Goal: Task Accomplishment & Management: Use online tool/utility

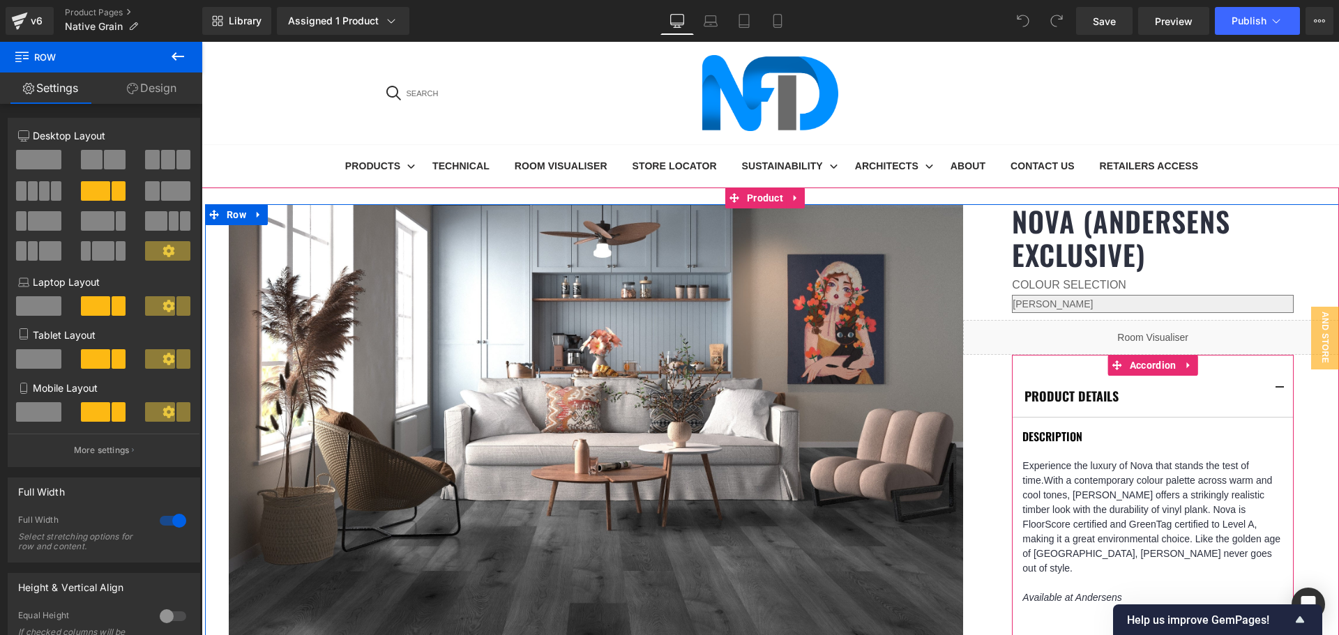
scroll to position [70, 0]
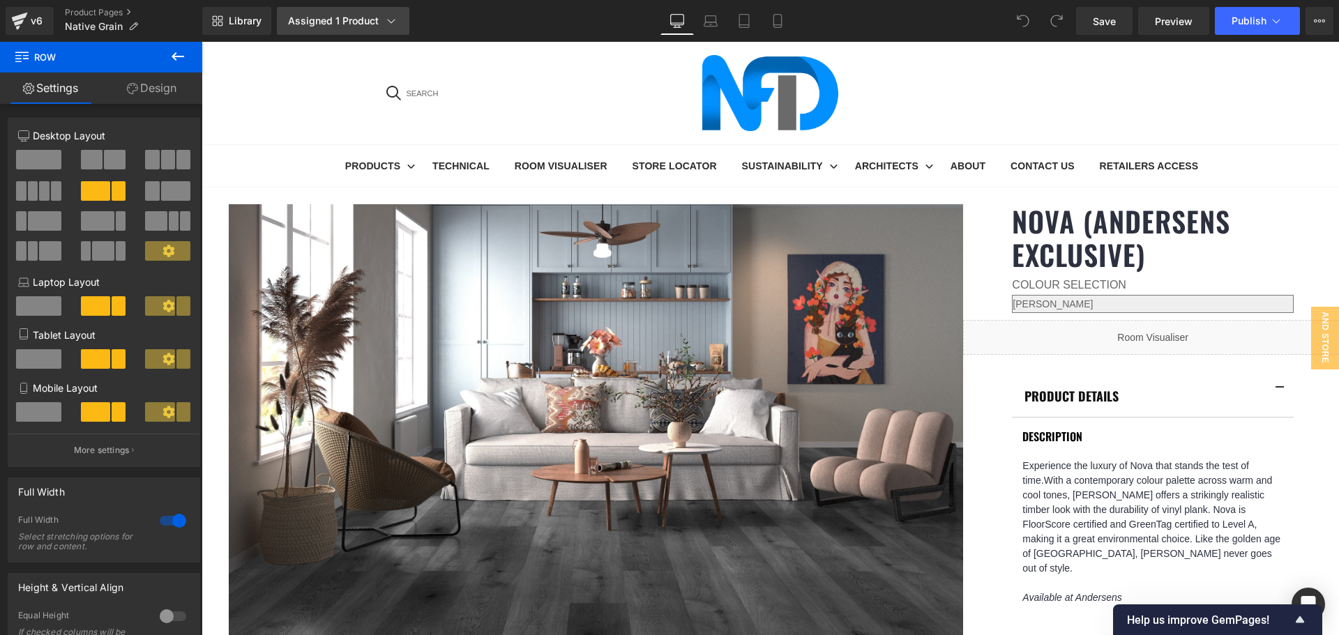
click at [315, 19] on div "Assigned 1 Product" at bounding box center [343, 21] width 110 height 14
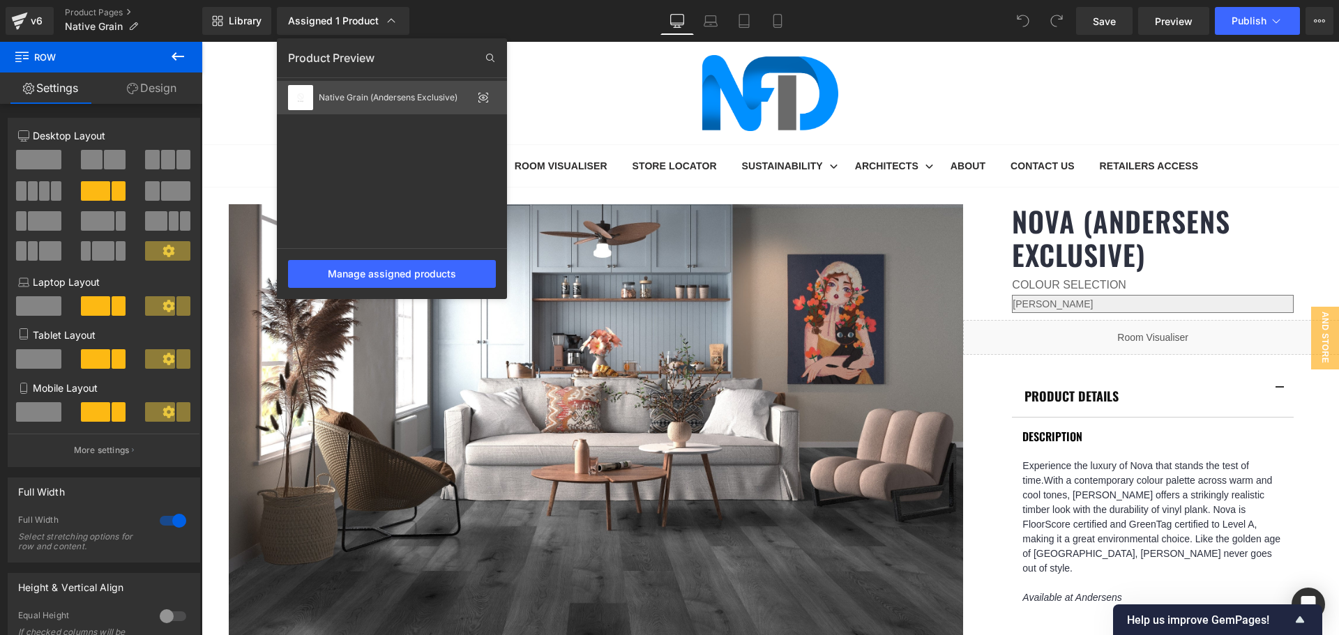
click at [485, 93] on icon at bounding box center [483, 97] width 11 height 11
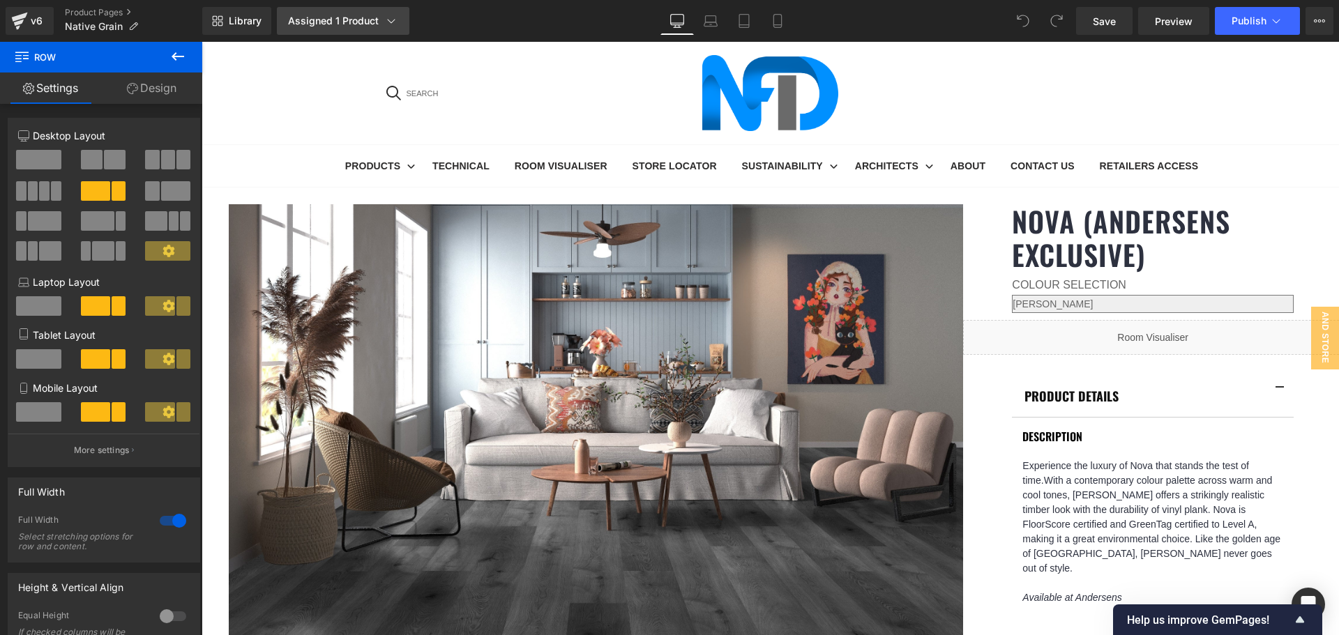
click at [370, 20] on div "Assigned 1 Product" at bounding box center [343, 21] width 110 height 14
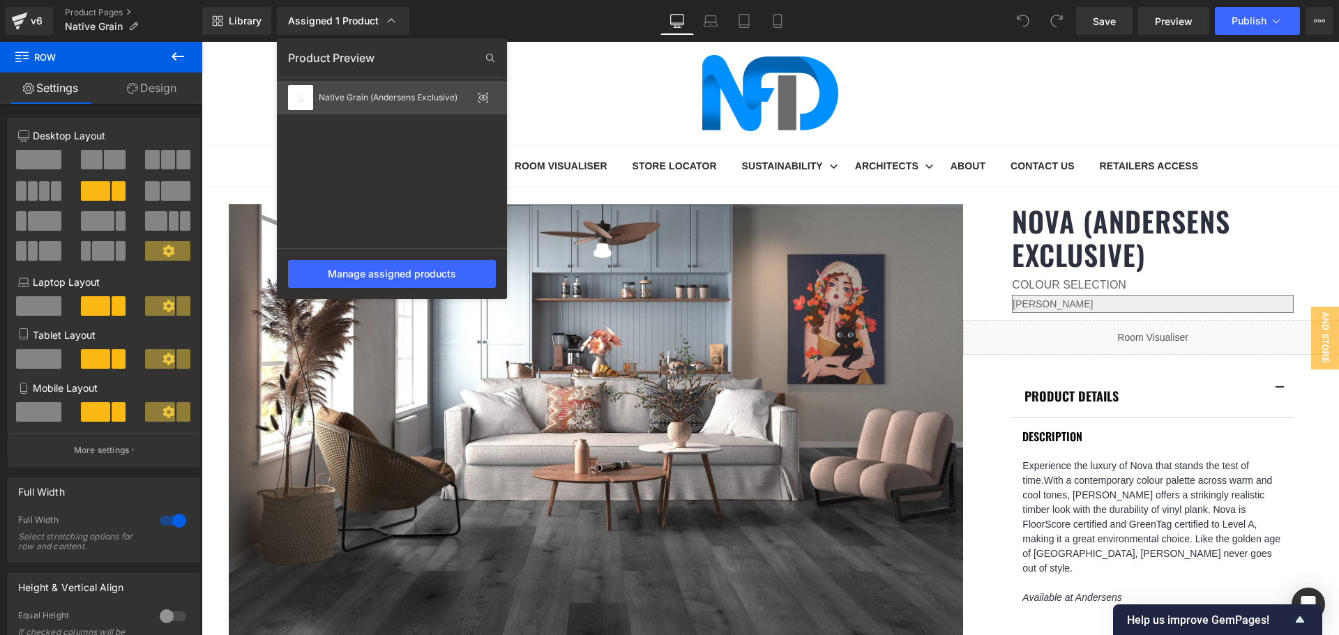
click at [305, 98] on img at bounding box center [300, 97] width 25 height 25
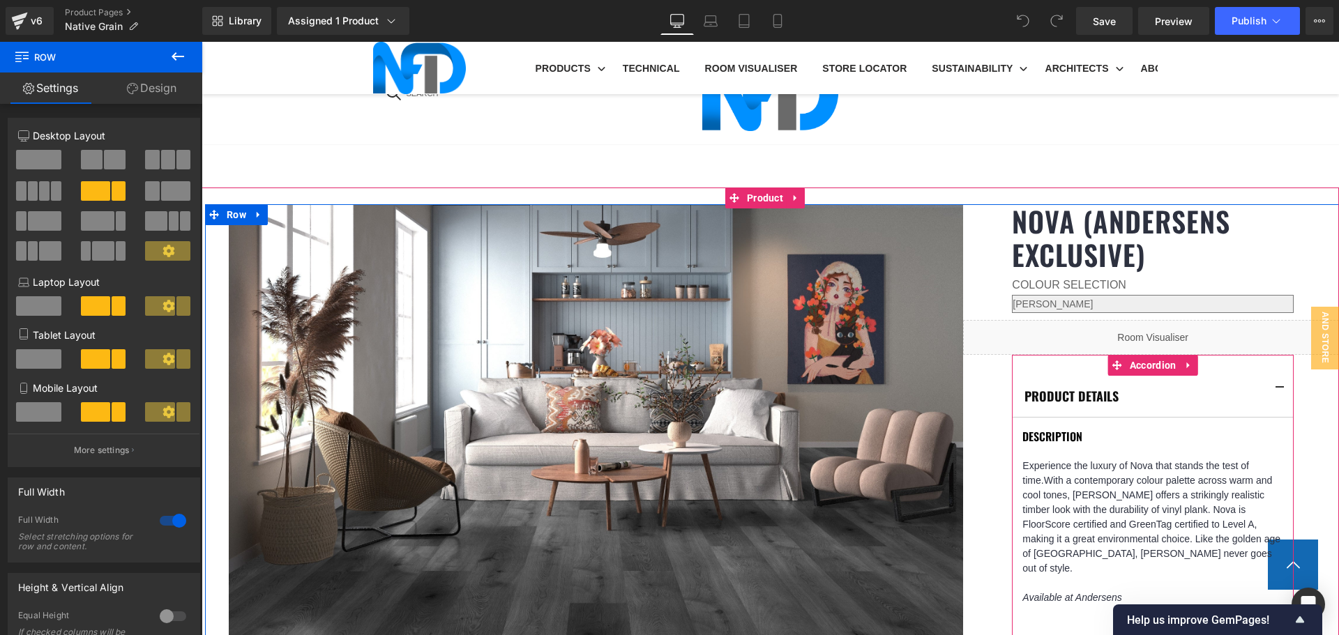
scroll to position [697, 0]
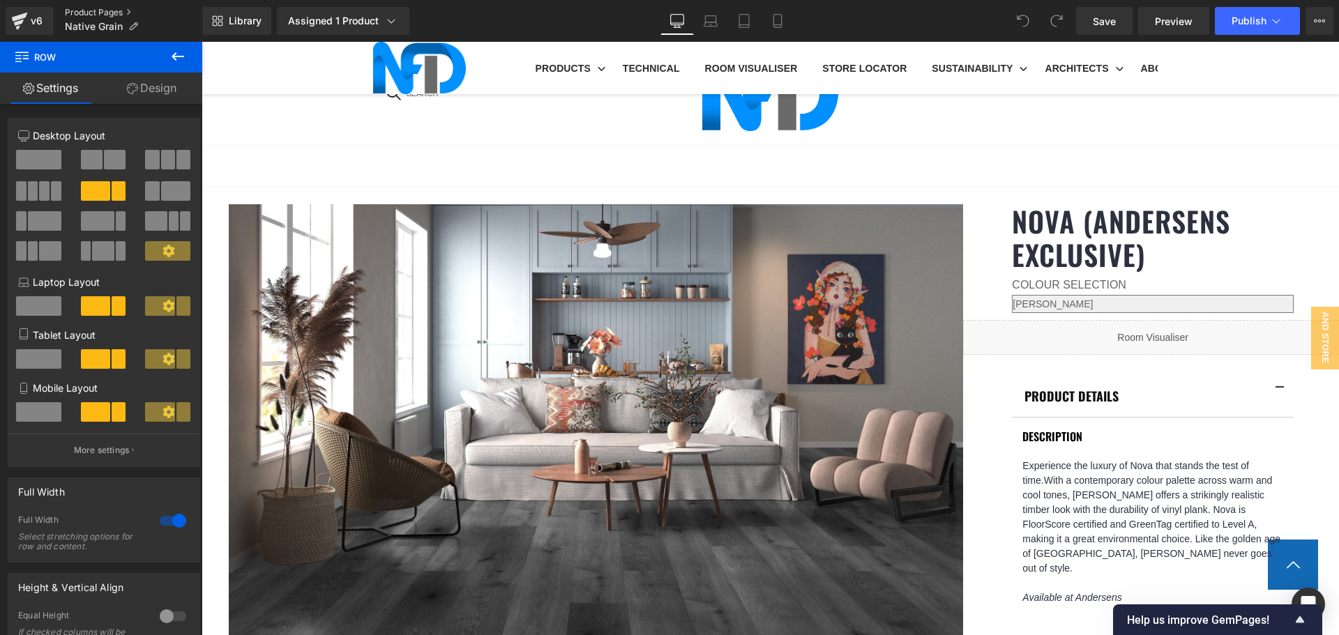
click at [80, 15] on link "Product Pages" at bounding box center [133, 12] width 137 height 11
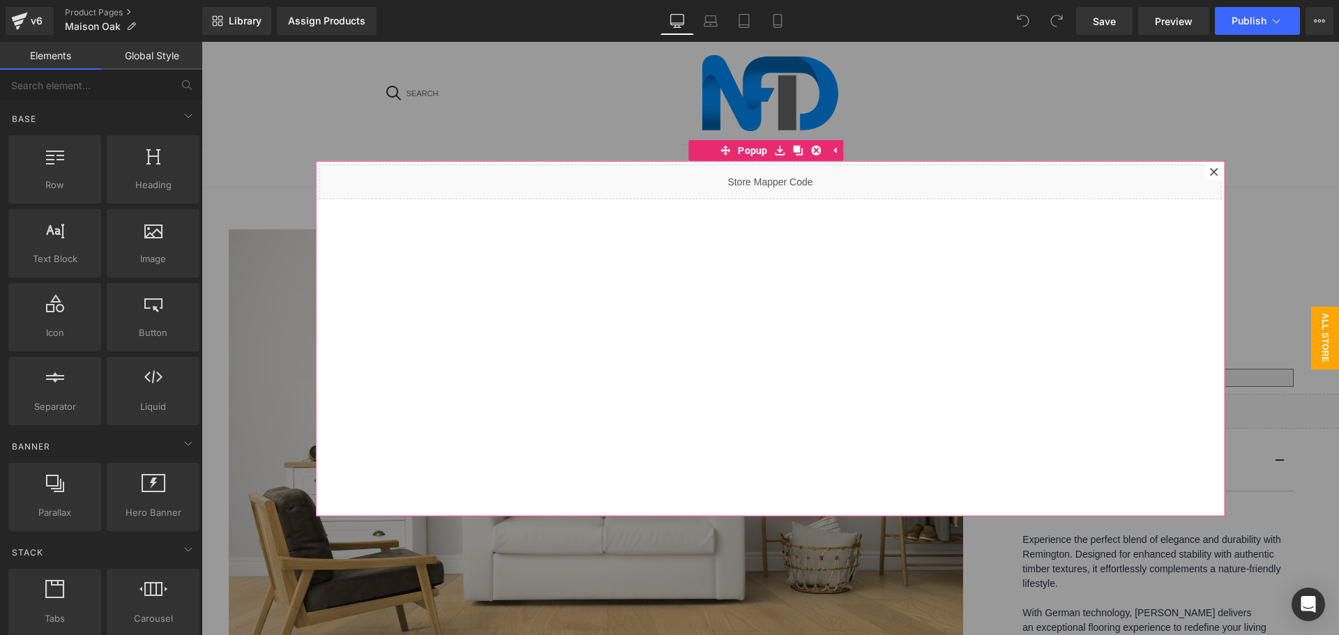
click at [1206, 175] on div at bounding box center [1214, 171] width 17 height 17
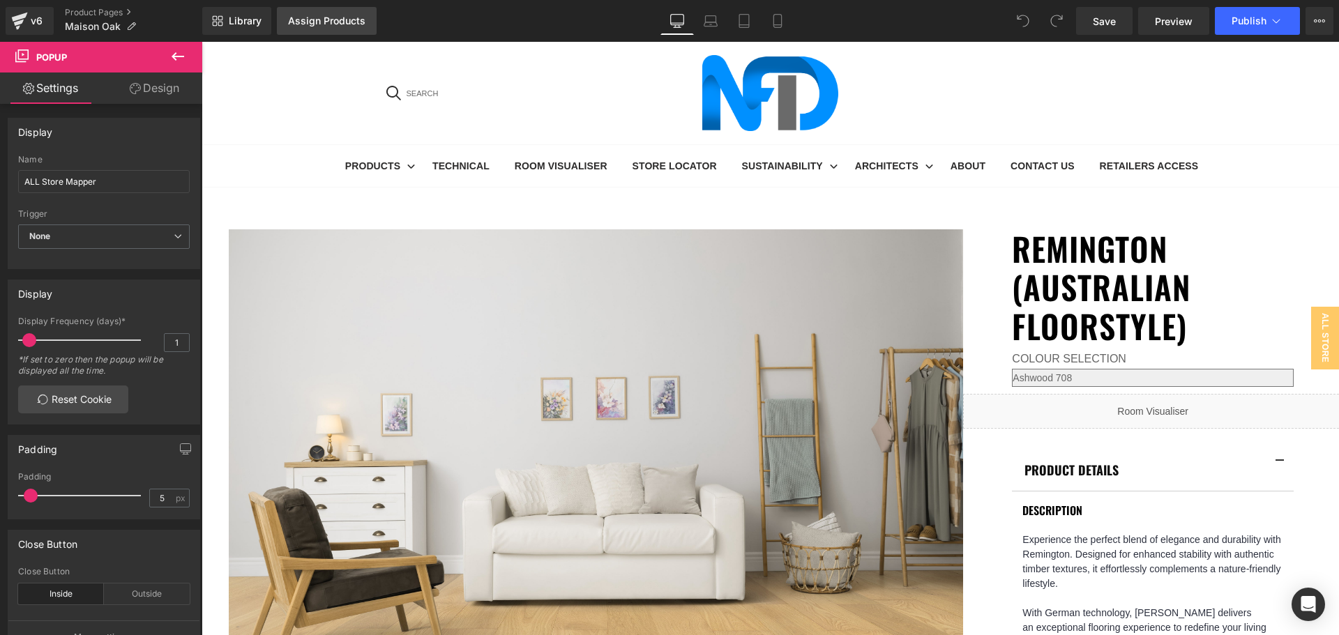
click at [296, 31] on link "Assign Products" at bounding box center [327, 21] width 100 height 28
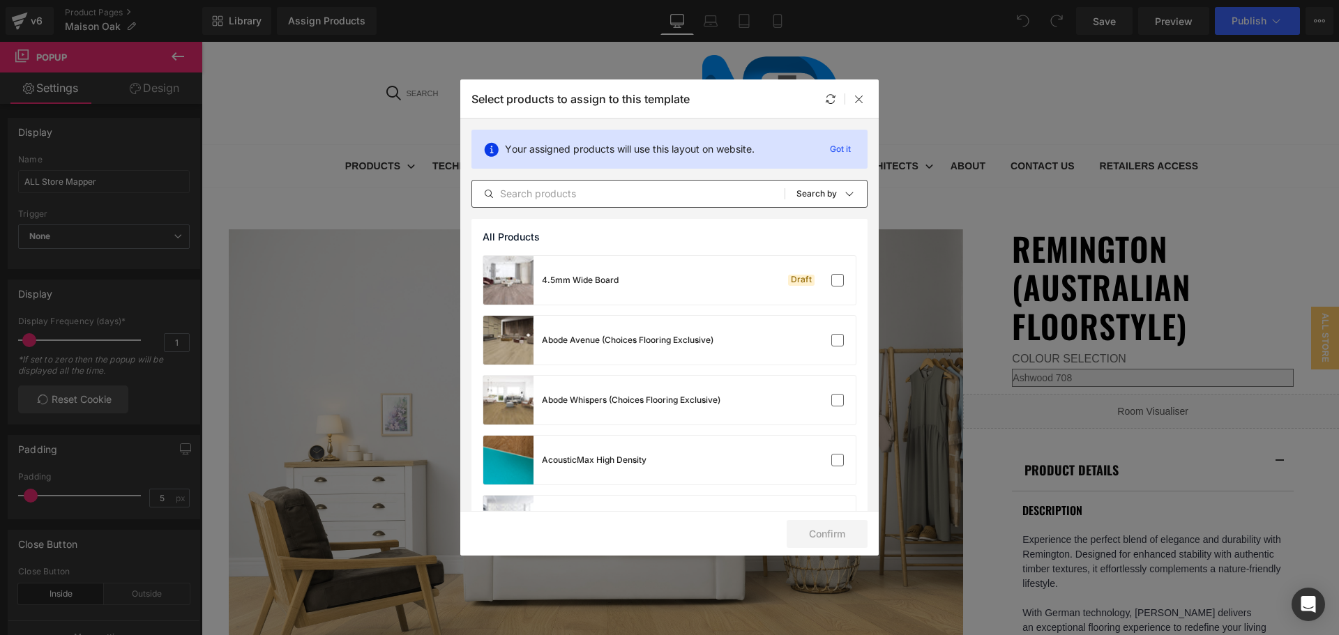
click at [602, 183] on div "All Products Shopify Collections Product Templates Shopify Collections Sort: Se…" at bounding box center [669, 194] width 396 height 28
click at [602, 188] on input "text" at bounding box center [628, 193] width 312 height 17
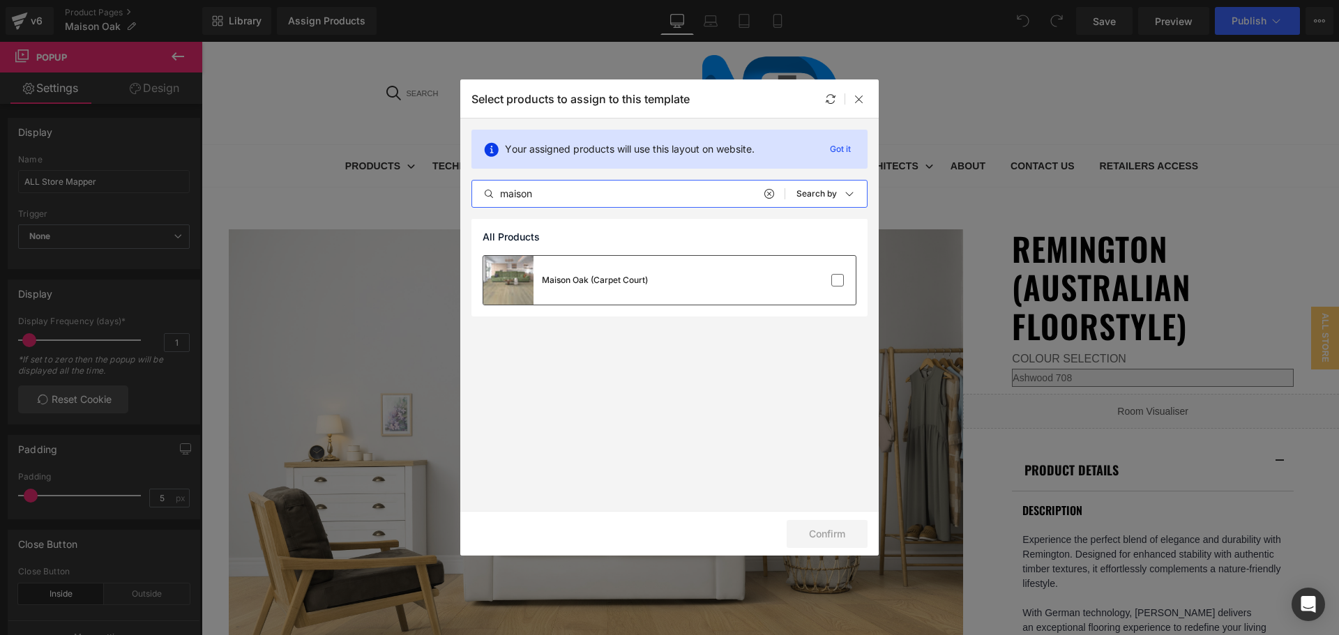
type input "maison"
click at [827, 278] on div at bounding box center [813, 280] width 62 height 14
click at [842, 530] on button "Confirm" at bounding box center [827, 534] width 81 height 28
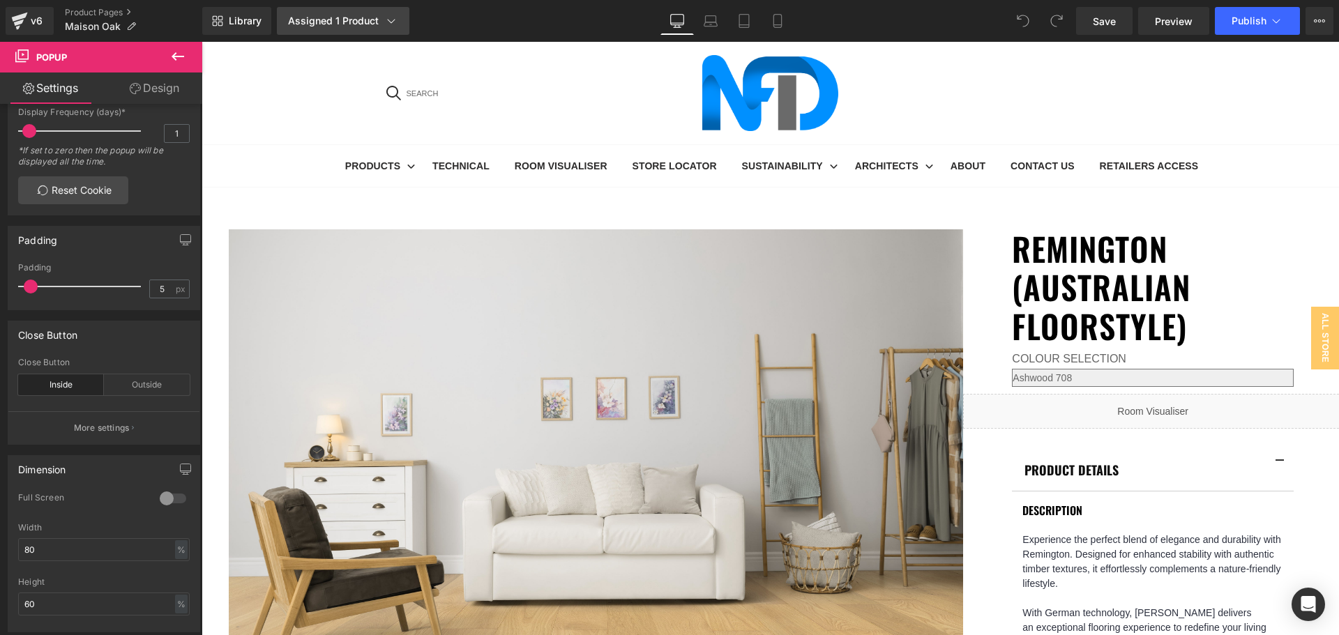
click at [334, 22] on div "Assigned 1 Product" at bounding box center [343, 21] width 110 height 14
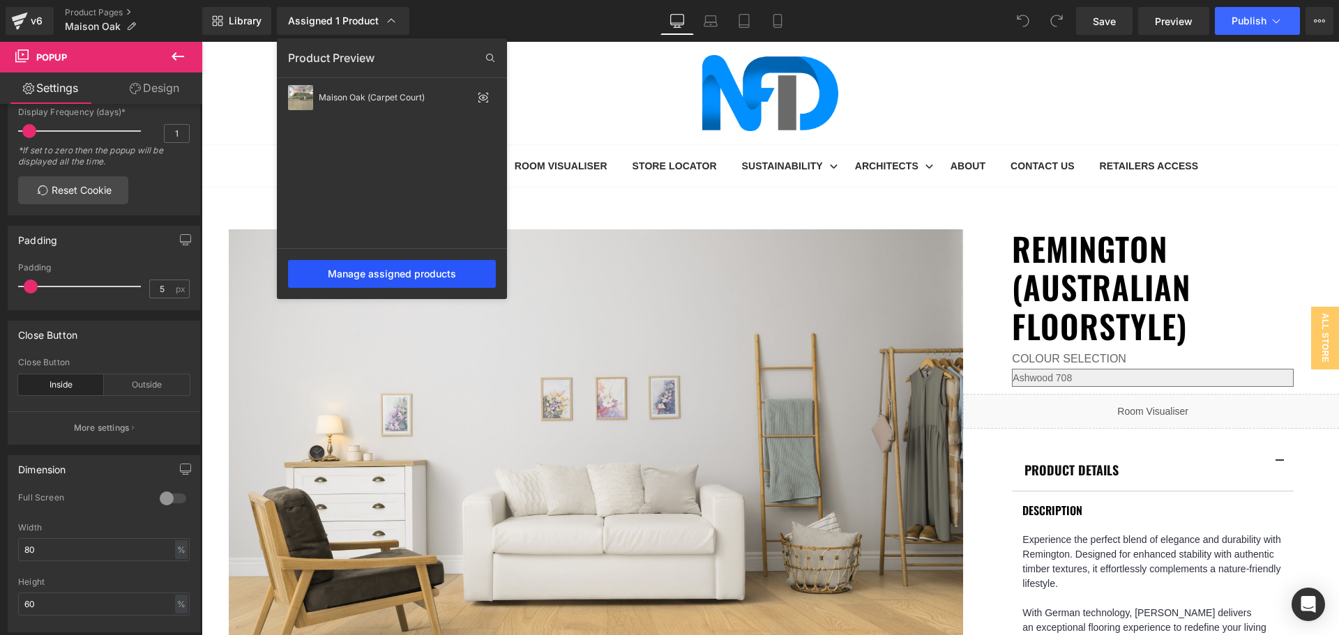
click at [446, 270] on div "Manage assigned products" at bounding box center [392, 274] width 208 height 28
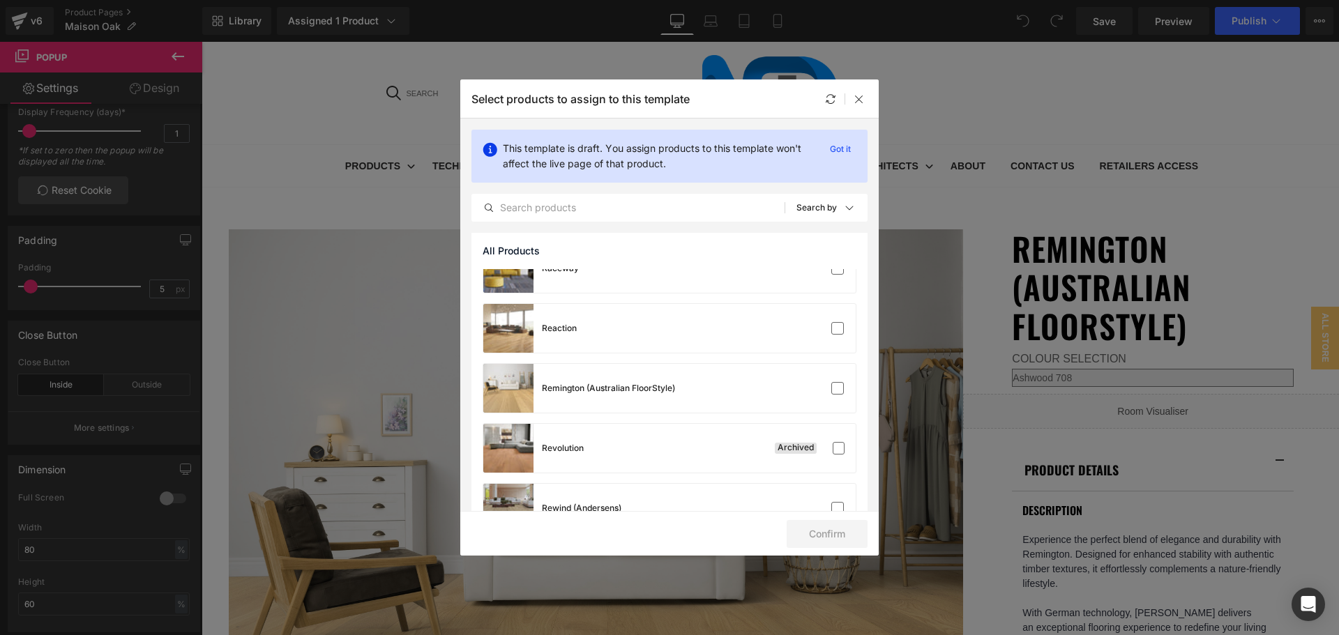
scroll to position [5621, 0]
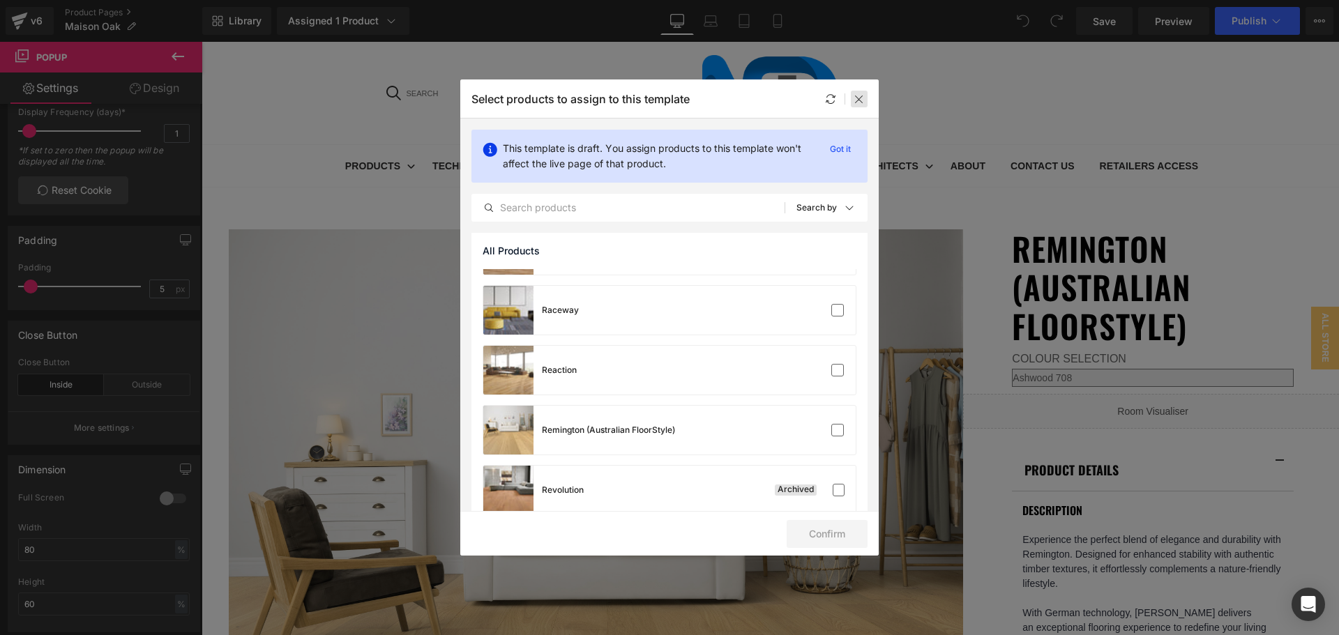
click at [860, 91] on div at bounding box center [859, 99] width 17 height 17
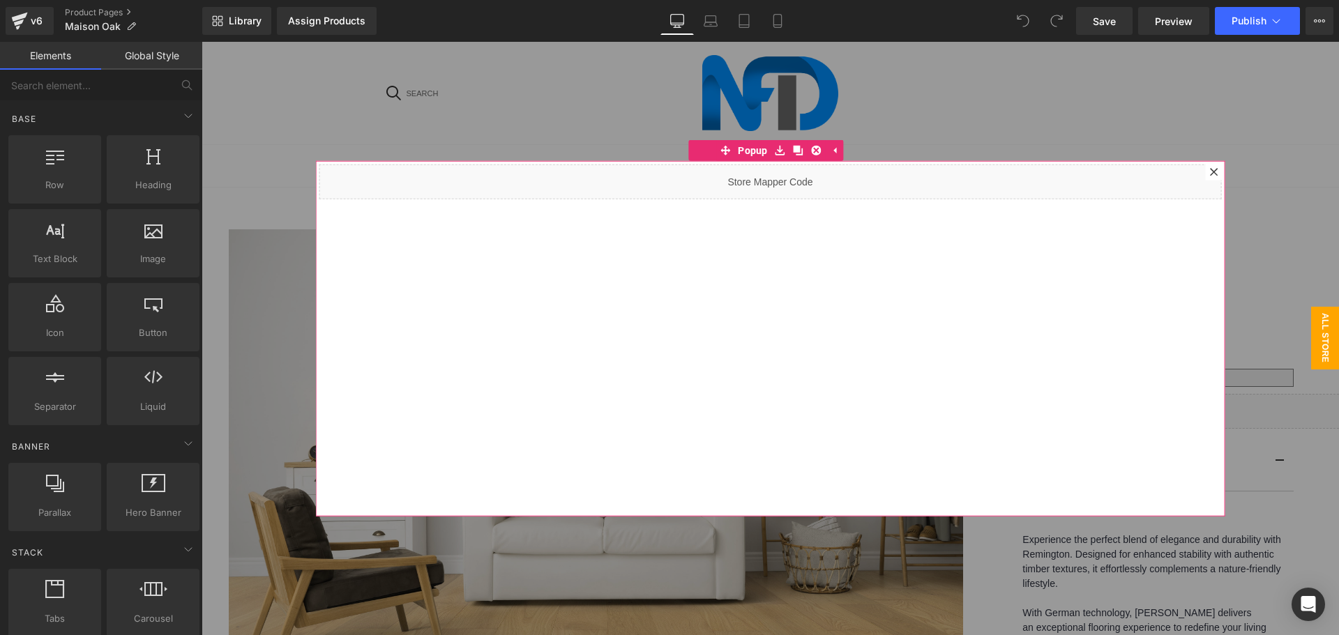
click at [1210, 169] on icon at bounding box center [1214, 172] width 8 height 8
click at [745, 151] on span "Popup" at bounding box center [752, 149] width 37 height 21
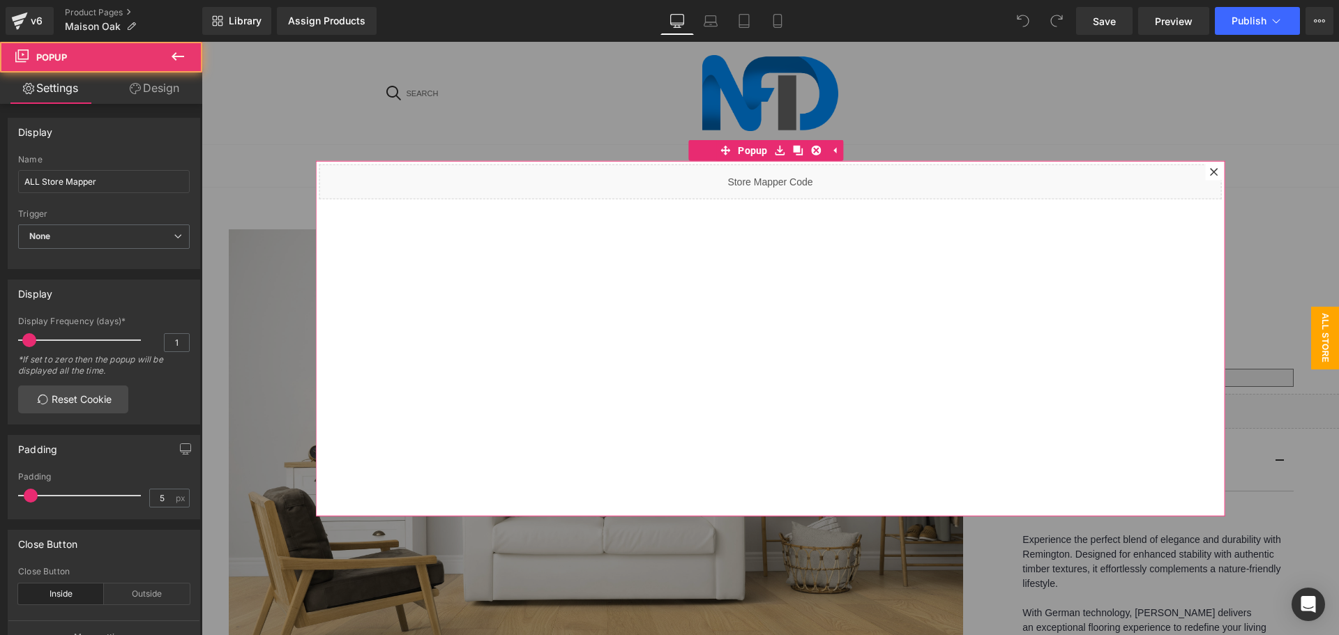
click at [1206, 167] on div at bounding box center [1214, 171] width 17 height 17
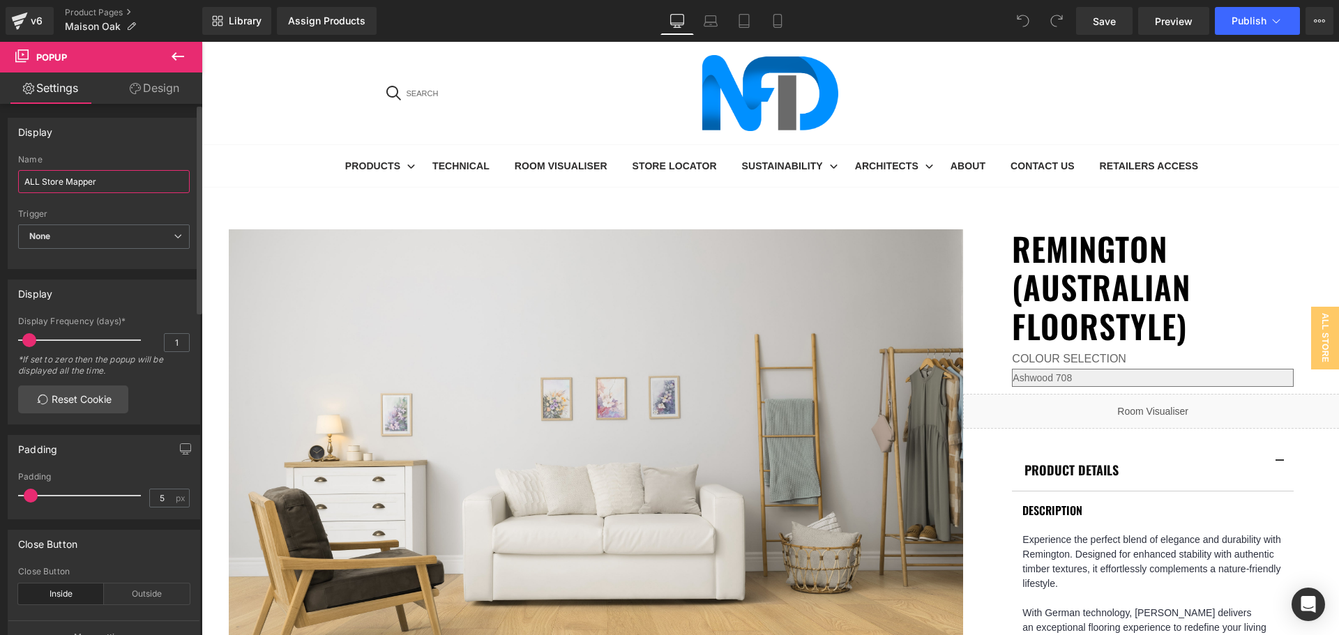
click at [109, 181] on input "ALL Store Mapper" at bounding box center [104, 181] width 172 height 23
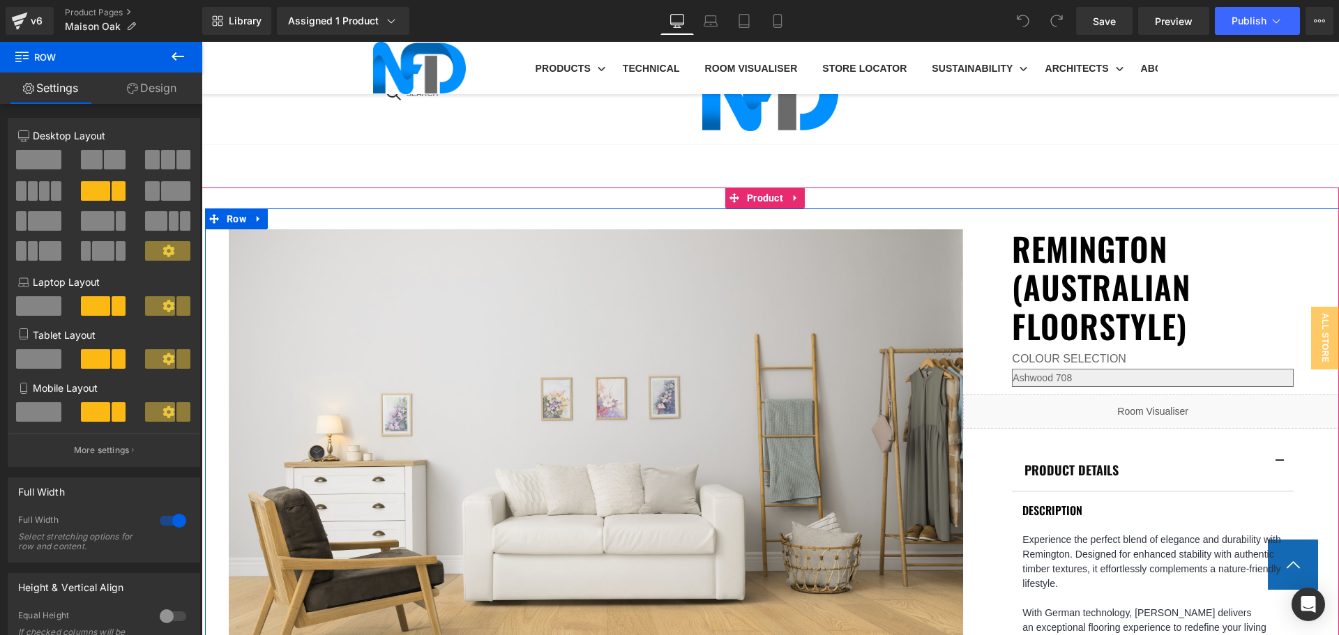
scroll to position [628, 0]
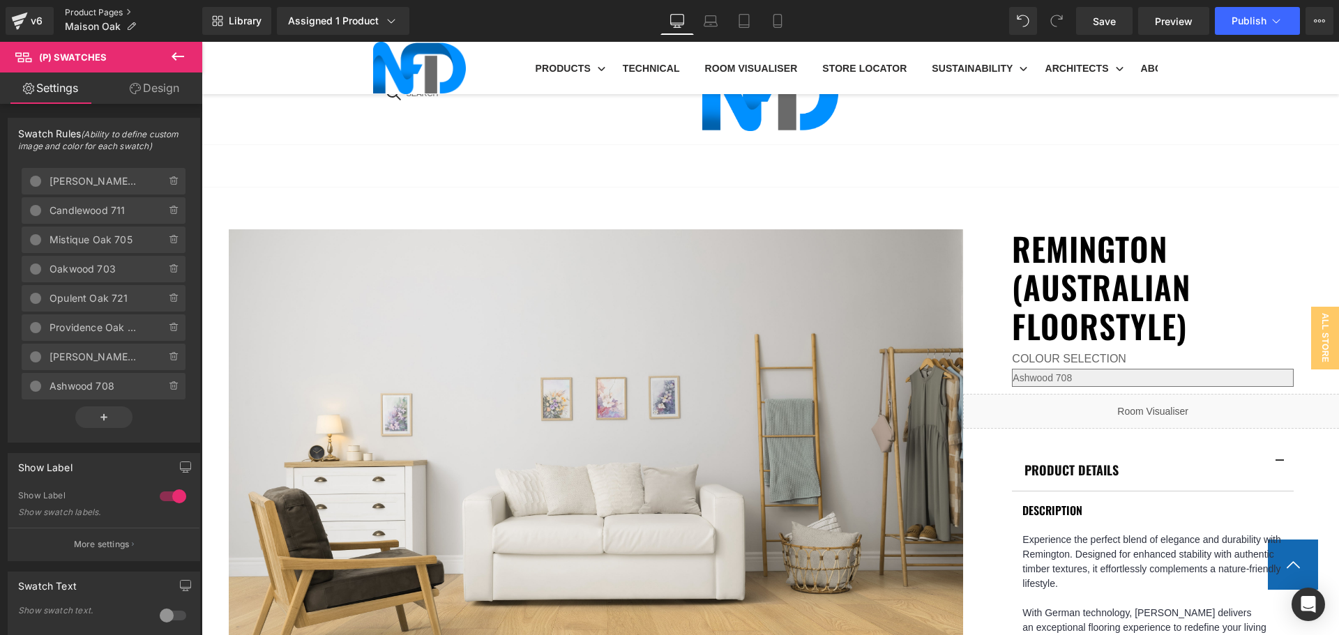
click at [96, 15] on link "Product Pages" at bounding box center [133, 12] width 137 height 11
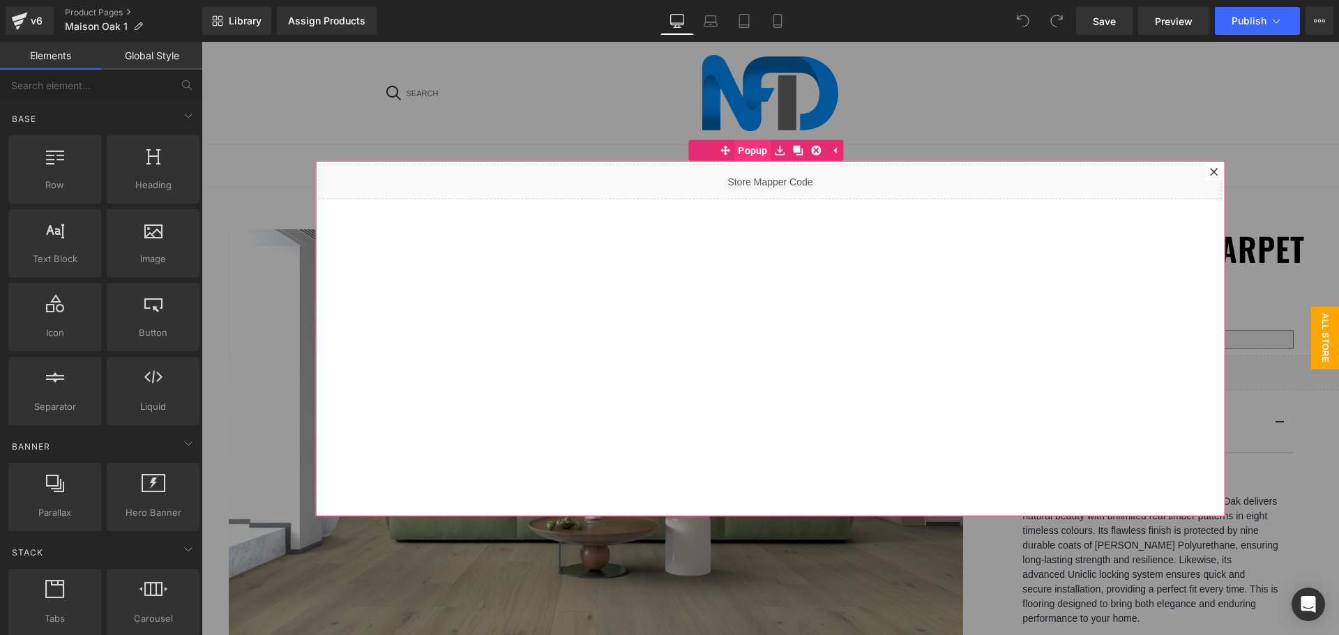
click at [739, 151] on span "Popup" at bounding box center [752, 149] width 37 height 21
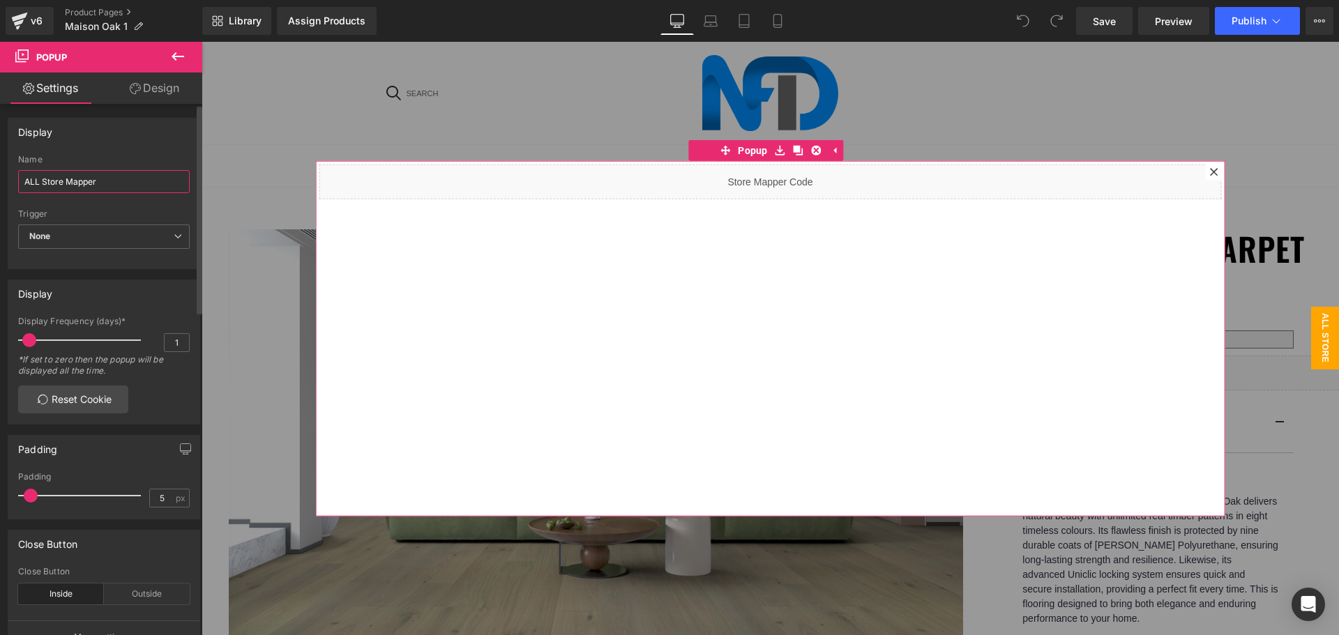
click at [104, 187] on input "ALL Store Mapper" at bounding box center [104, 181] width 172 height 23
click at [106, 228] on span "None" at bounding box center [104, 237] width 172 height 24
click at [107, 214] on div "Trigger" at bounding box center [104, 214] width 172 height 10
click at [112, 181] on input "ALL Store Mapper" at bounding box center [104, 181] width 172 height 23
click at [1210, 167] on icon at bounding box center [1214, 171] width 8 height 8
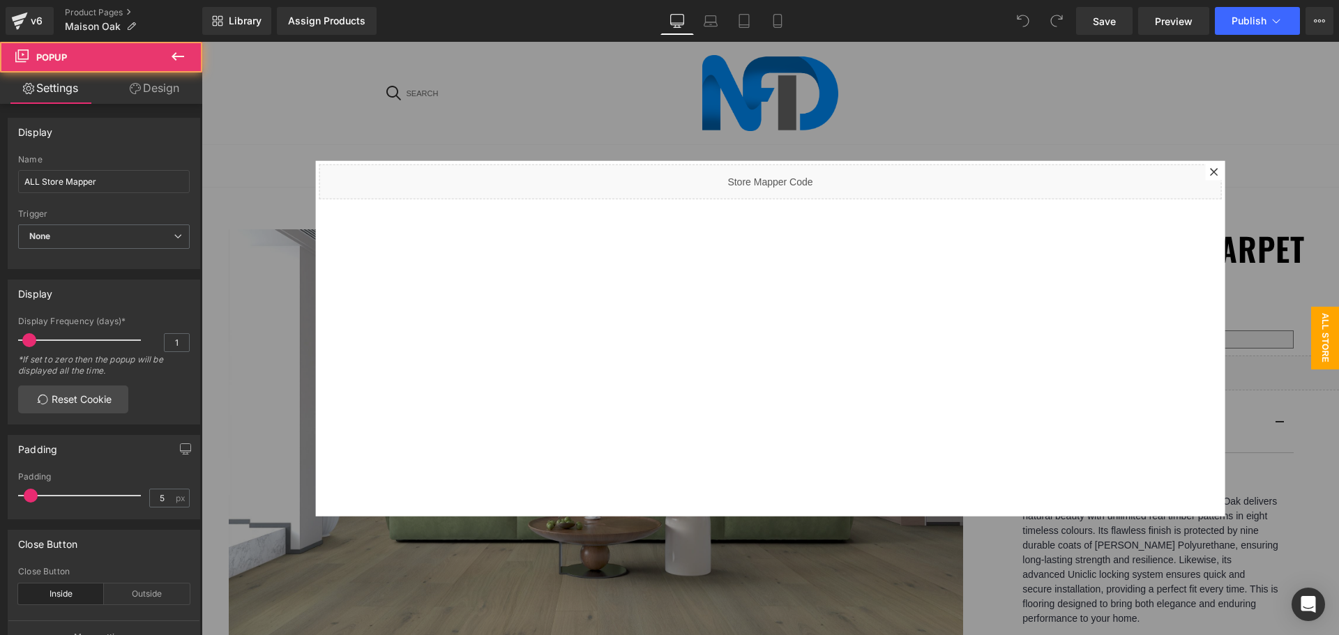
click at [1210, 169] on icon at bounding box center [1214, 172] width 8 height 8
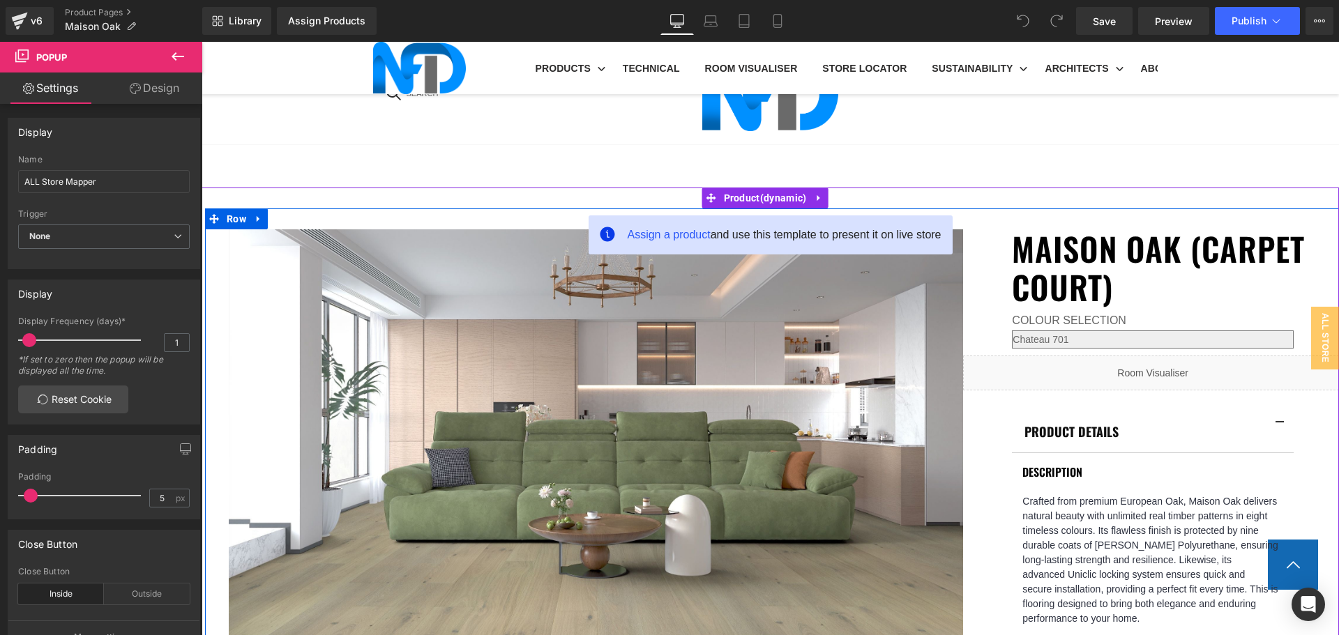
scroll to position [697, 0]
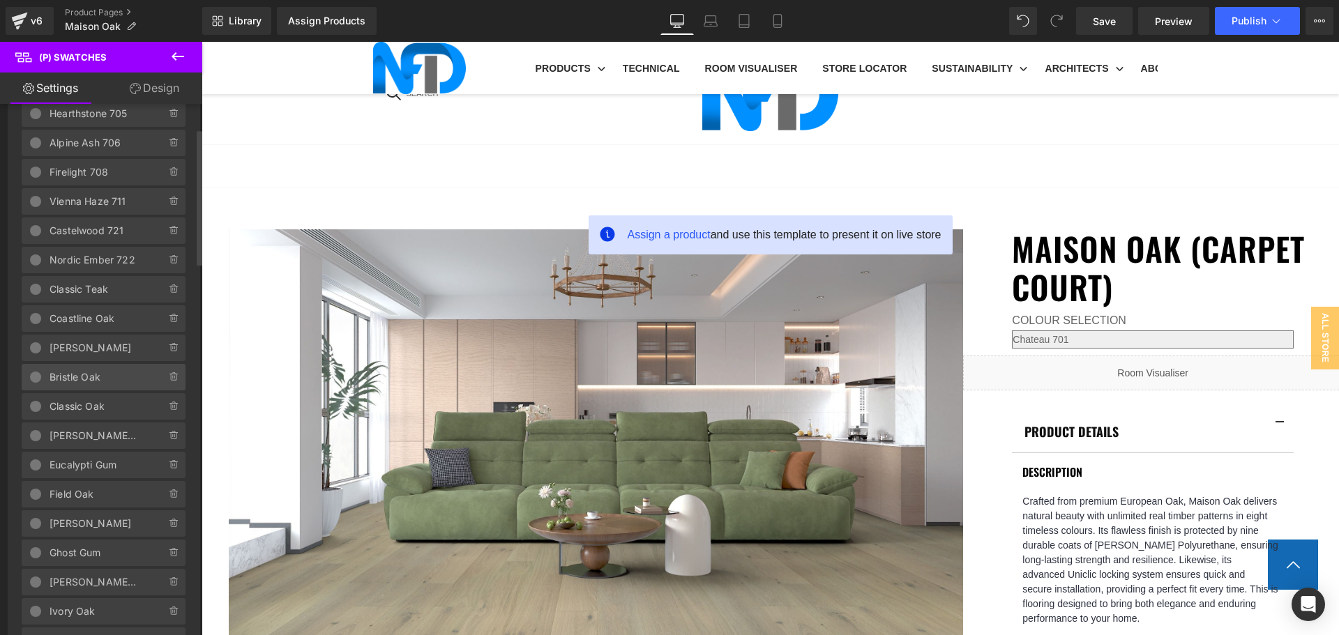
scroll to position [139, 0]
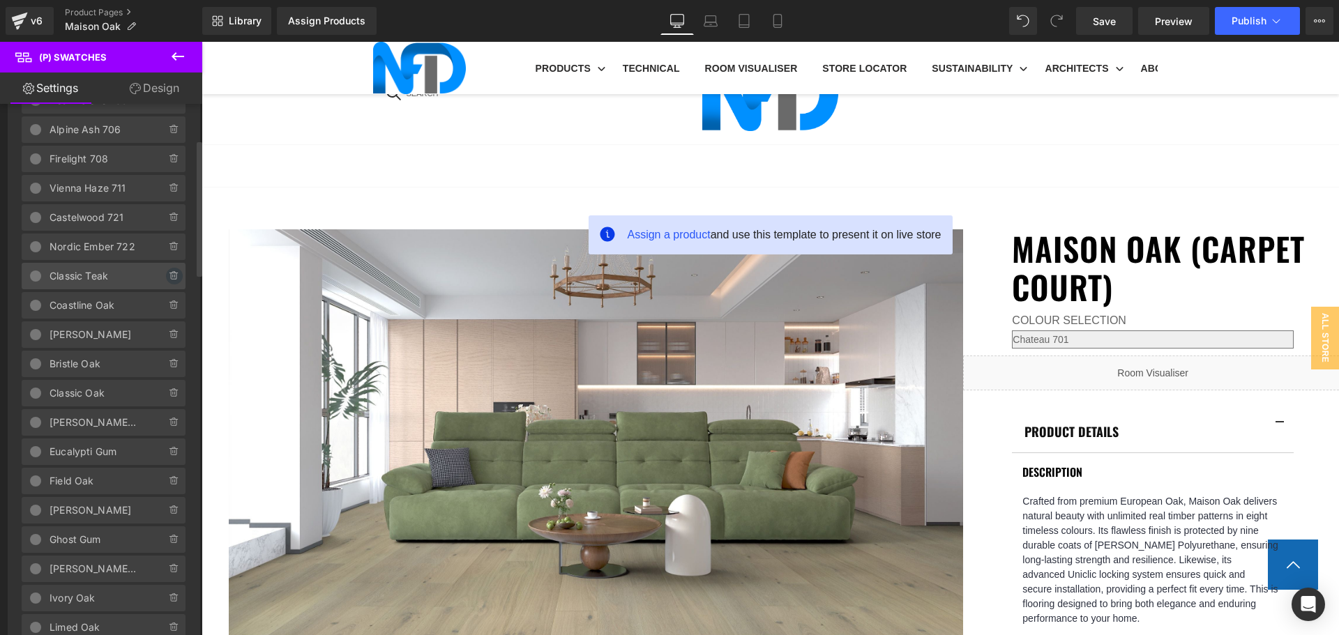
click at [169, 281] on icon at bounding box center [174, 276] width 11 height 11
click at [167, 281] on button "Delete" at bounding box center [159, 277] width 44 height 18
click at [169, 281] on icon at bounding box center [174, 276] width 11 height 11
click at [167, 281] on button "Delete" at bounding box center [159, 277] width 44 height 18
click at [169, 281] on icon at bounding box center [174, 276] width 11 height 11
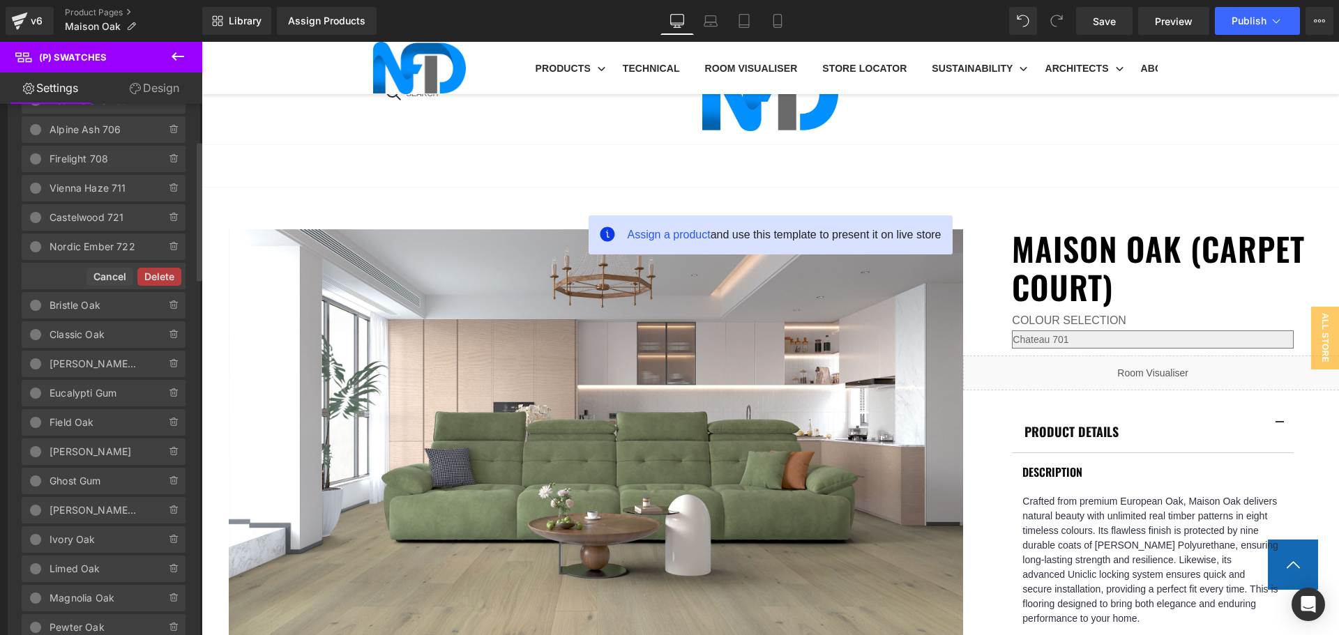
click at [167, 281] on button "Delete" at bounding box center [159, 277] width 44 height 18
click at [169, 281] on icon at bounding box center [174, 276] width 11 height 11
click at [167, 281] on button "Delete" at bounding box center [159, 277] width 44 height 18
click at [169, 281] on icon at bounding box center [174, 276] width 11 height 11
click at [167, 281] on button "Delete" at bounding box center [159, 277] width 44 height 18
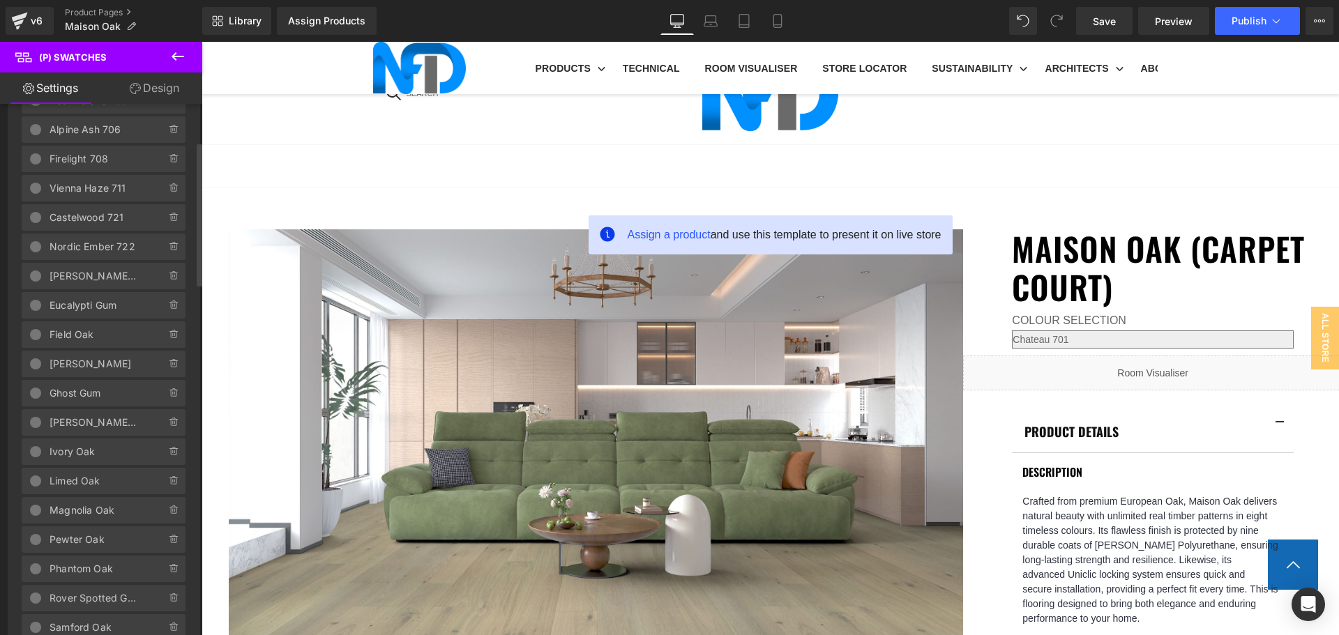
click at [169, 281] on icon at bounding box center [174, 276] width 11 height 11
click at [167, 281] on button "Delete" at bounding box center [159, 277] width 44 height 18
click at [169, 281] on icon at bounding box center [174, 276] width 11 height 11
click at [167, 281] on button "Delete" at bounding box center [159, 277] width 44 height 18
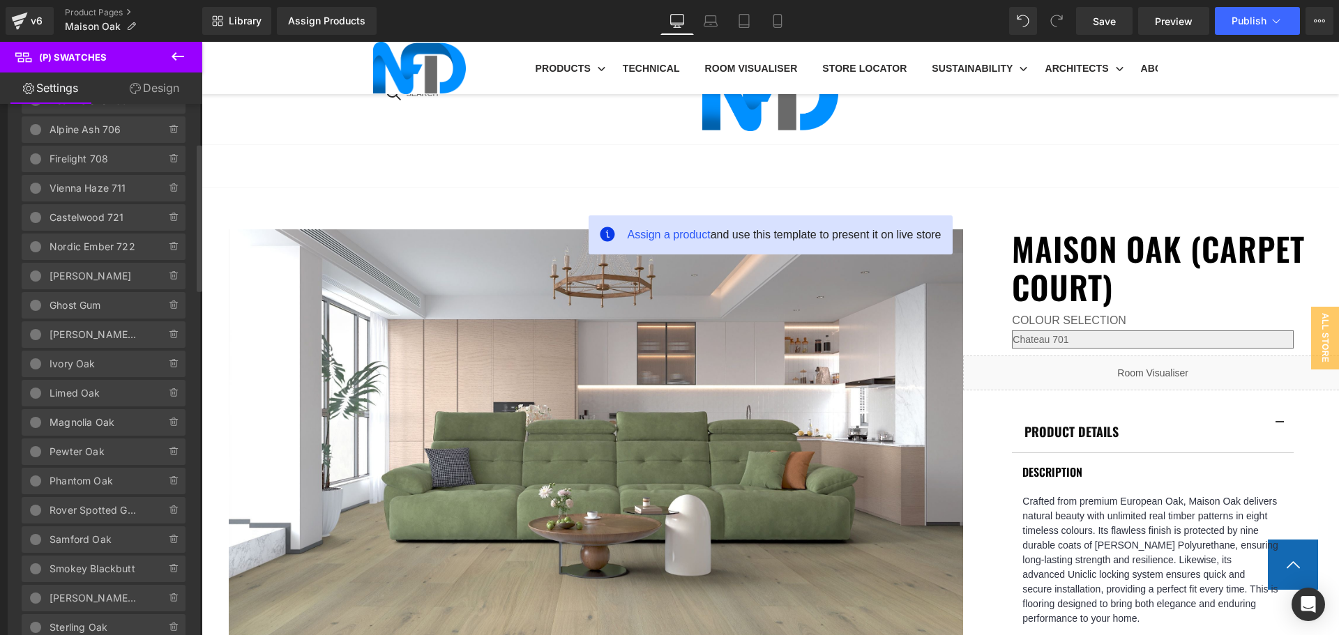
click at [169, 281] on icon at bounding box center [174, 276] width 11 height 11
click at [167, 281] on button "Delete" at bounding box center [159, 277] width 44 height 18
click at [169, 281] on icon at bounding box center [174, 276] width 11 height 11
click at [167, 281] on button "Delete" at bounding box center [159, 277] width 44 height 18
click at [169, 281] on icon at bounding box center [174, 276] width 11 height 11
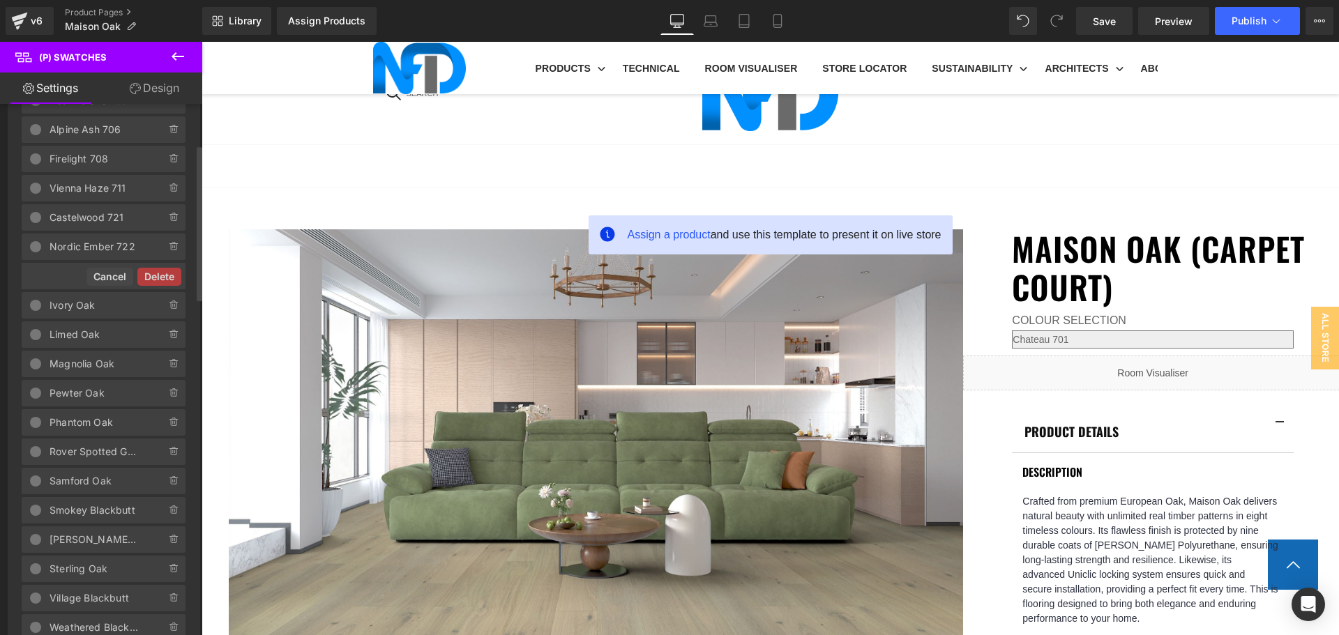
click at [167, 281] on button "Delete" at bounding box center [159, 277] width 44 height 18
click at [169, 281] on icon at bounding box center [174, 276] width 11 height 11
click at [167, 281] on button "Delete" at bounding box center [159, 277] width 44 height 18
click at [169, 281] on icon at bounding box center [174, 276] width 11 height 11
click at [167, 281] on button "Delete" at bounding box center [159, 277] width 44 height 18
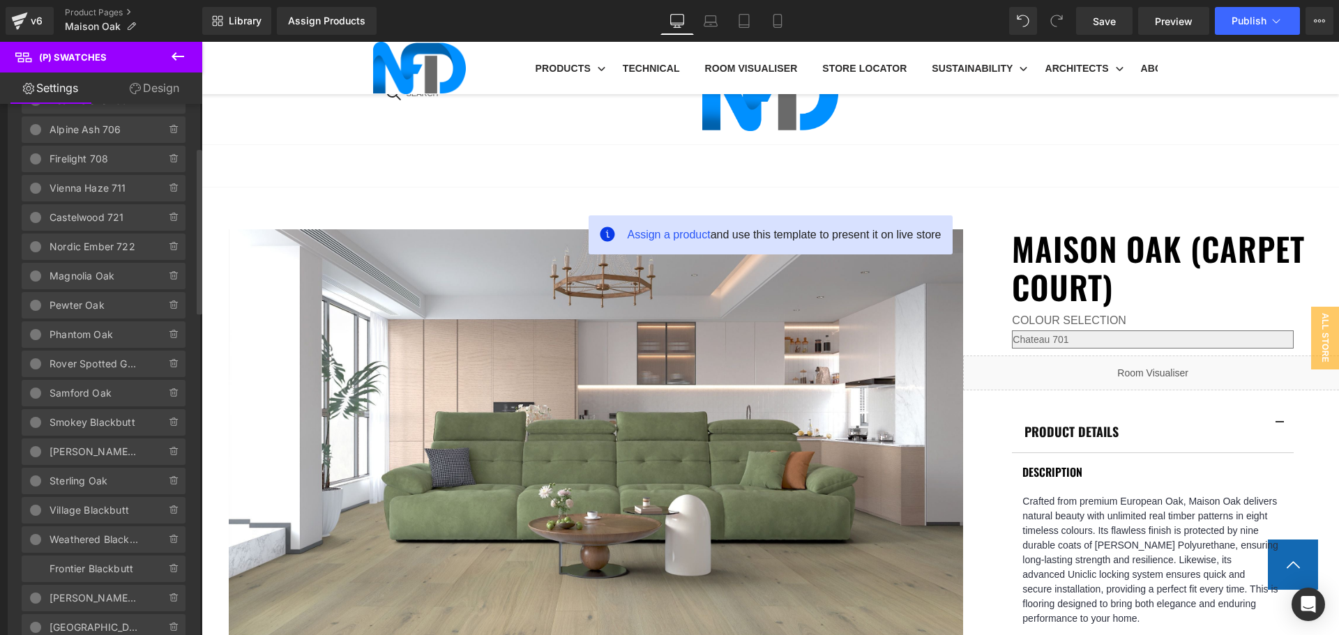
click at [169, 281] on icon at bounding box center [174, 276] width 11 height 11
click at [167, 281] on button "Delete" at bounding box center [159, 277] width 44 height 18
click at [169, 281] on icon at bounding box center [174, 276] width 11 height 11
click at [167, 281] on button "Delete" at bounding box center [159, 277] width 44 height 18
click at [169, 281] on icon at bounding box center [174, 276] width 11 height 11
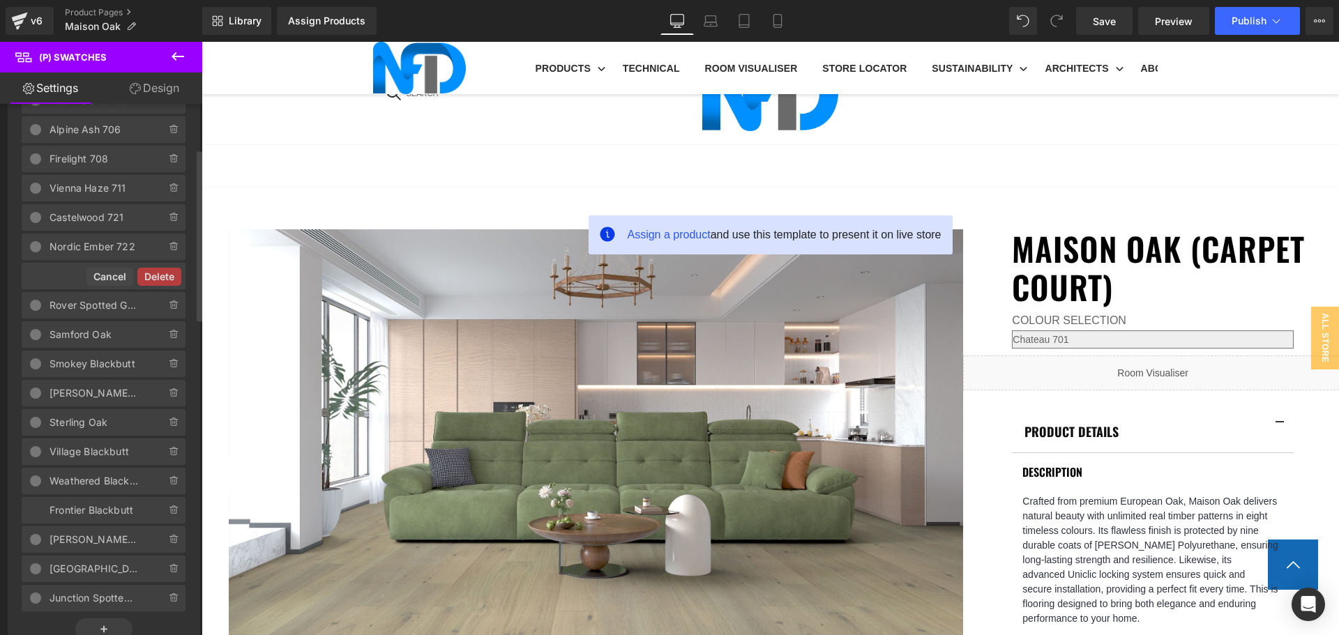
click at [167, 281] on button "Delete" at bounding box center [159, 277] width 44 height 18
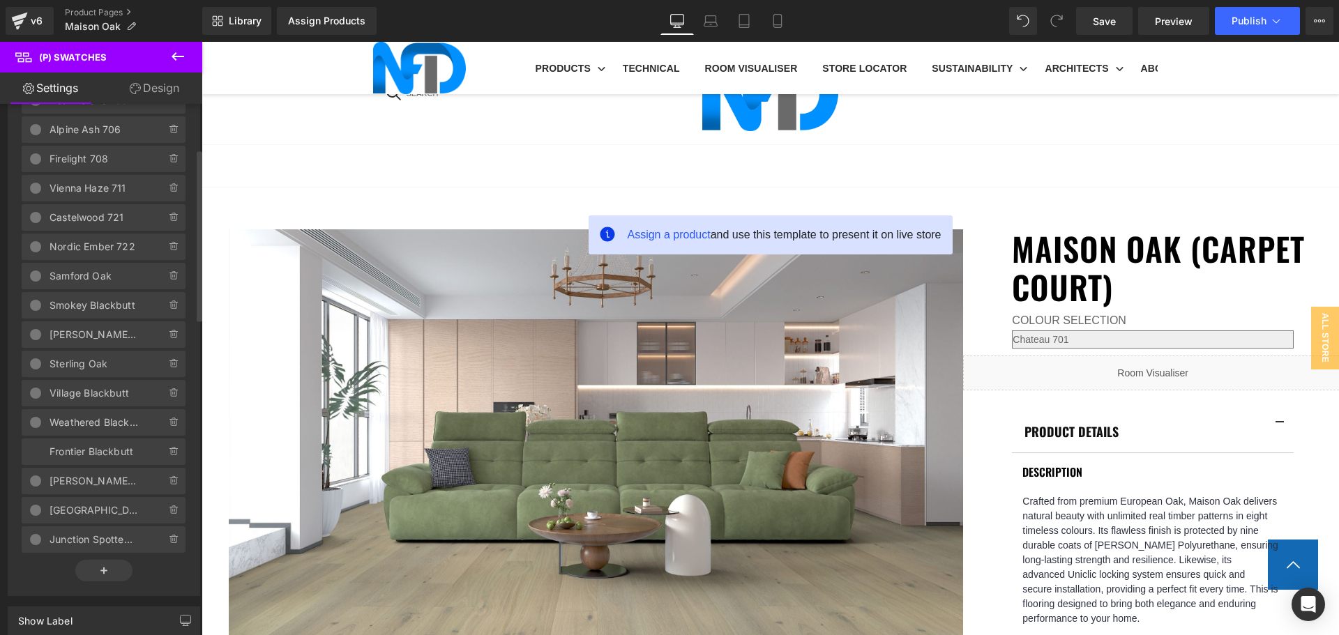
click at [169, 281] on icon at bounding box center [174, 276] width 11 height 11
click at [167, 281] on button "Delete" at bounding box center [159, 277] width 44 height 18
click at [169, 281] on icon at bounding box center [174, 276] width 11 height 11
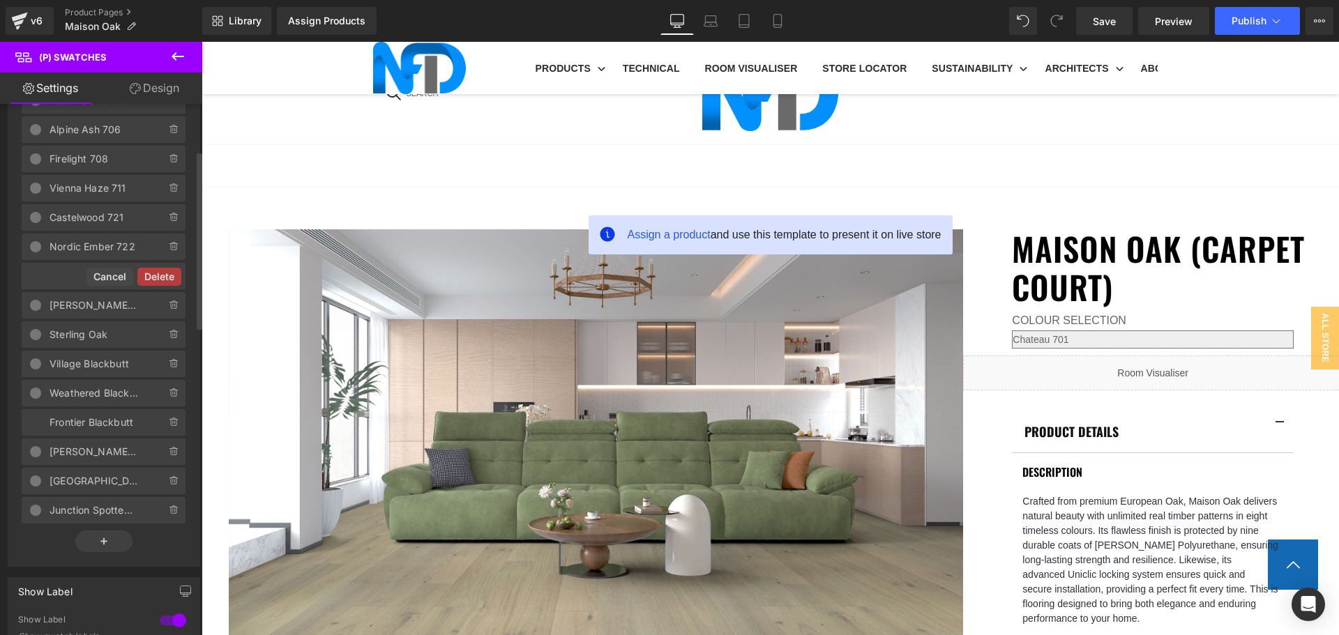
click at [167, 281] on button "Delete" at bounding box center [159, 277] width 44 height 18
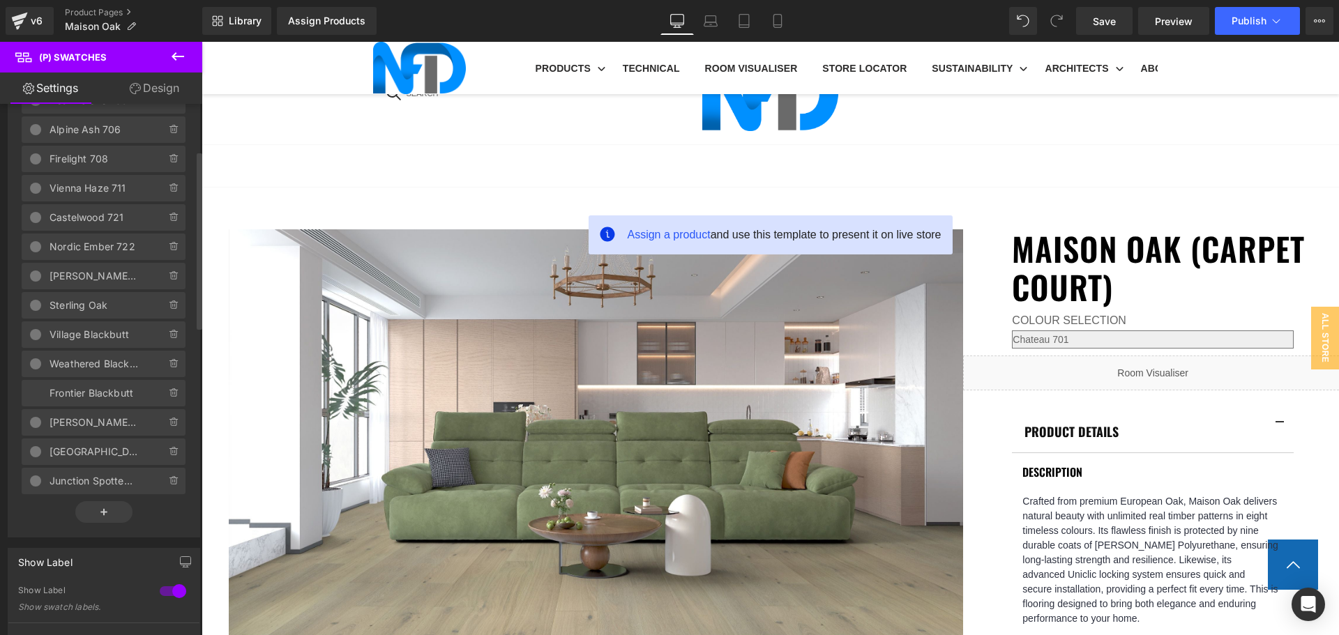
click at [169, 281] on icon at bounding box center [174, 276] width 11 height 11
click at [167, 281] on button "Delete" at bounding box center [159, 277] width 44 height 18
click at [169, 281] on icon at bounding box center [174, 276] width 11 height 11
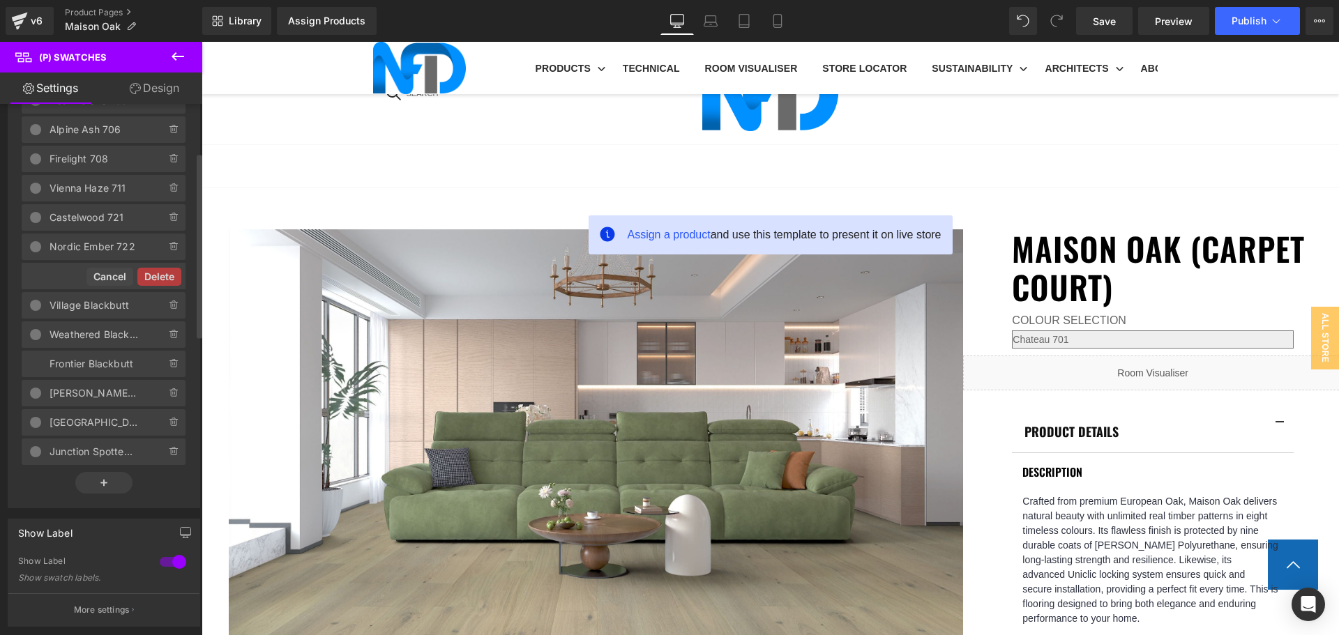
click at [167, 281] on button "Delete" at bounding box center [159, 277] width 44 height 18
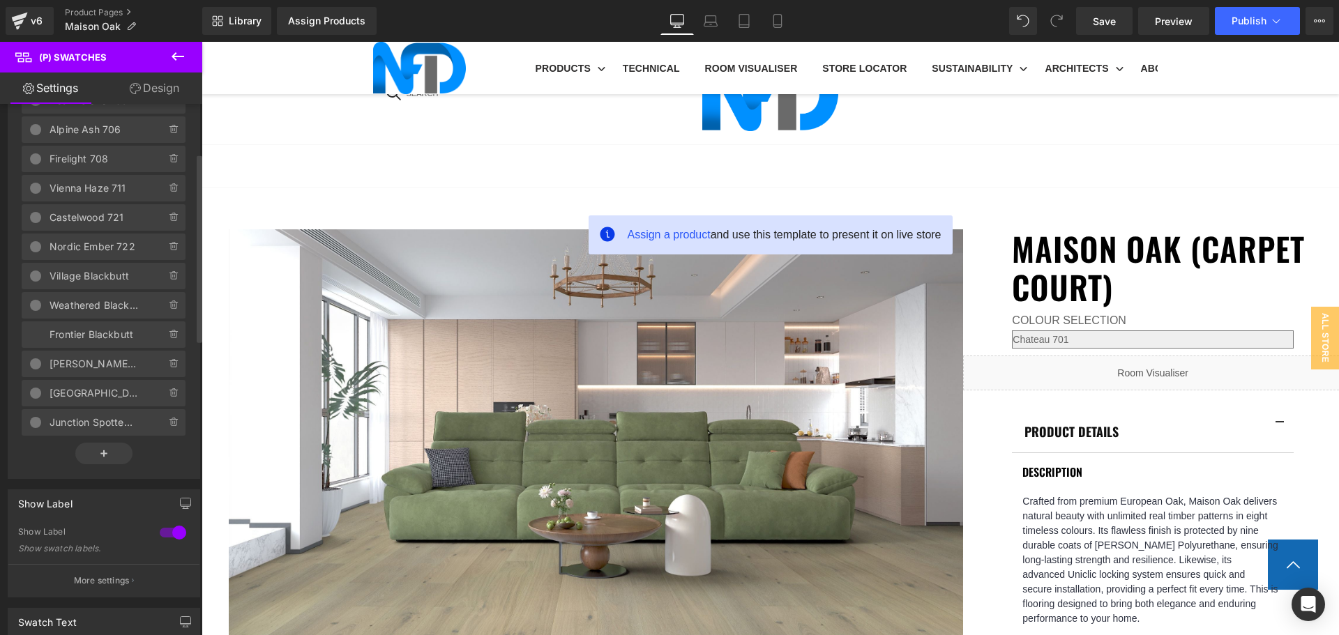
click at [169, 281] on icon at bounding box center [174, 276] width 11 height 11
click at [167, 281] on button "Delete" at bounding box center [159, 277] width 44 height 18
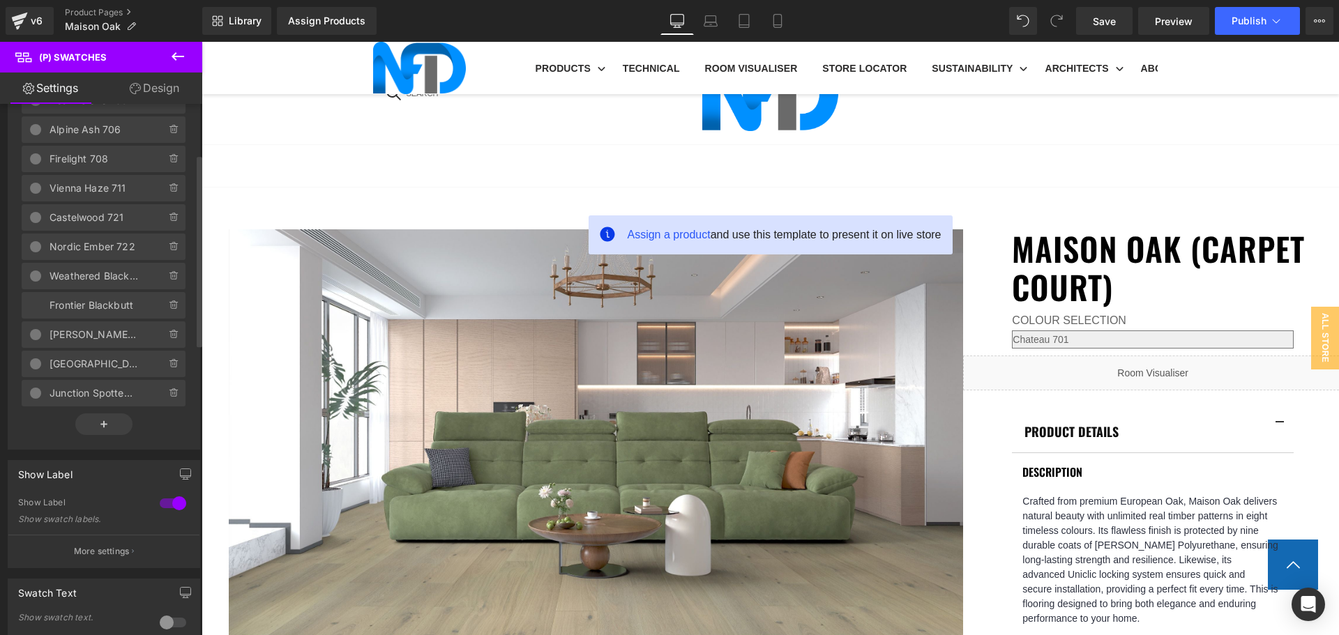
click at [169, 281] on icon at bounding box center [174, 276] width 11 height 11
click at [167, 281] on button "Delete" at bounding box center [159, 277] width 44 height 18
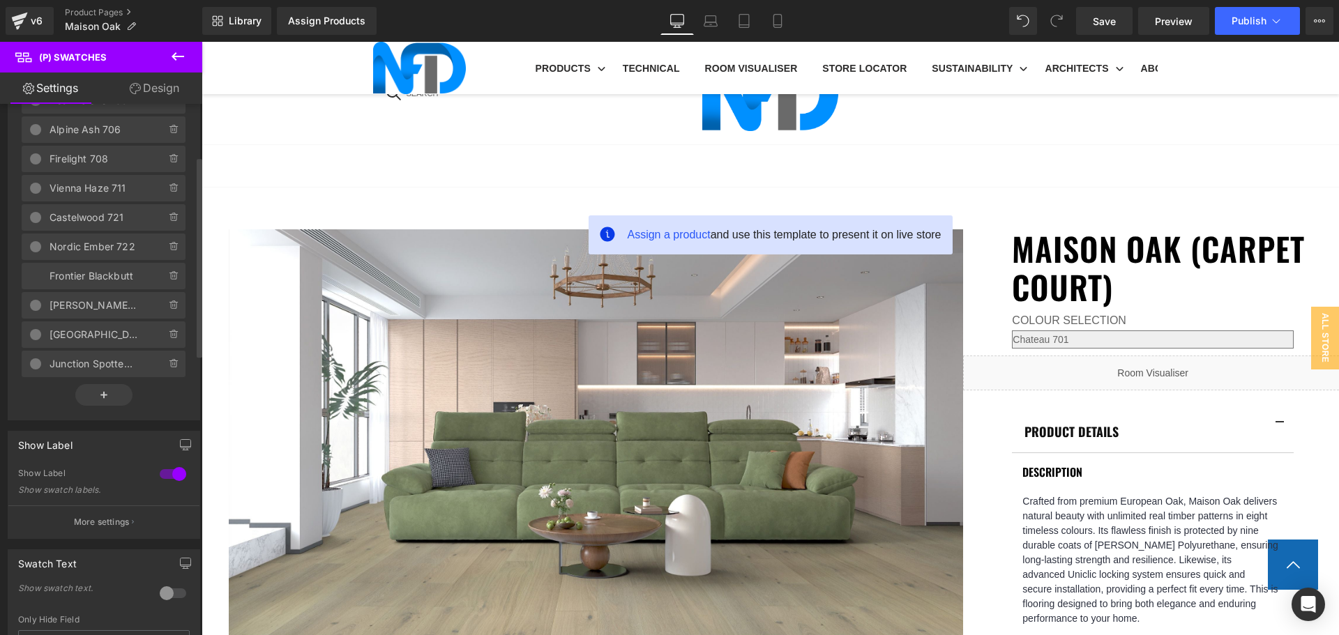
click at [169, 281] on icon at bounding box center [174, 276] width 11 height 11
click at [167, 281] on button "Delete" at bounding box center [159, 277] width 44 height 18
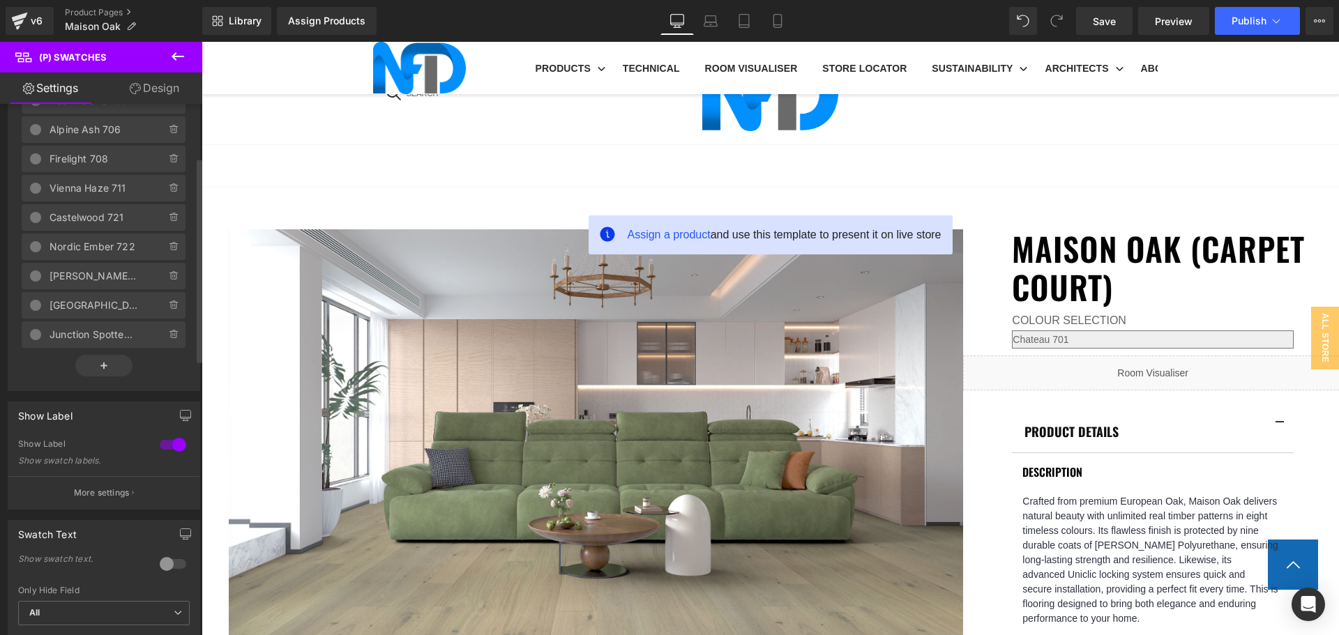
click at [169, 281] on icon at bounding box center [174, 276] width 11 height 11
click at [167, 281] on button "Delete" at bounding box center [159, 277] width 44 height 18
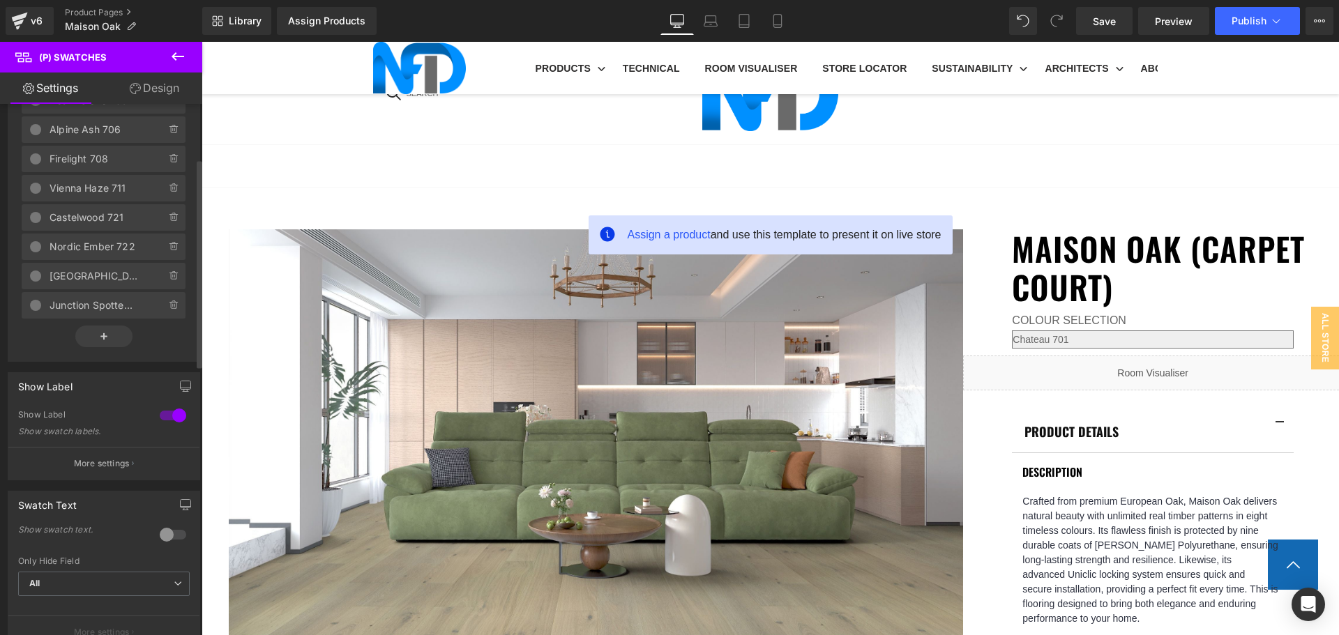
click at [169, 281] on icon at bounding box center [174, 276] width 11 height 11
click at [167, 281] on button "Delete" at bounding box center [159, 277] width 44 height 18
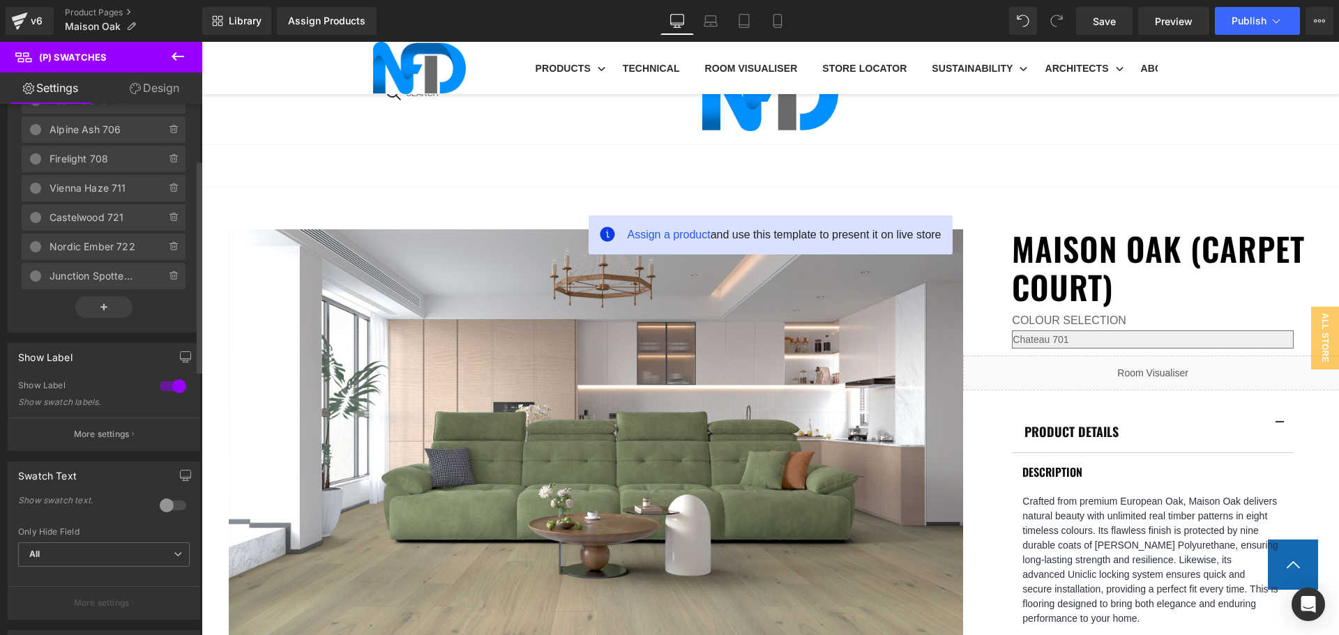
click at [169, 281] on icon at bounding box center [174, 276] width 11 height 11
click at [167, 281] on button "Delete" at bounding box center [159, 277] width 44 height 18
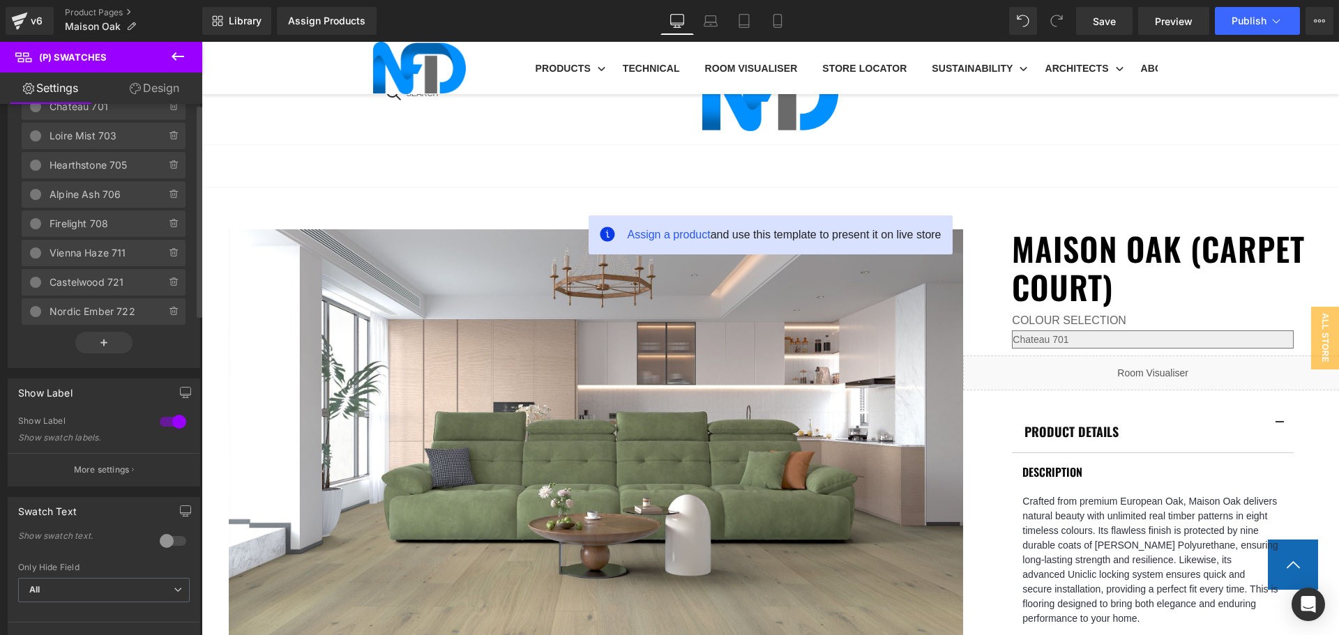
scroll to position [0, 0]
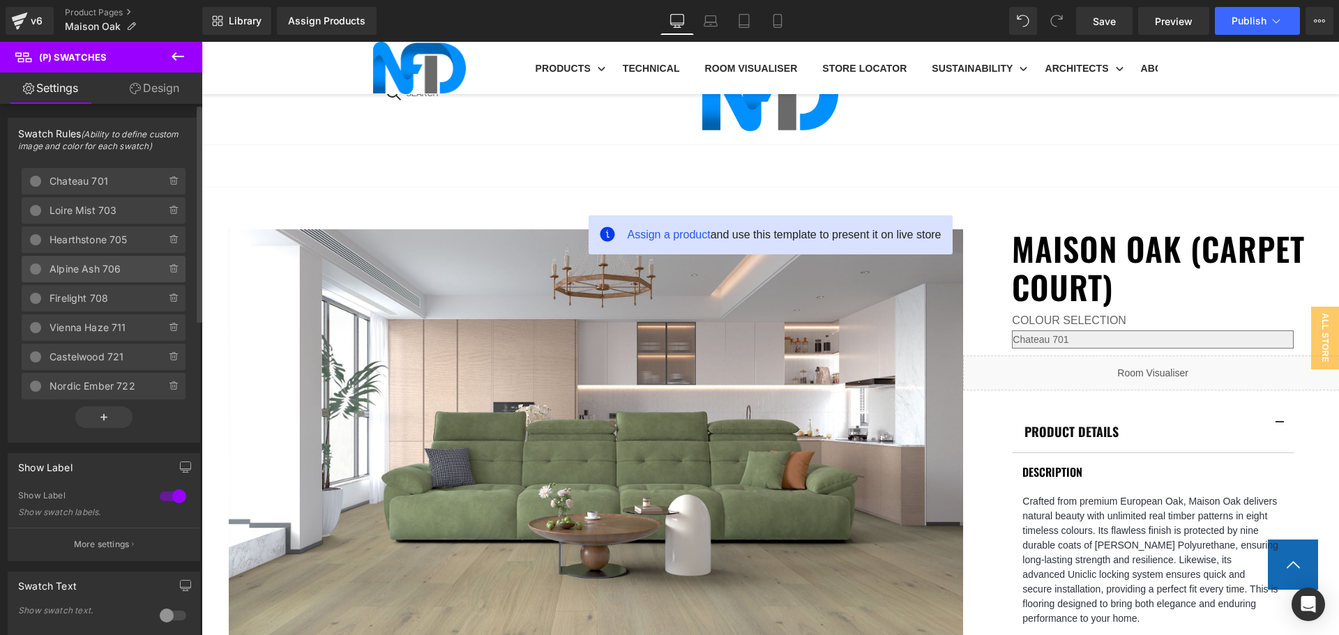
click at [103, 272] on span "Alpine Ash 706" at bounding box center [94, 269] width 89 height 26
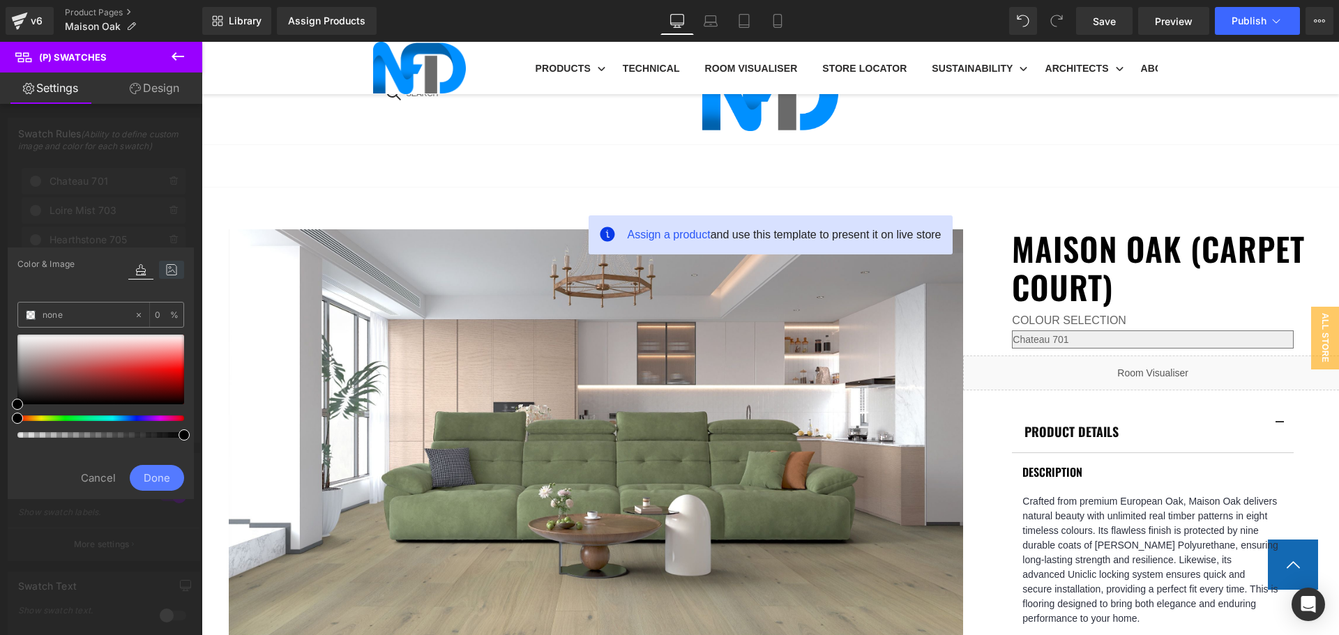
click at [167, 268] on icon at bounding box center [171, 270] width 25 height 18
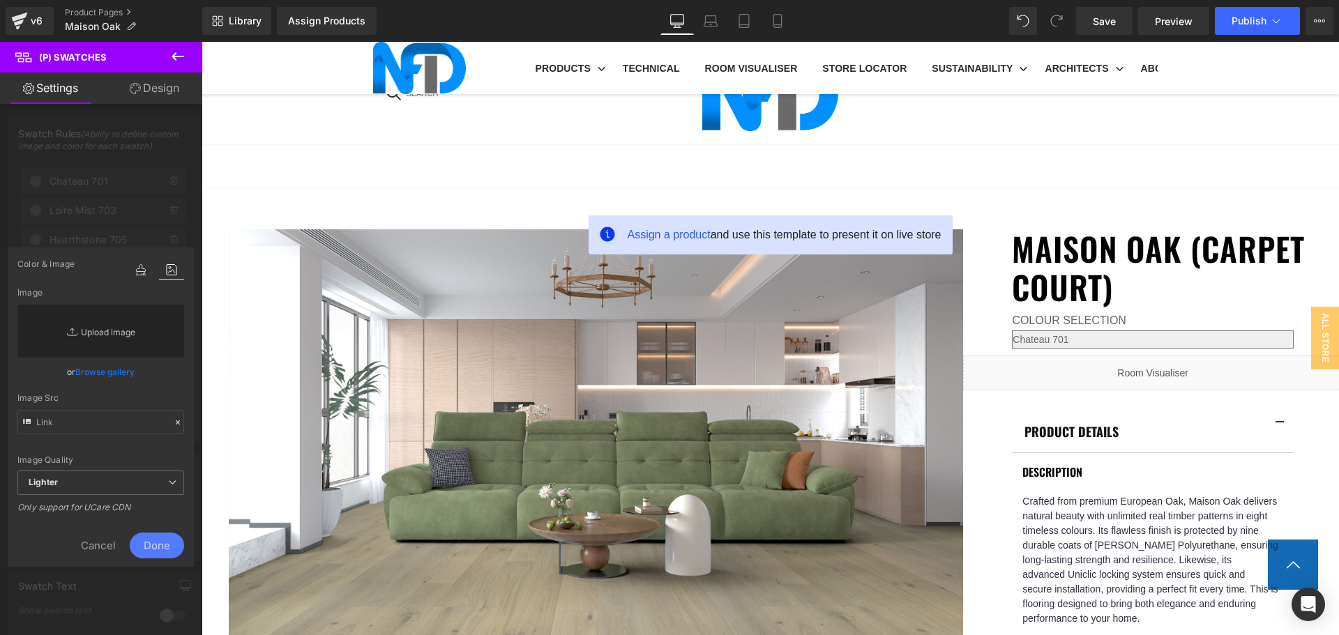
click at [116, 333] on link "Replace Image" at bounding box center [100, 331] width 167 height 53
type input "C:\fakepath\Maison Oak_Alpine Ash 706-1.jpg"
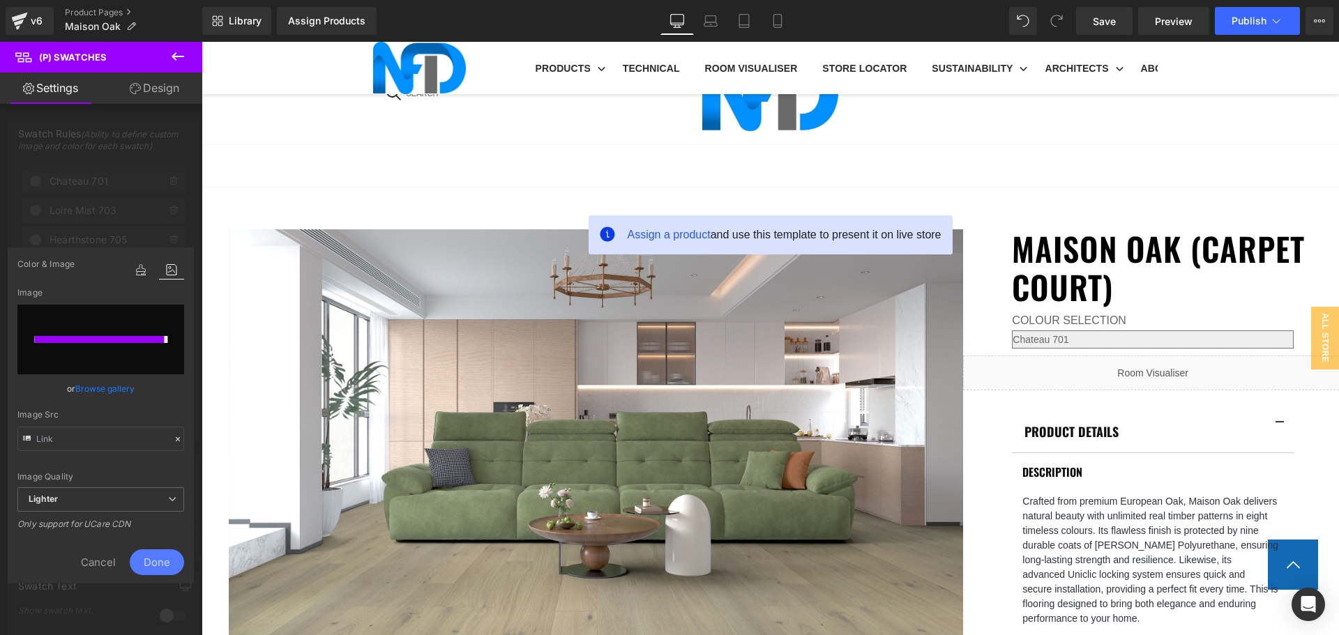
type input "https://ucarecdn.com/2f9aaa86-0a5e-4bd3-8857-6a5544219a83/-/format/auto/-/previ…"
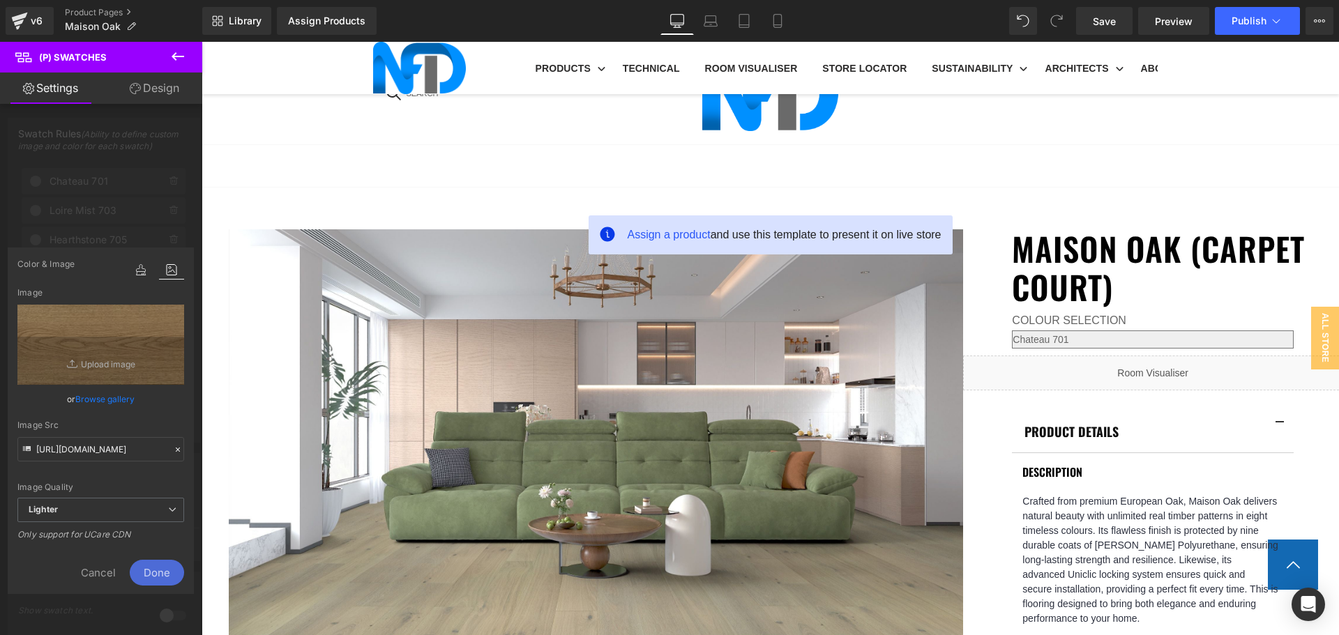
click at [168, 570] on span "Done" at bounding box center [157, 573] width 54 height 26
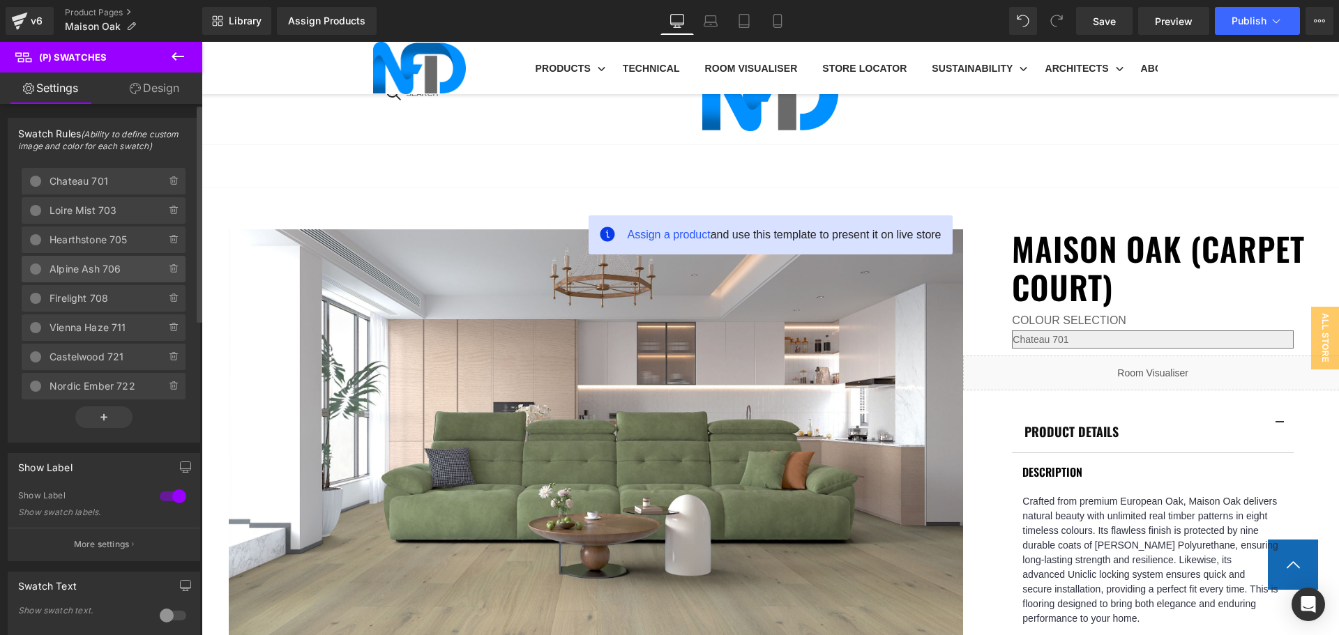
click at [106, 265] on span "Alpine Ash 706" at bounding box center [94, 269] width 89 height 26
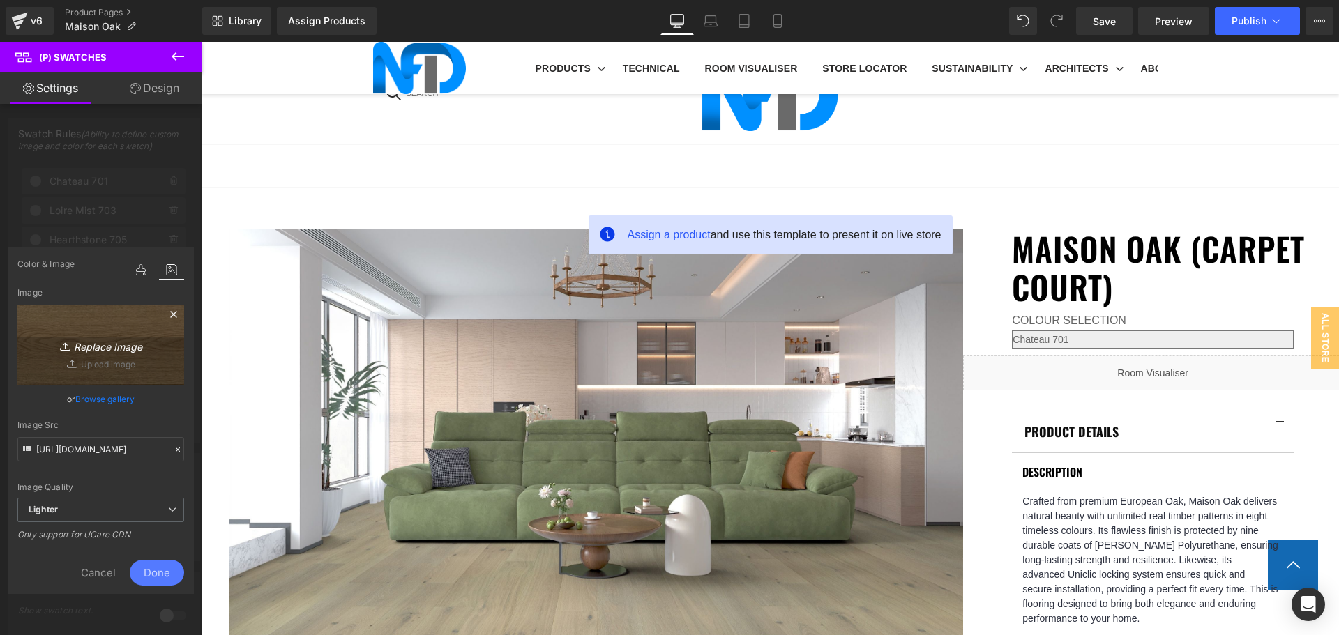
drag, startPoint x: 10, startPoint y: 272, endPoint x: 106, endPoint y: 340, distance: 117.5
click at [106, 340] on icon "Replace Image" at bounding box center [101, 344] width 112 height 17
type input "C:\fakepath\Maison Oak_Alpine Ash 706-1.jpg"
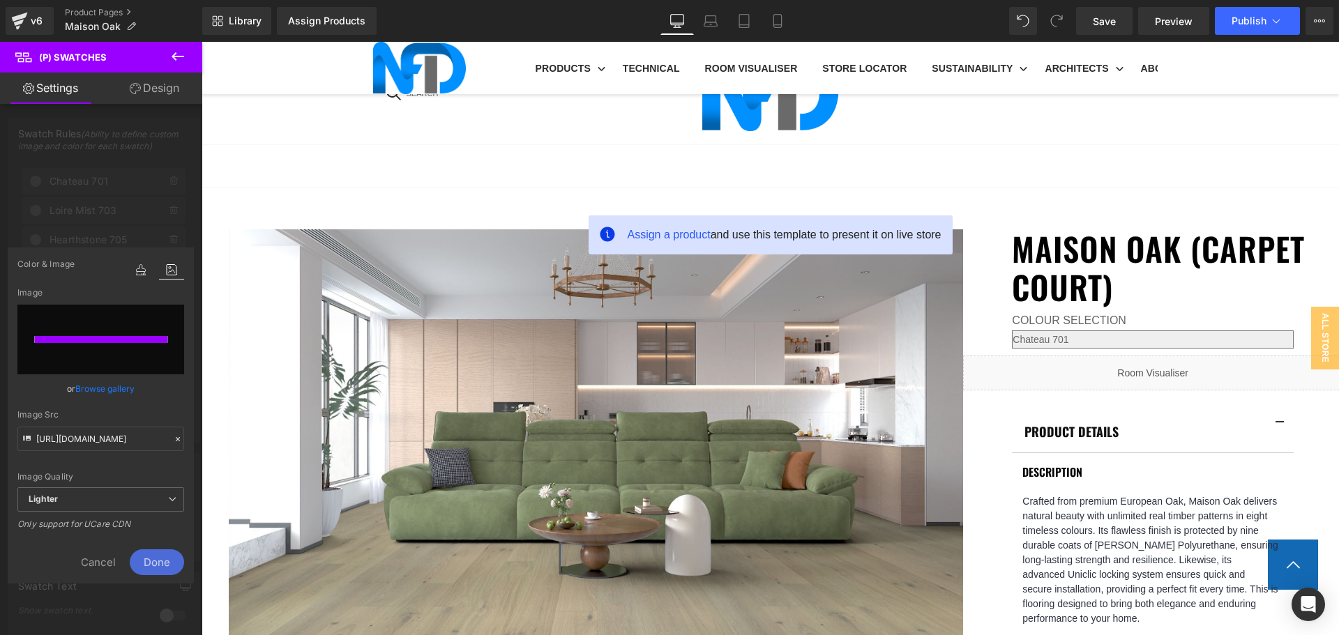
type input "https://ucarecdn.com/92005268-df4c-41df-a401-66d68649ffd5/-/format/auto/-/previ…"
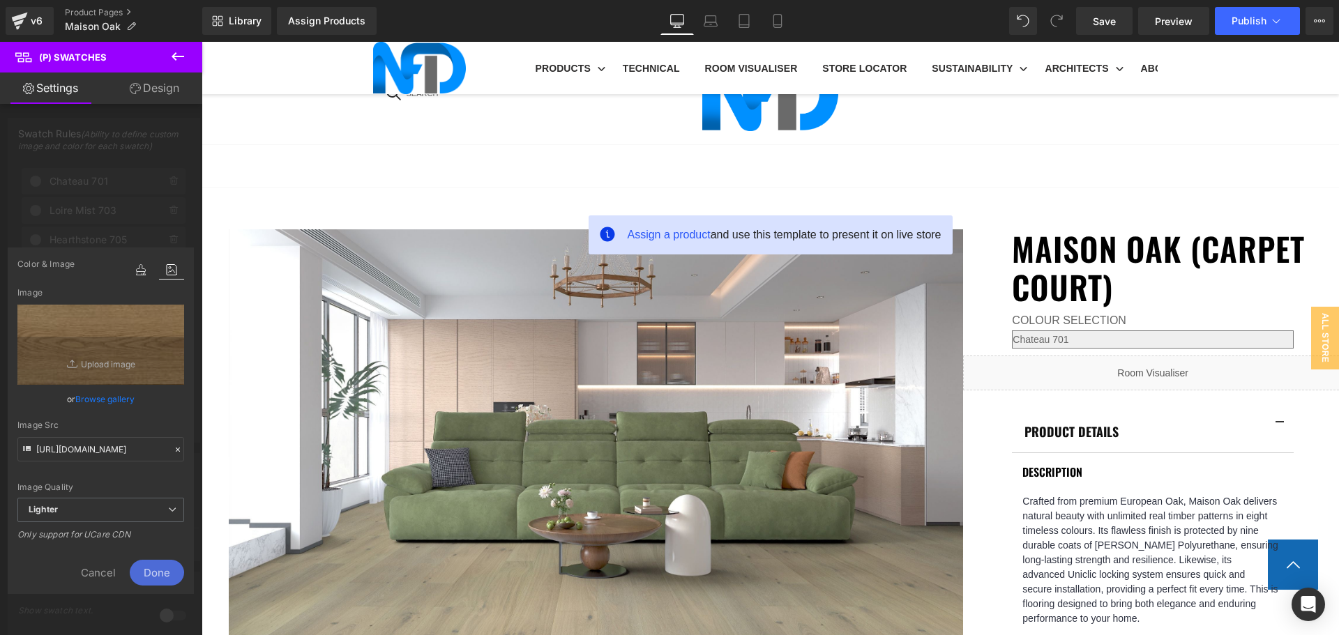
click at [165, 568] on span "Done" at bounding box center [157, 573] width 54 height 26
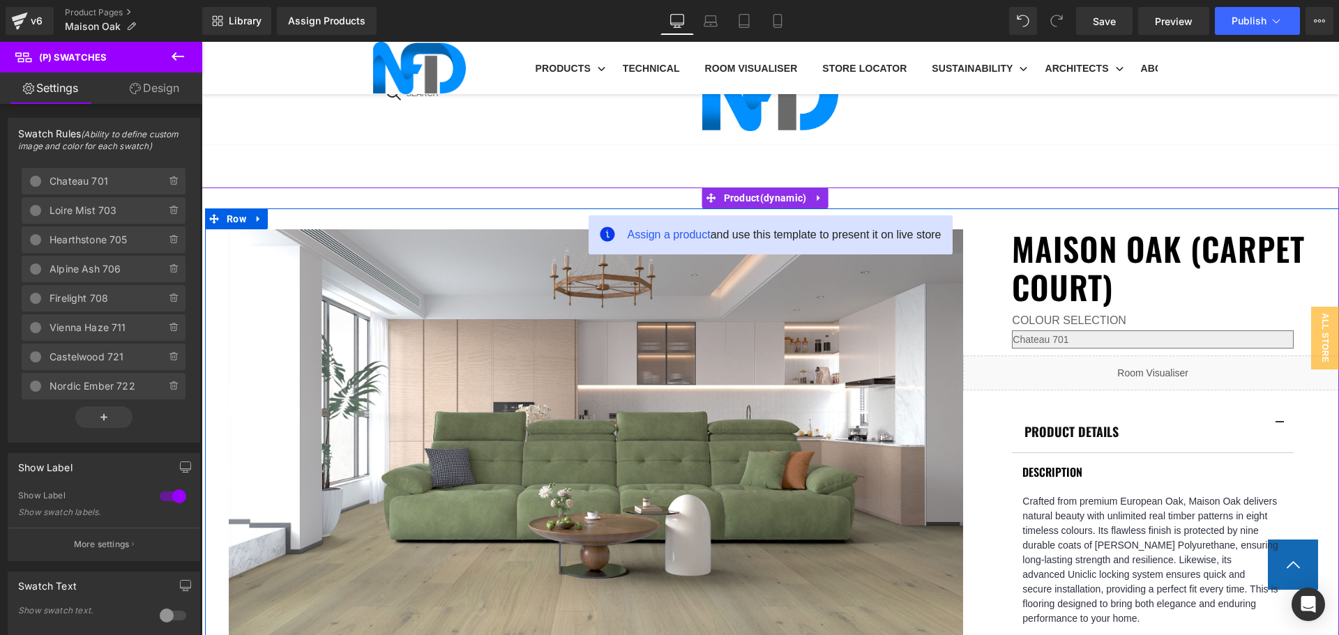
scroll to position [558, 0]
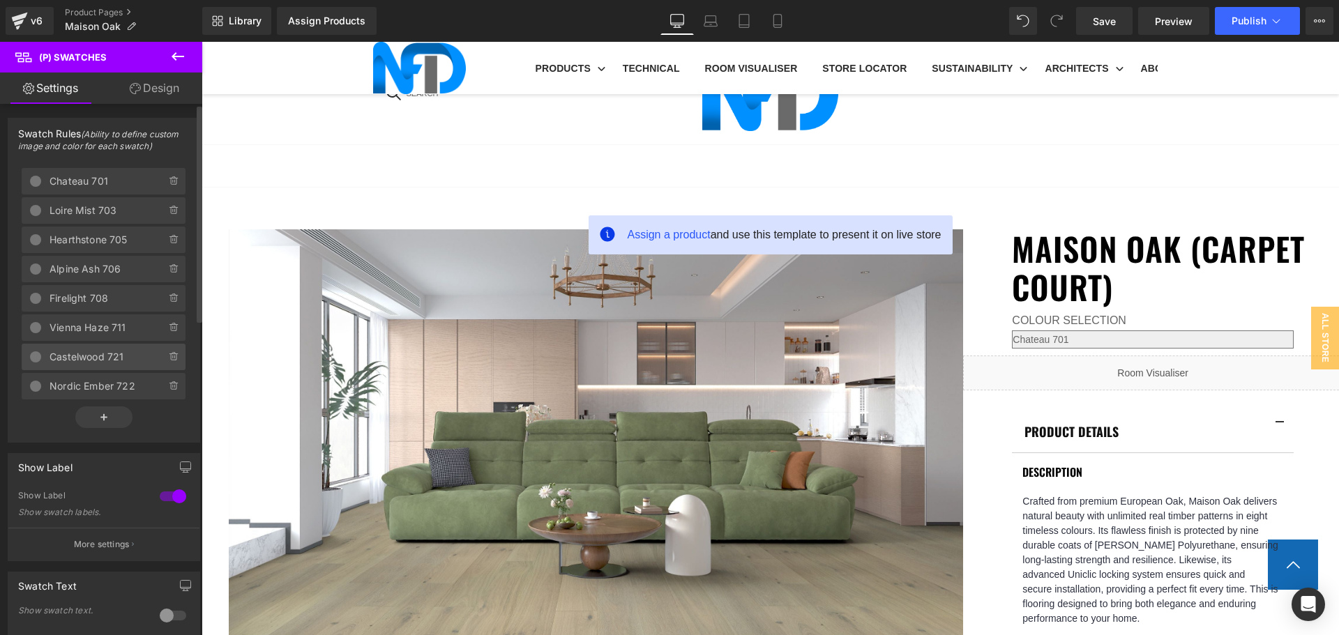
click at [93, 353] on span "Castelwood 721" at bounding box center [94, 357] width 89 height 26
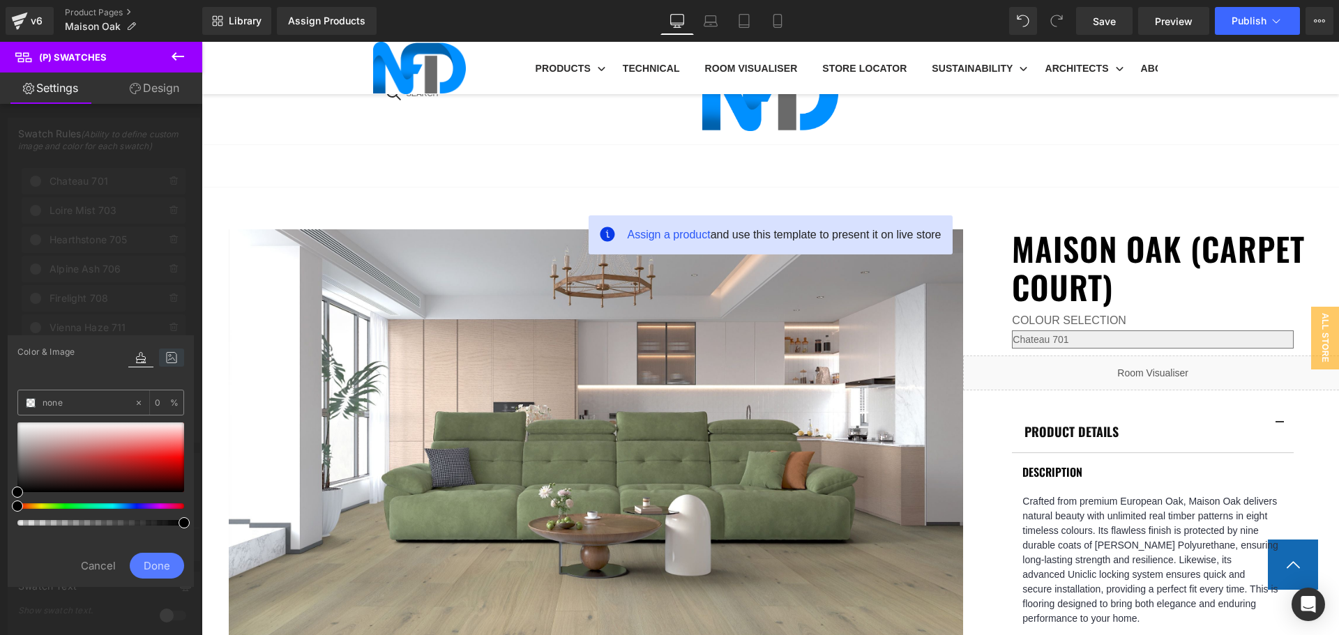
click at [175, 354] on icon at bounding box center [171, 358] width 25 height 18
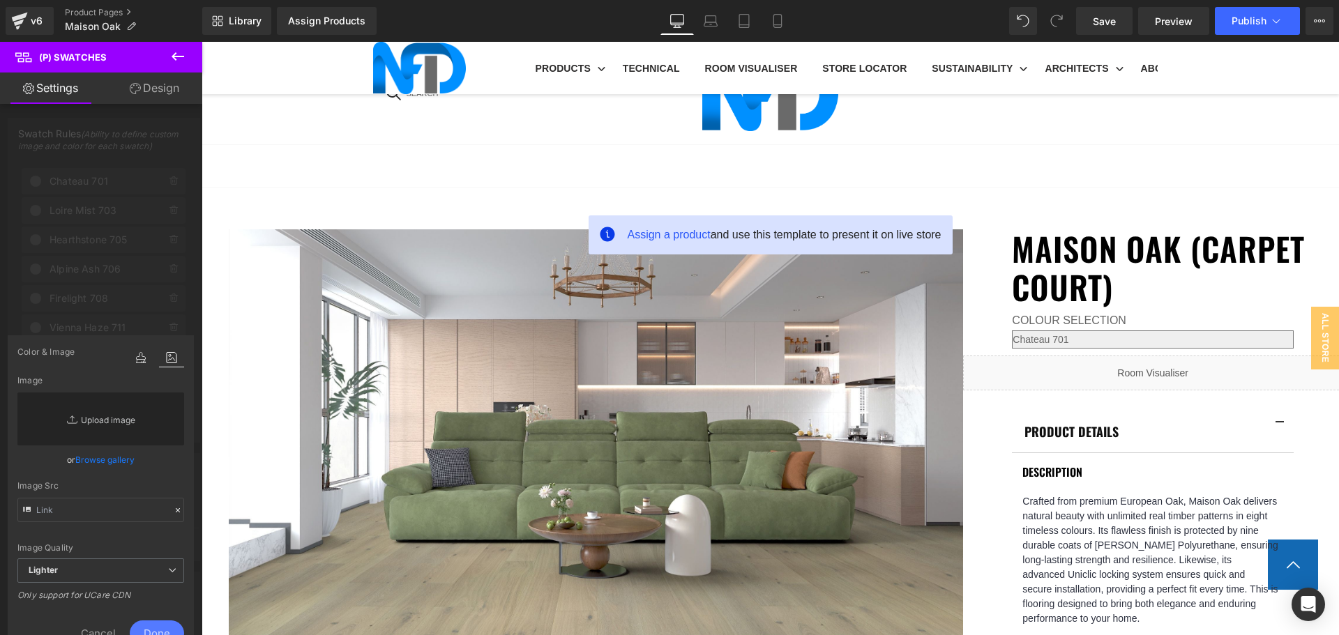
click at [122, 415] on link "Replace Image" at bounding box center [100, 419] width 167 height 53
type input "C:\fakepath\Maison Oak_Castelwood 721.jpg"
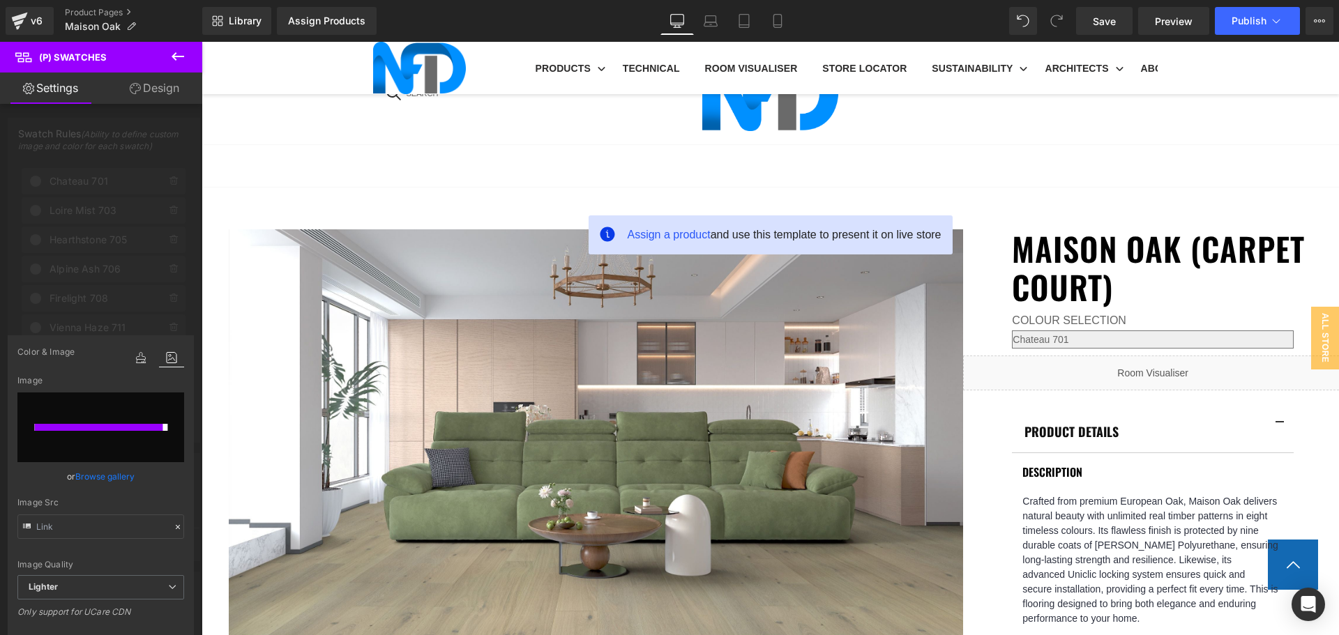
type input "https://ucarecdn.com/33de170a-cf26-4de3-9a2d-f1b69258e57c/-/format/auto/-/previ…"
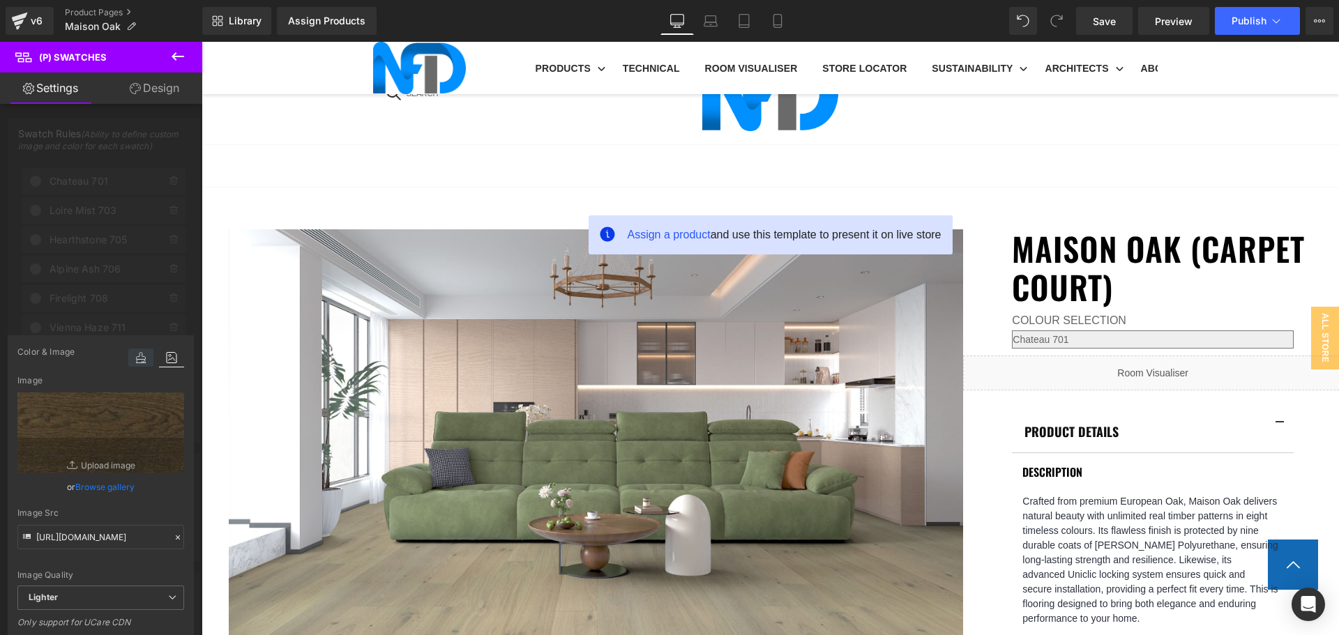
click at [136, 358] on icon at bounding box center [140, 358] width 25 height 18
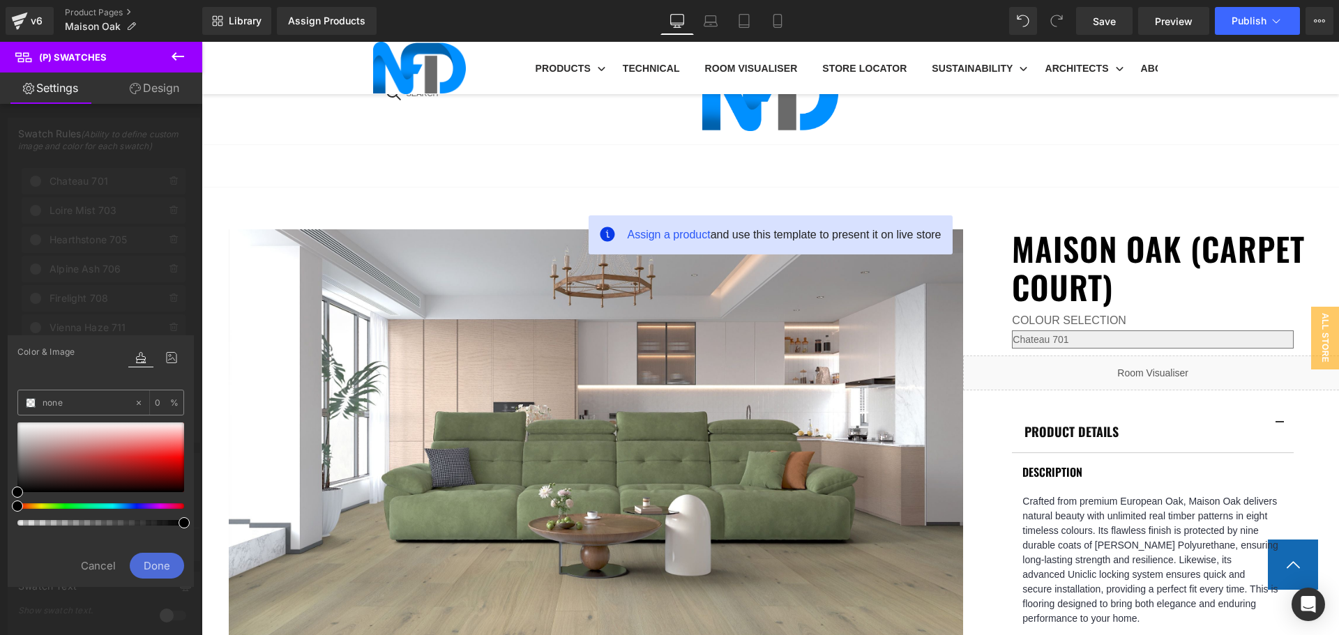
click at [160, 575] on span "Done" at bounding box center [157, 566] width 54 height 26
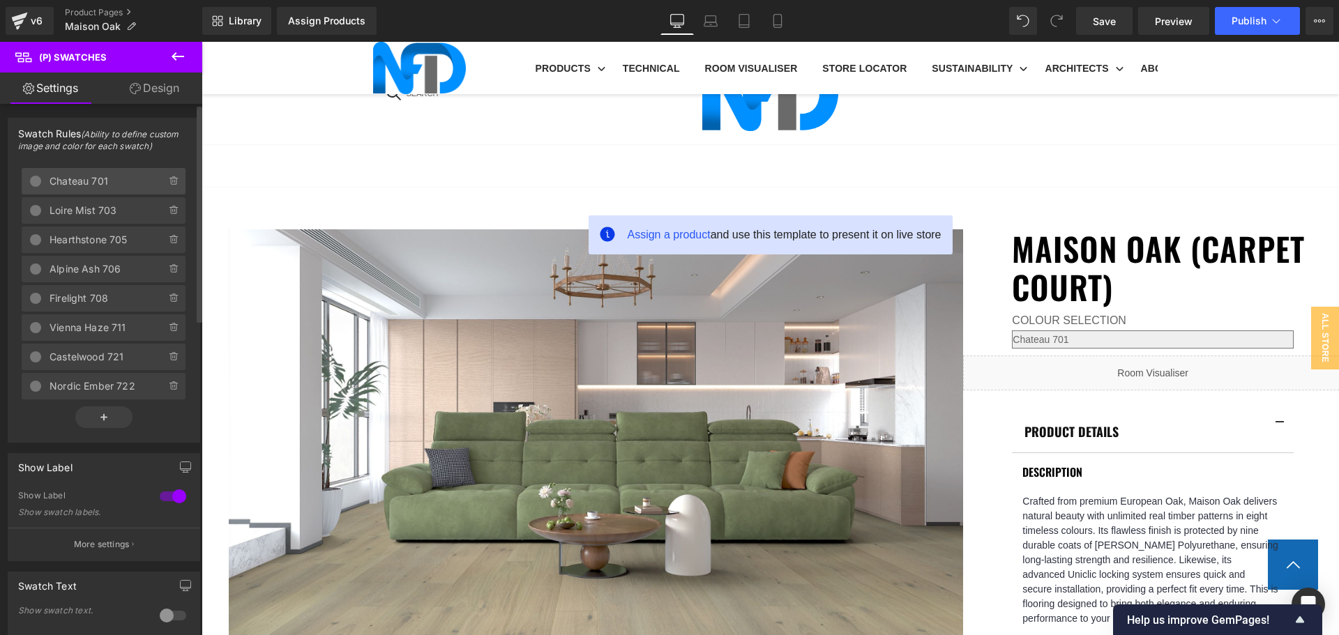
click at [110, 191] on span "Chateau 701" at bounding box center [94, 181] width 89 height 26
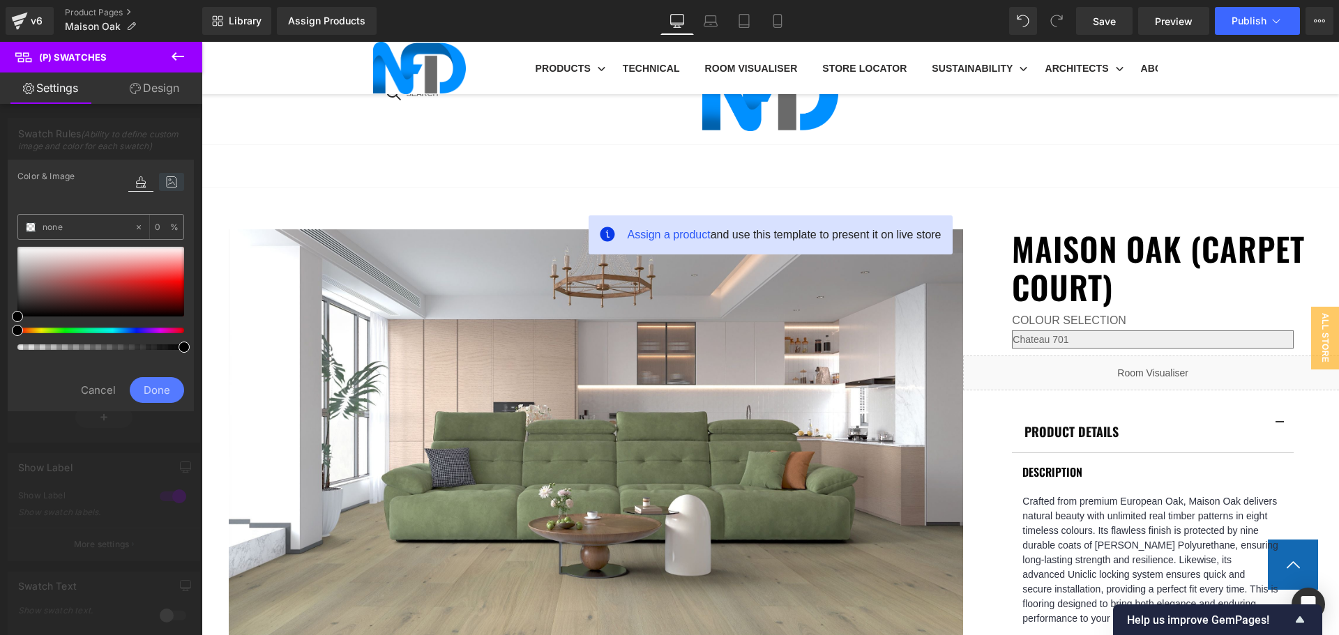
click at [162, 180] on icon at bounding box center [171, 182] width 25 height 18
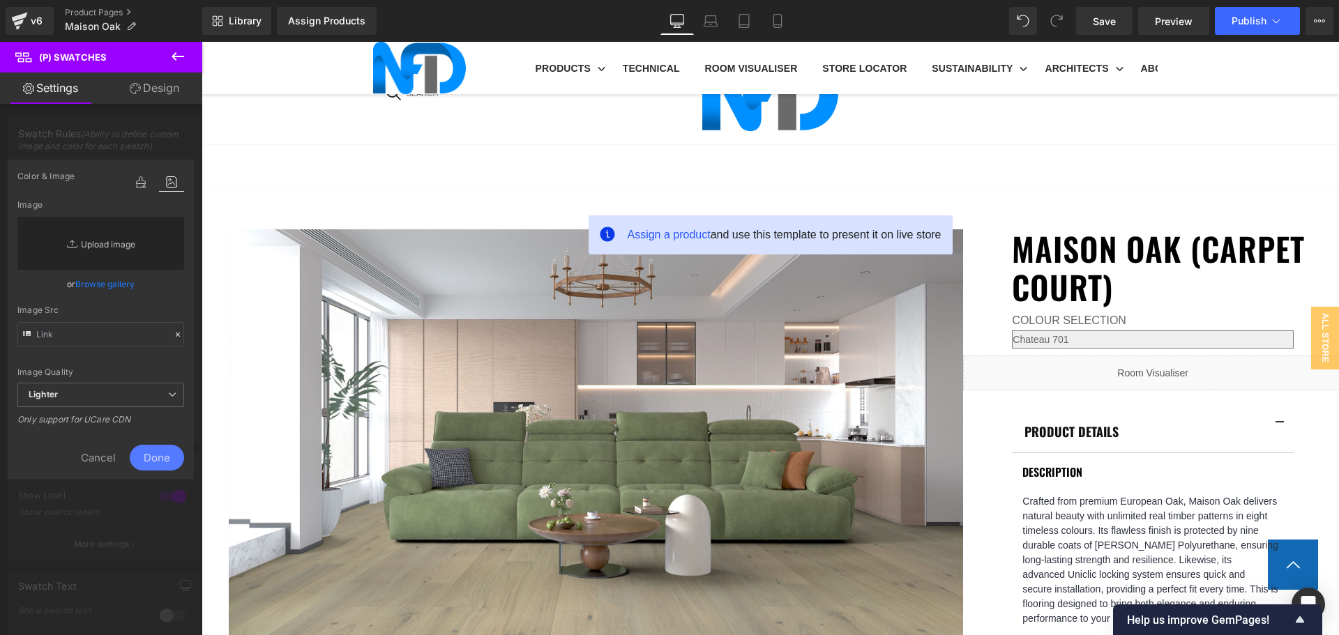
click at [130, 233] on link "Replace Image" at bounding box center [100, 243] width 167 height 53
type input "C:\fakepath\Maison Oak_Chateau 701-1.jpg"
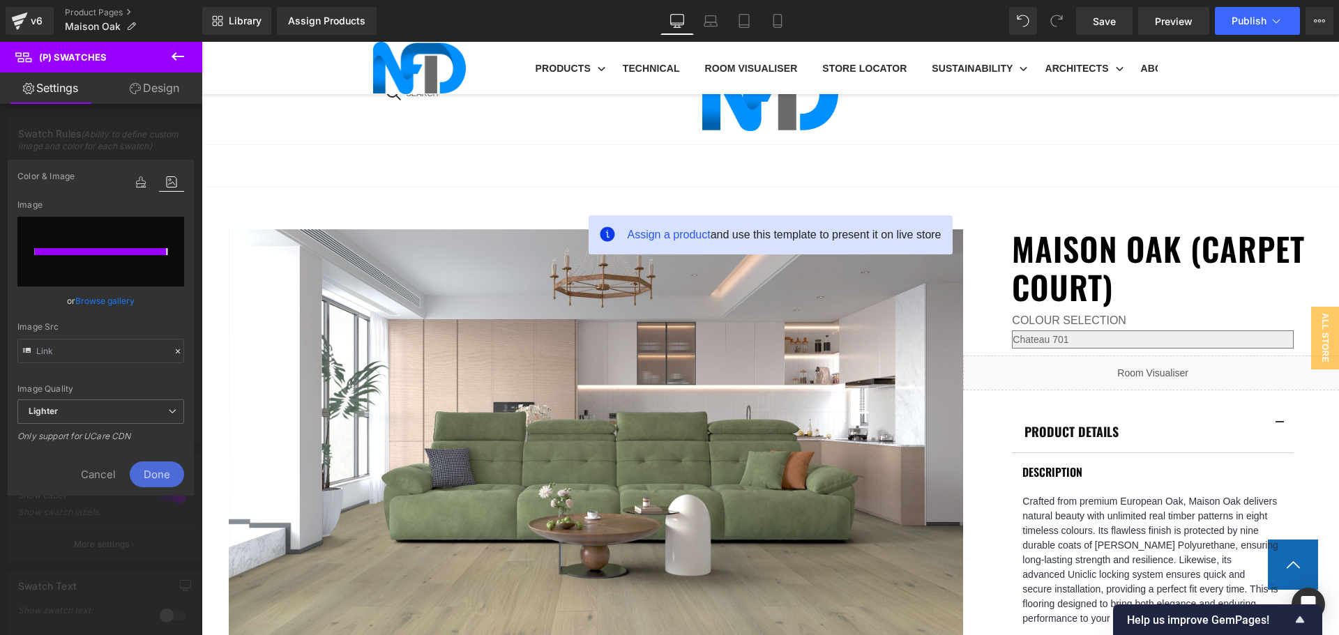
type input "https://ucarecdn.com/75b09764-6b07-4e46-96df-3af8032041fb/-/format/auto/-/previ…"
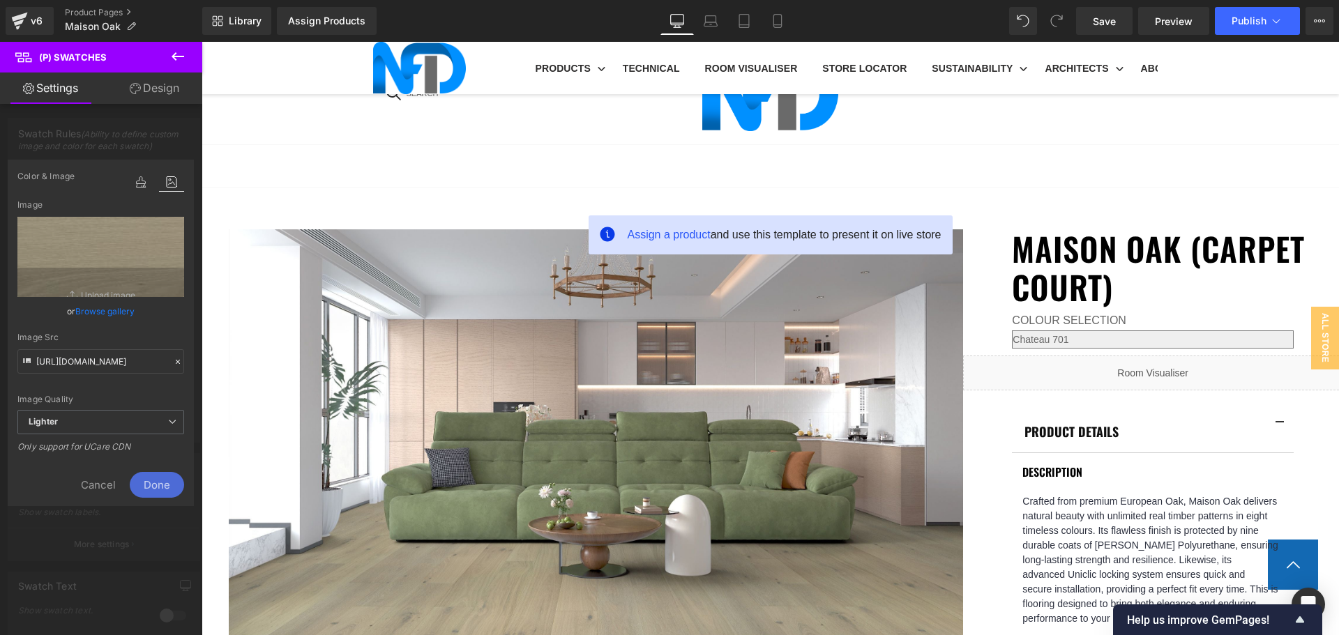
click at [174, 472] on span "Done" at bounding box center [157, 485] width 54 height 26
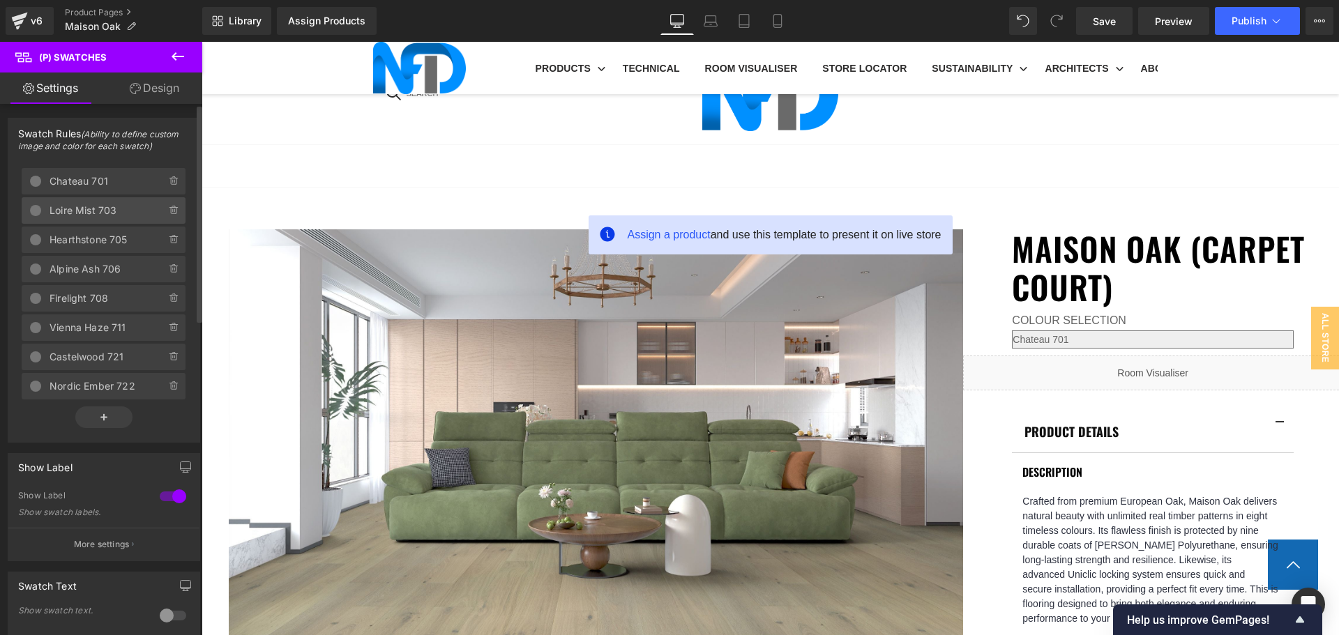
click at [103, 208] on span "Loire Mist 703" at bounding box center [94, 210] width 89 height 26
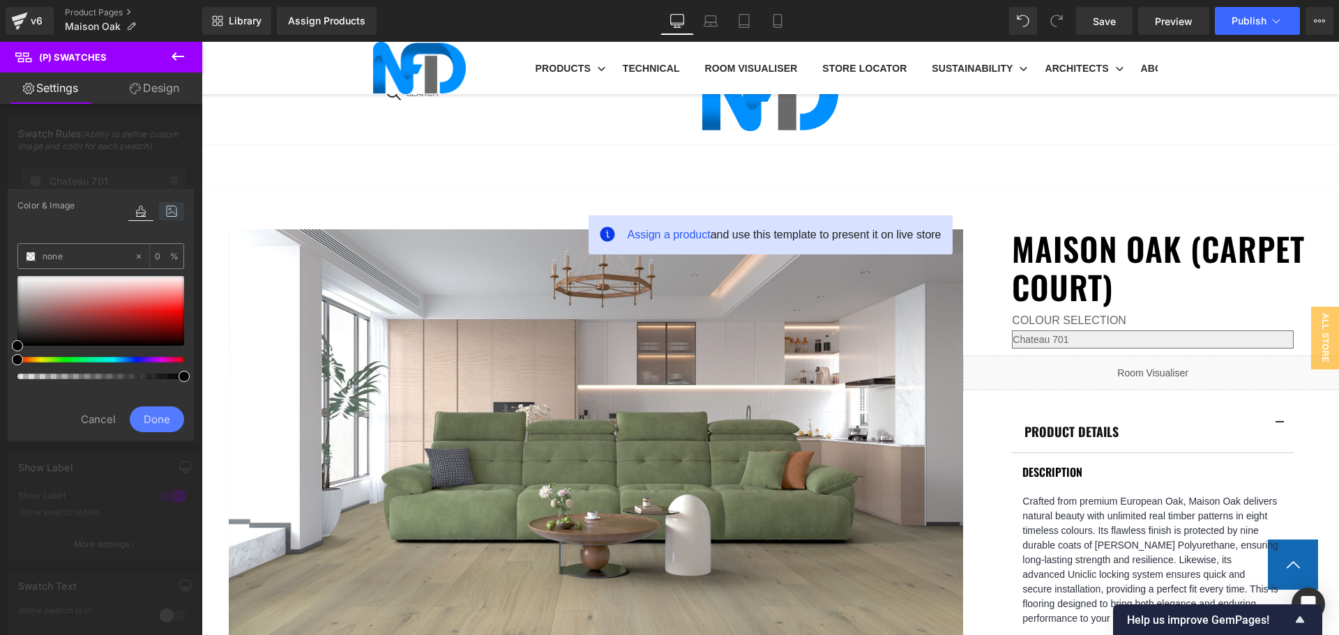
click at [173, 209] on icon at bounding box center [171, 211] width 25 height 18
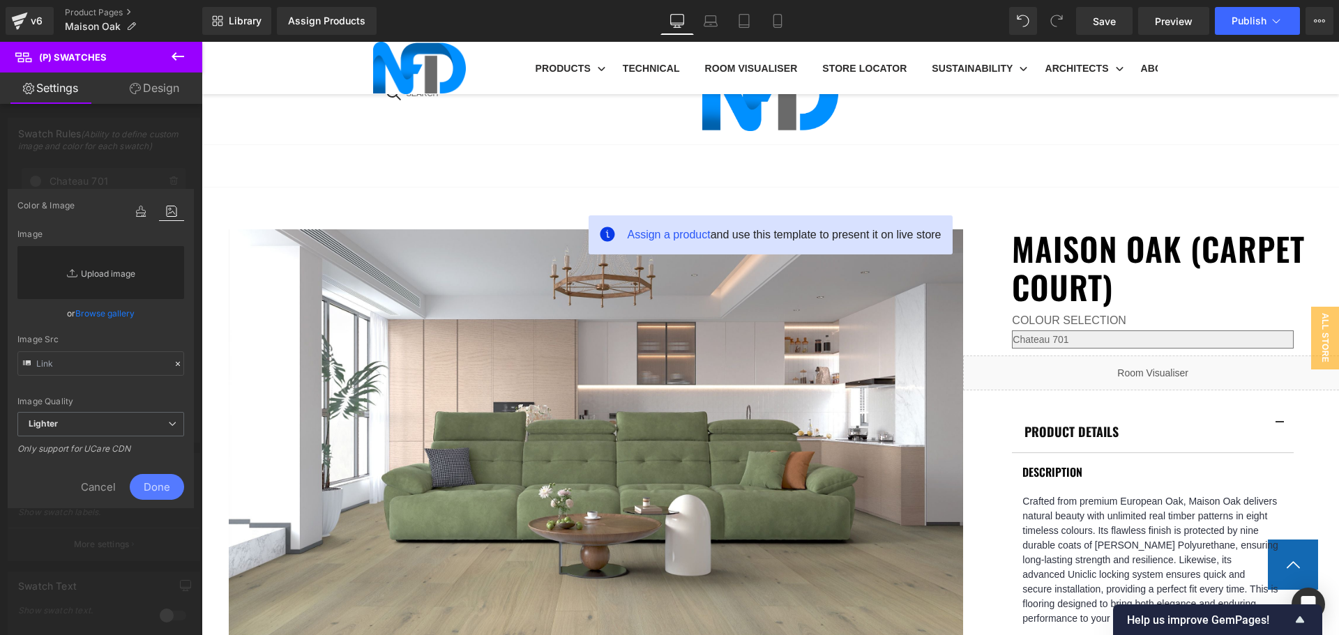
click at [157, 266] on link "Replace Image" at bounding box center [100, 272] width 167 height 53
type input "C:\fakepath\Maison Oak_Loire Mist 703-1.jpg"
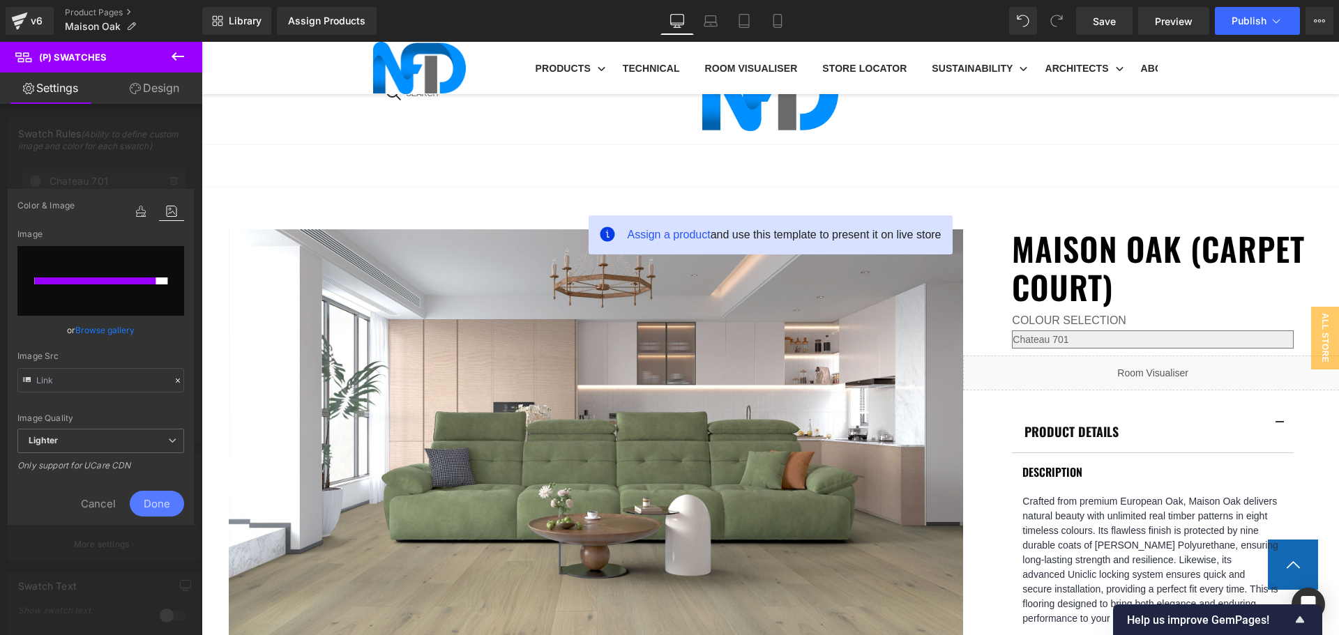
type input "https://ucarecdn.com/05393e06-c33c-4461-9fa8-83063c47474a/-/format/auto/-/previ…"
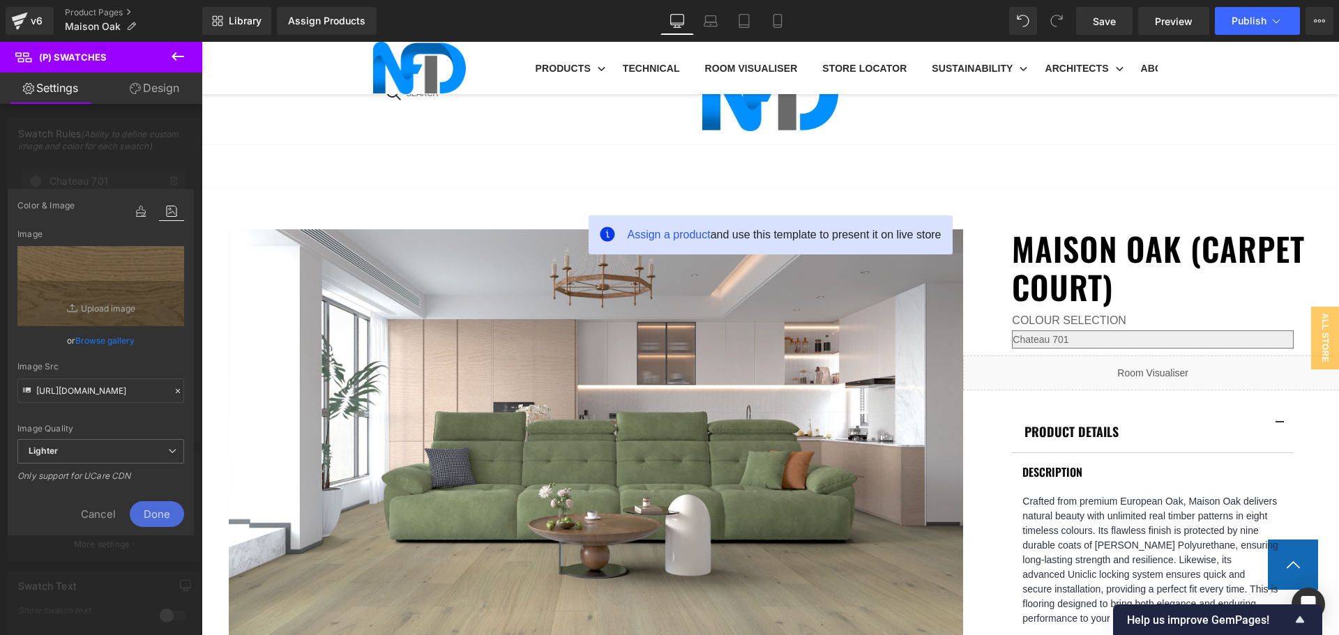
click at [167, 510] on span "Done" at bounding box center [157, 514] width 54 height 26
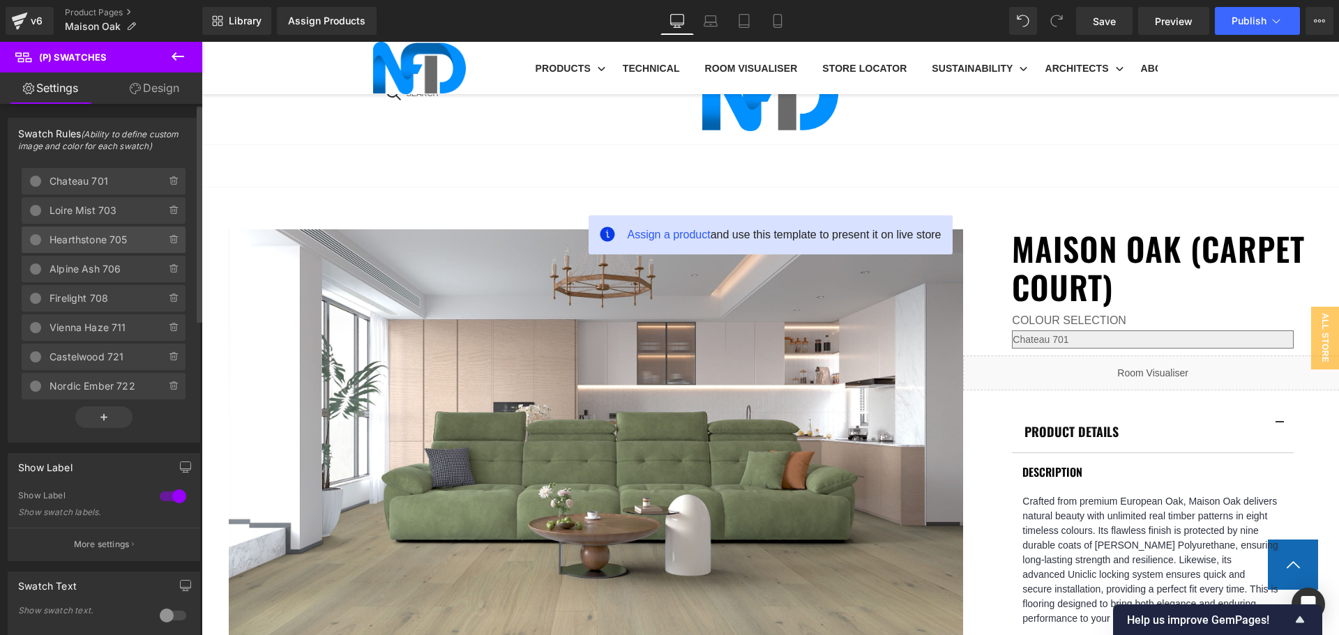
click at [89, 243] on span "Hearthstone 705" at bounding box center [94, 240] width 89 height 26
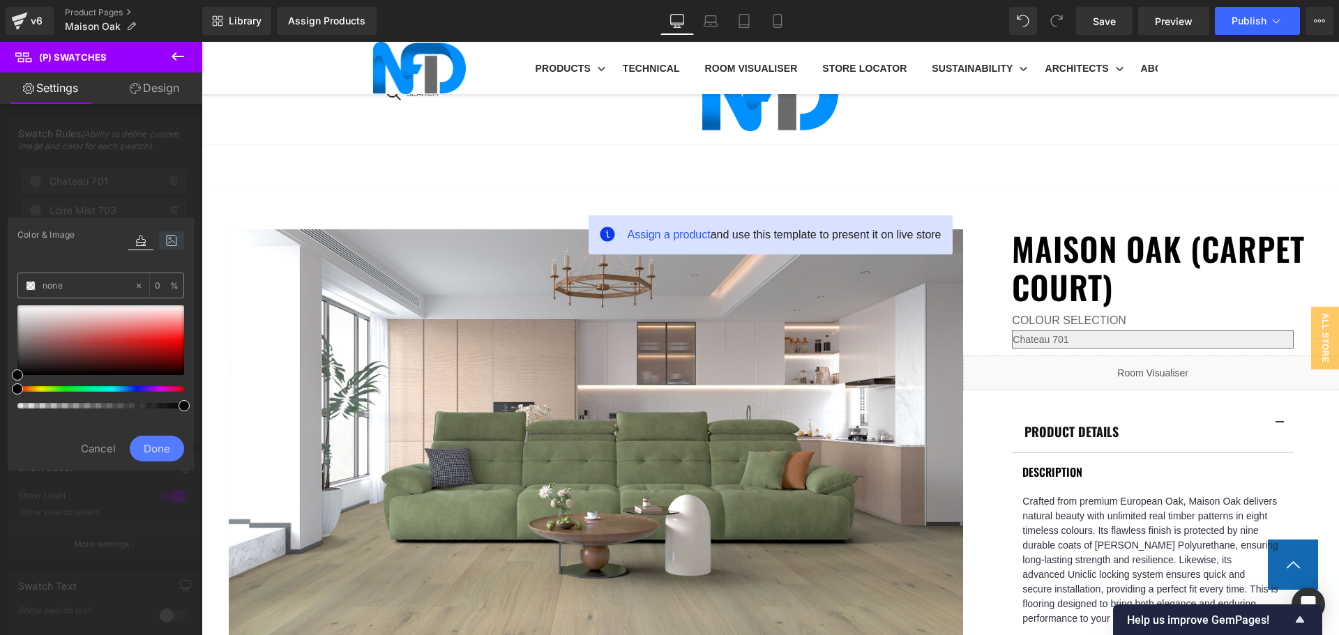
click at [169, 238] on icon at bounding box center [171, 241] width 25 height 18
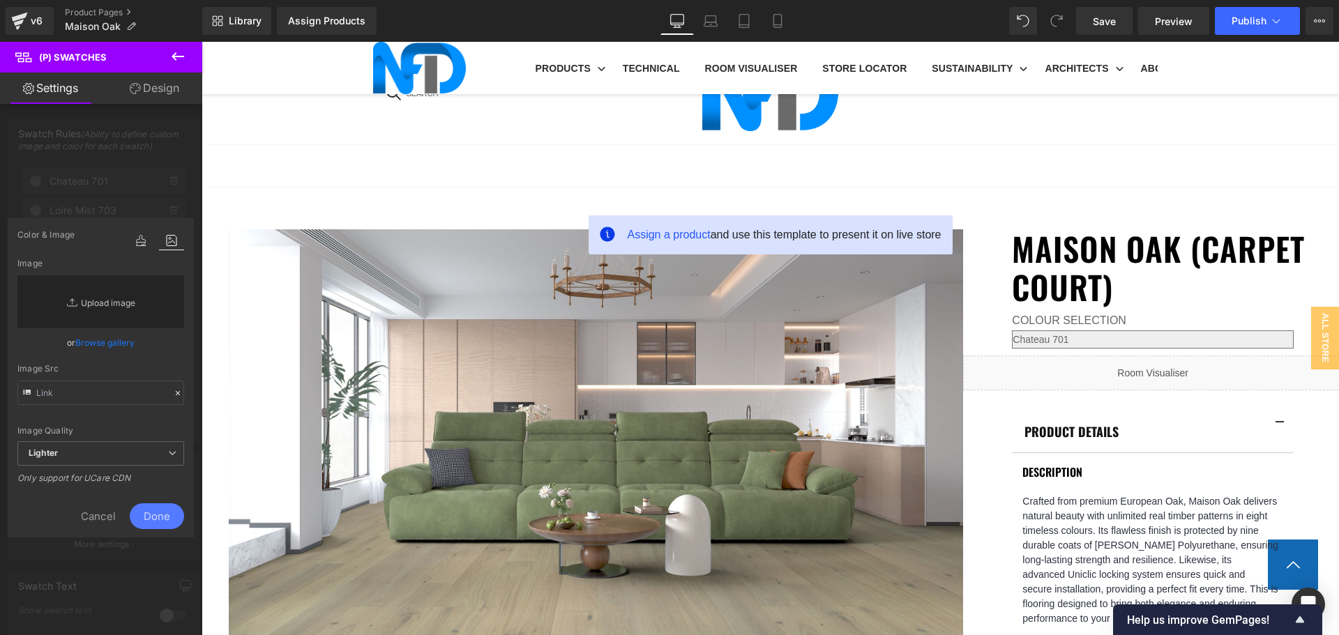
click at [130, 301] on link "Replace Image" at bounding box center [100, 301] width 167 height 53
type input "C:\fakepath\Maison Oak_Hearthstone 705-1.jpg"
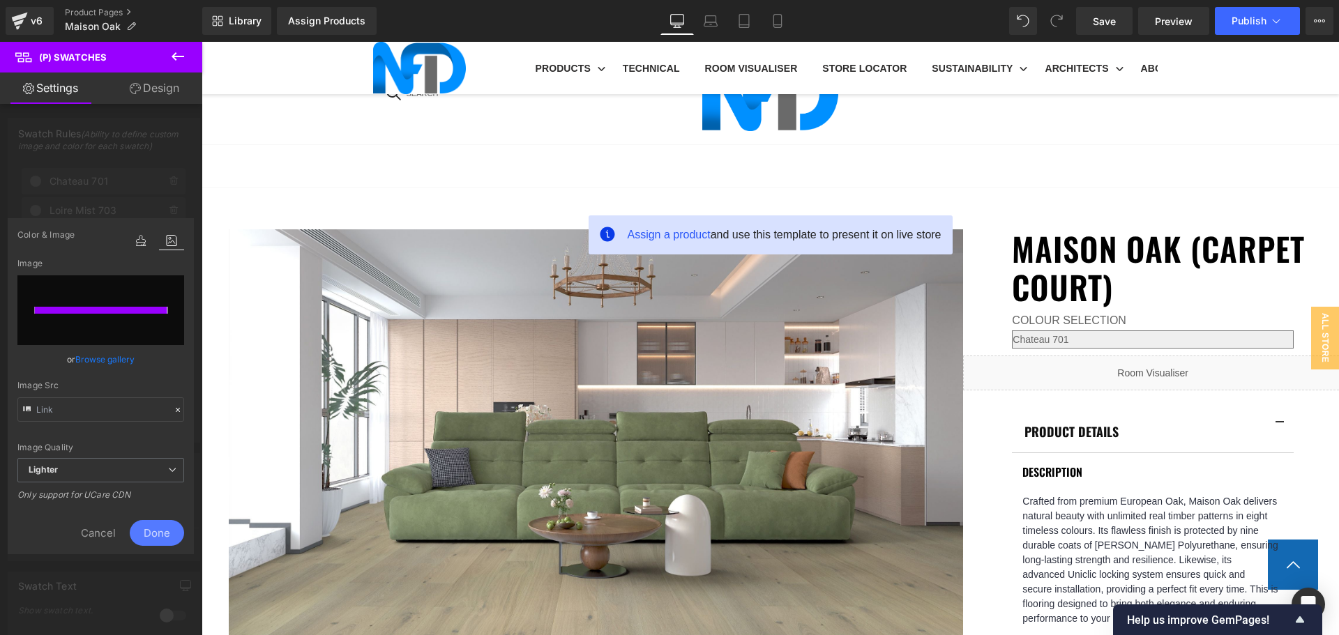
type input "https://ucarecdn.com/3d93d44c-e46a-4cd4-966c-66403d22205e/-/format/auto/-/previ…"
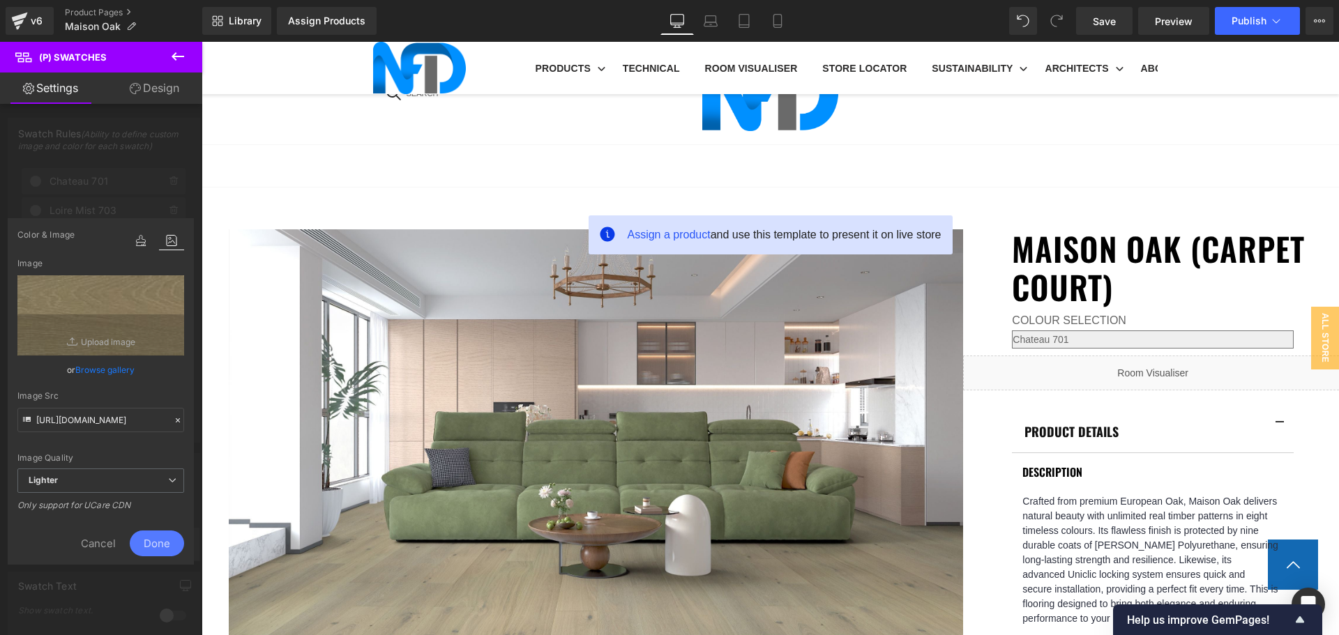
drag, startPoint x: 159, startPoint y: 546, endPoint x: 163, endPoint y: 533, distance: 13.9
click at [159, 543] on span "Done" at bounding box center [157, 544] width 54 height 26
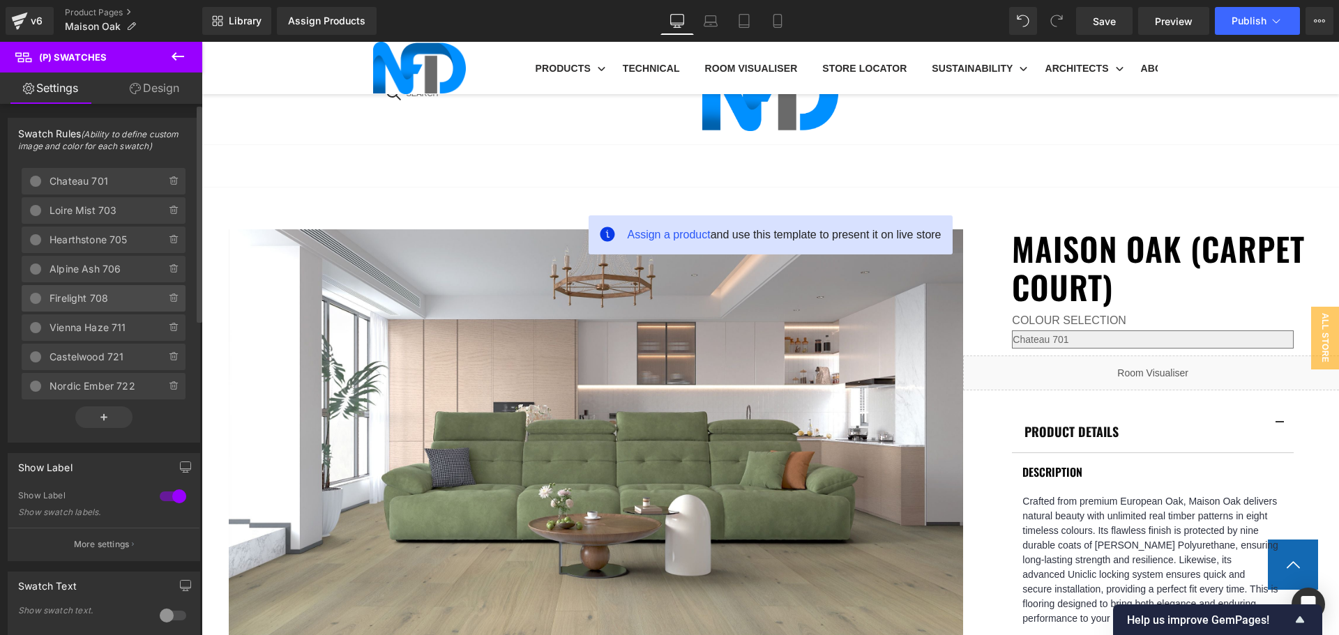
click at [128, 294] on span "Firelight 708" at bounding box center [94, 298] width 89 height 26
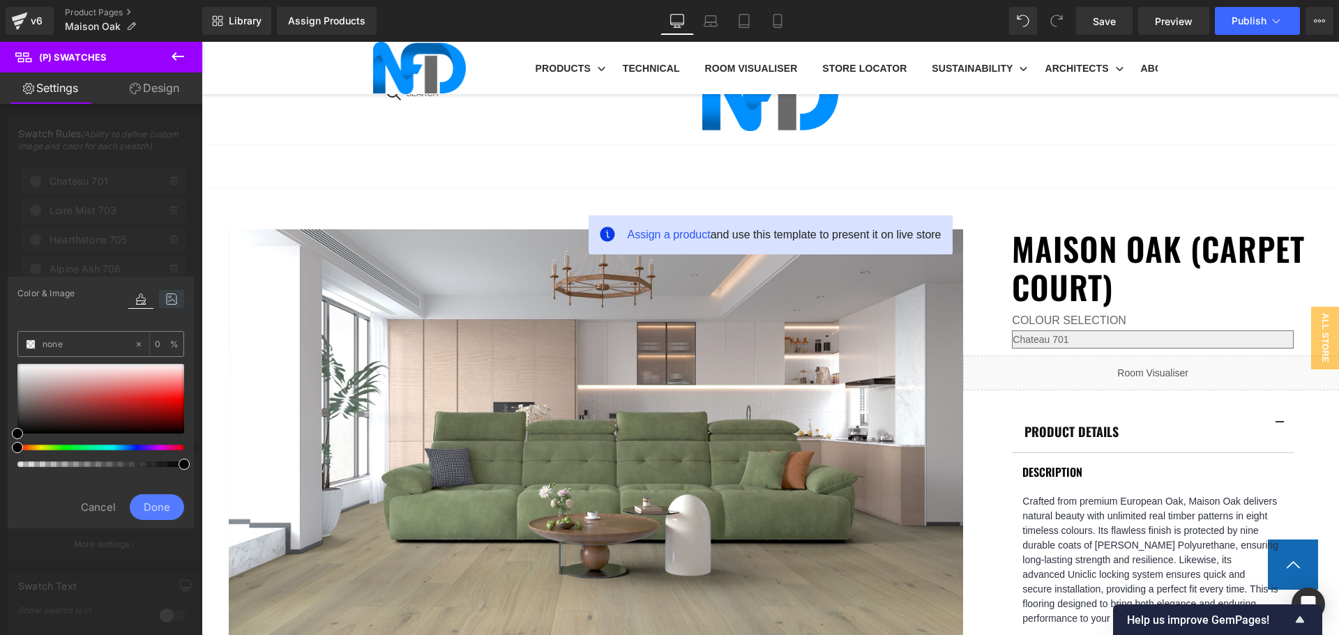
click at [169, 300] on icon at bounding box center [171, 299] width 25 height 18
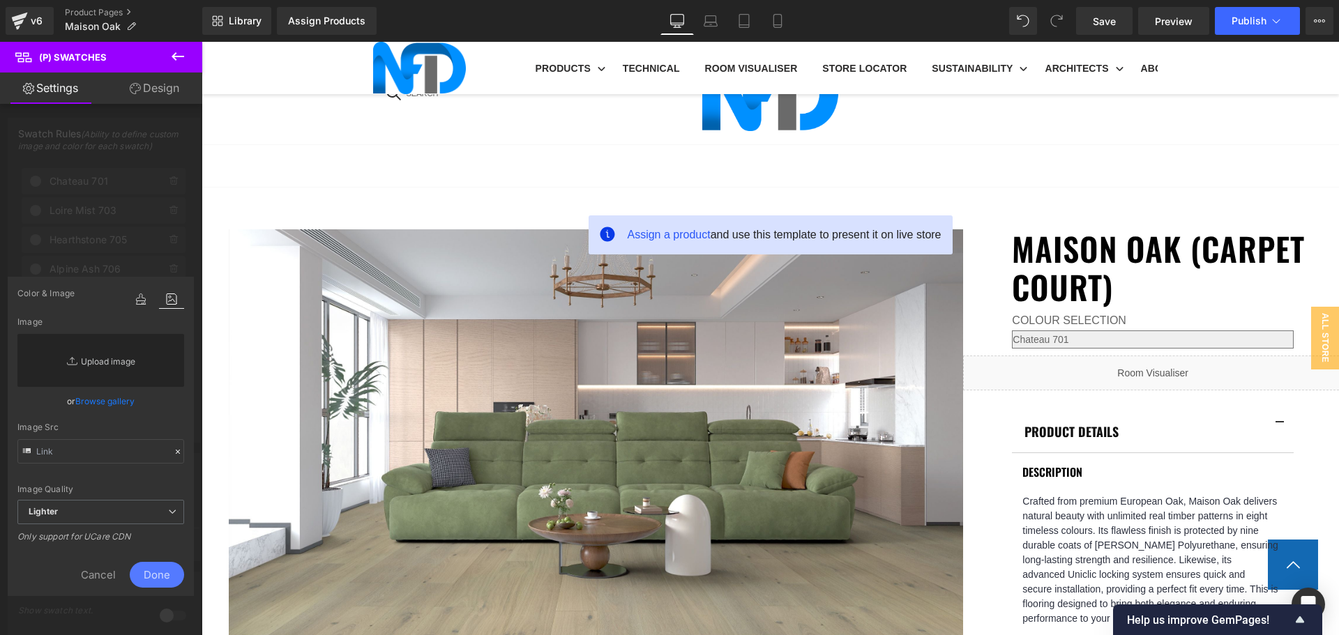
click at [121, 358] on link "Replace Image" at bounding box center [100, 360] width 167 height 53
type input "C:\fakepath\Maison Oak_Firelight 708-1.jpg"
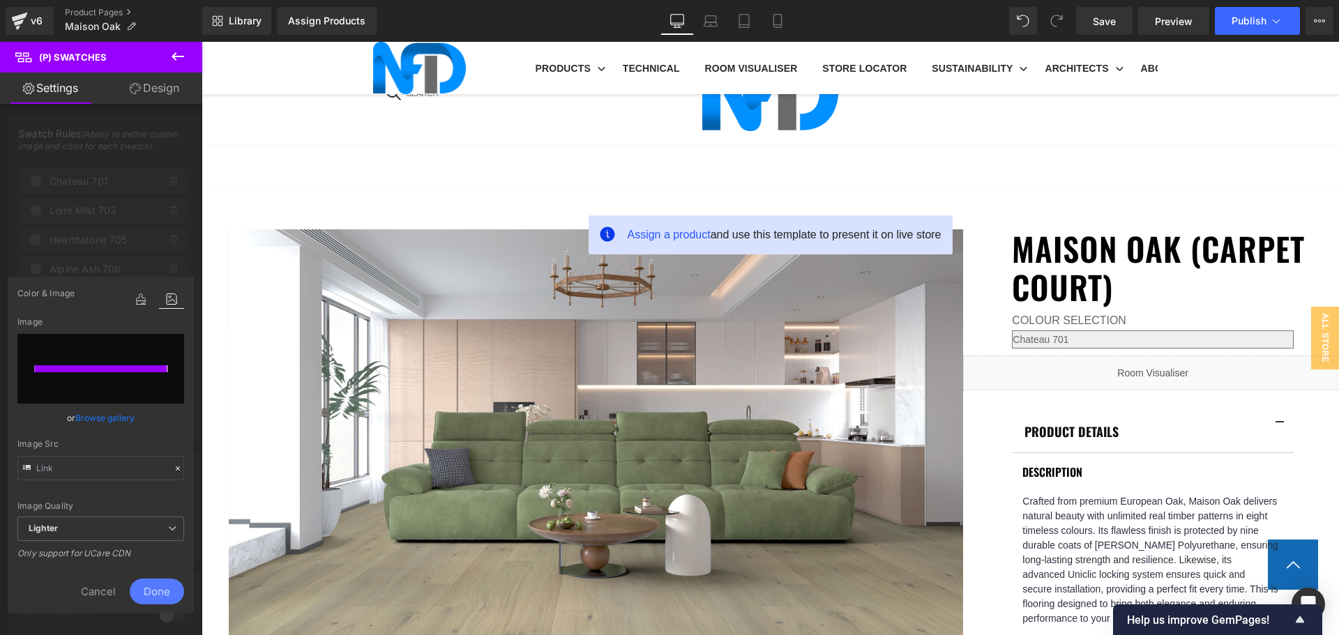
type input "https://ucarecdn.com/20a5ab26-7637-4189-b6d5-40ff449ddac8/-/format/auto/-/previ…"
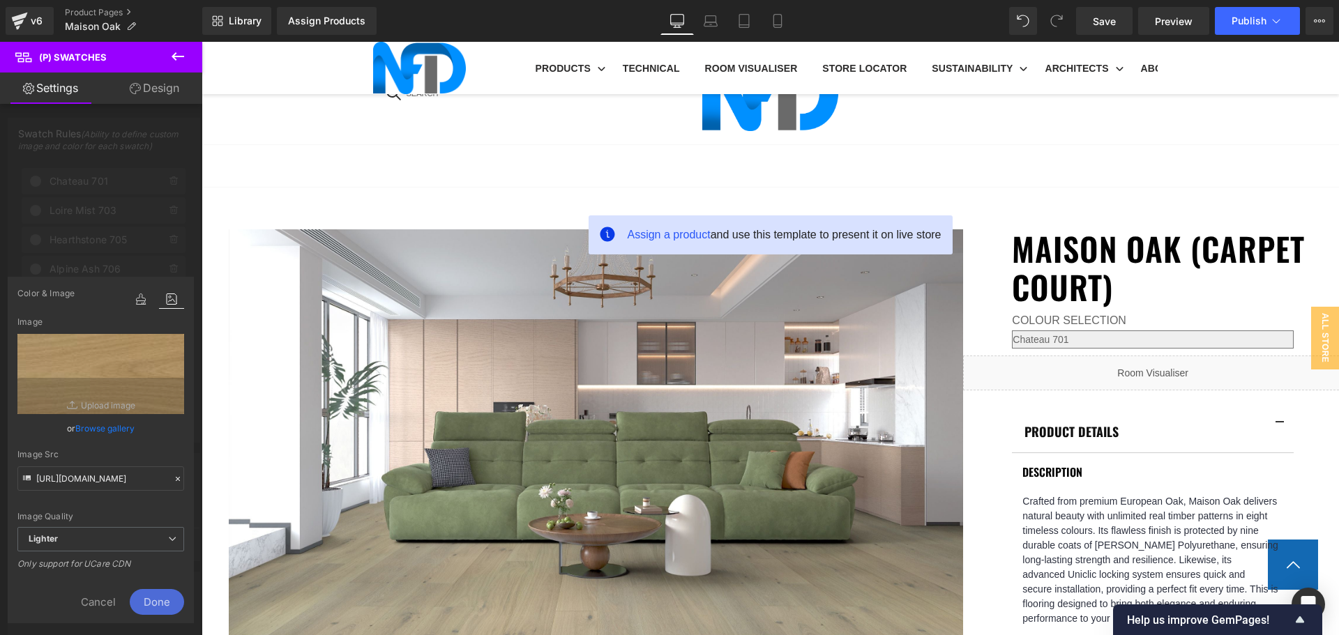
click at [165, 591] on span "Done" at bounding box center [157, 602] width 54 height 26
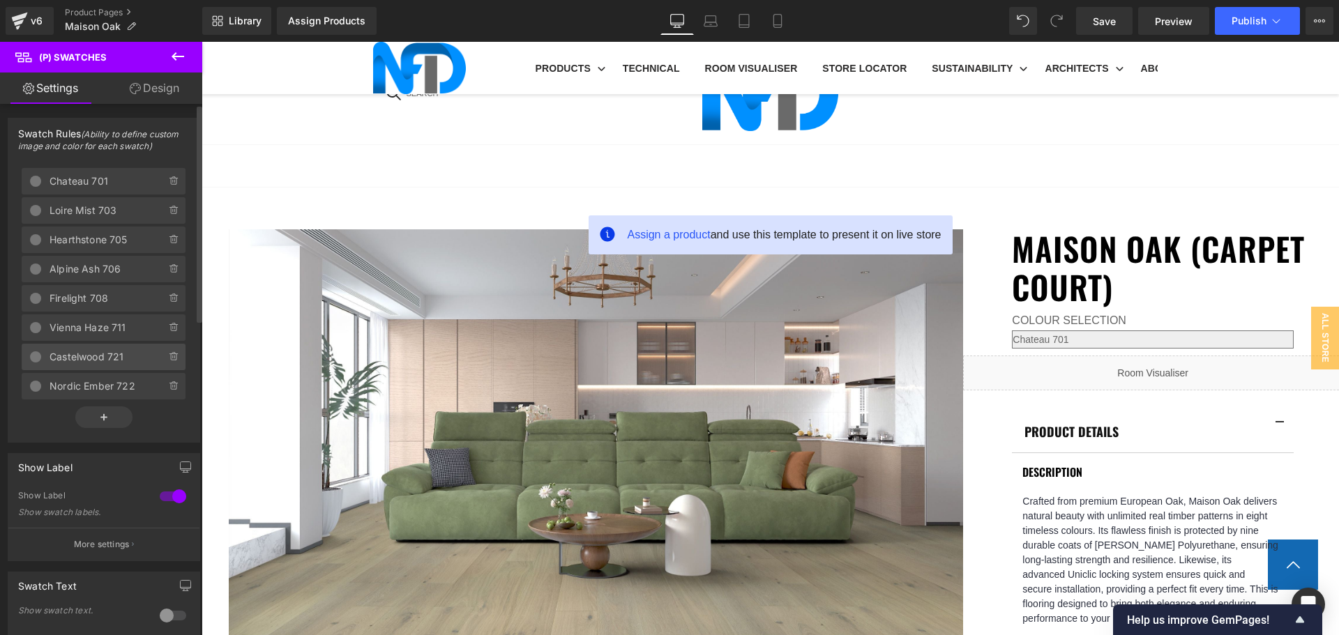
click at [100, 349] on span "Castelwood 721" at bounding box center [94, 357] width 89 height 26
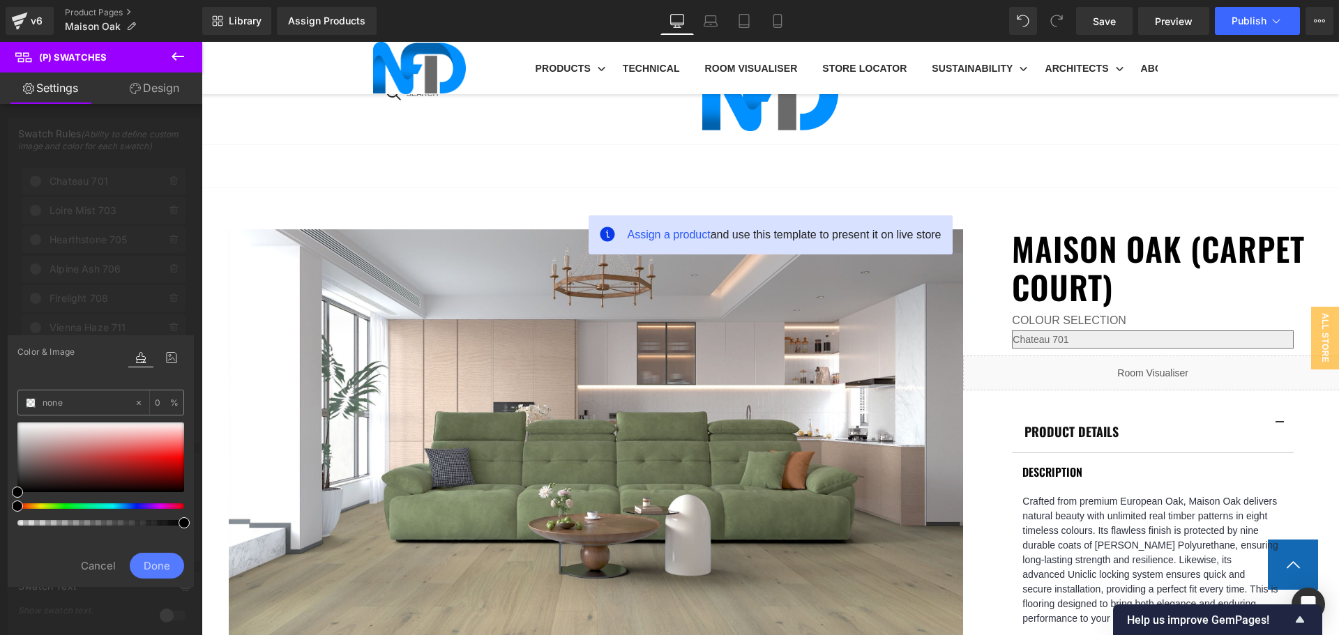
click at [135, 300] on div "Swatch Rules (Ability to define custom image and color for each swatch) Delete …" at bounding box center [104, 274] width 209 height 335
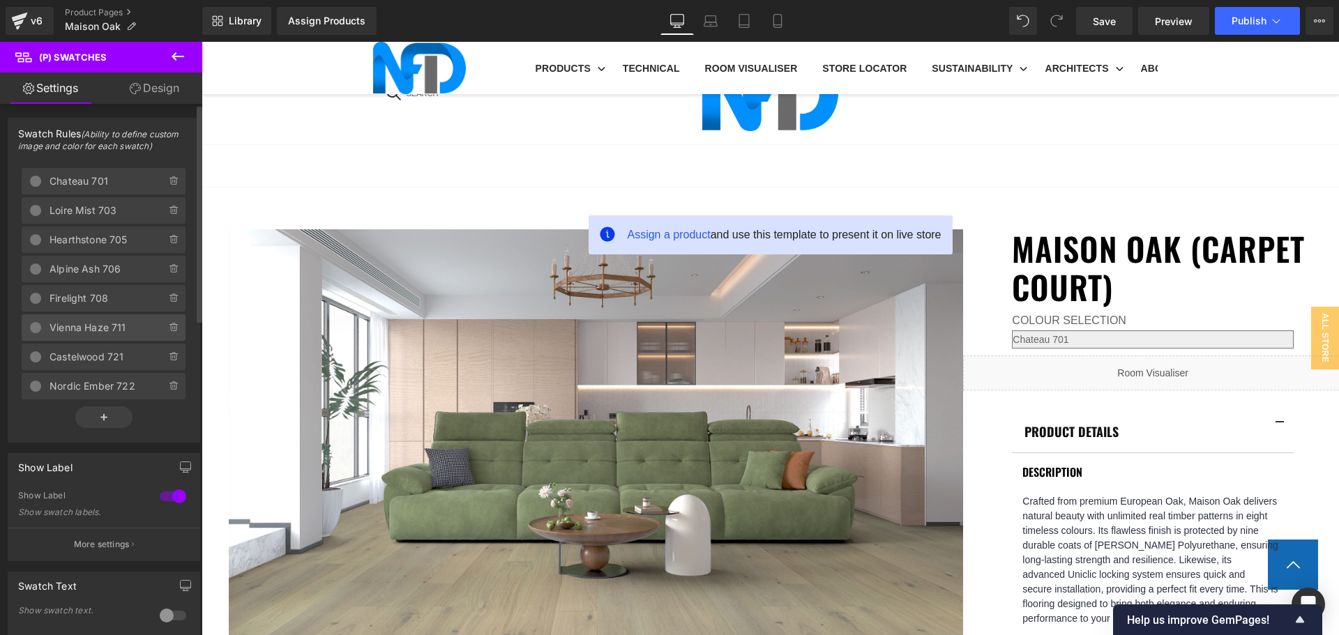
click at [100, 328] on span "Vienna Haze 711" at bounding box center [94, 328] width 89 height 26
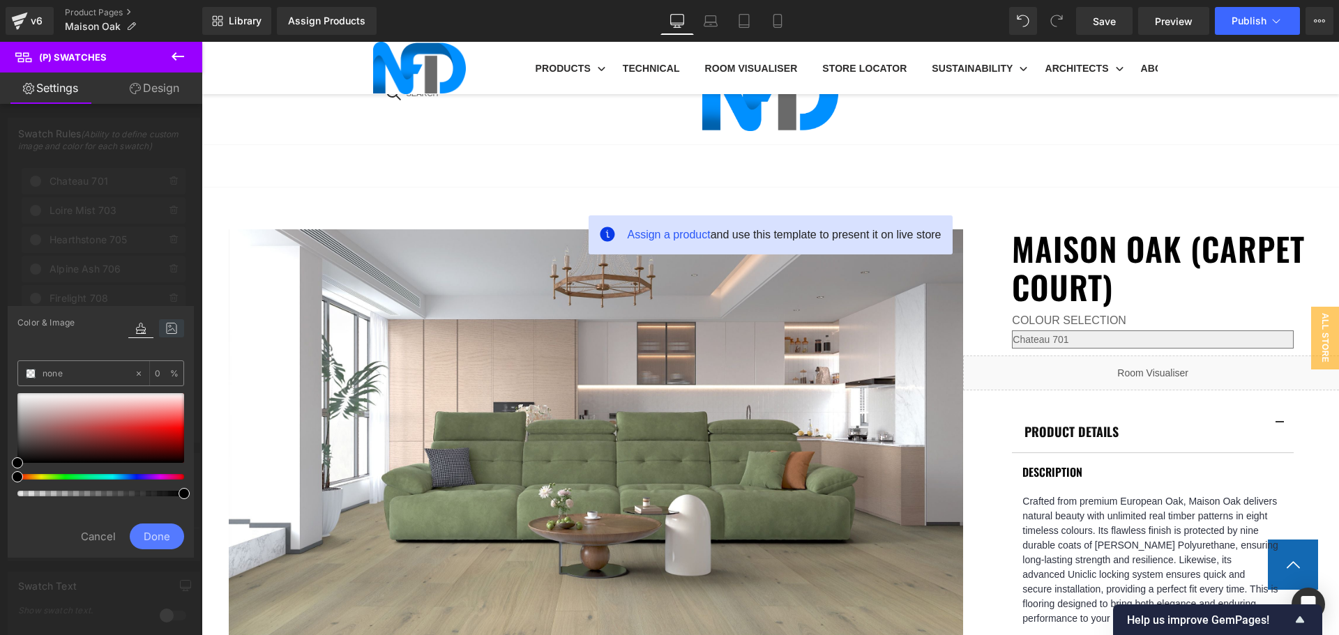
click at [160, 324] on icon at bounding box center [171, 328] width 25 height 18
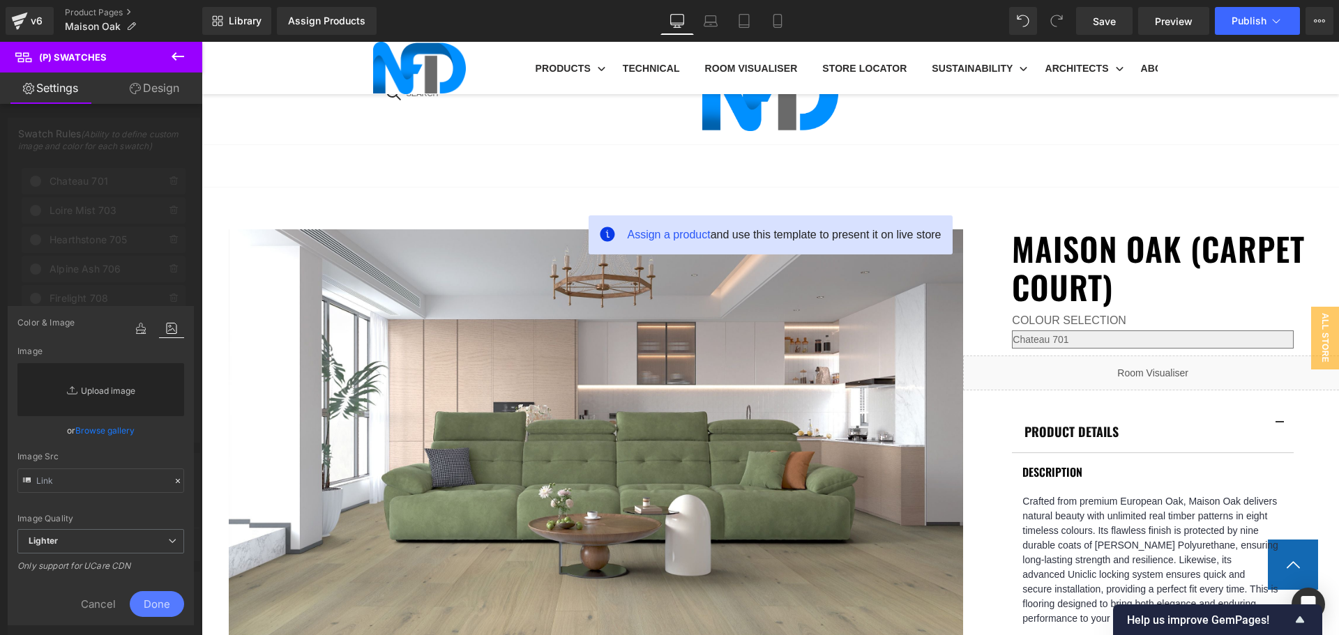
click at [113, 402] on link "Replace Image" at bounding box center [100, 389] width 167 height 53
type input "C:\fakepath\Maison Oak_Vienna Haze 711-1.jpg"
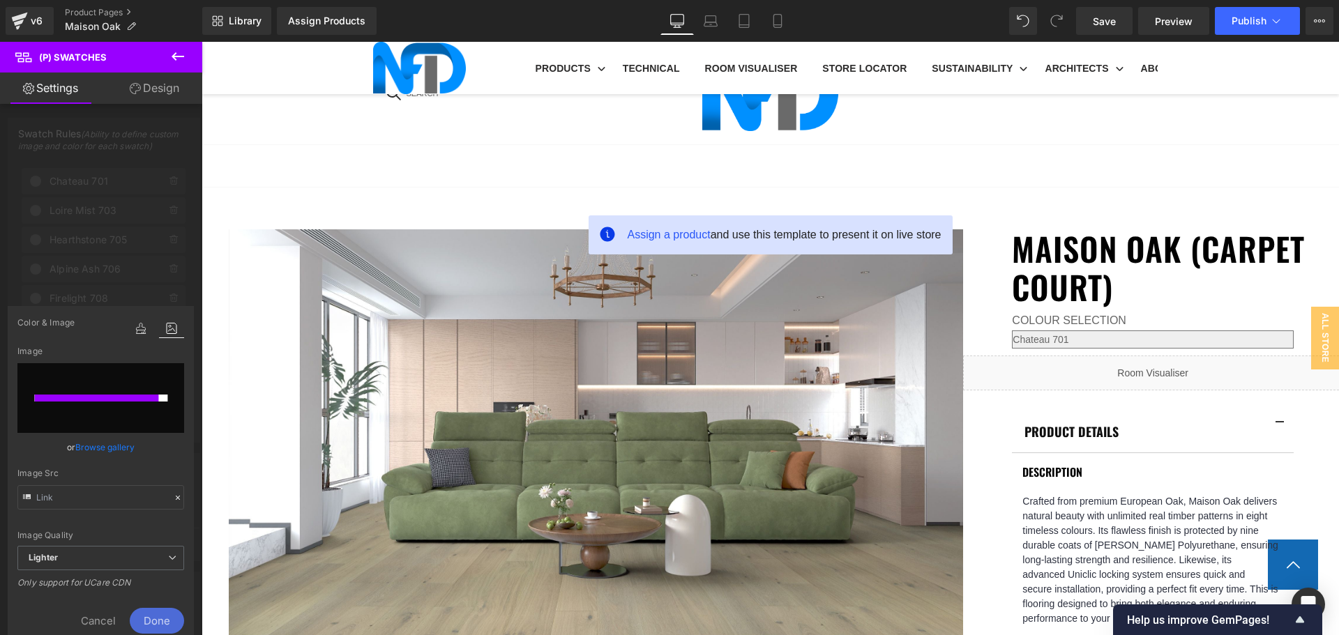
type input "https://ucarecdn.com/51c8552c-208f-4658-b56c-0c52fec1876f/-/format/auto/-/previ…"
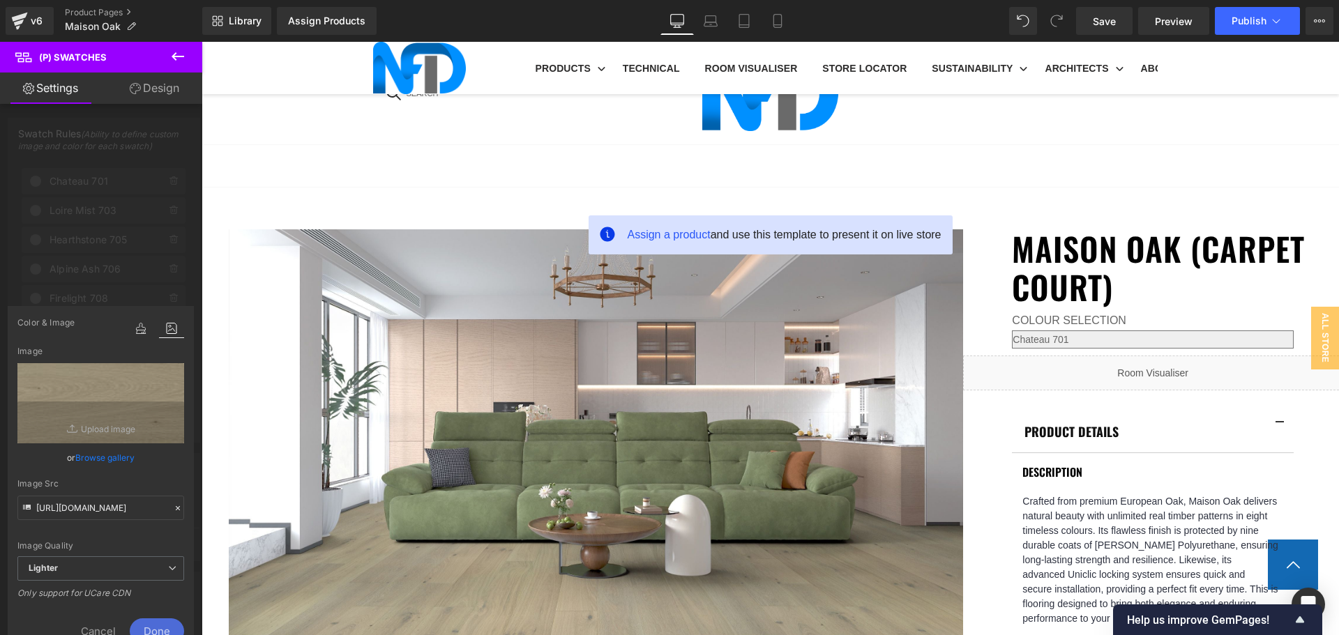
click at [153, 617] on div "Cancel Done" at bounding box center [100, 628] width 167 height 33
click at [161, 626] on span "Done" at bounding box center [157, 632] width 54 height 26
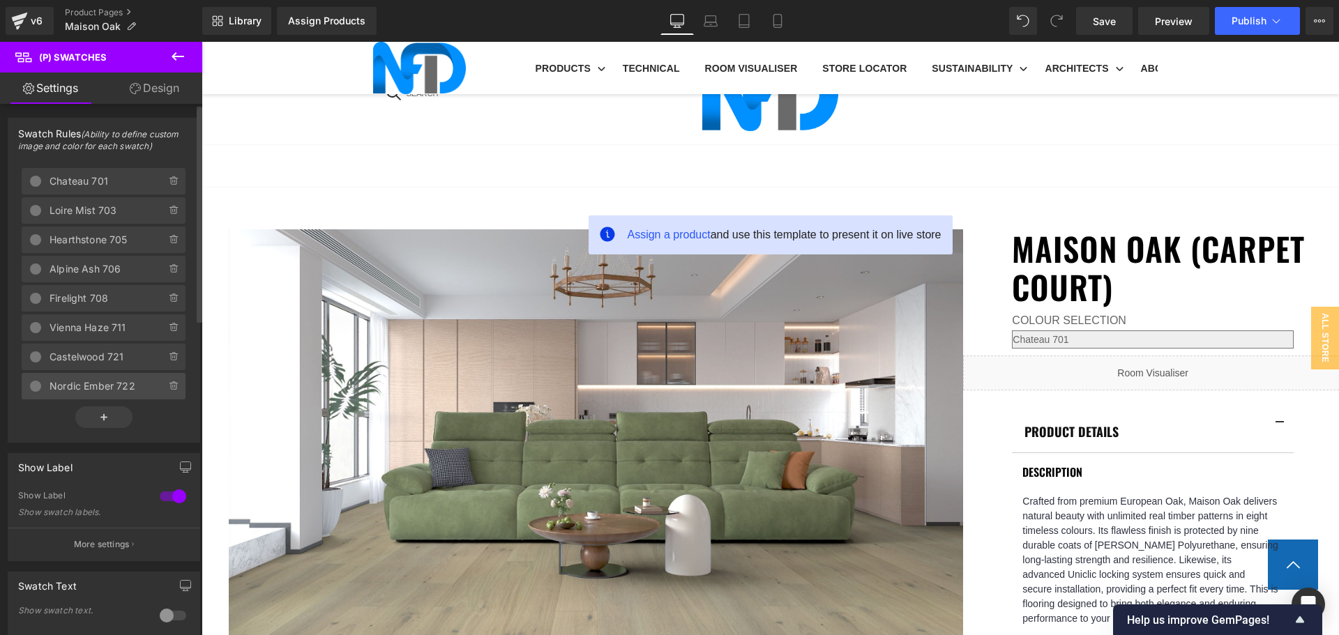
click at [126, 386] on span "Nordic Ember 722" at bounding box center [94, 386] width 89 height 26
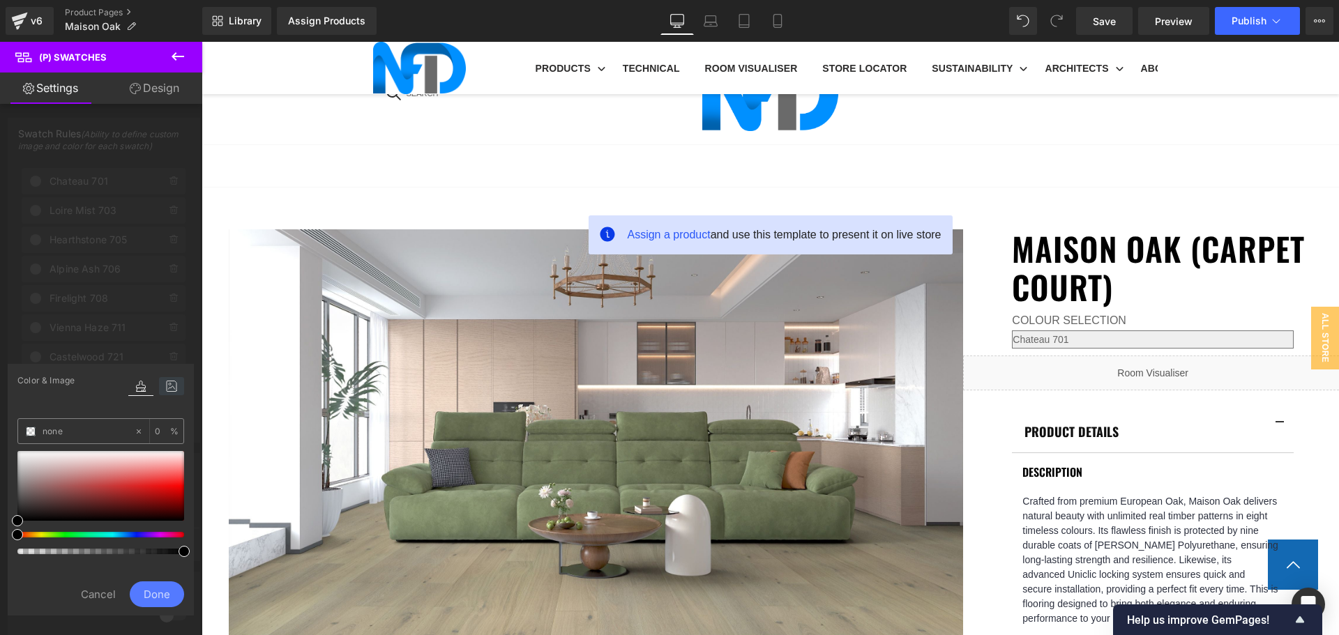
click at [169, 384] on icon at bounding box center [171, 386] width 25 height 18
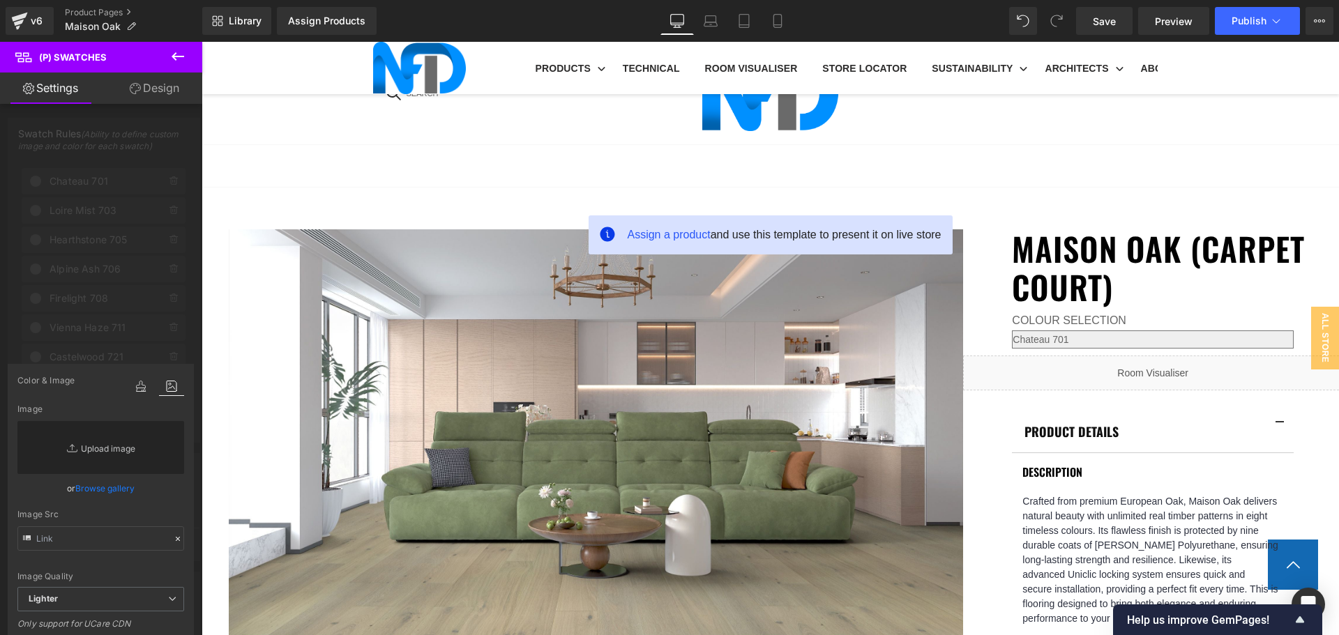
click at [151, 445] on link "Replace Image" at bounding box center [100, 447] width 167 height 53
type input "C:\fakepath\Maison Oak_Vienna Haze 711-1.jpg"
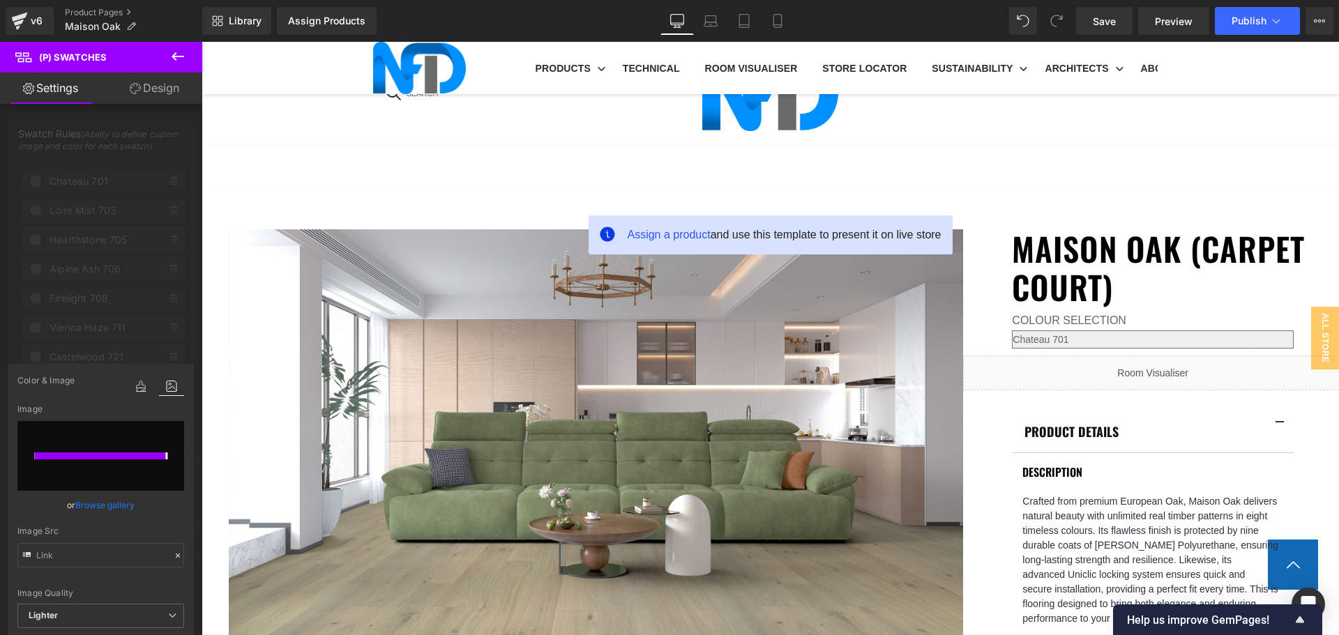
type input "https://ucarecdn.com/0bcfa9f2-0e40-4d94-8134-b55f56ee740a/-/format/auto/-/previ…"
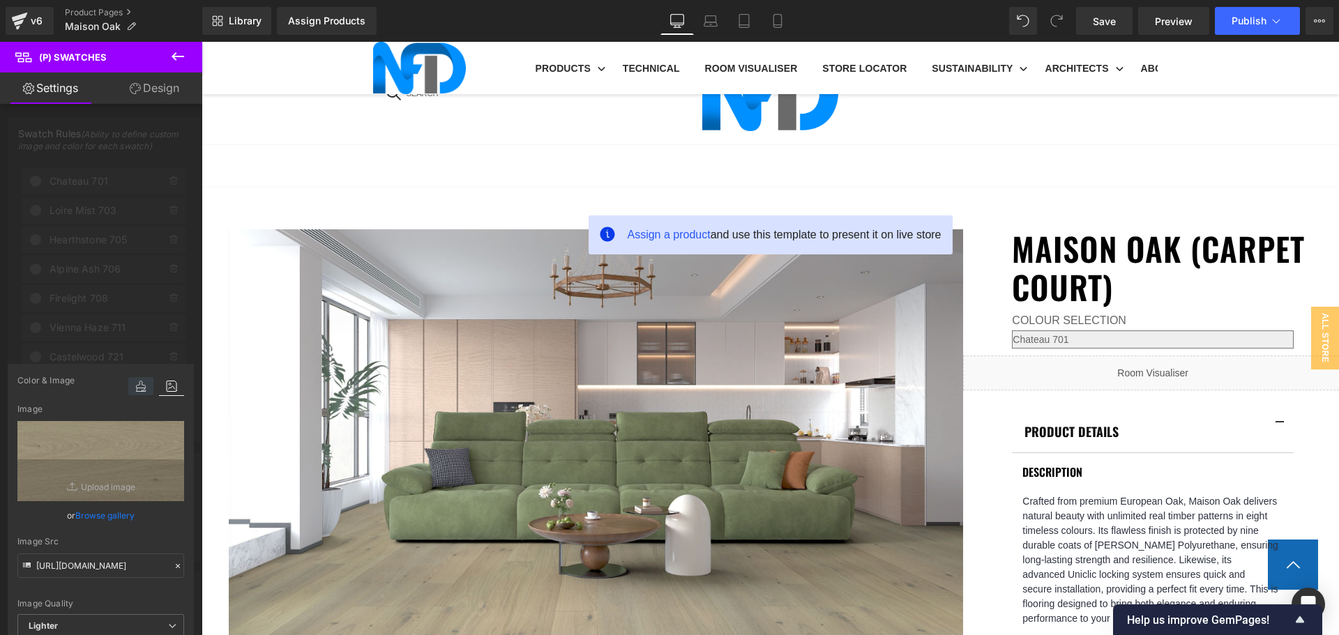
click at [142, 385] on icon at bounding box center [140, 386] width 25 height 18
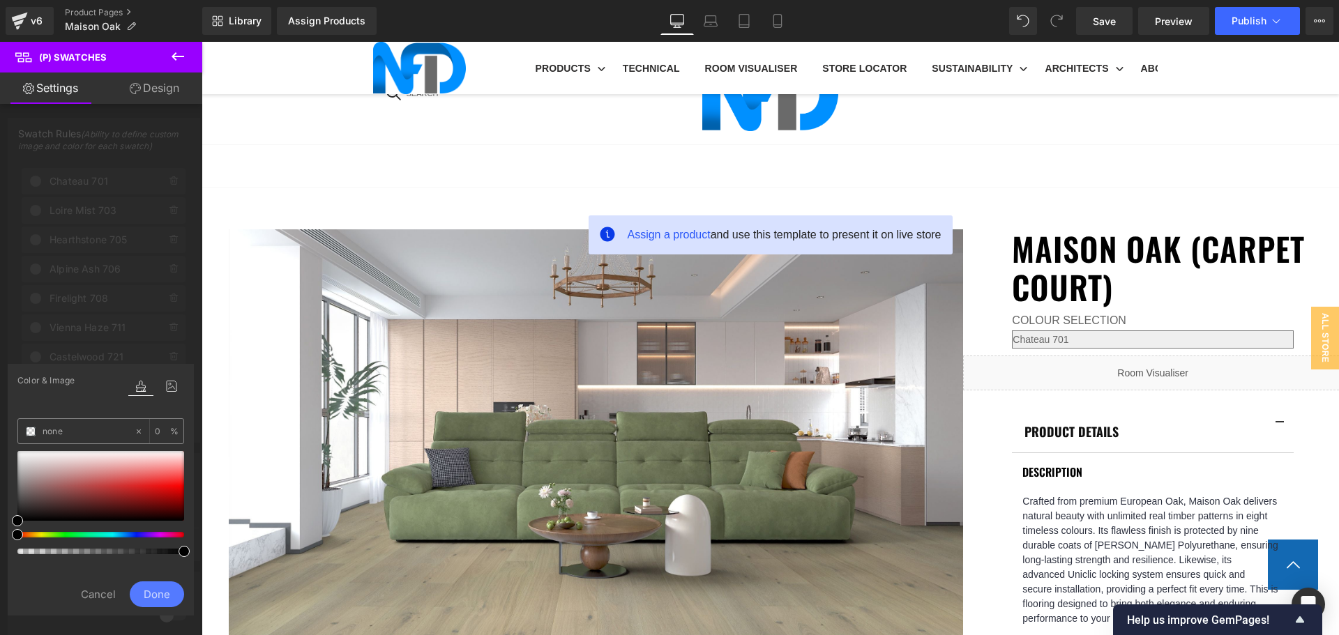
click at [154, 591] on span "Done" at bounding box center [157, 595] width 54 height 26
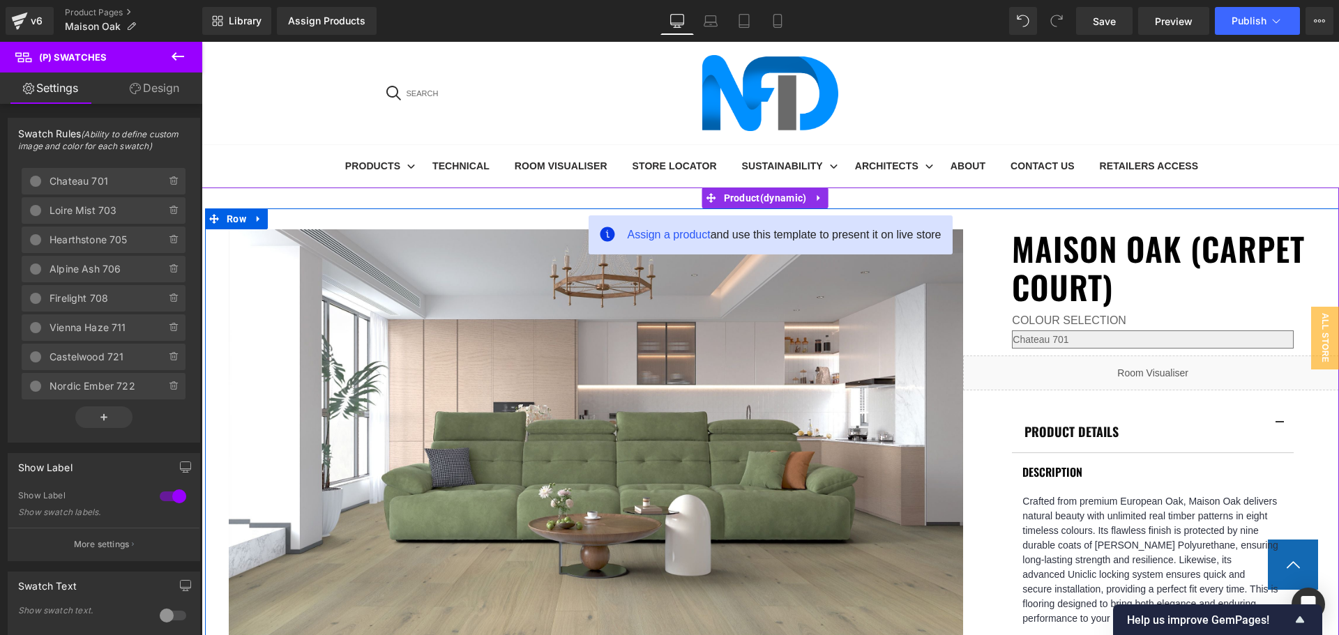
scroll to position [349, 0]
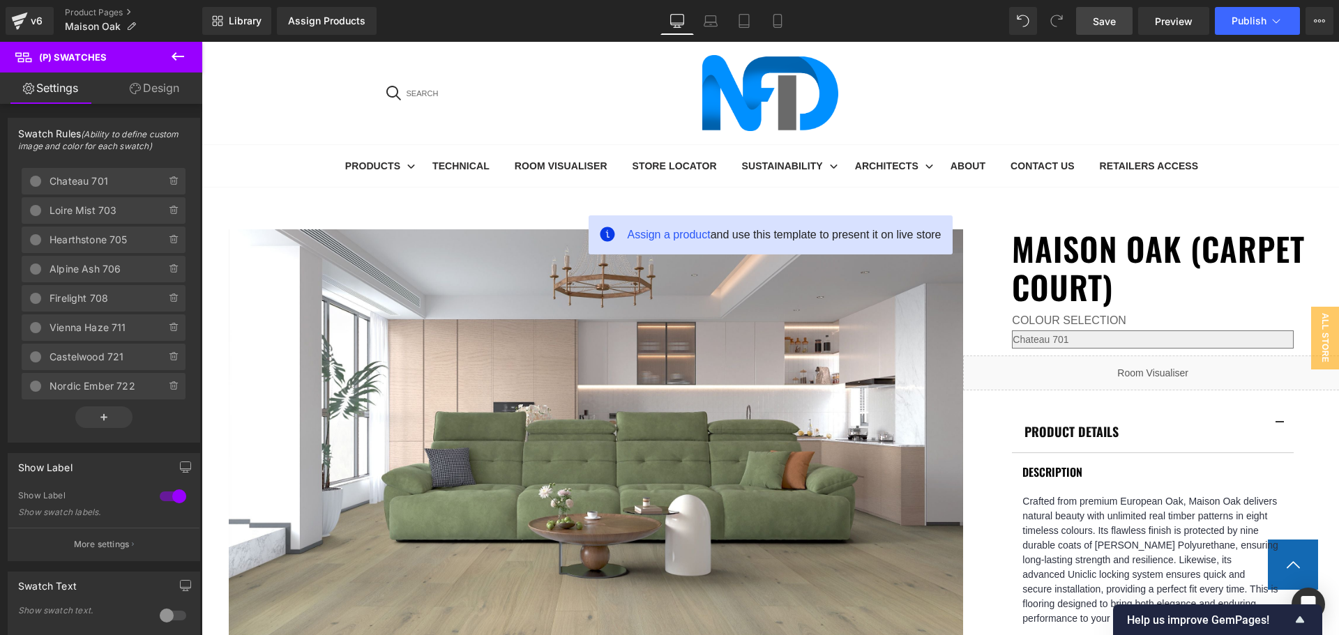
click at [1121, 20] on link "Save" at bounding box center [1104, 21] width 56 height 28
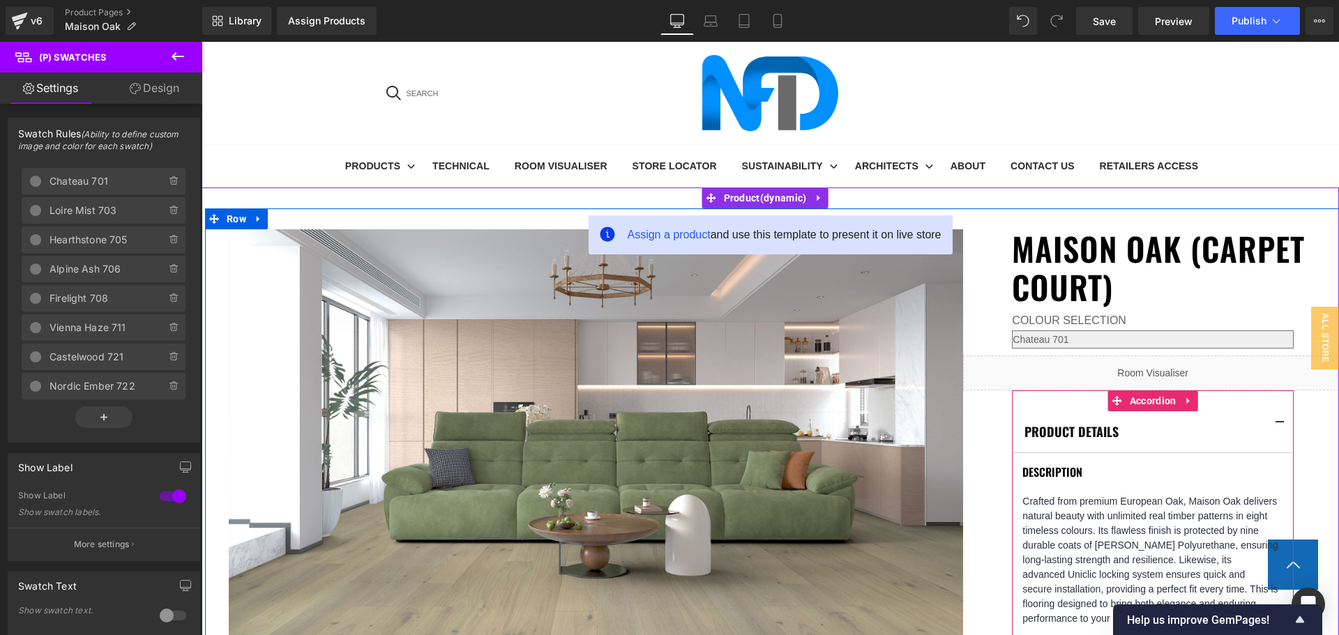
scroll to position [418, 0]
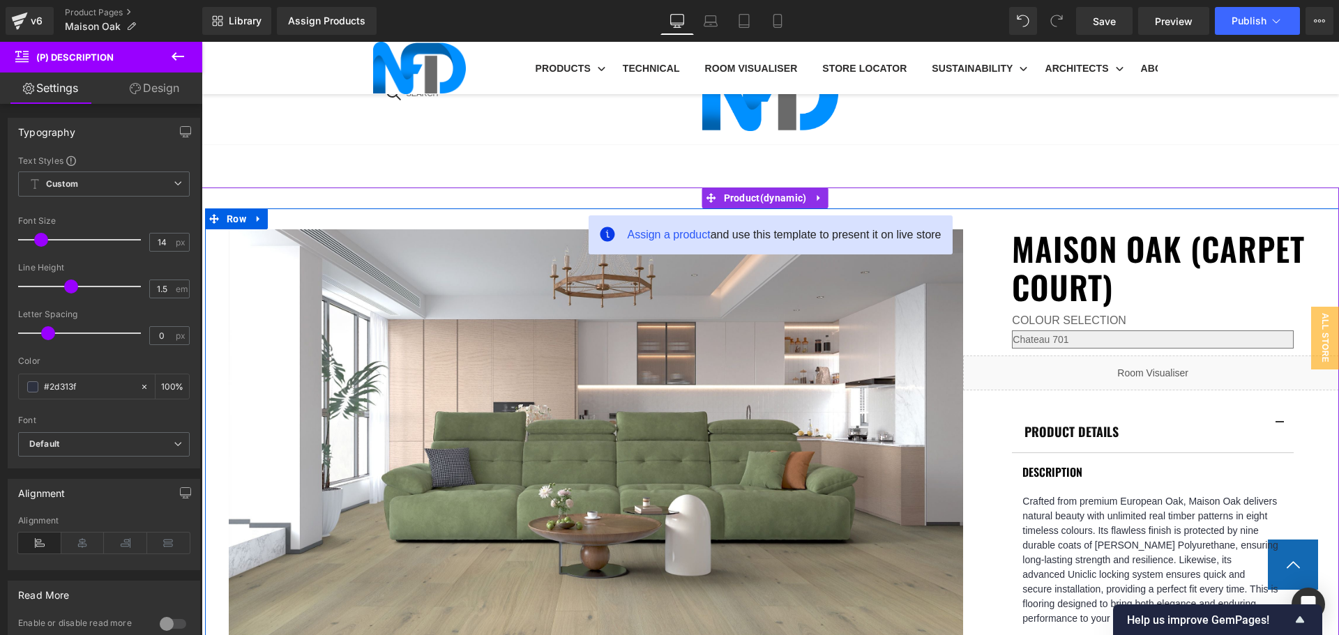
scroll to position [558, 0]
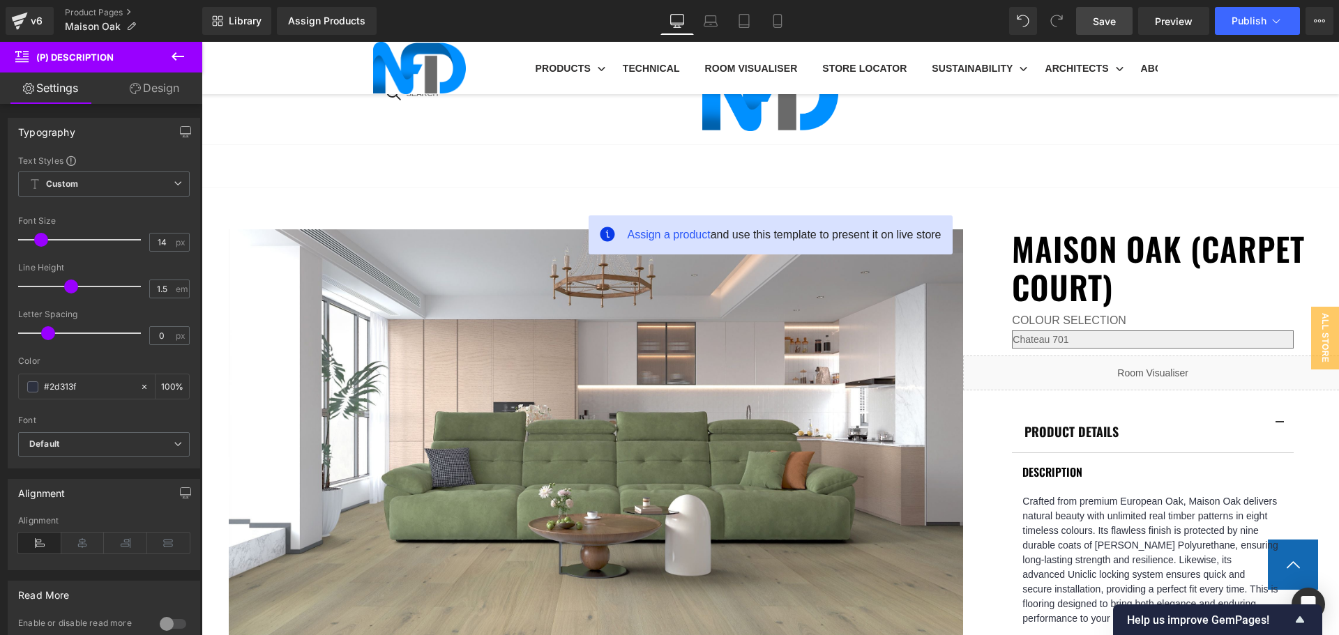
click at [1117, 19] on link "Save" at bounding box center [1104, 21] width 56 height 28
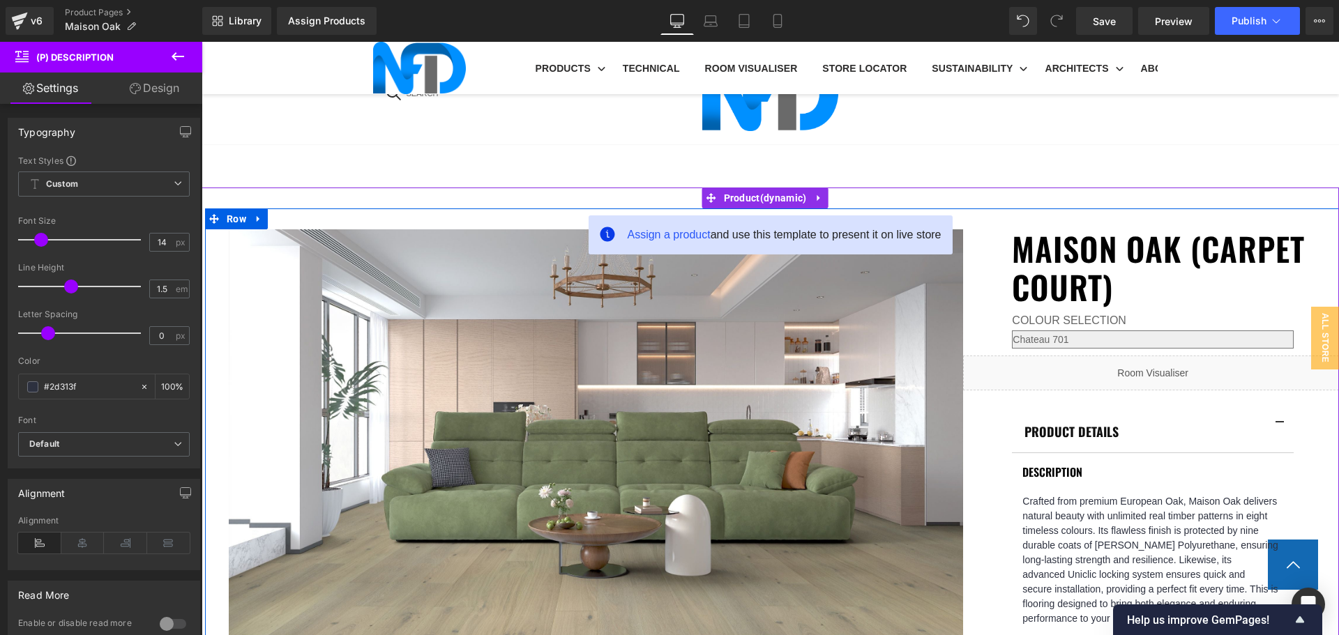
scroll to position [767, 0]
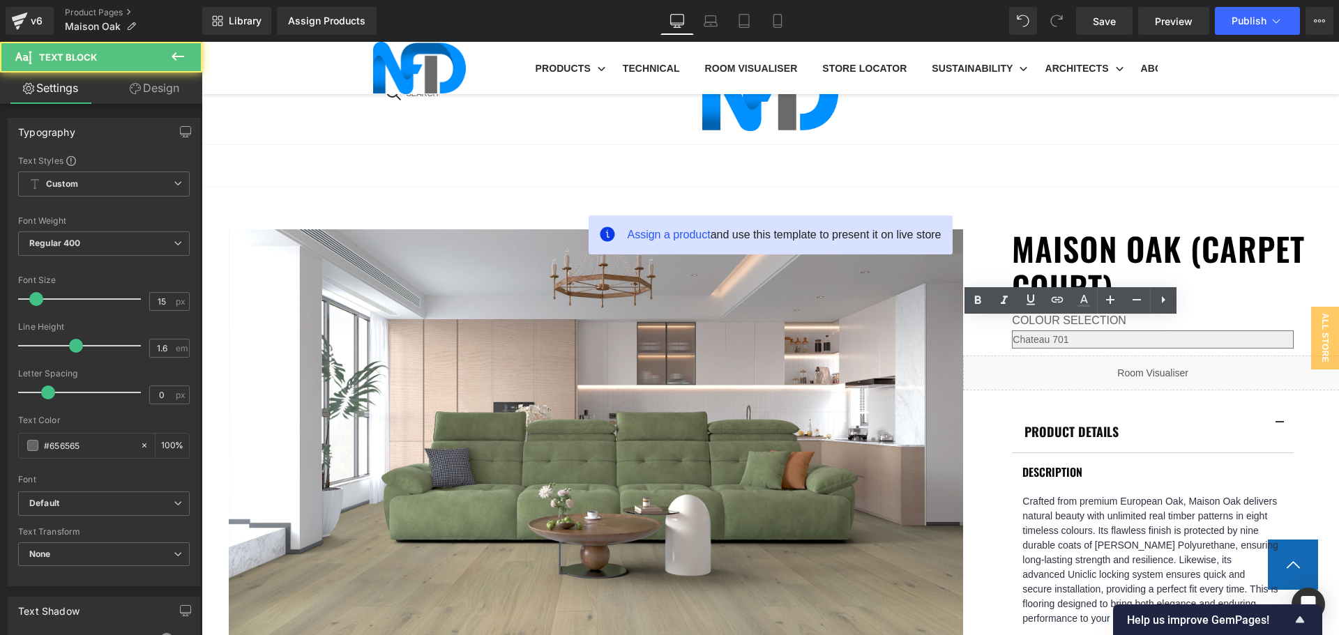
click at [1061, 297] on icon at bounding box center [1057, 299] width 17 height 17
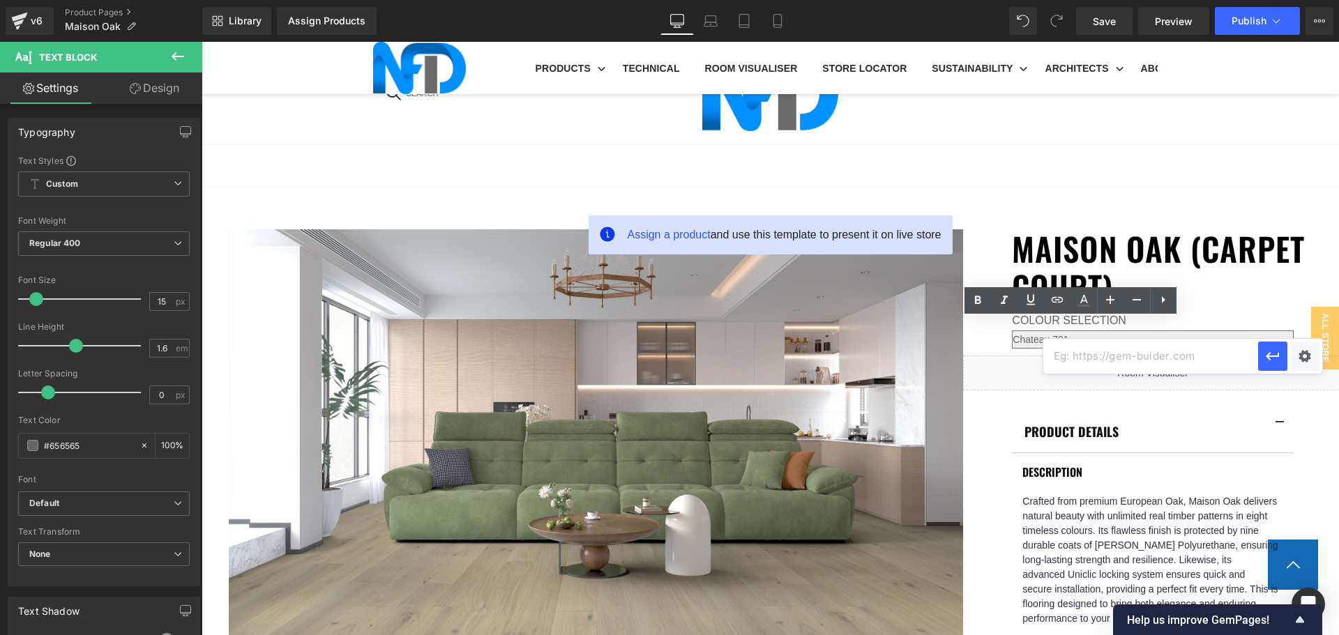
click at [1130, 353] on input "text" at bounding box center [1150, 356] width 215 height 35
paste input "https://cdn.shopify.com/s/files/1/0075/7501/1395/files/EnginAust-FireTest.pdf?v…"
click at [1298, 0] on div "Text Color Highlight Color #333333 Edit or remove link: Edit - Unlink - Cancel …" at bounding box center [669, 0] width 1339 height 0
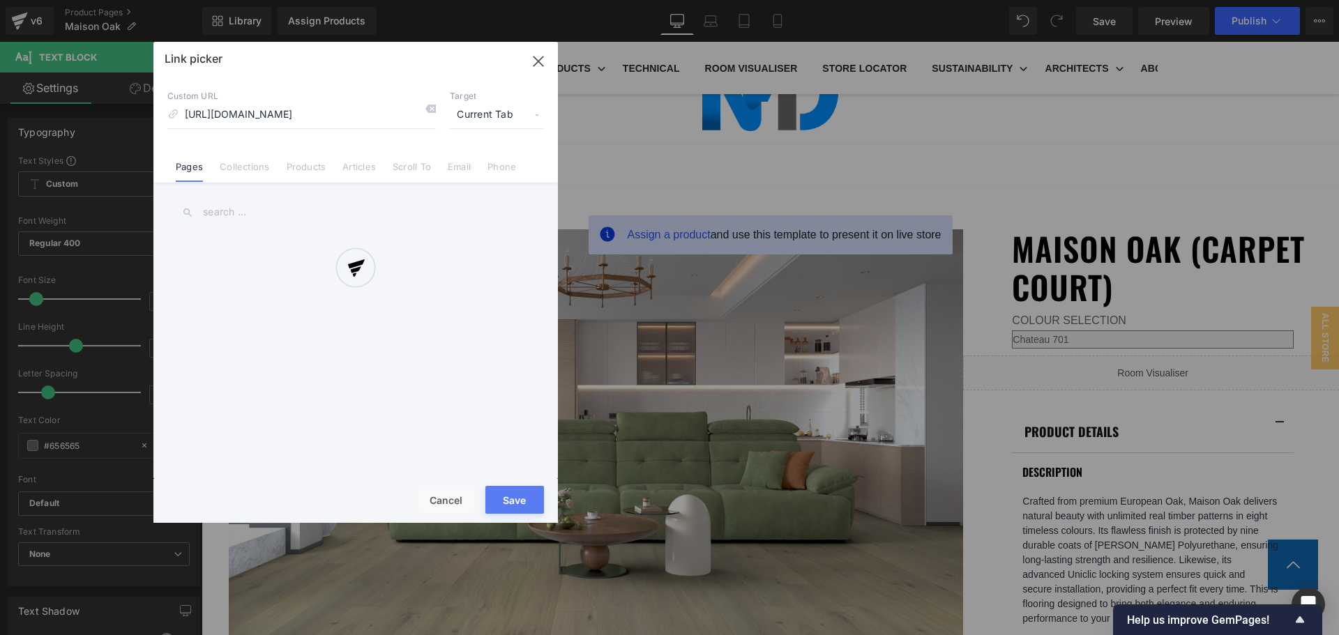
scroll to position [0, 0]
click at [510, 111] on div at bounding box center [355, 282] width 404 height 481
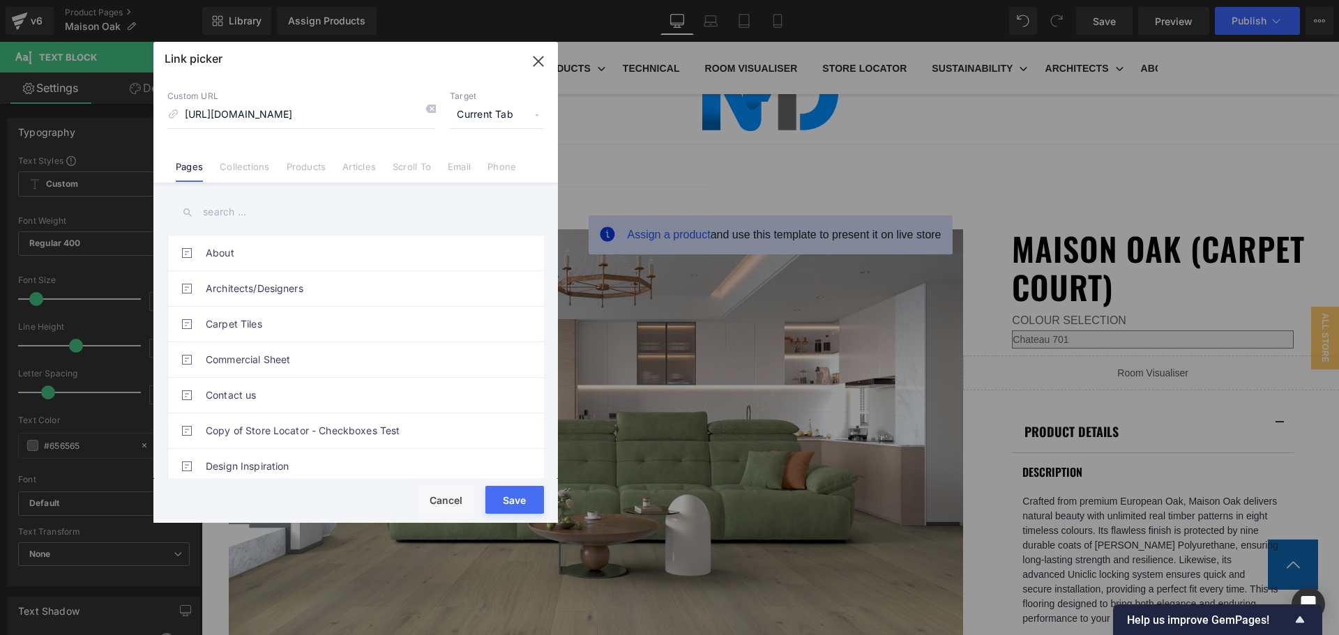
click at [497, 116] on span "Current Tab" at bounding box center [497, 115] width 94 height 26
click at [470, 165] on li "New Tab" at bounding box center [497, 165] width 108 height 24
click at [520, 496] on button "Save" at bounding box center [514, 500] width 59 height 28
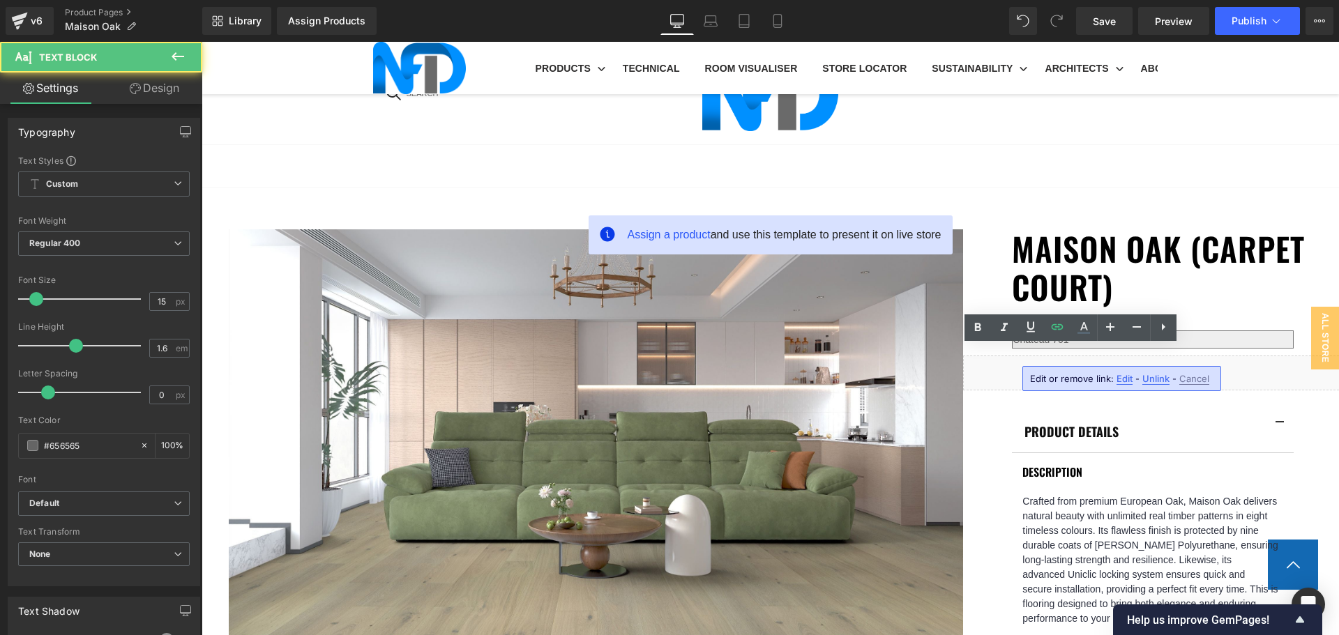
drag, startPoint x: 1092, startPoint y: 353, endPoint x: 1001, endPoint y: 352, distance: 90.7
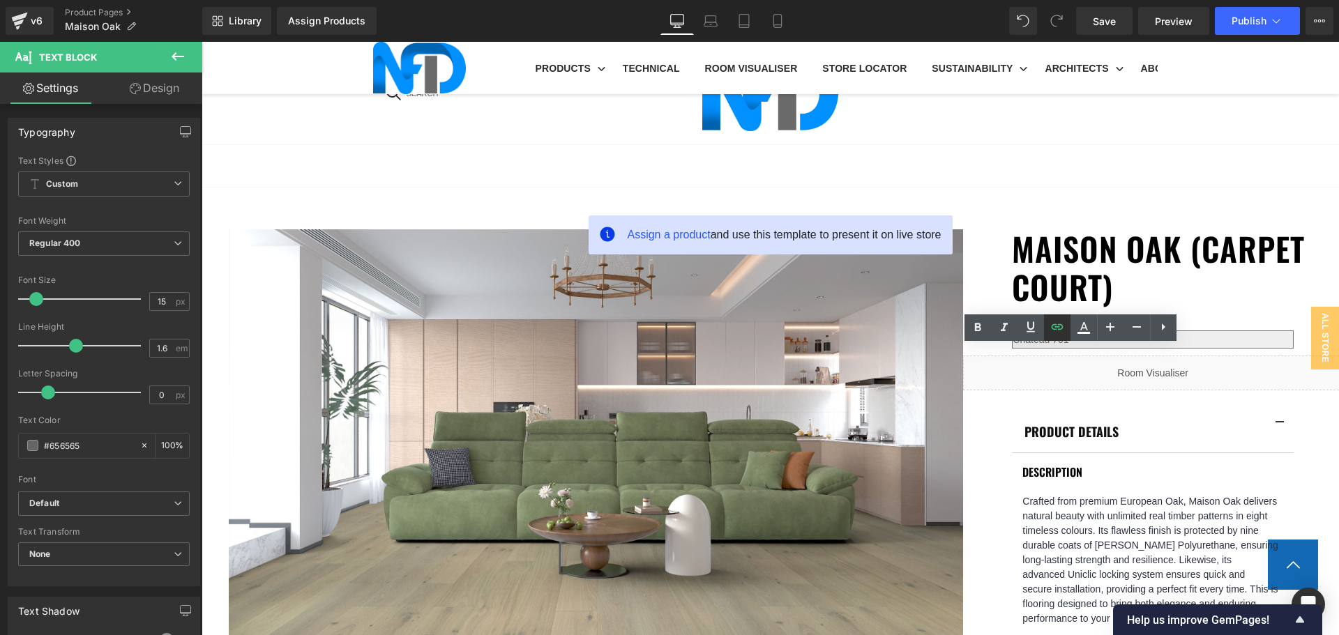
click at [1060, 331] on icon at bounding box center [1057, 327] width 17 height 17
type input "https://cdn.shopify.com/s/files/1/0075/7501/1395/files/NFD_Tranquility_Slip_Tes…"
click at [1117, 386] on input "https://cdn.shopify.com/s/files/1/0075/7501/1395/files/NFD_Tranquility_Slip_Tes…" at bounding box center [1150, 383] width 215 height 35
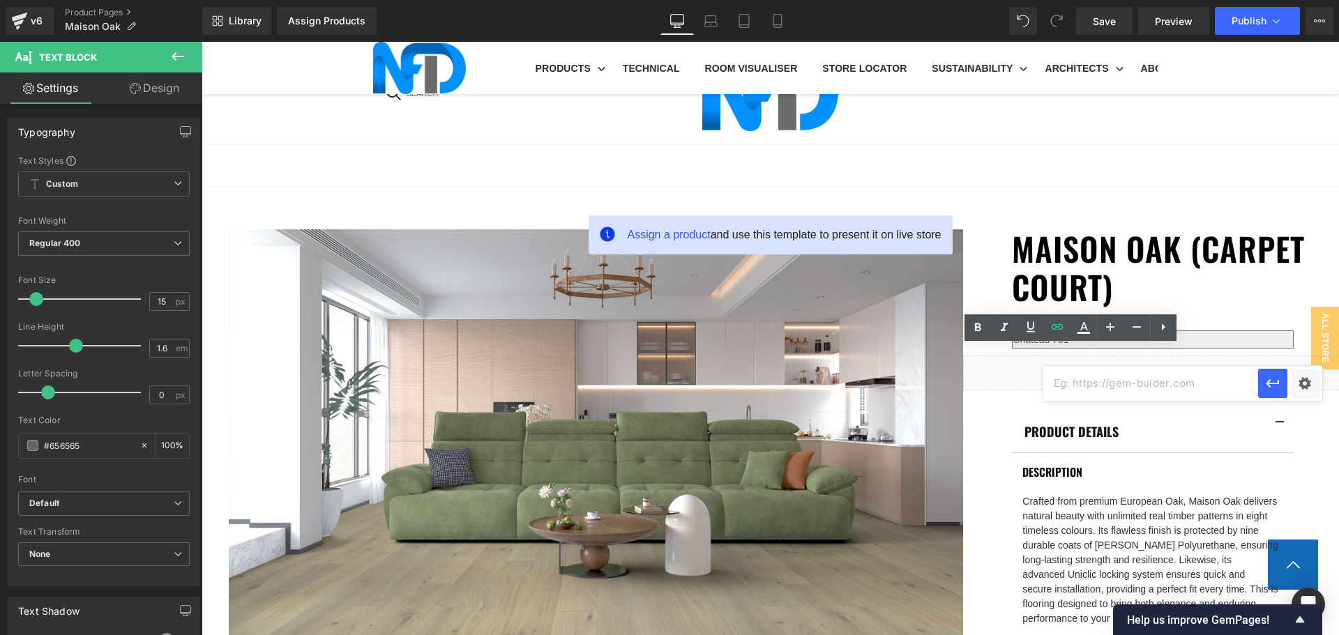
paste input "https://cdn.shopify.com/s/files/1/0075/7501/1395/files/EnginAust-FireTest.pdf?v…"
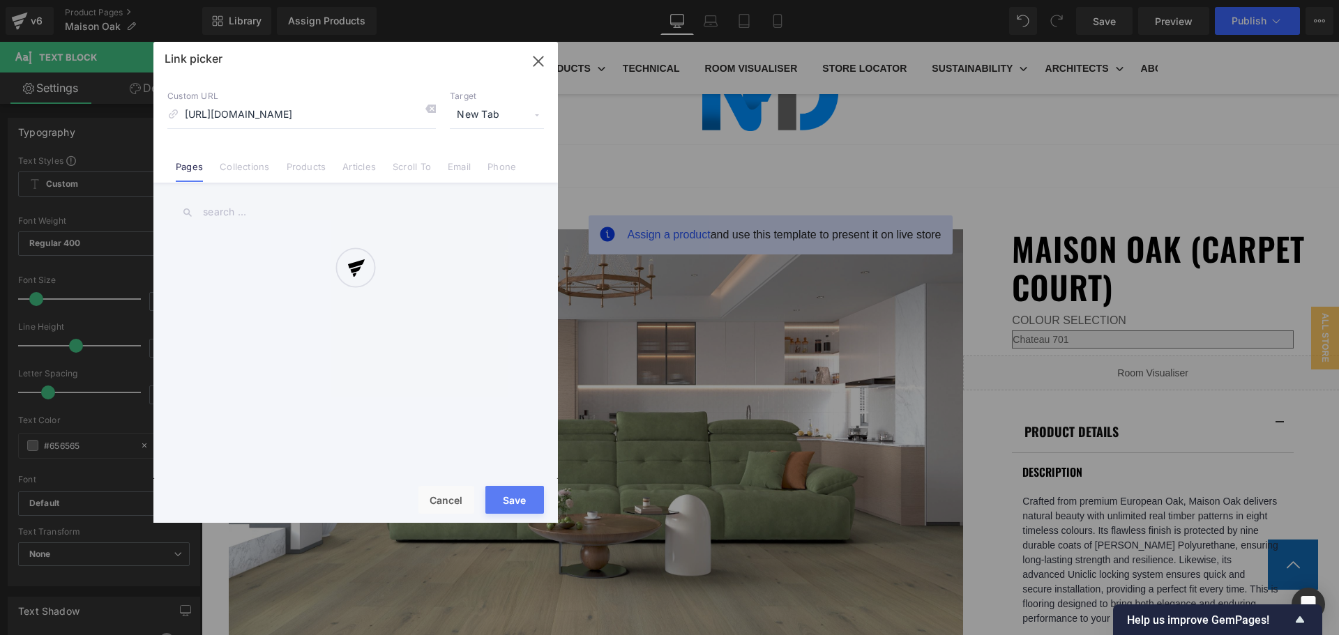
click at [1305, 0] on div "Text Color Highlight Color #333333 Edit or remove link: Edit - Unlink - Cancel …" at bounding box center [669, 0] width 1339 height 0
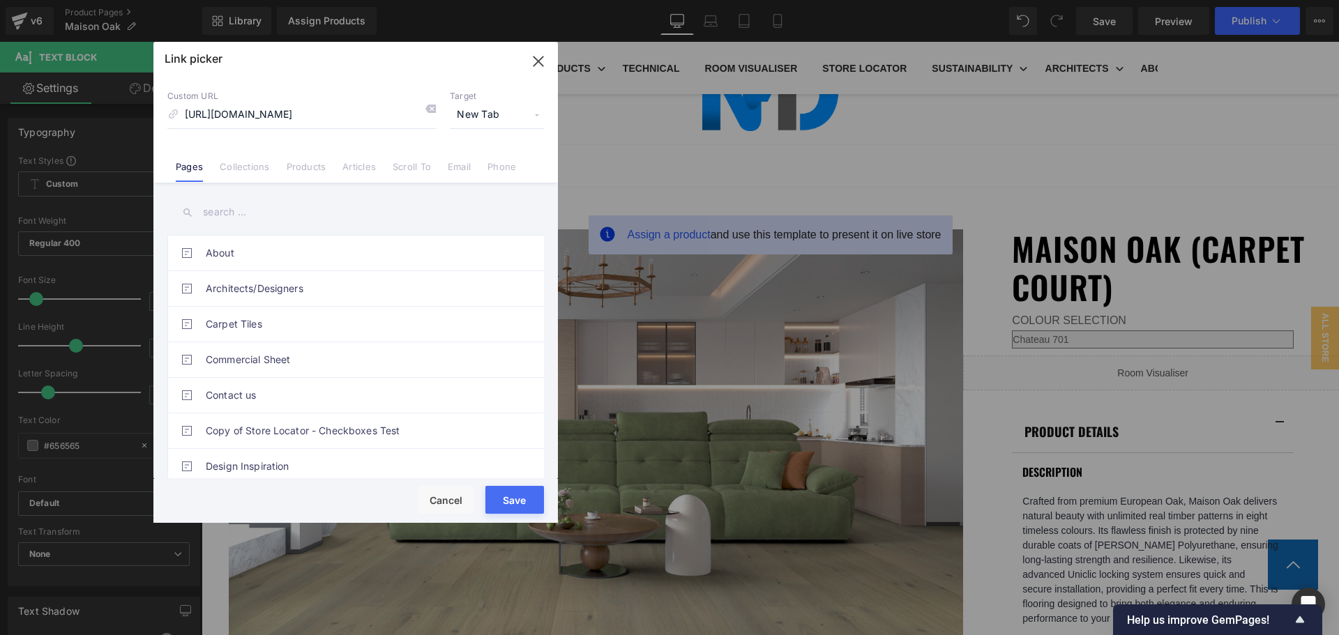
scroll to position [0, 0]
click at [515, 500] on button "Save" at bounding box center [514, 500] width 59 height 28
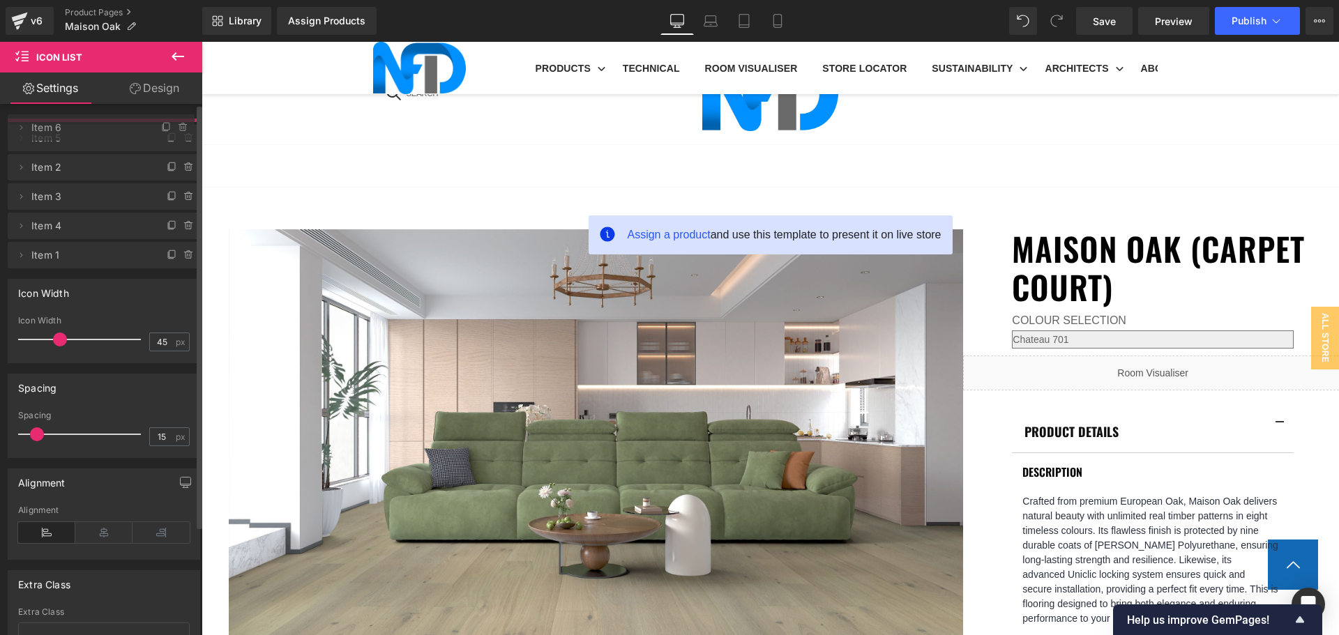
drag, startPoint x: 120, startPoint y: 157, endPoint x: 120, endPoint y: 121, distance: 36.3
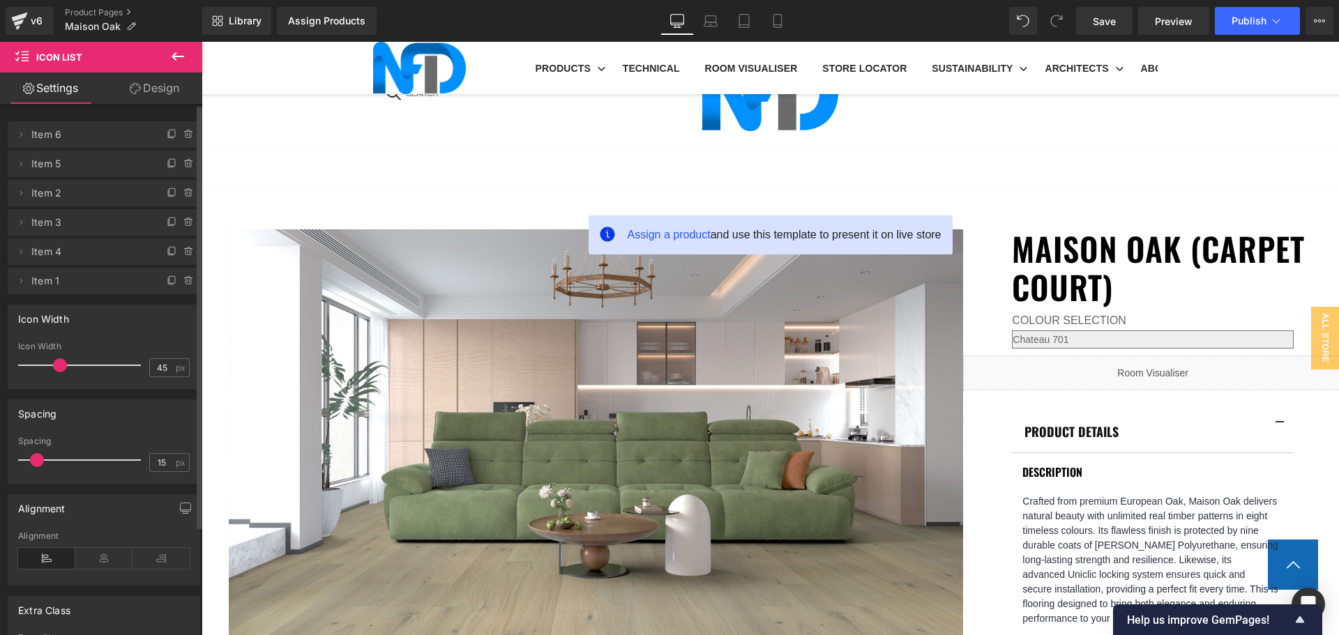
click at [101, 194] on span "Item 2" at bounding box center [89, 193] width 117 height 26
click at [168, 192] on icon at bounding box center [171, 193] width 6 height 6
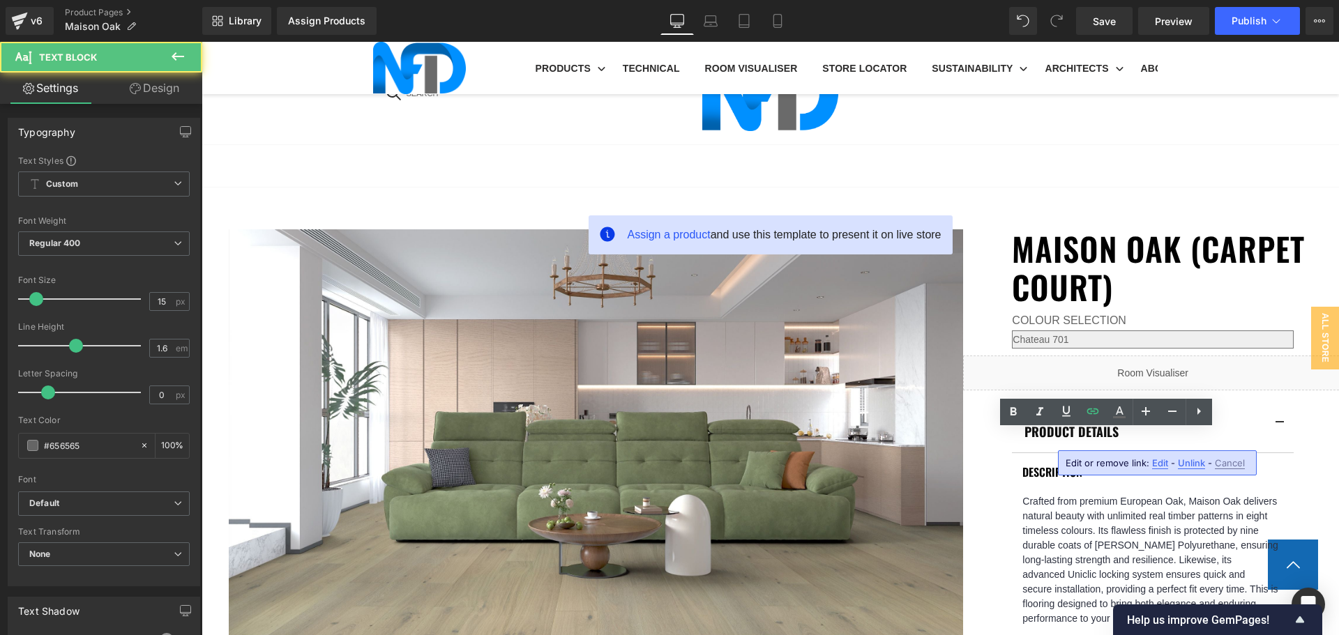
click at [1153, 461] on span "Edit" at bounding box center [1160, 463] width 16 height 12
type input "https://cdn.shopify.com/s/files/1/0075/7501/1395/files/NFD-Acoustic-Brochure-La…"
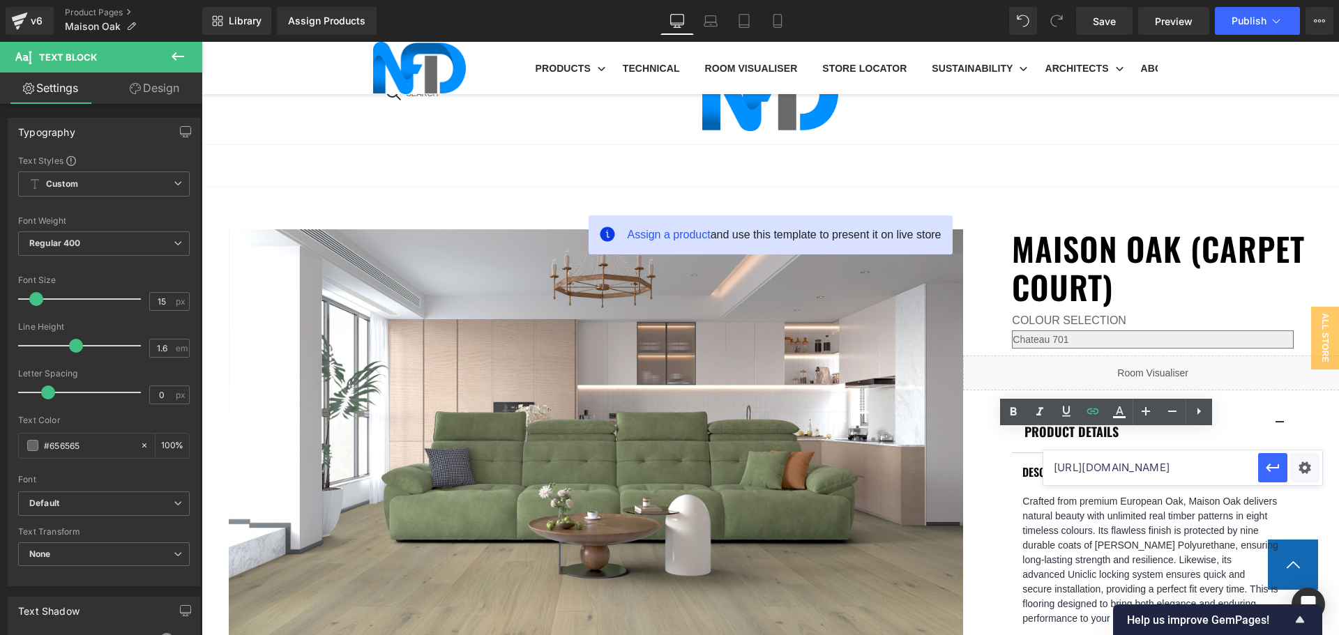
click at [1153, 461] on input "https://cdn.shopify.com/s/files/1/0075/7501/1395/files/NFD-Acoustic-Brochure-La…" at bounding box center [1150, 467] width 215 height 35
paste input "https://cdn.shopify.com/s/files/1/0075/7501/1395/files/Acoustic_Brochure_ENG_TI…"
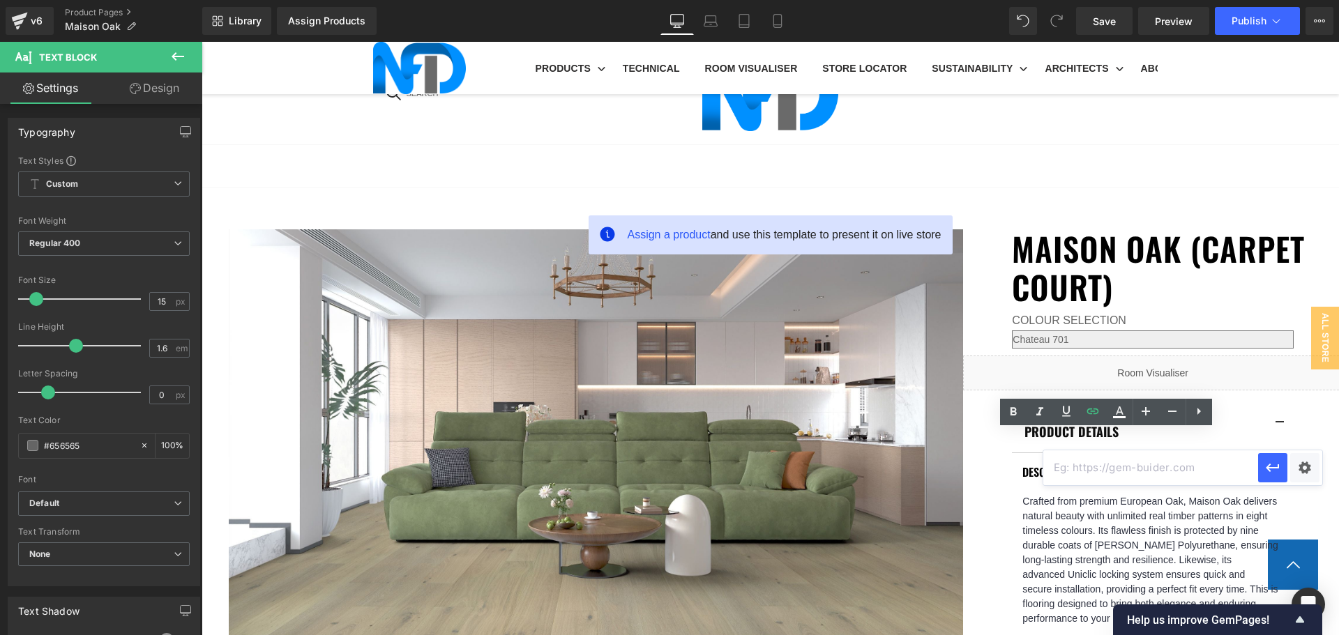
type input "https://cdn.shopify.com/s/files/1/0075/7501/1395/files/Acoustic_Brochure_ENG_TI…"
click at [1296, 0] on div "Text Color Highlight Color #333333 Edit or remove link: Edit - Unlink - Cancel …" at bounding box center [669, 0] width 1339 height 0
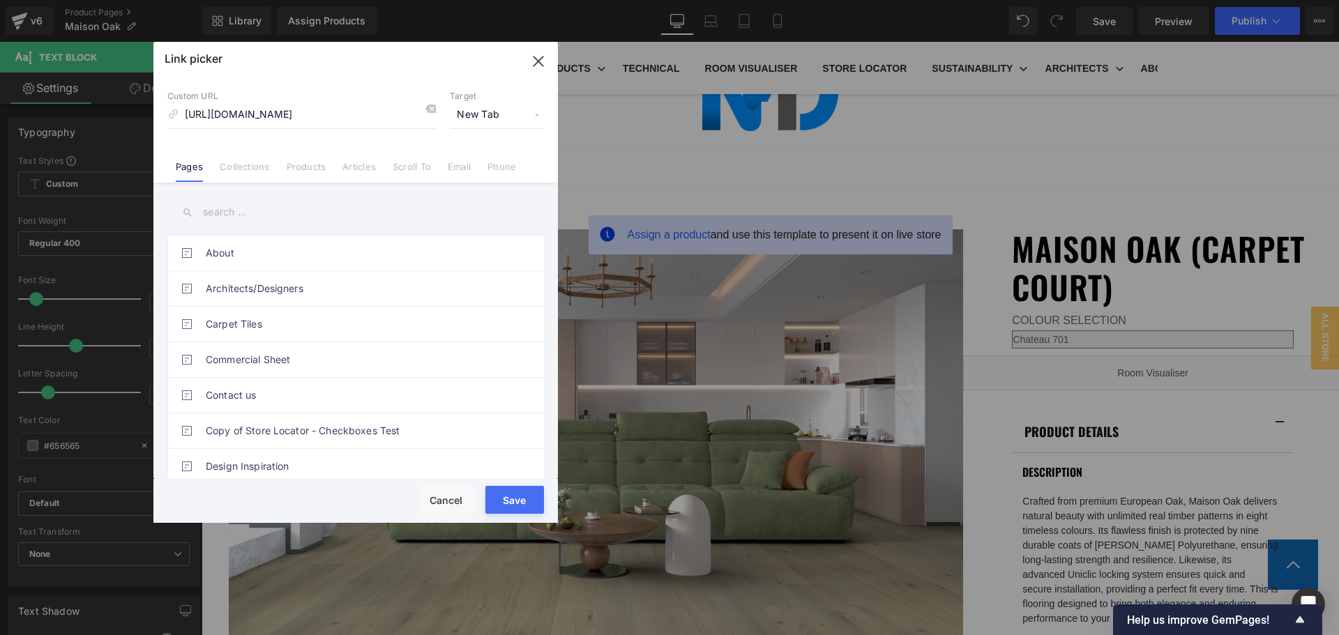
scroll to position [0, 0]
click at [538, 505] on button "Save" at bounding box center [514, 500] width 59 height 28
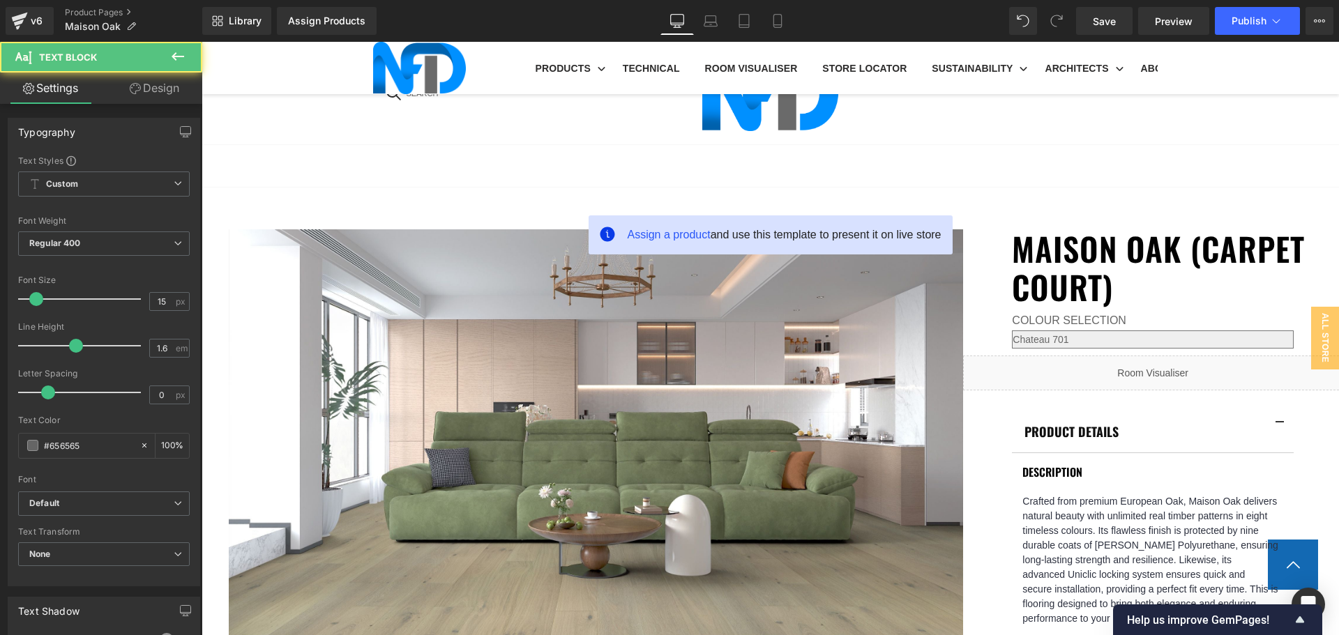
drag, startPoint x: 1192, startPoint y: 490, endPoint x: 1174, endPoint y: 490, distance: 17.4
drag, startPoint x: 1193, startPoint y: 494, endPoint x: 970, endPoint y: 480, distance: 223.6
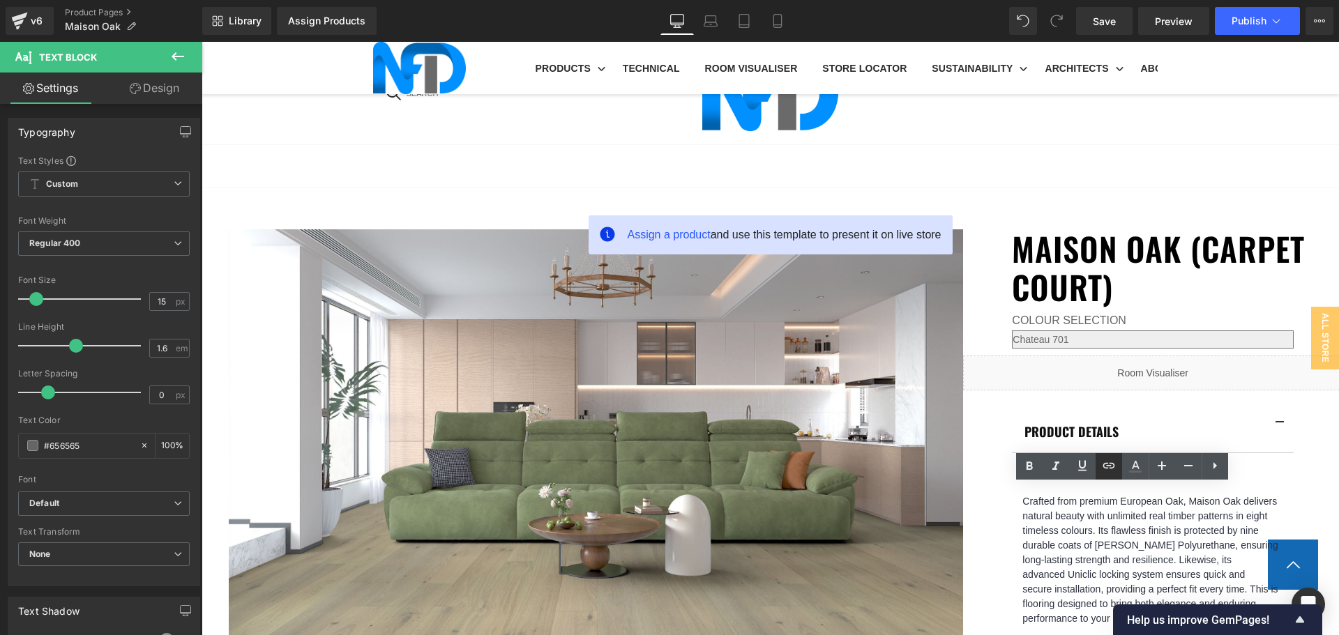
click at [1104, 472] on icon at bounding box center [1108, 465] width 17 height 17
click at [1087, 520] on input "text" at bounding box center [1020, 522] width 215 height 35
click at [1054, 521] on input "text" at bounding box center [1020, 522] width 215 height 35
paste input "https://cdn.shopify.com/s/files/1/0075/7501/1395/files/NFD-Eng_Installation_Gui…"
type input "https://cdn.shopify.com/s/files/1/0075/7501/1395/files/NFD-Eng_Installation_Gui…"
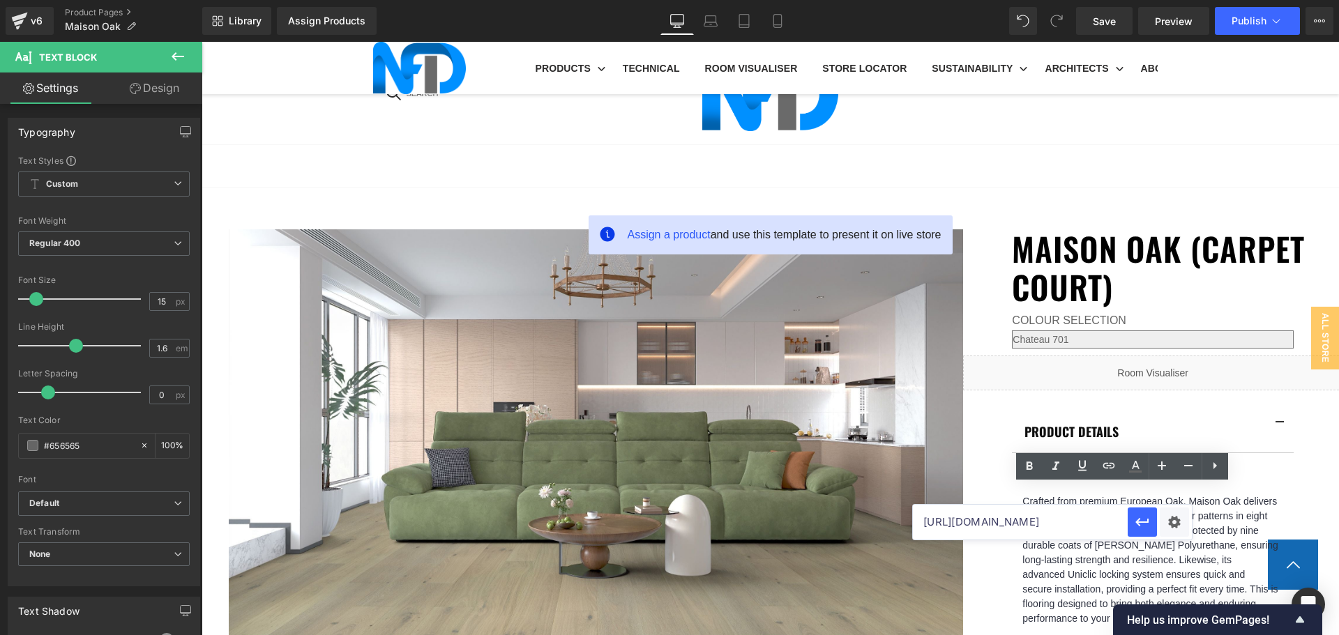
scroll to position [0, 414]
click at [1175, 0] on div "Text Color Highlight Color #333333 Edit or remove link: Edit - Unlink - Cancel …" at bounding box center [669, 0] width 1339 height 0
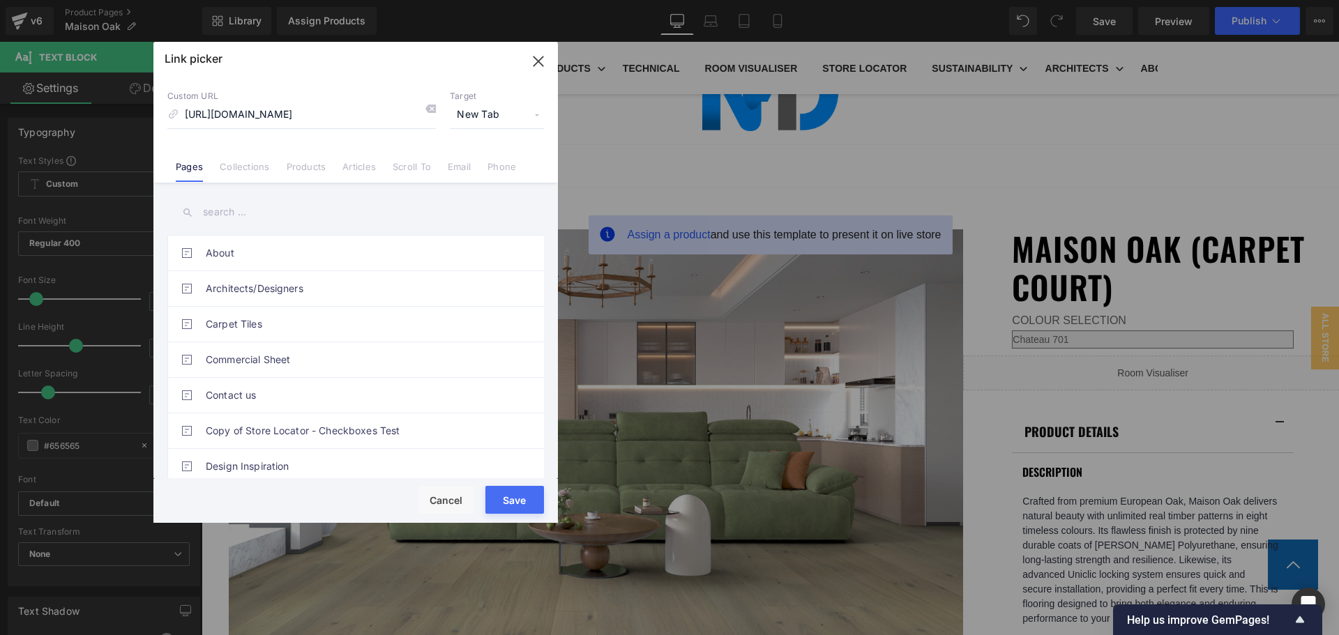
scroll to position [0, 0]
click at [515, 510] on button "Save" at bounding box center [514, 500] width 59 height 28
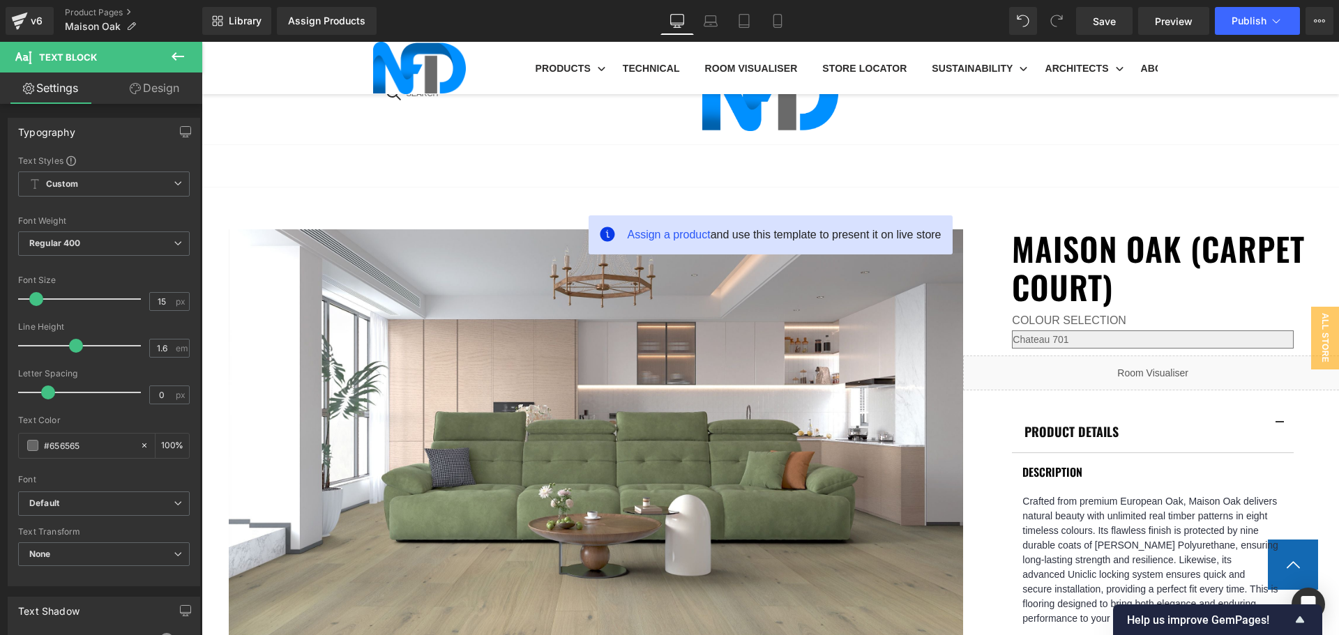
drag, startPoint x: 1206, startPoint y: 520, endPoint x: 954, endPoint y: 512, distance: 252.6
click at [1114, 491] on icon at bounding box center [1114, 493] width 17 height 17
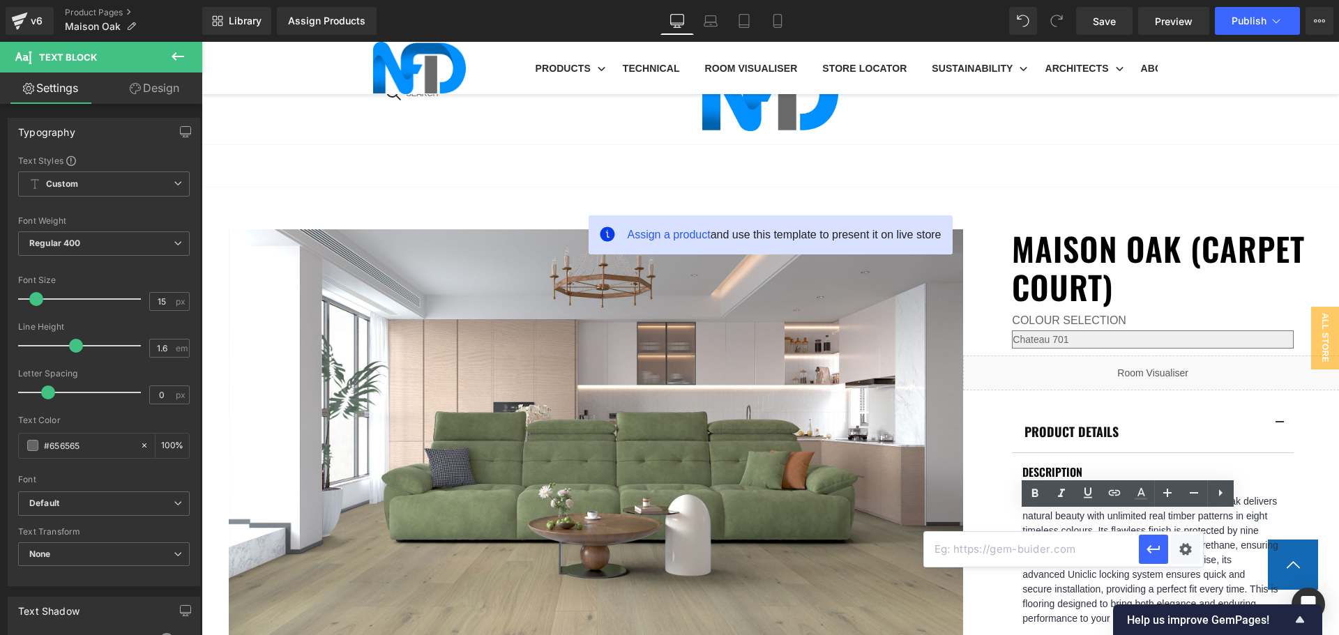
click at [1096, 553] on input "text" at bounding box center [1031, 549] width 215 height 35
paste input "https://cdn.shopify.com/s/files/1/0075/7501/1395/files/NFD_-_Eng_Installation_G…"
click at [1194, 0] on div "Text Color Highlight Color #333333 Edit or remove link: Edit - Unlink - Cancel …" at bounding box center [669, 0] width 1339 height 0
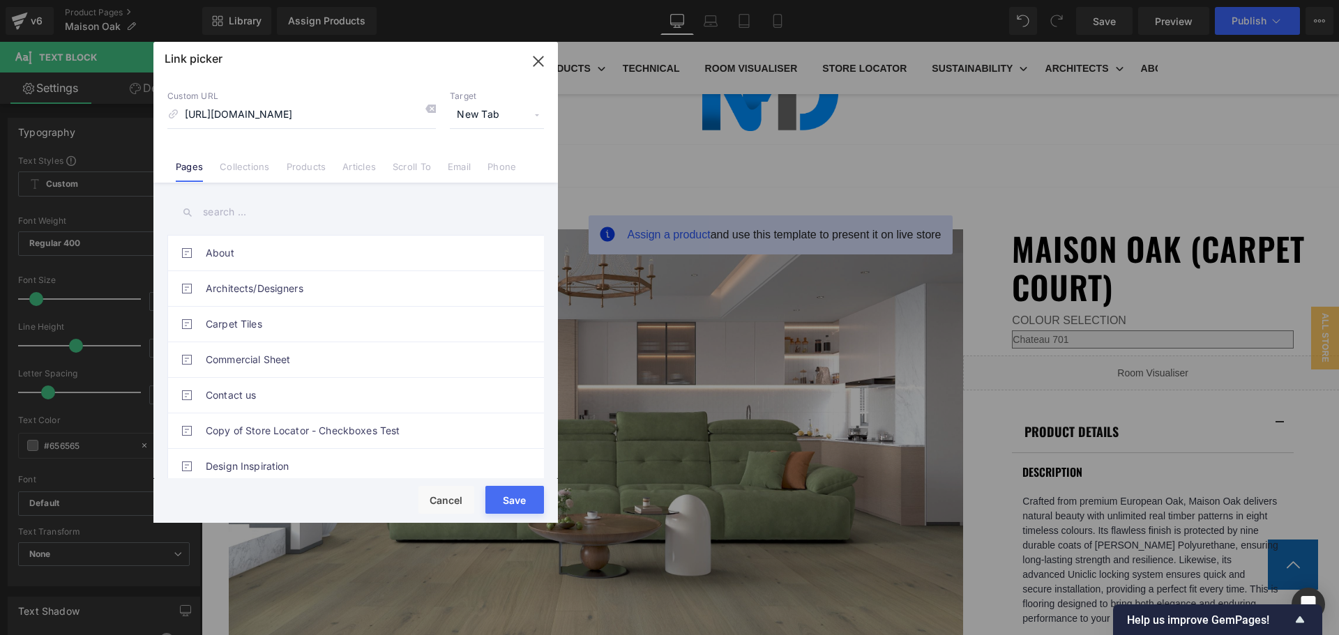
scroll to position [0, 0]
click at [526, 485] on div "Save Cancel" at bounding box center [355, 501] width 404 height 44
click at [536, 494] on button "Save" at bounding box center [514, 500] width 59 height 28
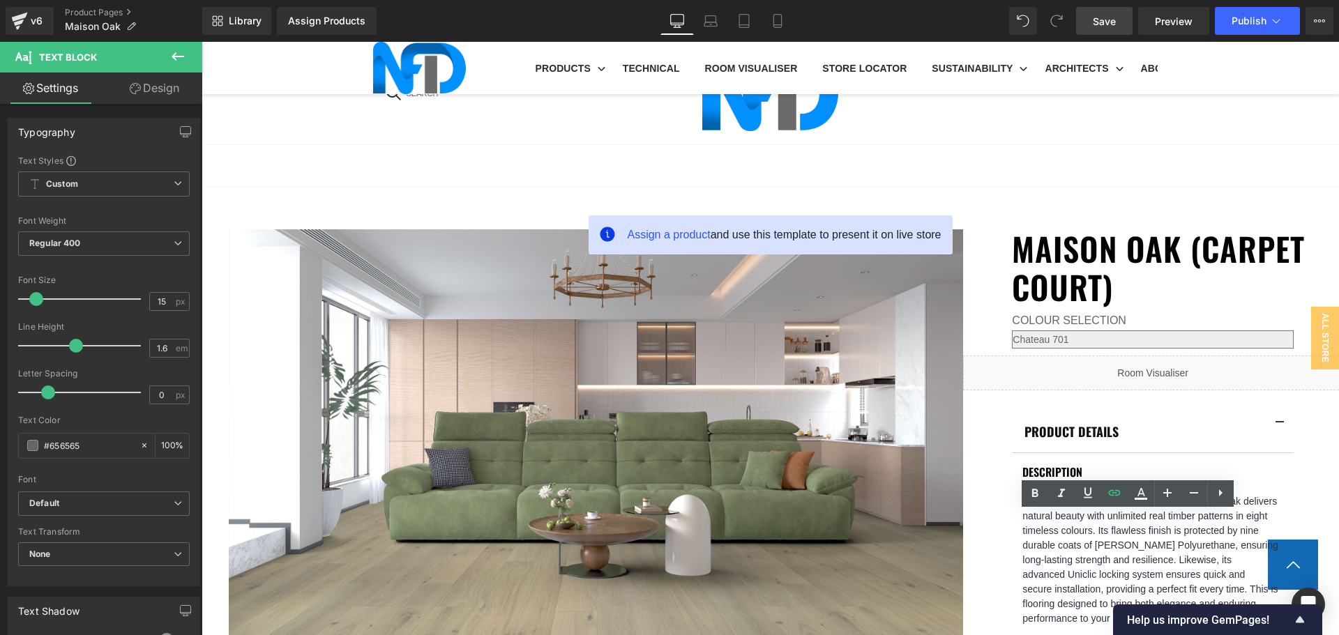
click at [1085, 20] on link "Save" at bounding box center [1104, 21] width 56 height 28
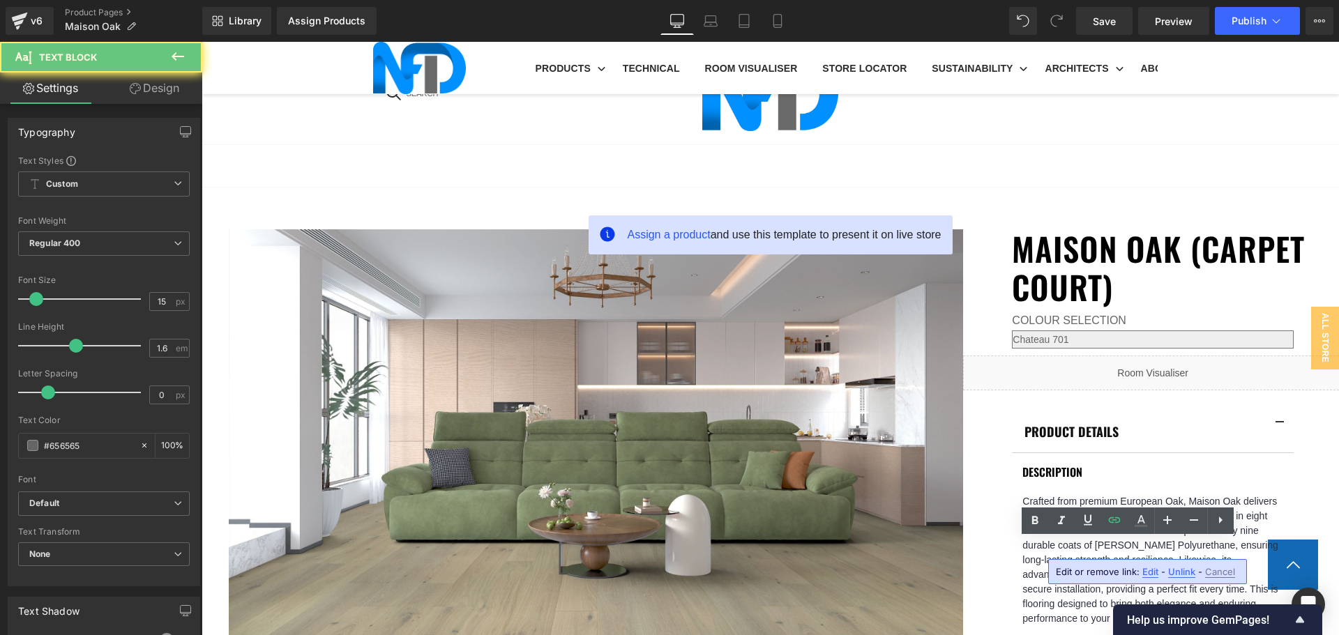
click at [1145, 572] on span "Edit" at bounding box center [1150, 572] width 16 height 12
type input "https://cdn.shopify.com/s/files/1/0075/7501/1395/files/NFD_LVT_MaintenanceGuide…"
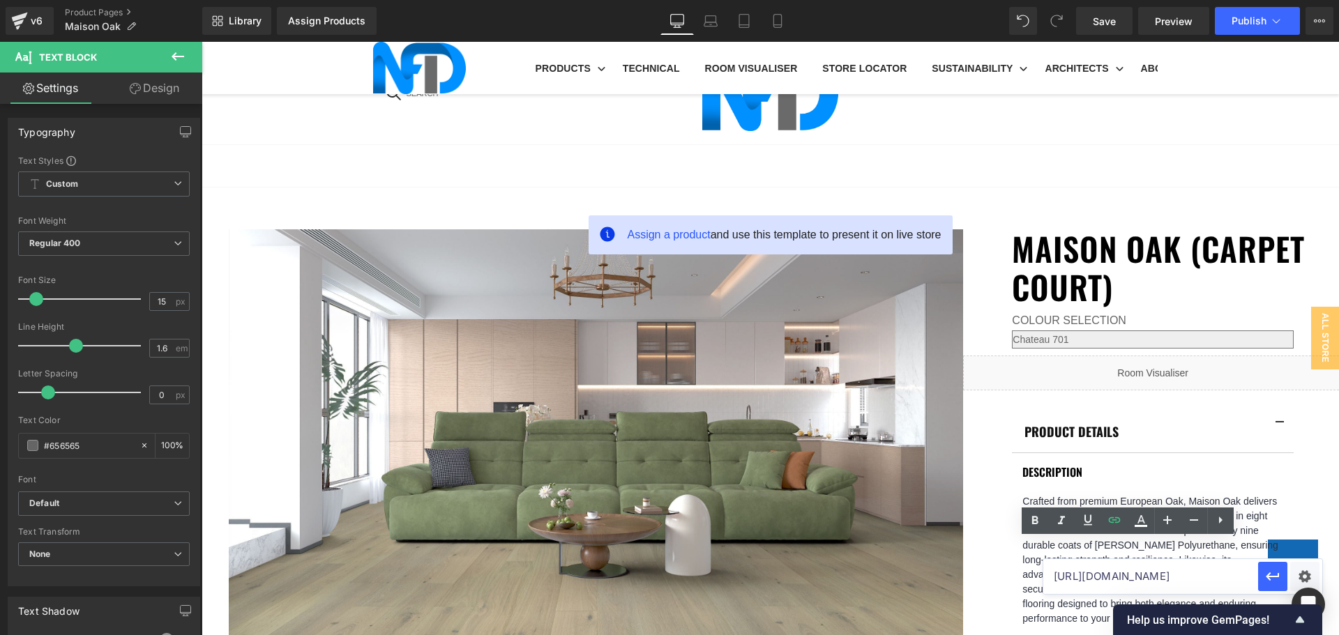
scroll to position [0, 358]
click at [1145, 572] on input "https://cdn.shopify.com/s/files/1/0075/7501/1395/files/NFD_LVT_MaintenanceGuide…" at bounding box center [1150, 576] width 215 height 35
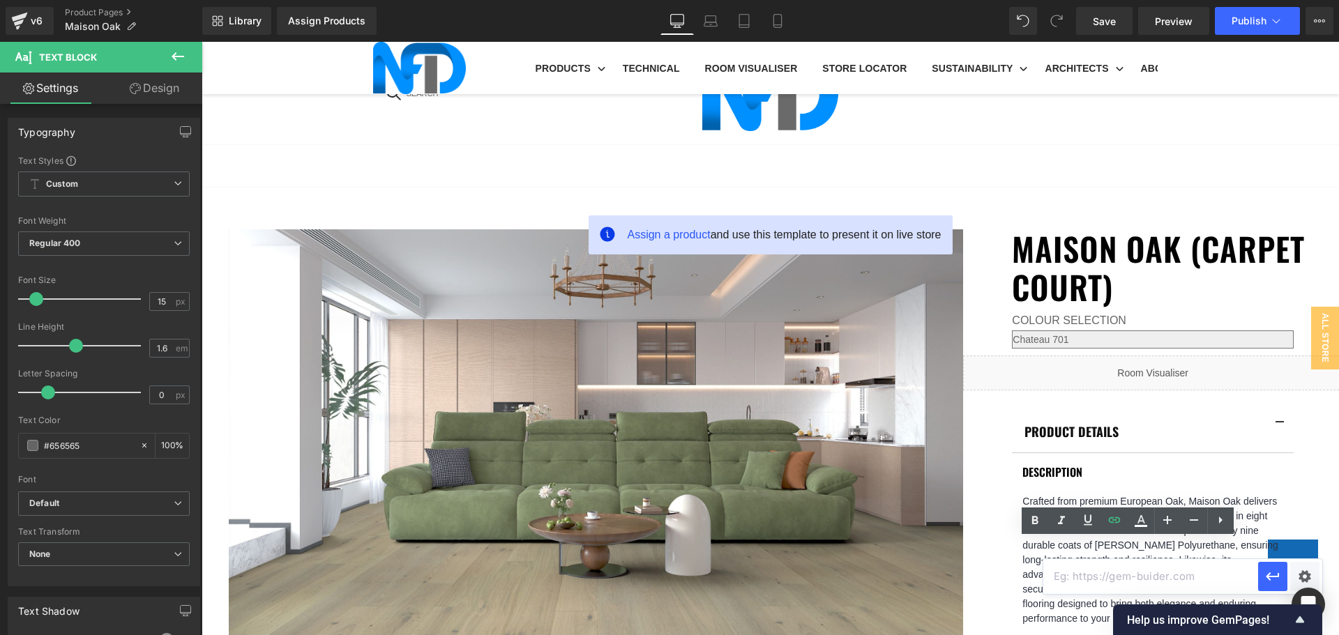
paste input "https://cdn.shopify.com/s/files/1/0075/7501/1395/files/NFD_-_Eng_Maintenance_Gu…"
click at [1302, 0] on div "Text Color Highlight Color #333333 Edit or remove link: Edit - Unlink - Cancel …" at bounding box center [669, 0] width 1339 height 0
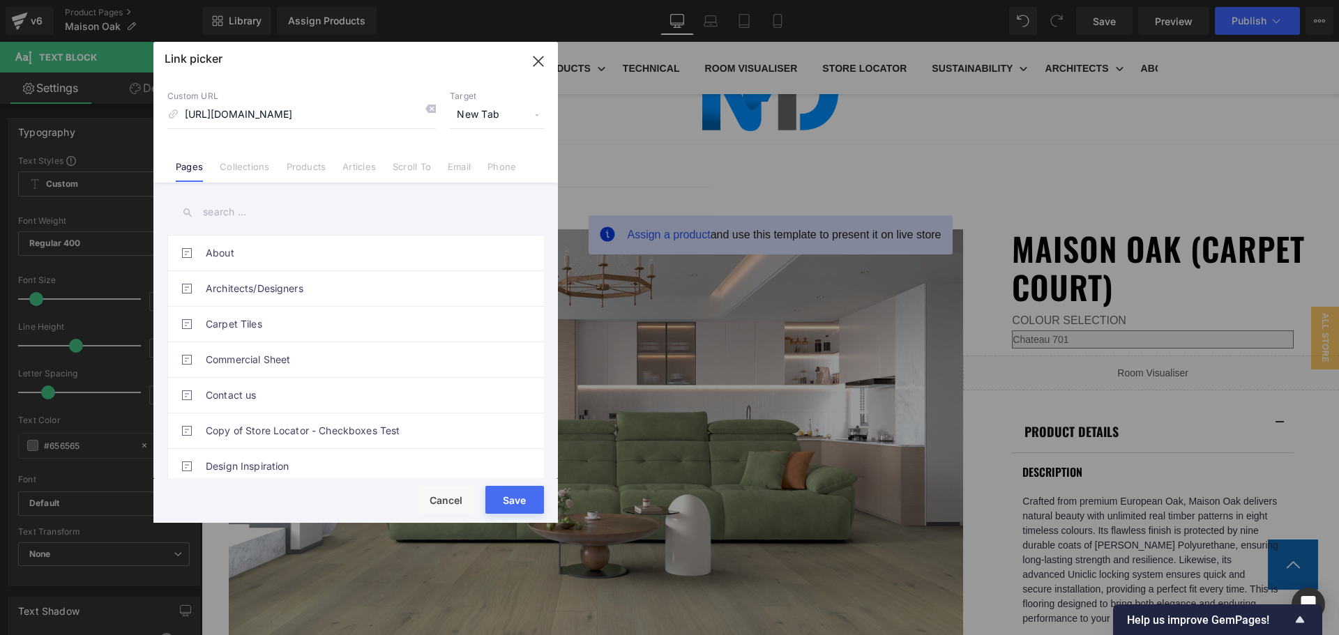
scroll to position [0, 0]
click at [522, 508] on button "Save" at bounding box center [514, 500] width 59 height 28
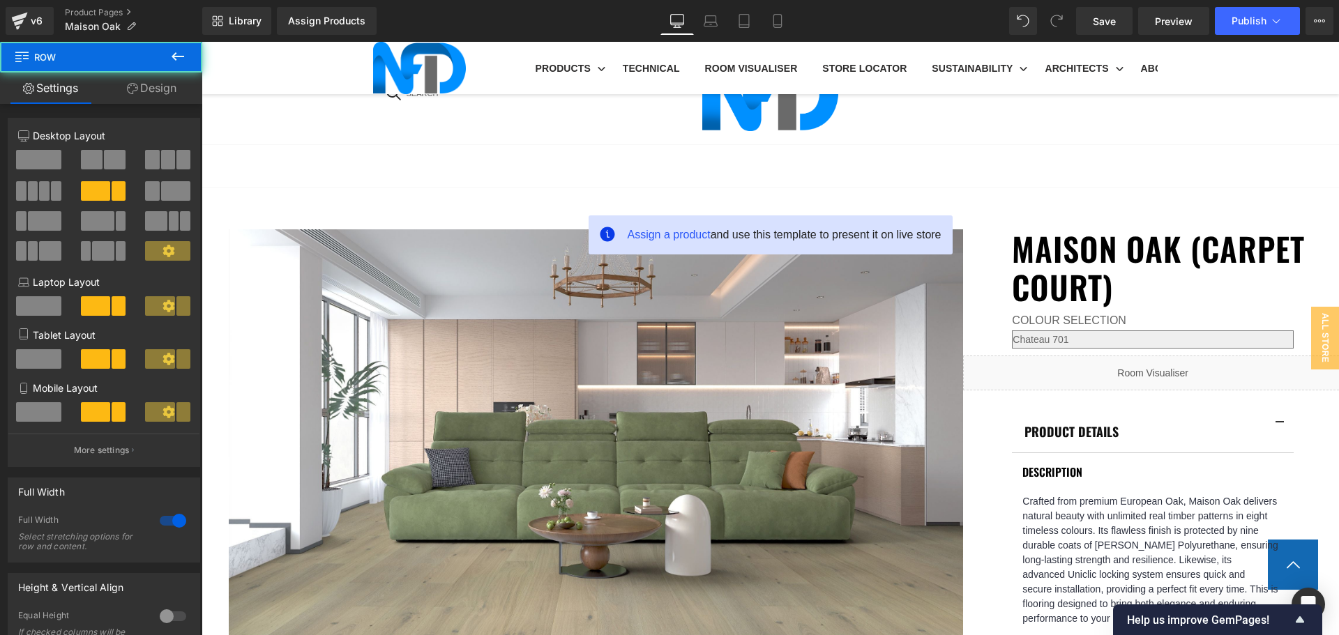
scroll to position [976, 0]
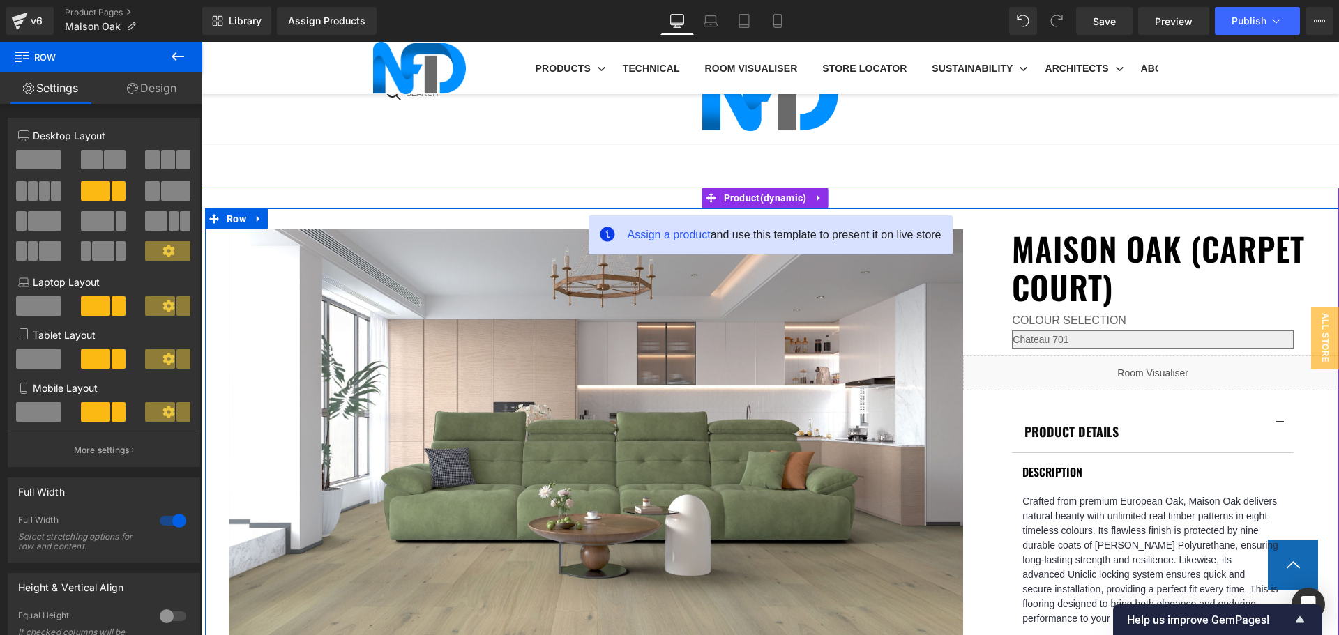
drag, startPoint x: 1109, startPoint y: 460, endPoint x: 1151, endPoint y: 462, distance: 41.9
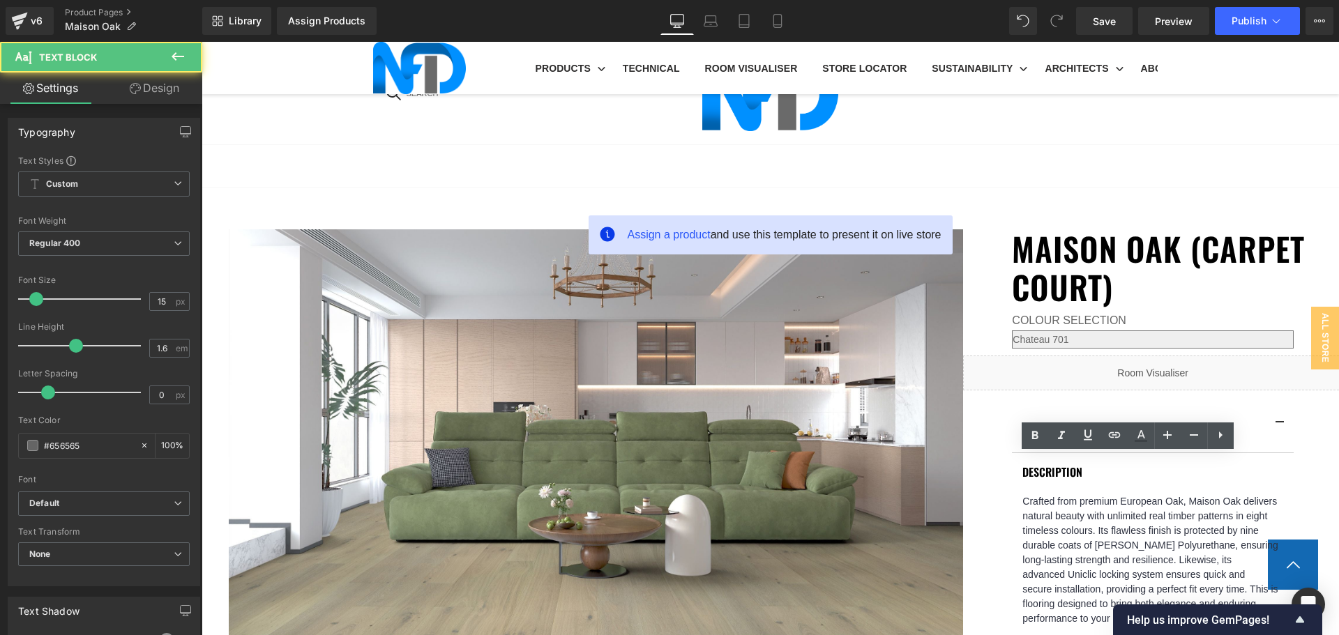
drag, startPoint x: 1152, startPoint y: 462, endPoint x: 983, endPoint y: 457, distance: 168.8
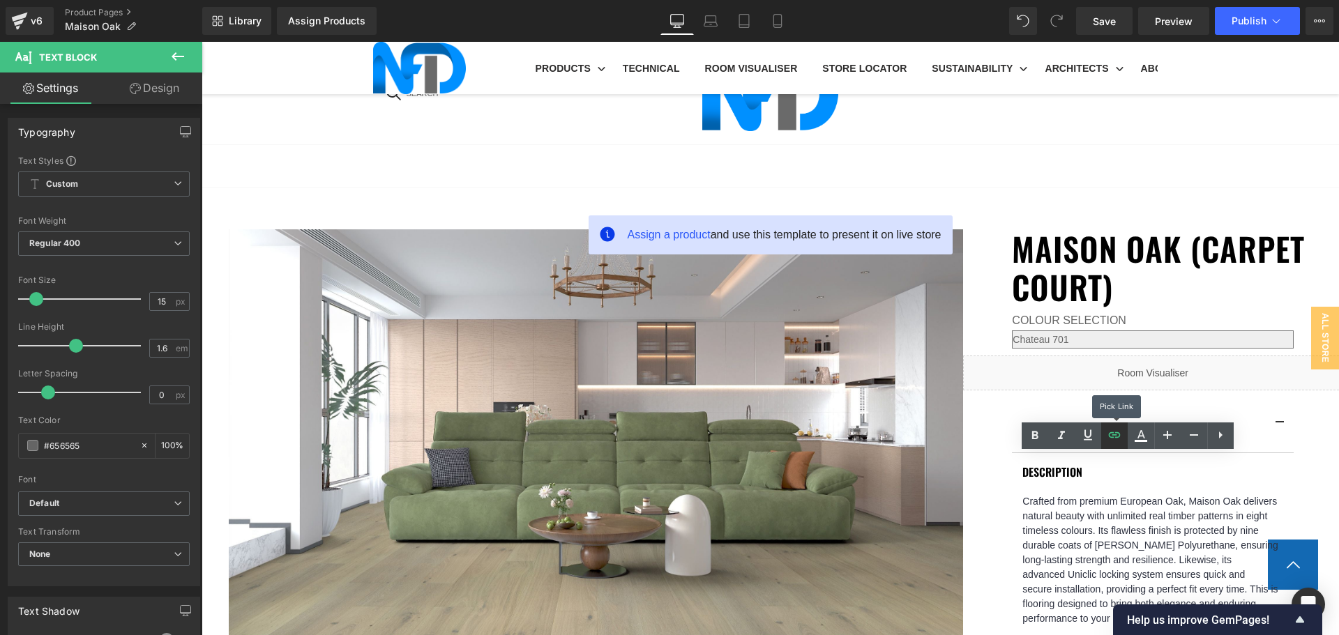
click at [1108, 437] on icon at bounding box center [1114, 435] width 17 height 17
type input "https://cdn.shopify.com/s/files/1/0075/7501/1395/files/NFD_Warranty_Luxury_Viny…"
click at [1160, 488] on input "https://cdn.shopify.com/s/files/1/0075/7501/1395/files/NFD_Warranty_Luxury_Viny…" at bounding box center [1150, 491] width 215 height 35
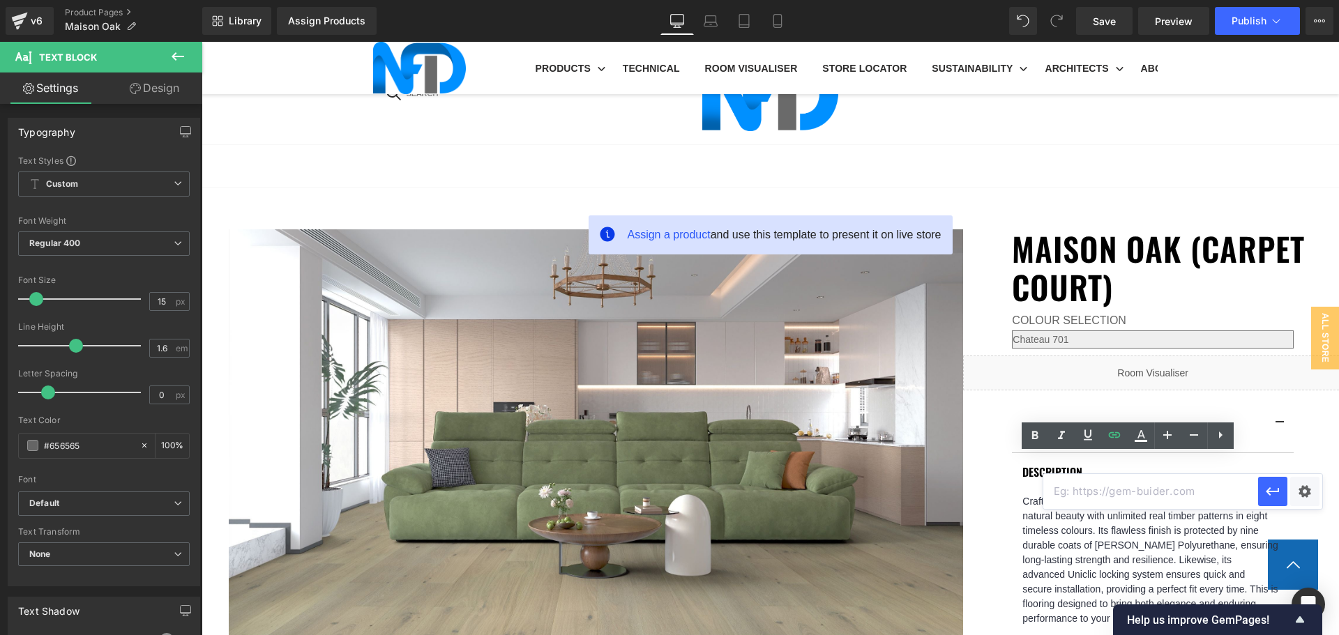
scroll to position [0, 0]
paste input "https://cdn.shopify.com/s/files/1/0075/7501/1395/files/NFD_-_Eng_Warranty_V2.pd…"
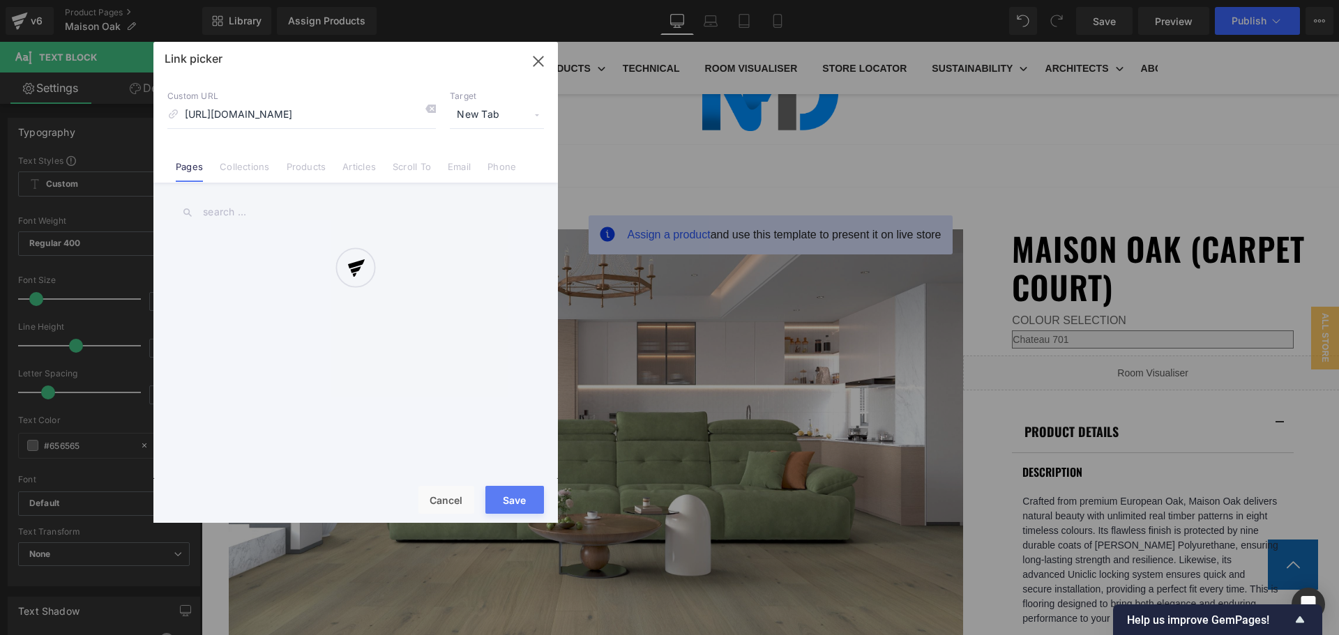
click at [1298, 0] on div "Text Color Highlight Color #333333 Edit or remove link: Edit - Unlink - Cancel …" at bounding box center [669, 0] width 1339 height 0
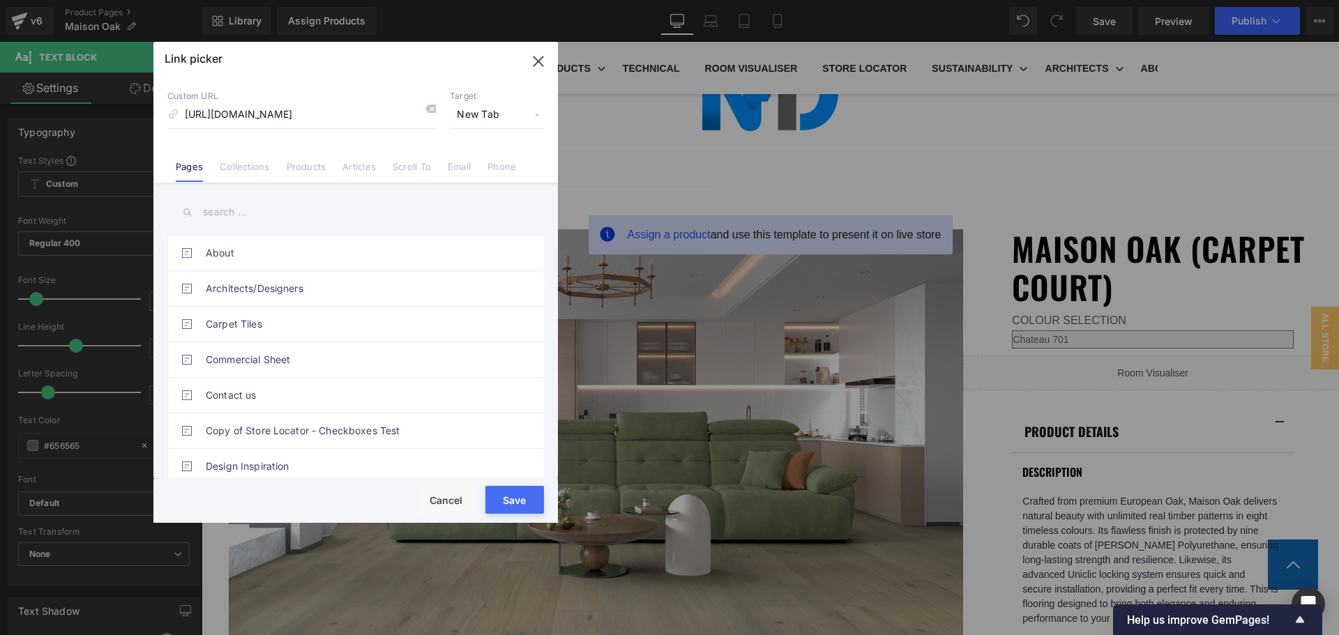
scroll to position [0, 0]
click at [513, 498] on button "Save" at bounding box center [514, 500] width 59 height 28
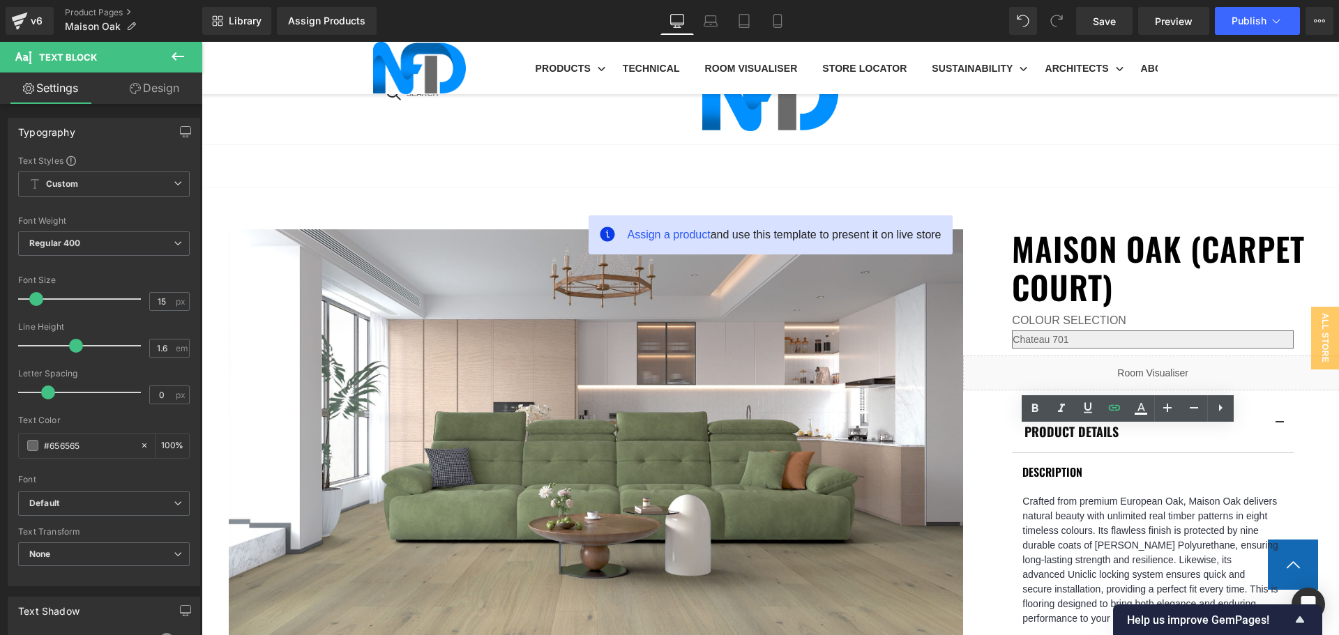
drag, startPoint x: 1132, startPoint y: 434, endPoint x: 1015, endPoint y: 432, distance: 116.5
click at [1110, 410] on icon at bounding box center [1114, 408] width 12 height 6
type input "https://cdn.shopify.com/s/files/1/0075/7501/1395/files/NFD-SpecSheet-Tranquilit…"
click at [1129, 460] on input "https://cdn.shopify.com/s/files/1/0075/7501/1395/files/NFD-SpecSheet-Tranquilit…" at bounding box center [1150, 464] width 215 height 35
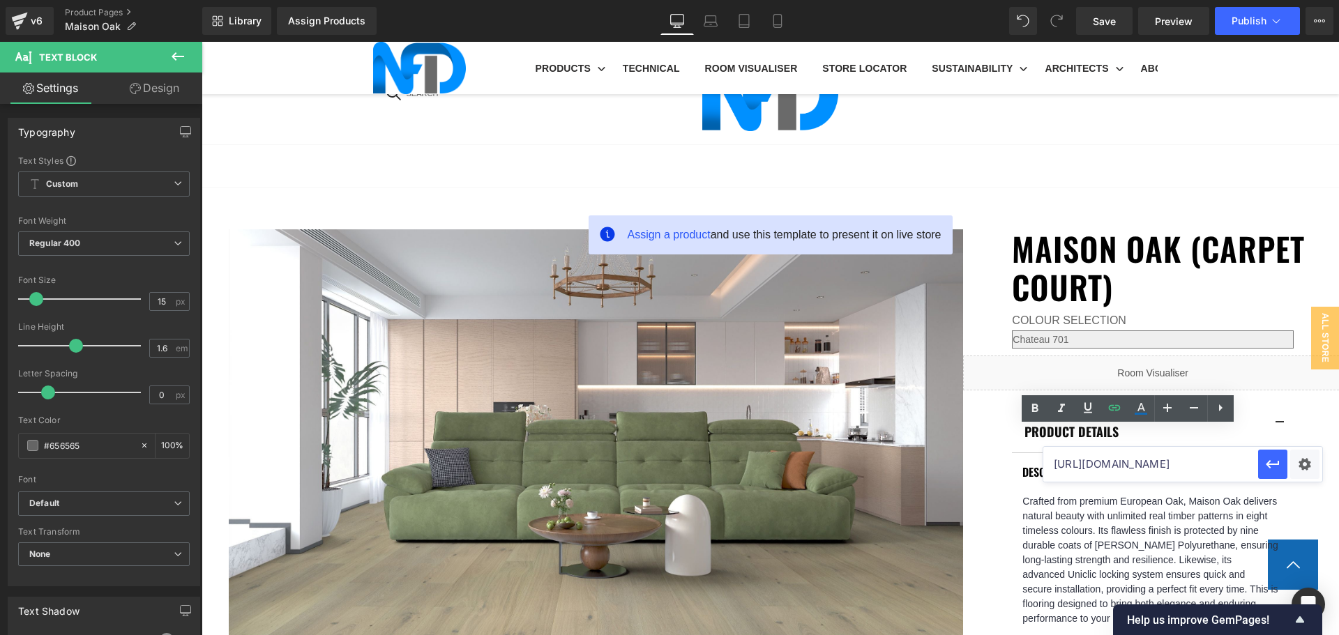
click at [1128, 460] on input "https://cdn.shopify.com/s/files/1/0075/7501/1395/files/NFD-SpecSheet-Tranquilit…" at bounding box center [1150, 464] width 215 height 35
click at [1129, 460] on input "https://cdn.shopify.com/s/files/1/0075/7501/1395/files/NFD-SpecSheet-Tranquilit…" at bounding box center [1150, 464] width 215 height 35
paste input "https://cdn.shopify.com/s/files/1/0075/7501/1395/files/NFD-SpecSheet-Maison-Oak…"
type input "https://cdn.shopify.com/s/files/1/0075/7501/1395/files/NFD-SpecSheet-Maison-Oak…"
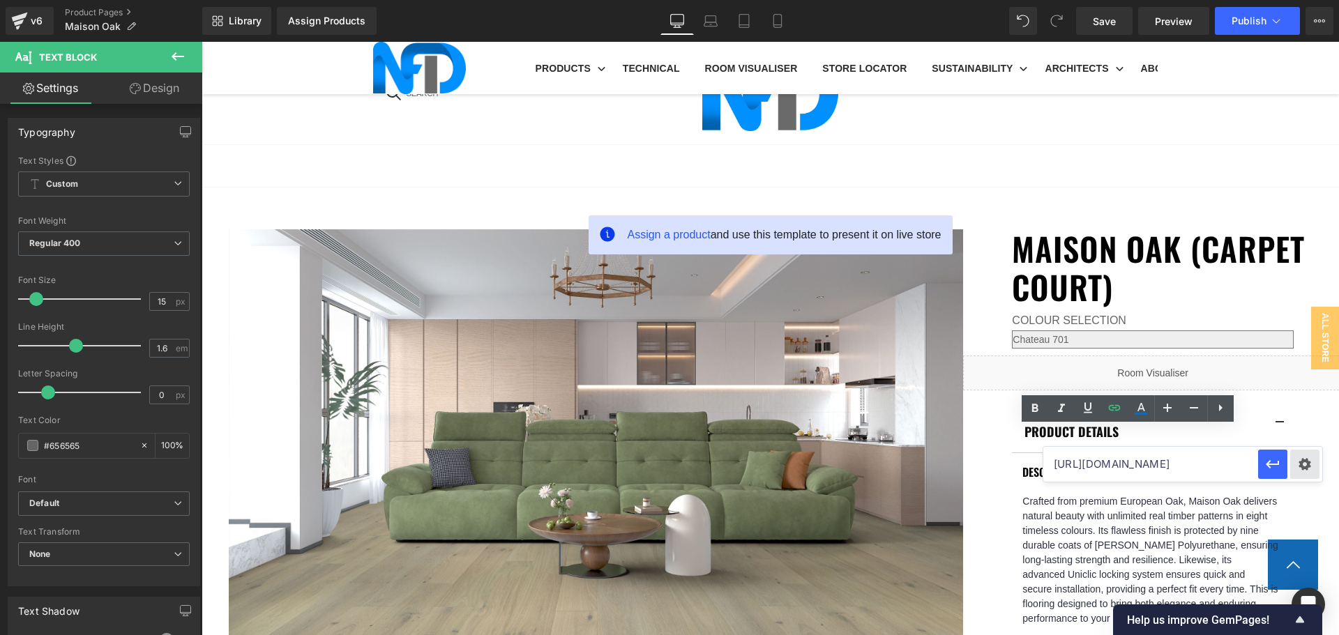
click at [1302, 0] on div "Text Color Highlight Color #333333 Edit or remove link: Edit - Unlink - Cancel …" at bounding box center [669, 0] width 1339 height 0
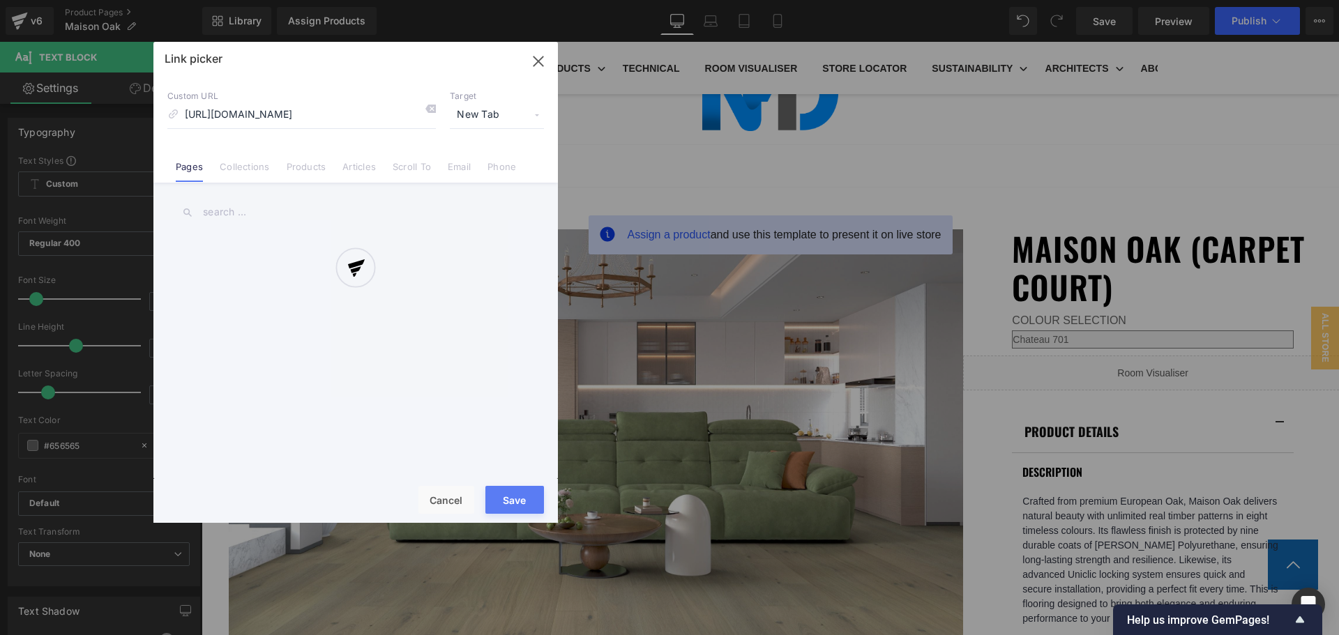
scroll to position [0, 237]
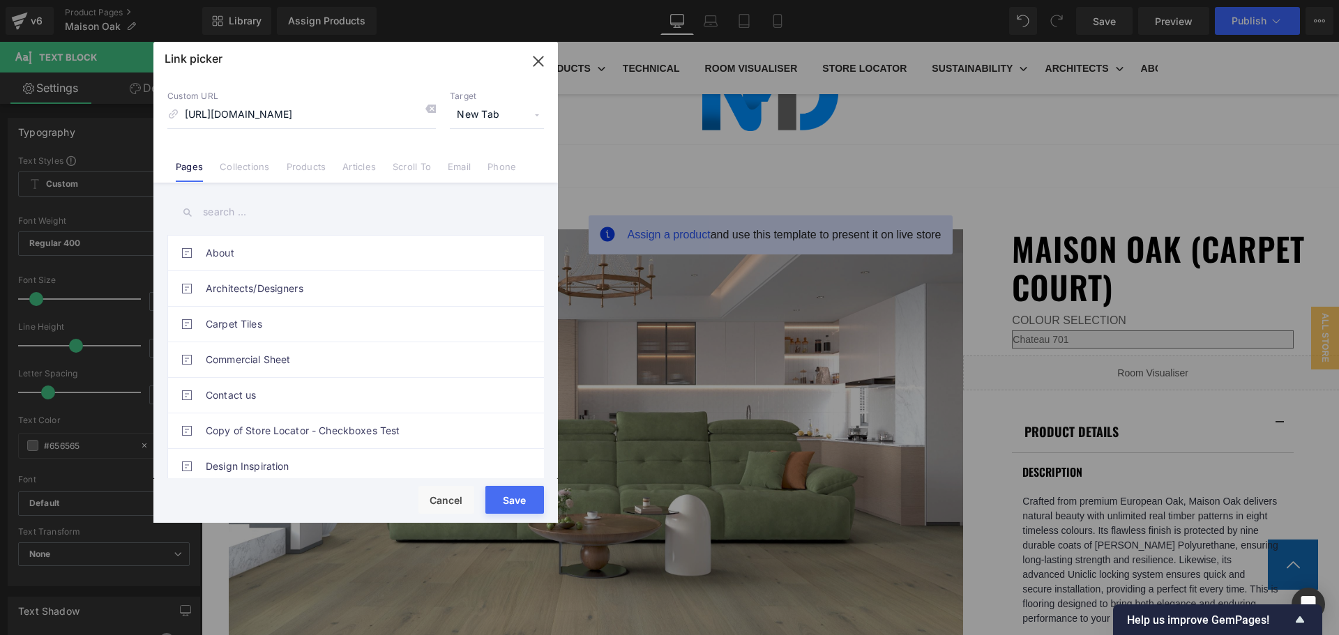
click at [521, 498] on button "Save" at bounding box center [514, 500] width 59 height 28
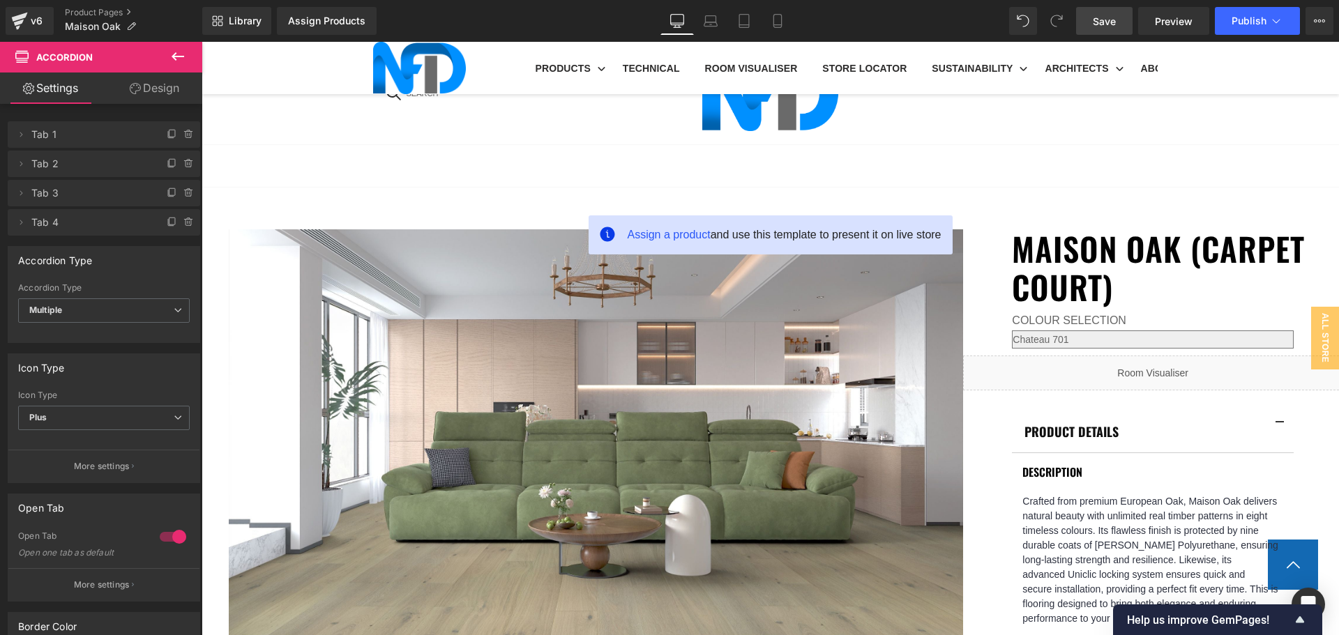
drag, startPoint x: 1119, startPoint y: 15, endPoint x: 1105, endPoint y: 199, distance: 184.6
click at [1119, 15] on link "Save" at bounding box center [1104, 21] width 56 height 28
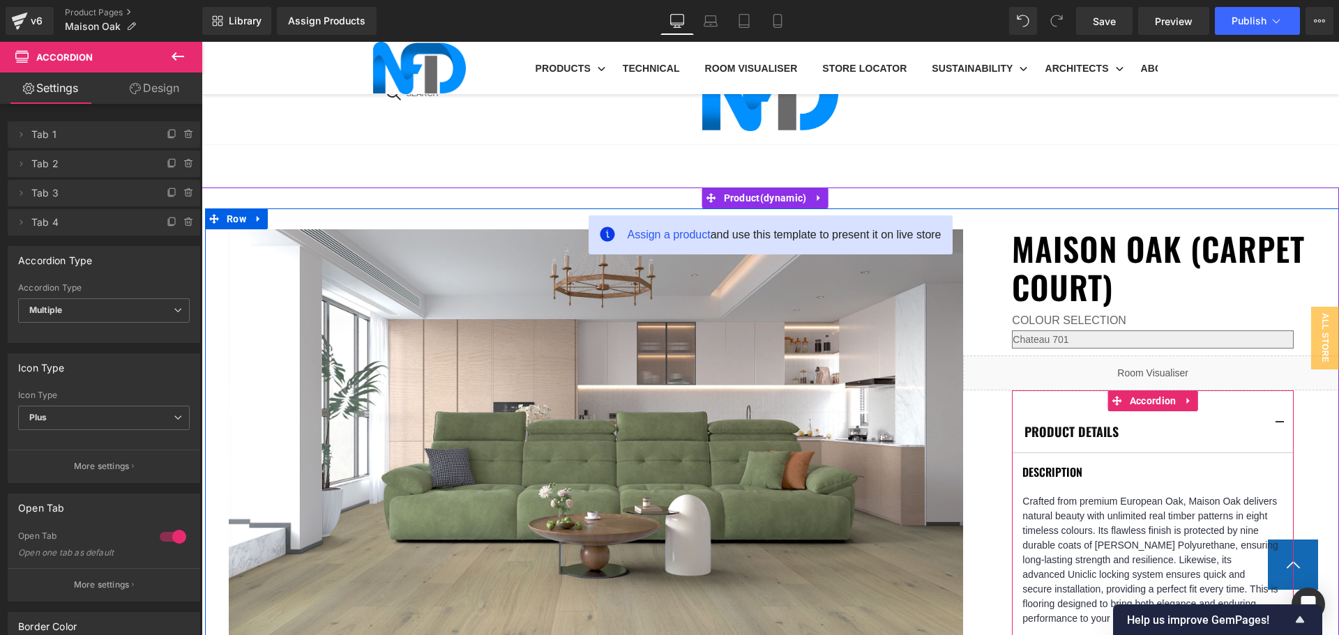
scroll to position [1046, 0]
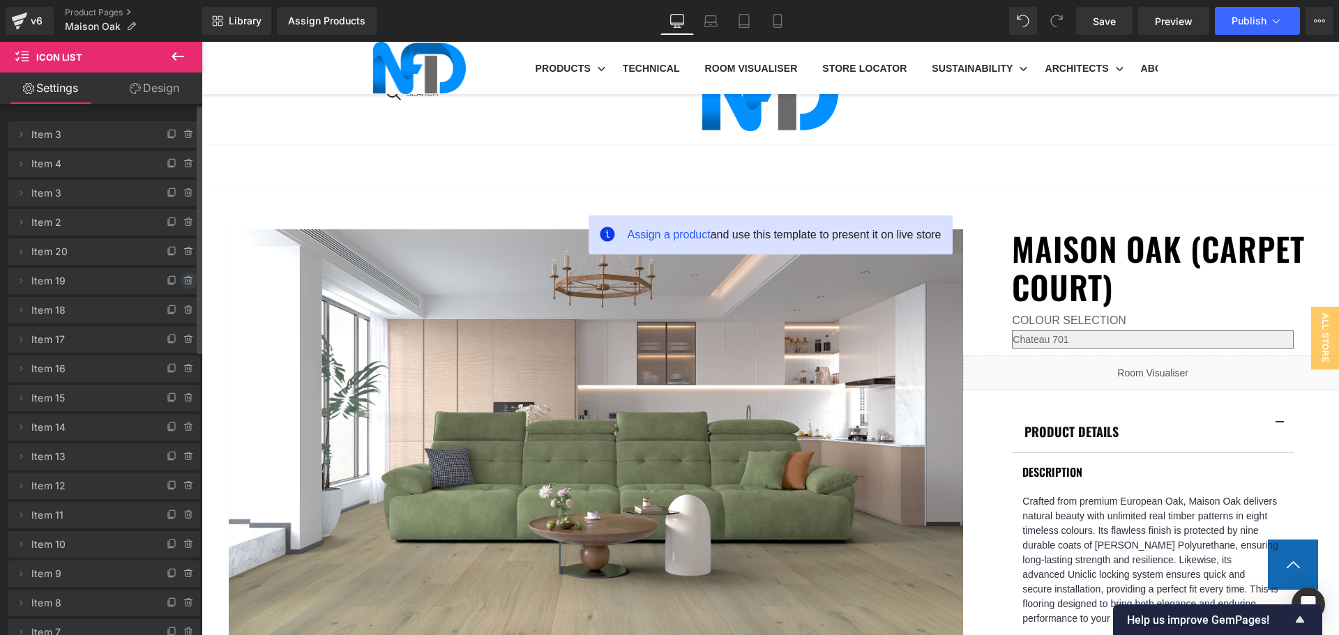
click at [186, 276] on icon at bounding box center [188, 280] width 11 height 11
click at [184, 275] on button "Delete" at bounding box center [174, 282] width 44 height 18
click at [179, 273] on button "Delete" at bounding box center [174, 282] width 44 height 18
click at [171, 281] on button "Delete" at bounding box center [174, 282] width 44 height 18
click at [171, 281] on icon at bounding box center [172, 280] width 11 height 11
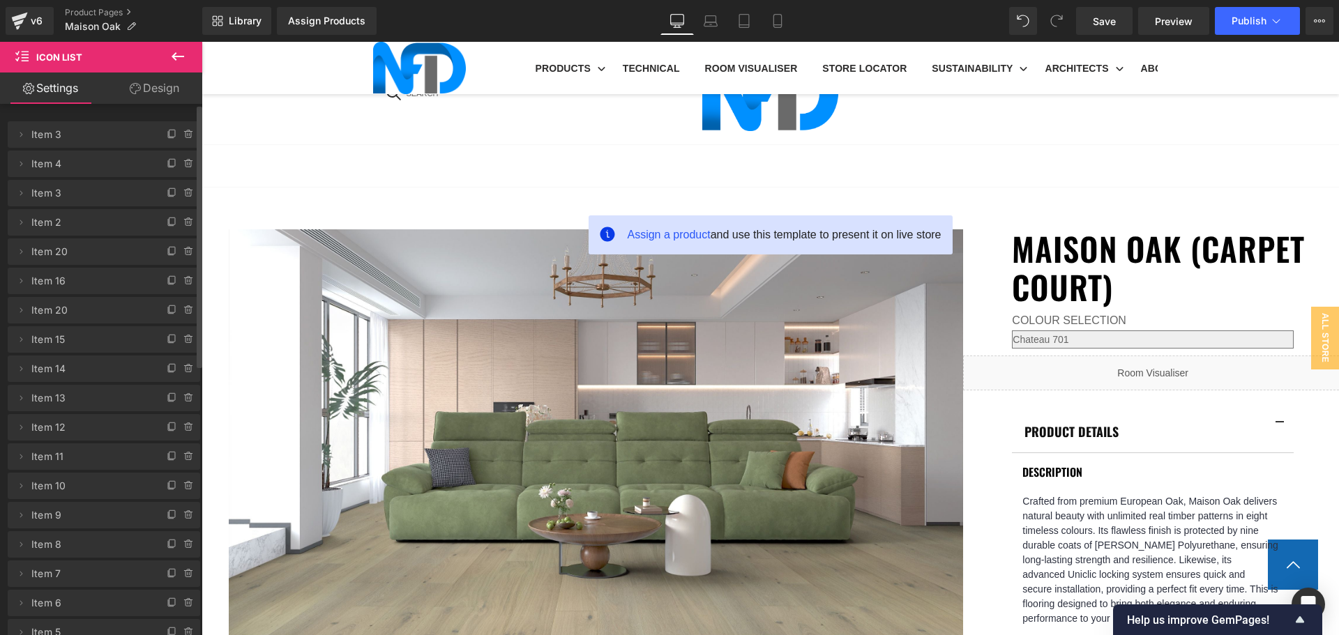
click at [171, 281] on icon at bounding box center [172, 280] width 11 height 11
click at [174, 277] on div at bounding box center [182, 276] width 36 height 17
click at [185, 137] on icon at bounding box center [188, 135] width 6 height 6
click at [182, 137] on button "Delete" at bounding box center [174, 135] width 44 height 18
click at [185, 137] on icon at bounding box center [188, 135] width 6 height 6
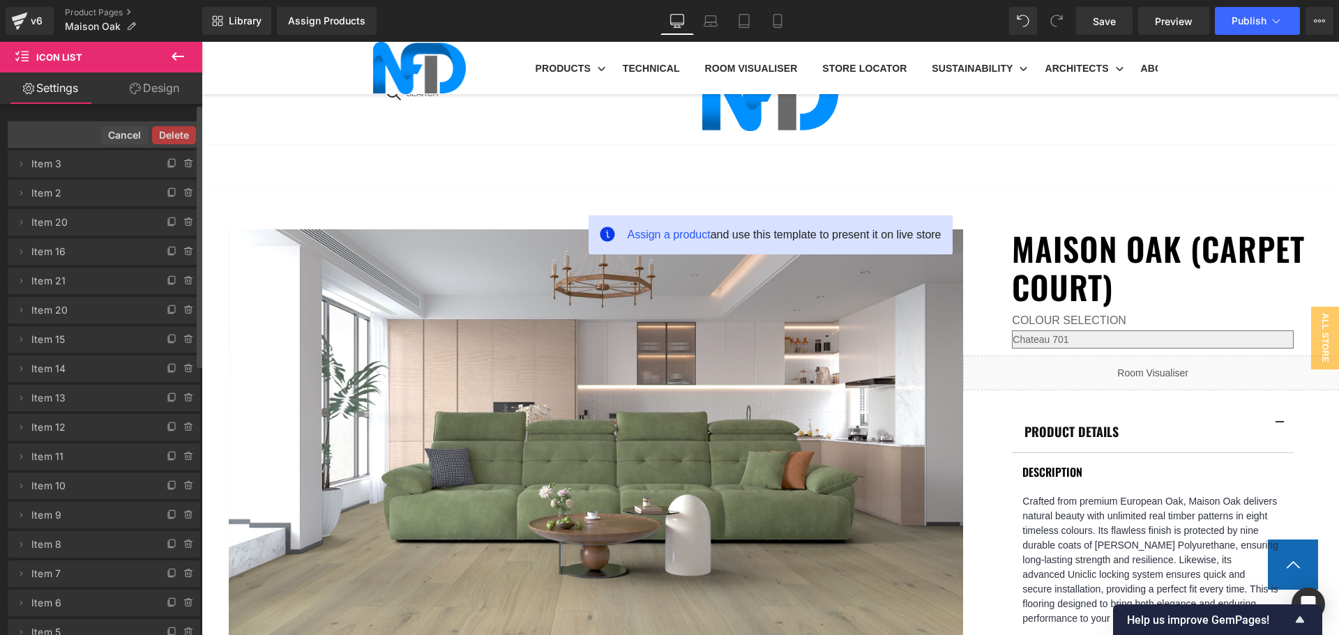
click at [182, 137] on button "Delete" at bounding box center [174, 135] width 44 height 18
click at [185, 137] on icon at bounding box center [188, 135] width 6 height 6
click at [182, 137] on button "Delete" at bounding box center [174, 135] width 44 height 18
click at [185, 137] on icon at bounding box center [188, 135] width 6 height 6
click at [182, 137] on button "Delete" at bounding box center [174, 135] width 44 height 18
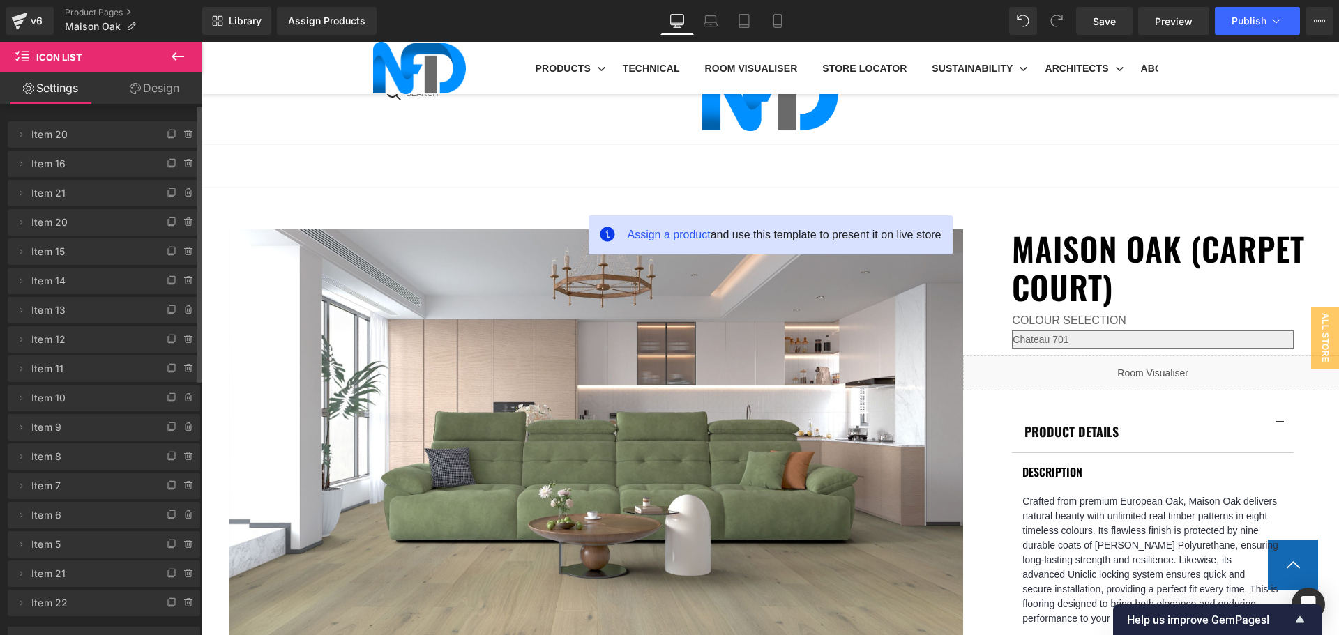
click at [185, 137] on icon at bounding box center [188, 135] width 6 height 6
click at [182, 137] on button "Delete" at bounding box center [174, 135] width 44 height 18
click at [185, 137] on icon at bounding box center [188, 135] width 6 height 6
click at [182, 137] on button "Delete" at bounding box center [174, 135] width 44 height 18
click at [185, 137] on icon at bounding box center [188, 135] width 6 height 6
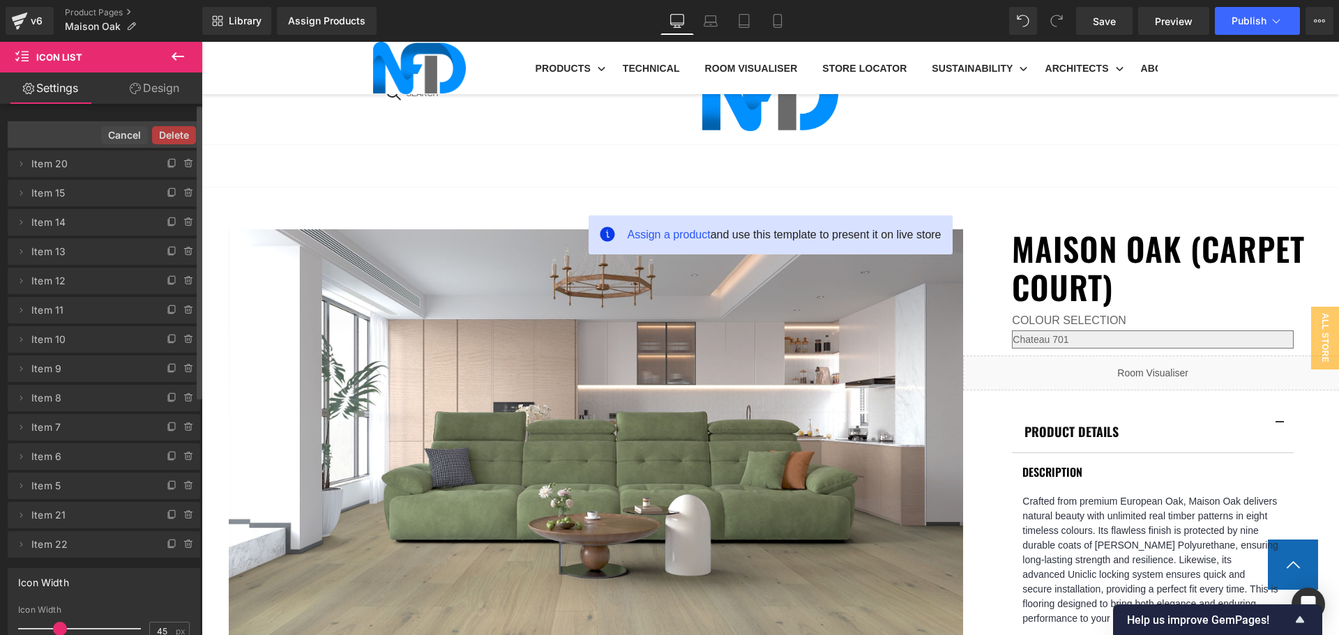
click at [182, 137] on button "Delete" at bounding box center [174, 135] width 44 height 18
click at [185, 137] on icon at bounding box center [188, 135] width 6 height 6
click at [182, 137] on button "Delete" at bounding box center [174, 135] width 44 height 18
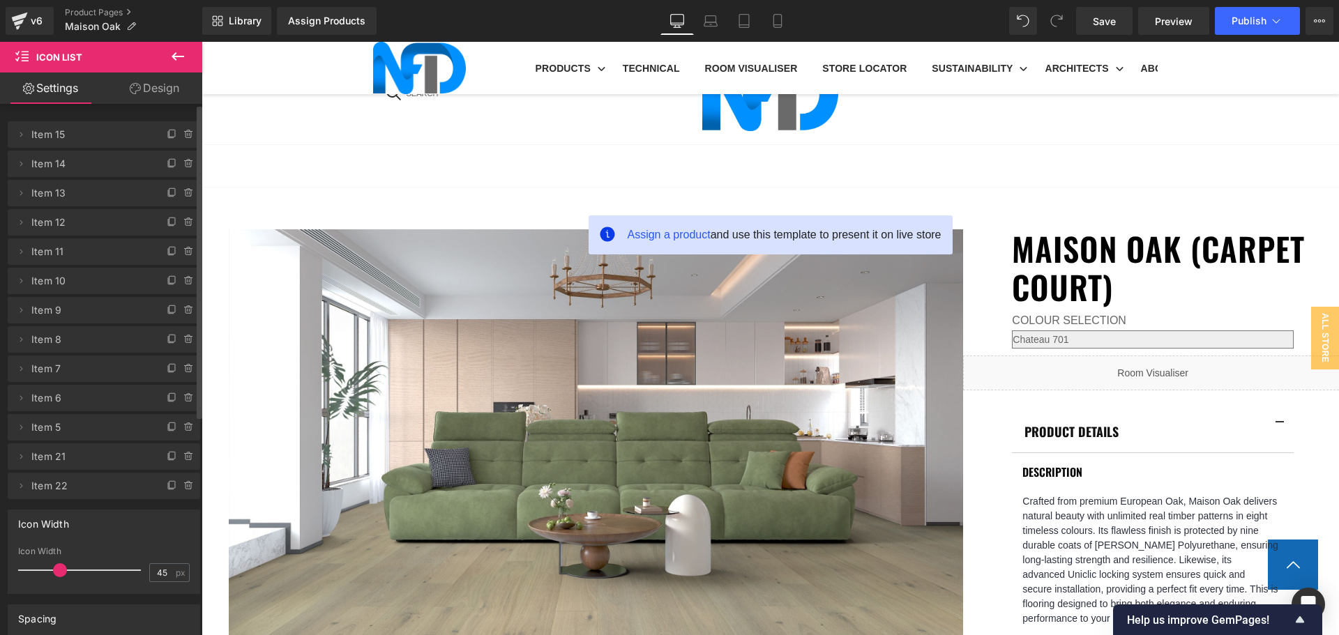
click at [185, 137] on icon at bounding box center [188, 135] width 6 height 6
click at [182, 137] on button "Delete" at bounding box center [178, 135] width 44 height 18
click at [185, 137] on icon at bounding box center [188, 135] width 6 height 6
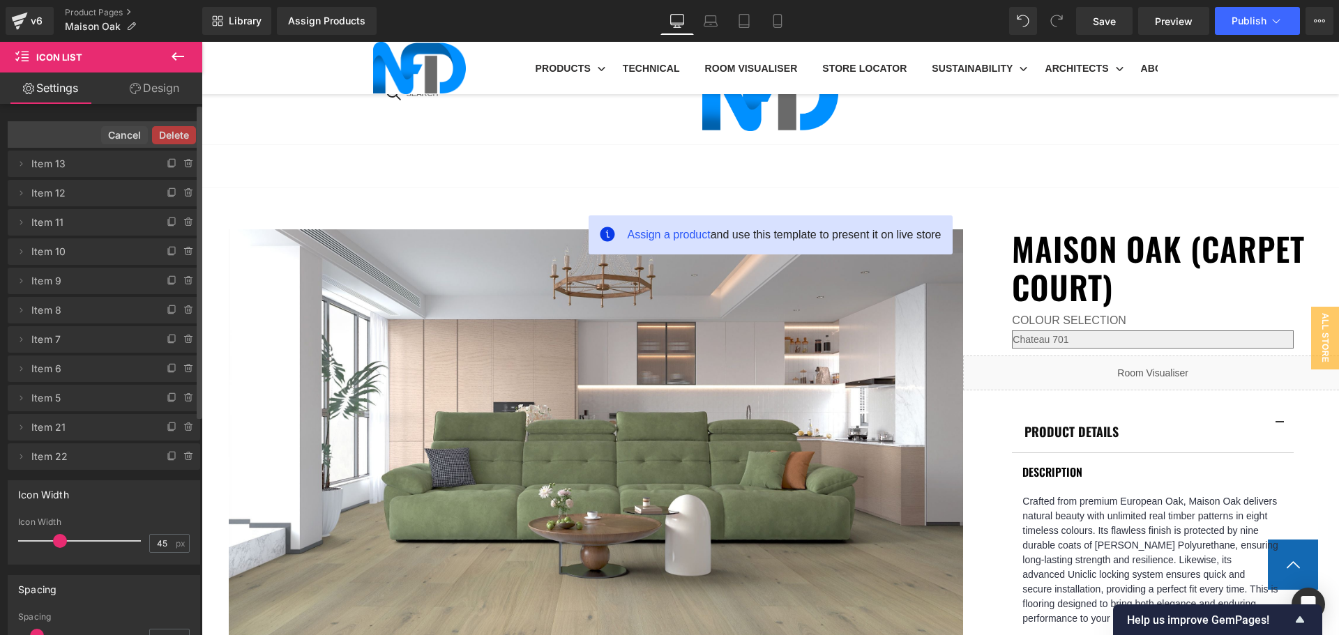
click at [182, 137] on button "Delete" at bounding box center [174, 135] width 44 height 18
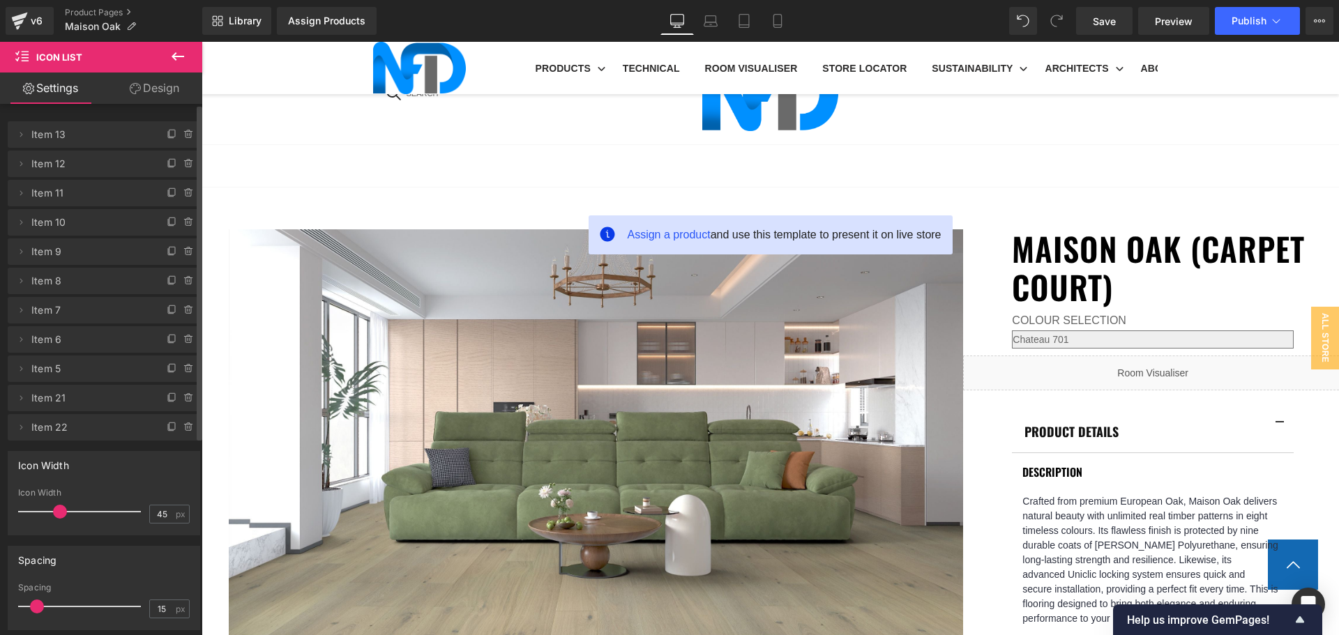
click at [185, 137] on icon at bounding box center [188, 135] width 6 height 6
click at [182, 137] on button "Delete" at bounding box center [174, 135] width 44 height 18
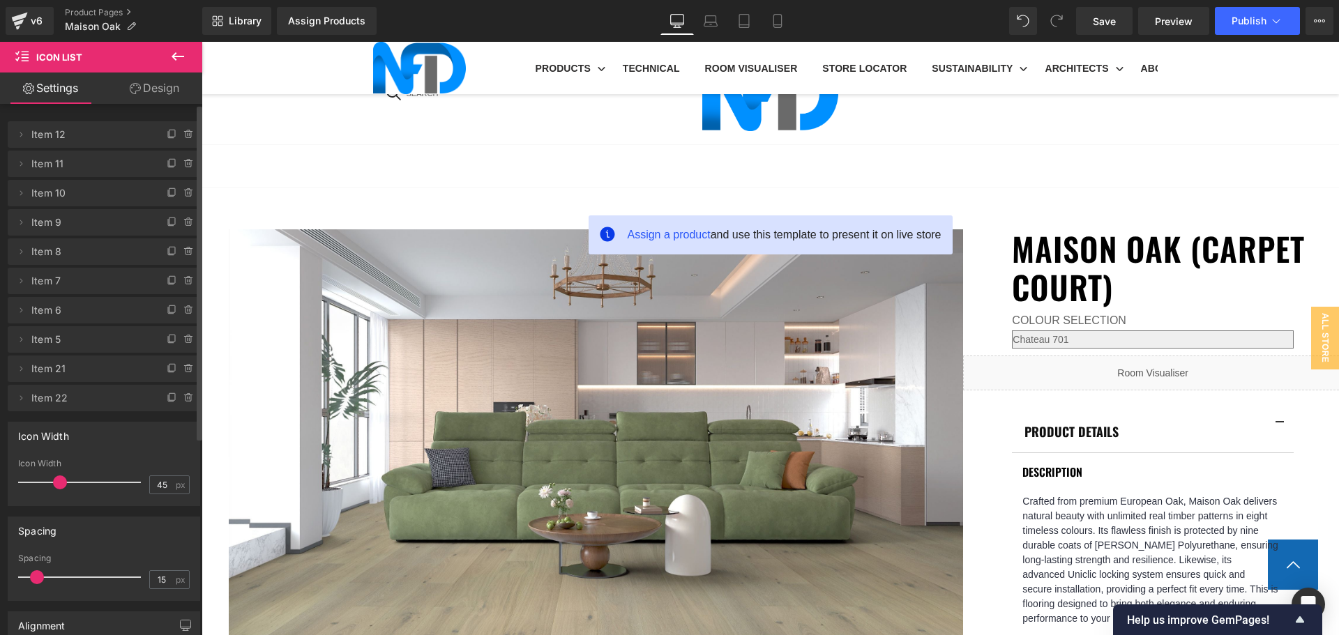
click at [185, 137] on icon at bounding box center [188, 135] width 6 height 6
click at [182, 137] on button "Delete" at bounding box center [174, 135] width 44 height 18
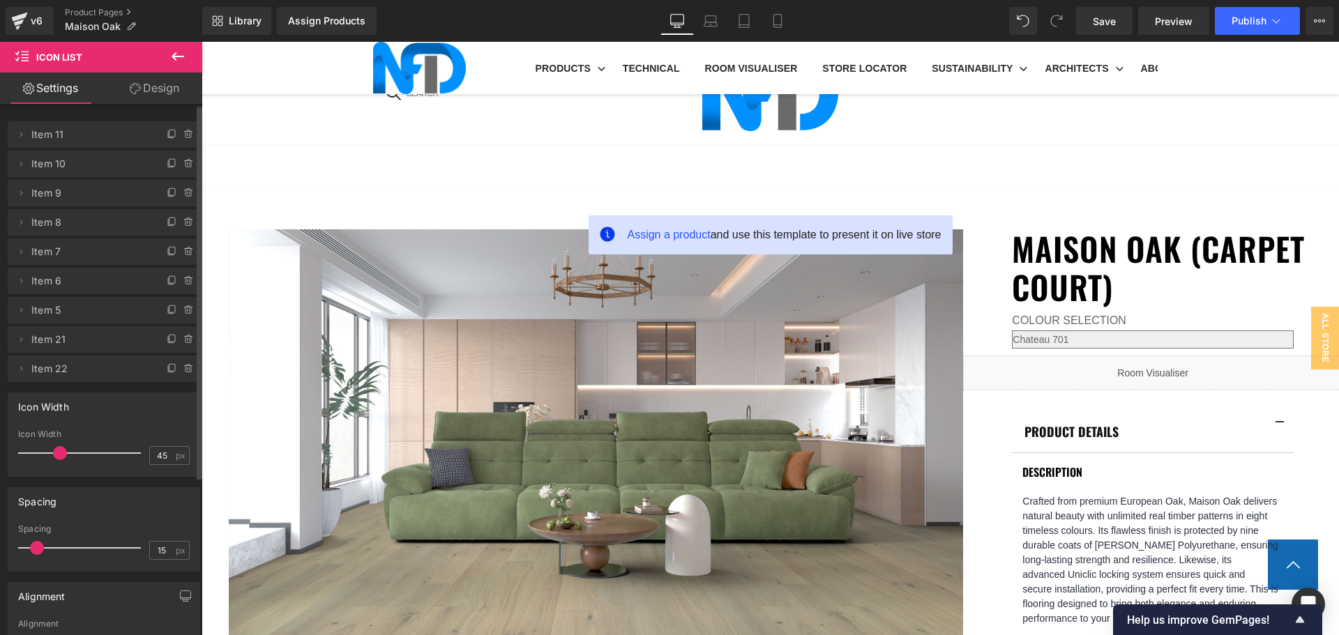
click at [185, 137] on icon at bounding box center [188, 135] width 6 height 6
click at [182, 137] on button "Delete" at bounding box center [178, 135] width 44 height 18
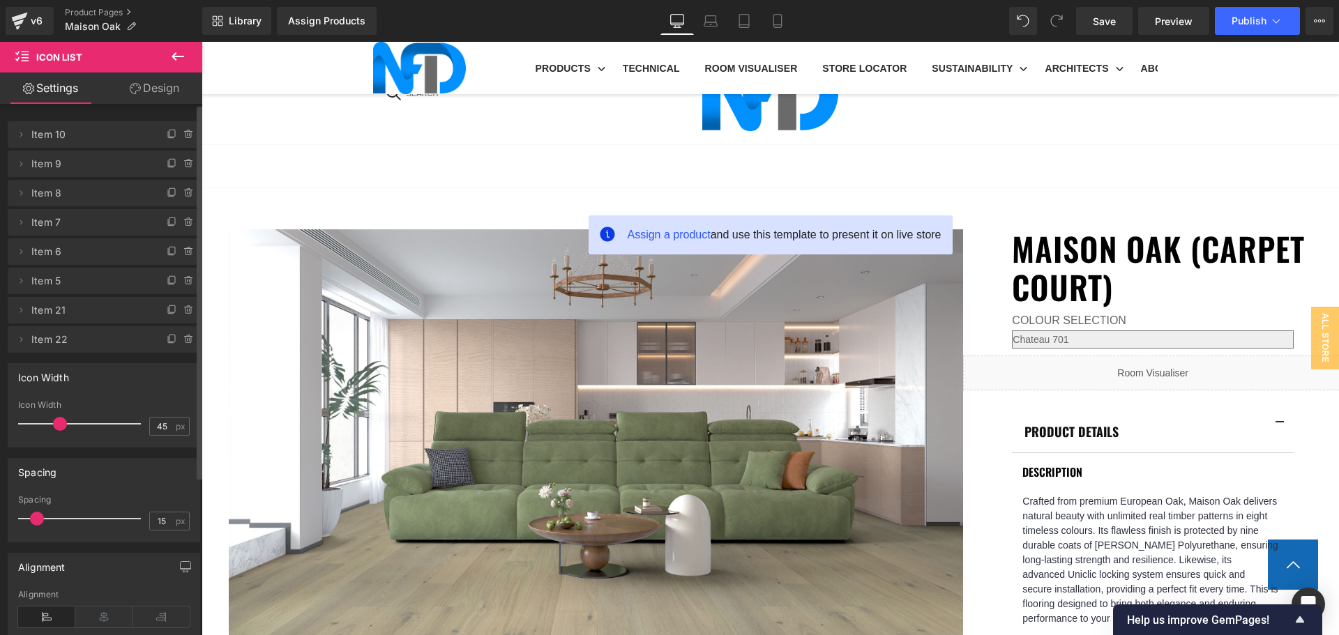
click at [185, 137] on icon at bounding box center [188, 135] width 6 height 6
click at [182, 137] on button "Delete" at bounding box center [174, 135] width 44 height 18
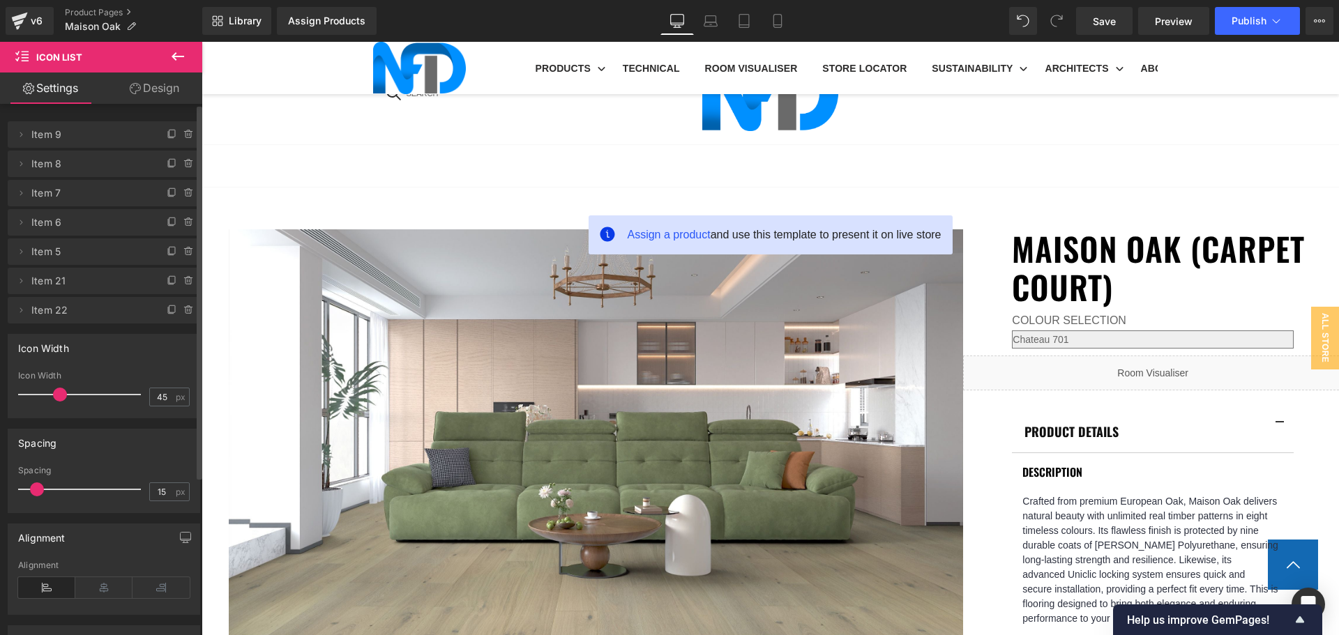
click at [185, 137] on icon at bounding box center [188, 135] width 6 height 6
click at [182, 137] on button "Delete" at bounding box center [174, 135] width 44 height 18
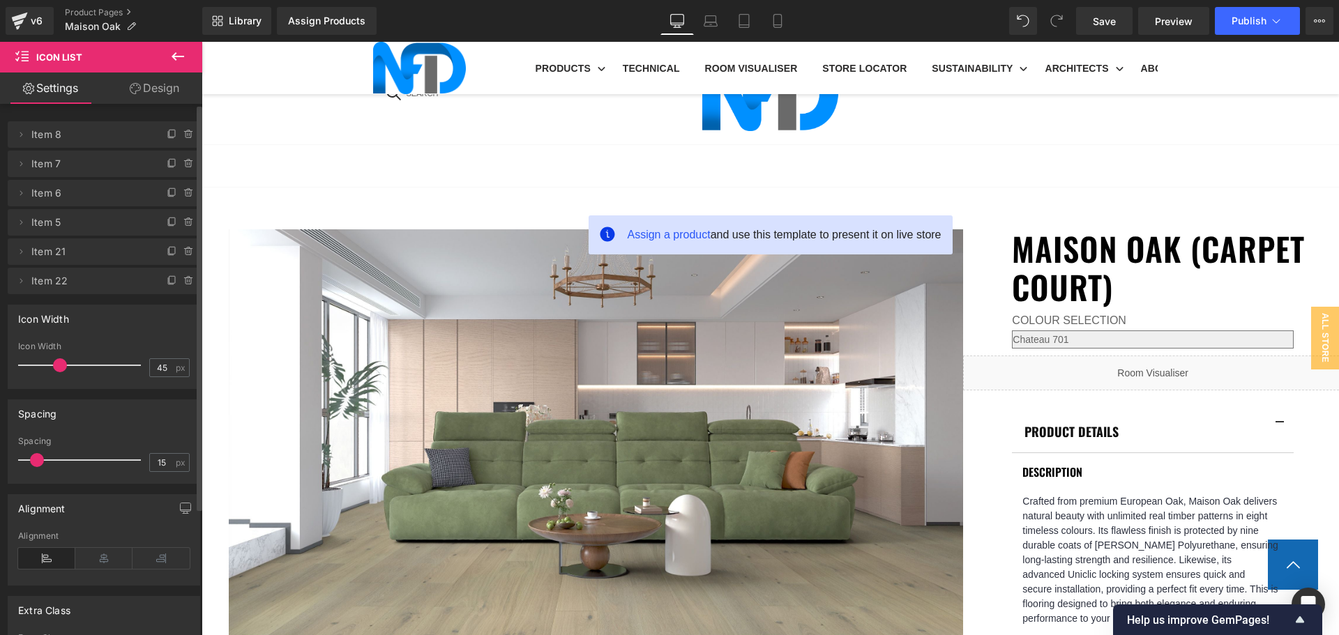
click at [183, 144] on li "Delete Cancel Item 8 Item 8" at bounding box center [104, 134] width 192 height 26
click at [182, 133] on span at bounding box center [189, 134] width 17 height 17
click at [182, 133] on button "Delete" at bounding box center [174, 135] width 44 height 18
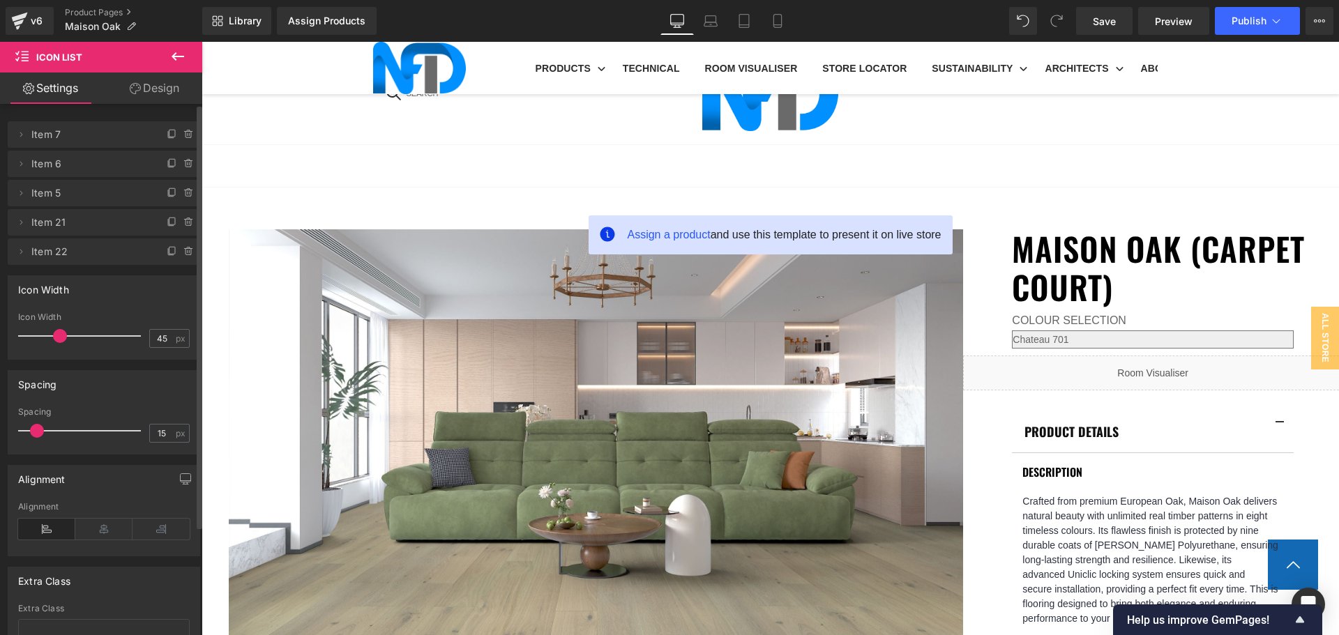
click at [183, 134] on icon at bounding box center [188, 134] width 11 height 11
click at [183, 134] on button "Delete" at bounding box center [174, 135] width 44 height 18
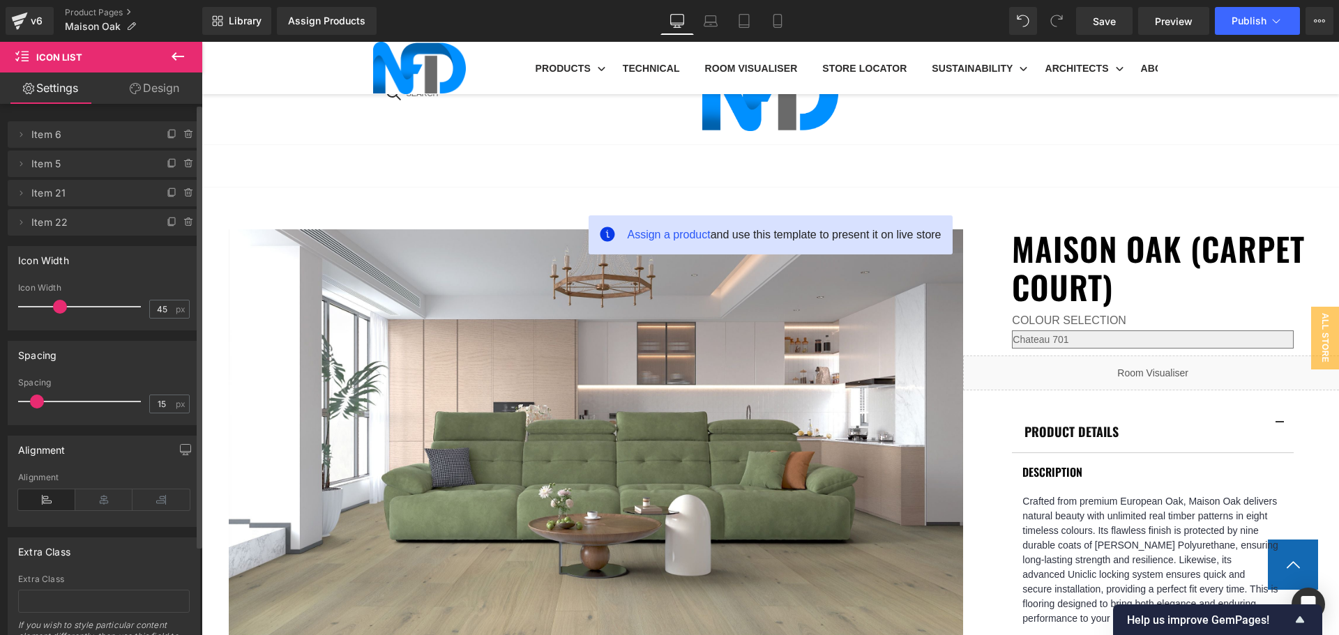
click at [181, 128] on span at bounding box center [189, 134] width 17 height 17
click at [181, 128] on button "Delete" at bounding box center [174, 135] width 44 height 18
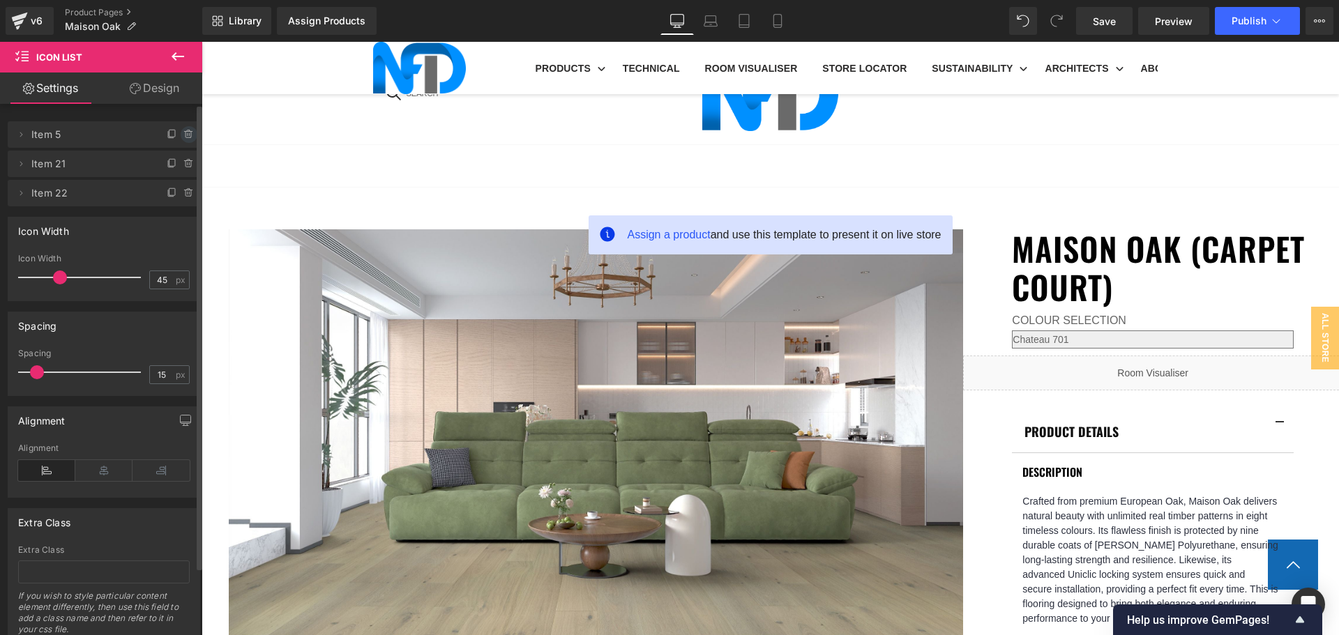
click at [183, 129] on icon at bounding box center [188, 134] width 11 height 11
click at [170, 134] on button "Delete" at bounding box center [174, 135] width 44 height 18
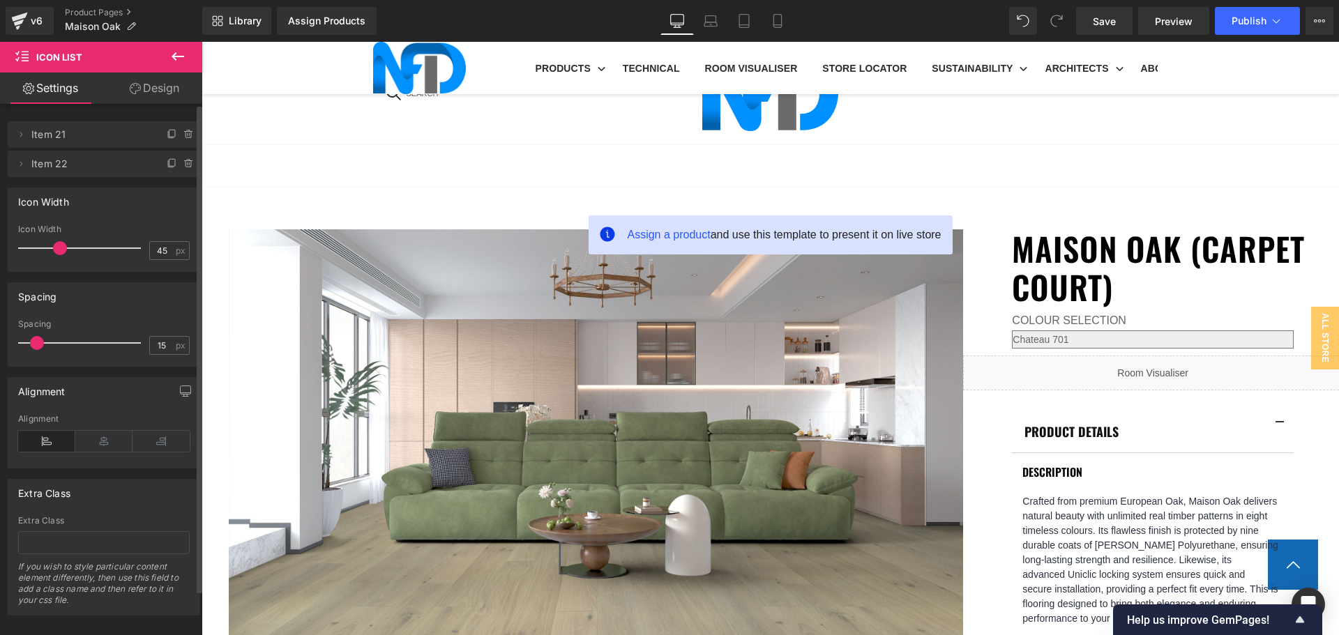
click at [170, 134] on icon at bounding box center [172, 134] width 11 height 11
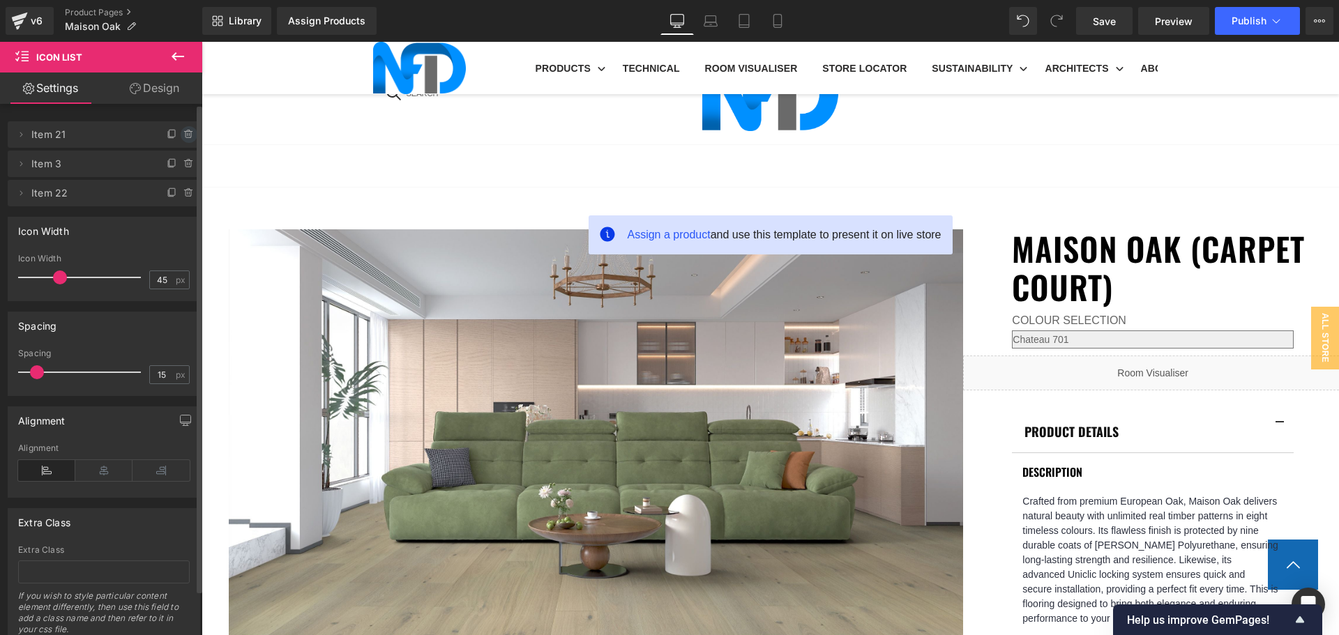
click at [188, 134] on icon at bounding box center [188, 134] width 0 height 3
click at [182, 133] on button "Delete" at bounding box center [174, 135] width 44 height 18
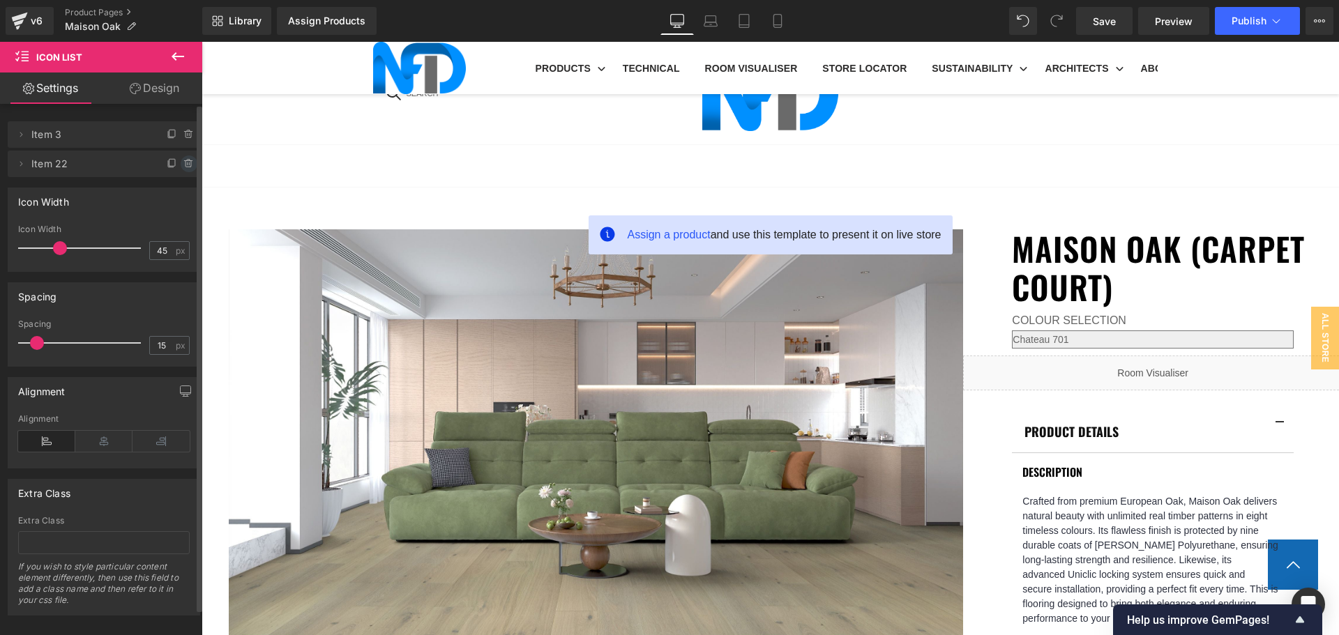
click at [183, 164] on icon at bounding box center [188, 163] width 11 height 11
click at [182, 164] on button "Delete" at bounding box center [174, 165] width 44 height 18
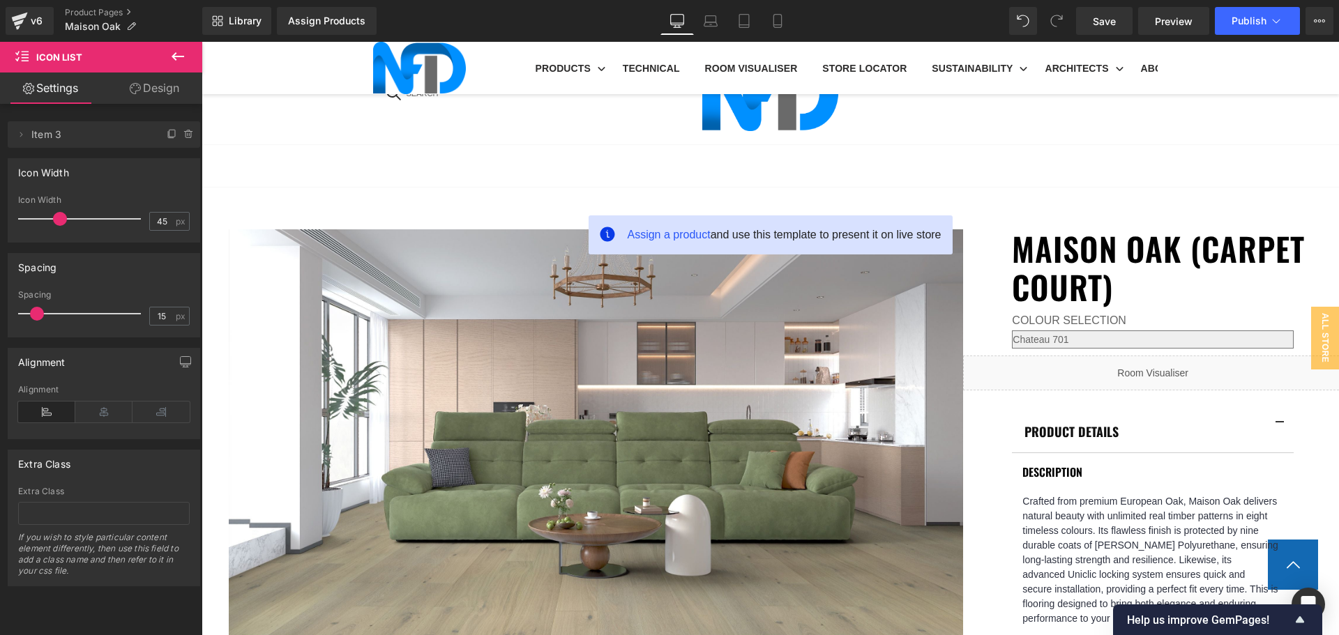
click at [79, 133] on span "Item 3" at bounding box center [89, 134] width 117 height 26
click at [56, 135] on span "Item 3" at bounding box center [89, 134] width 117 height 26
click at [167, 134] on icon at bounding box center [172, 134] width 11 height 11
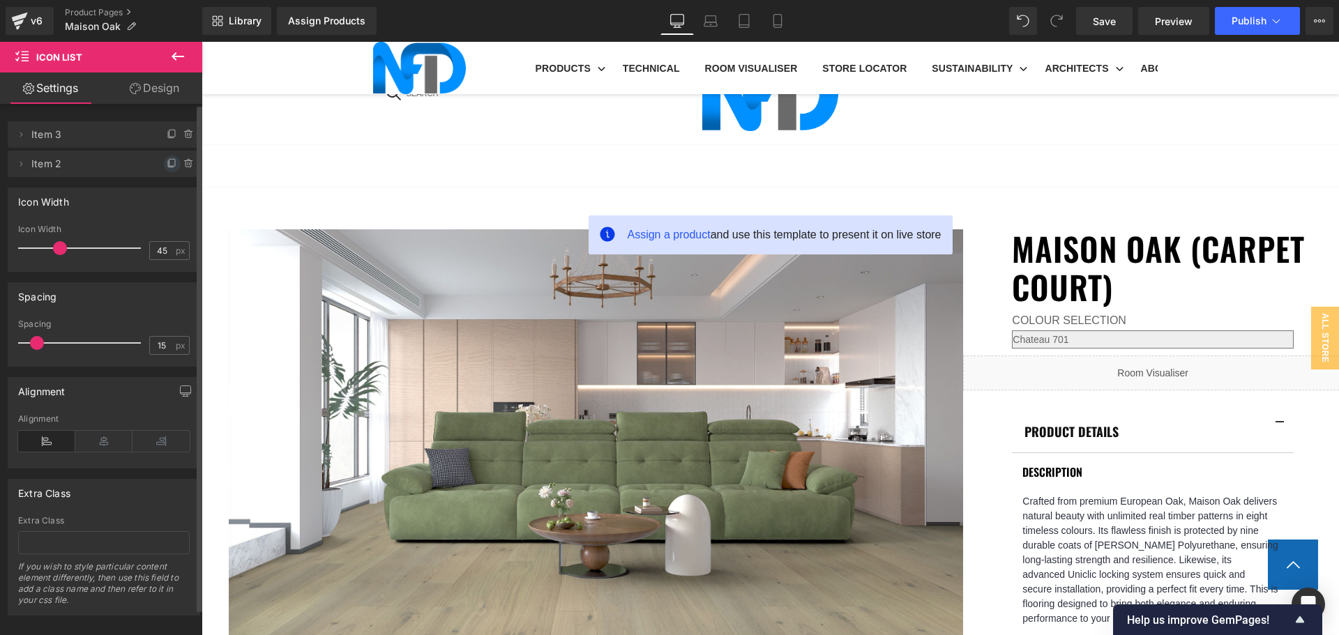
click at [167, 160] on icon at bounding box center [172, 163] width 11 height 11
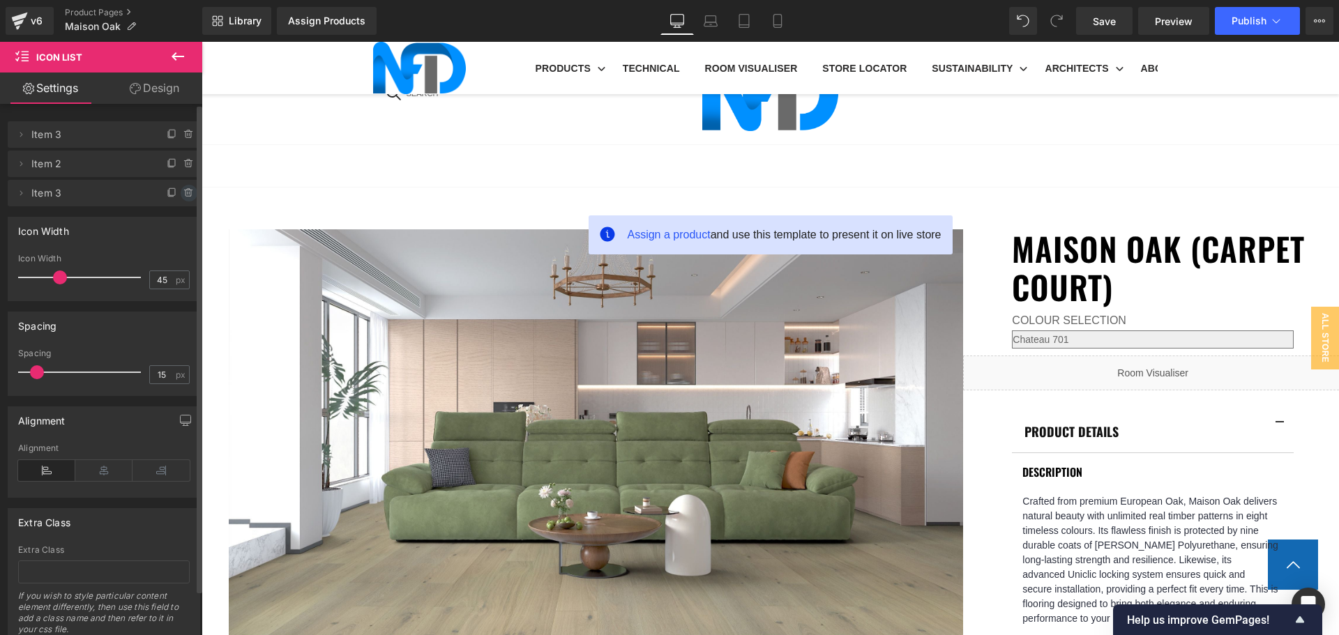
click at [183, 188] on icon at bounding box center [188, 193] width 11 height 11
click at [174, 185] on button "Delete" at bounding box center [174, 194] width 44 height 18
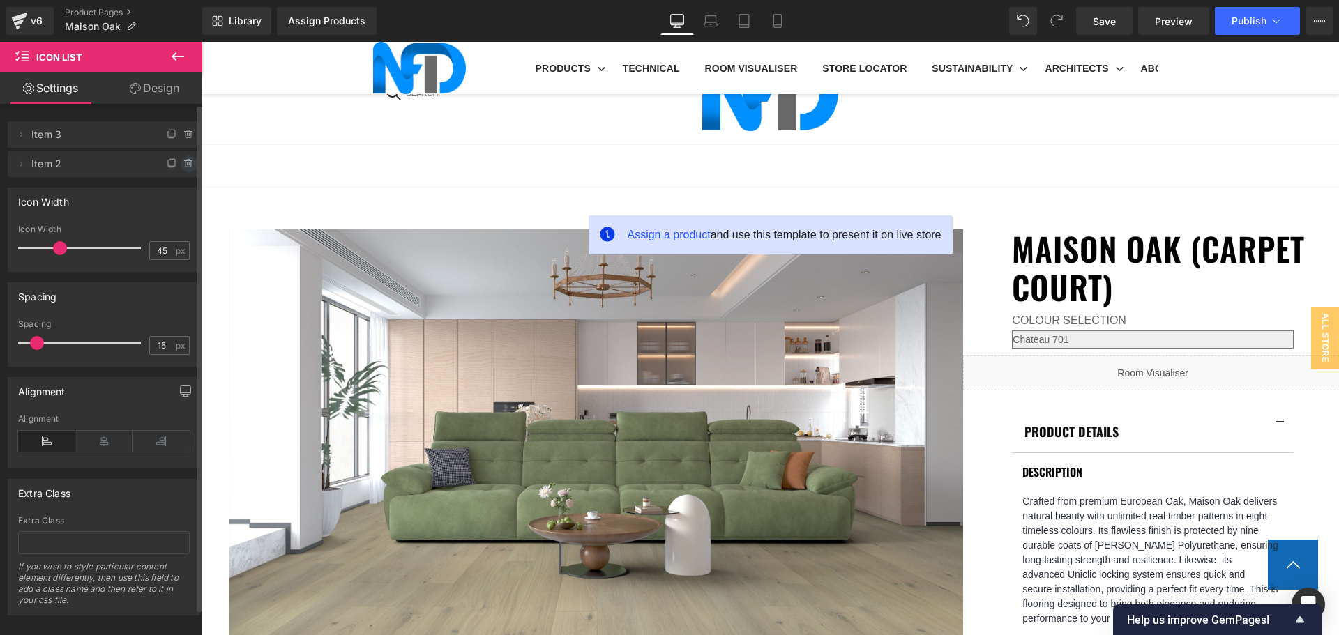
click at [183, 162] on icon at bounding box center [188, 163] width 11 height 11
click at [179, 162] on button "Delete" at bounding box center [174, 165] width 44 height 18
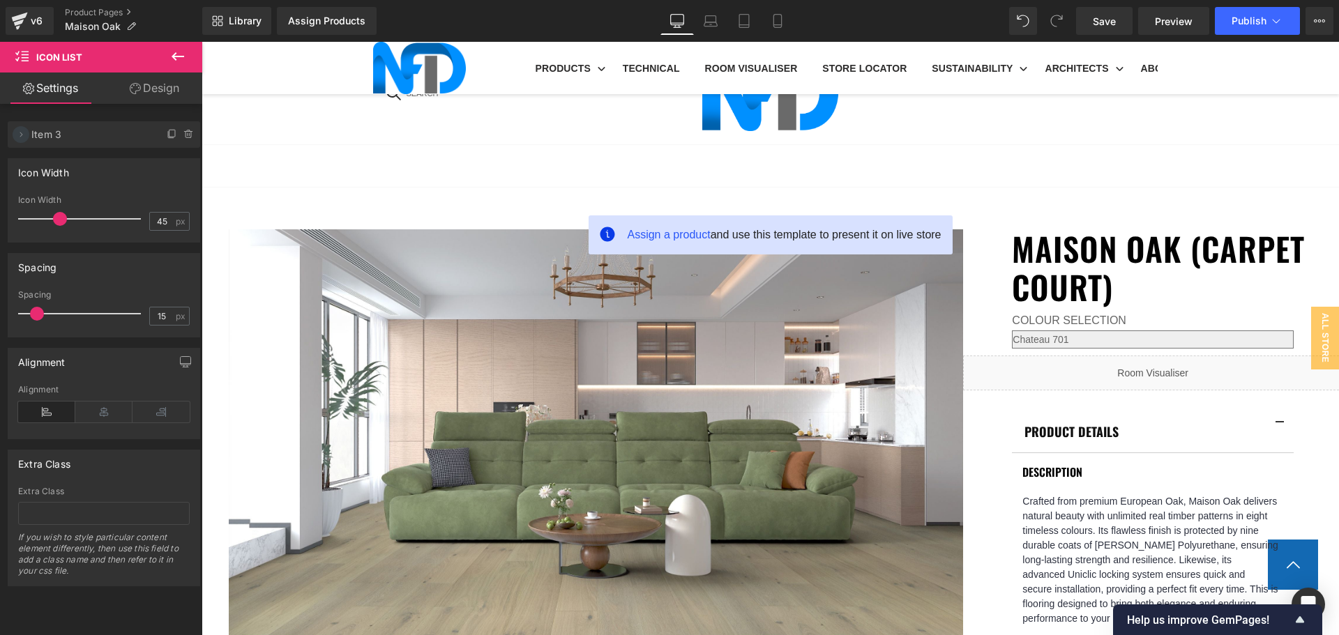
click at [26, 134] on icon at bounding box center [20, 134] width 11 height 11
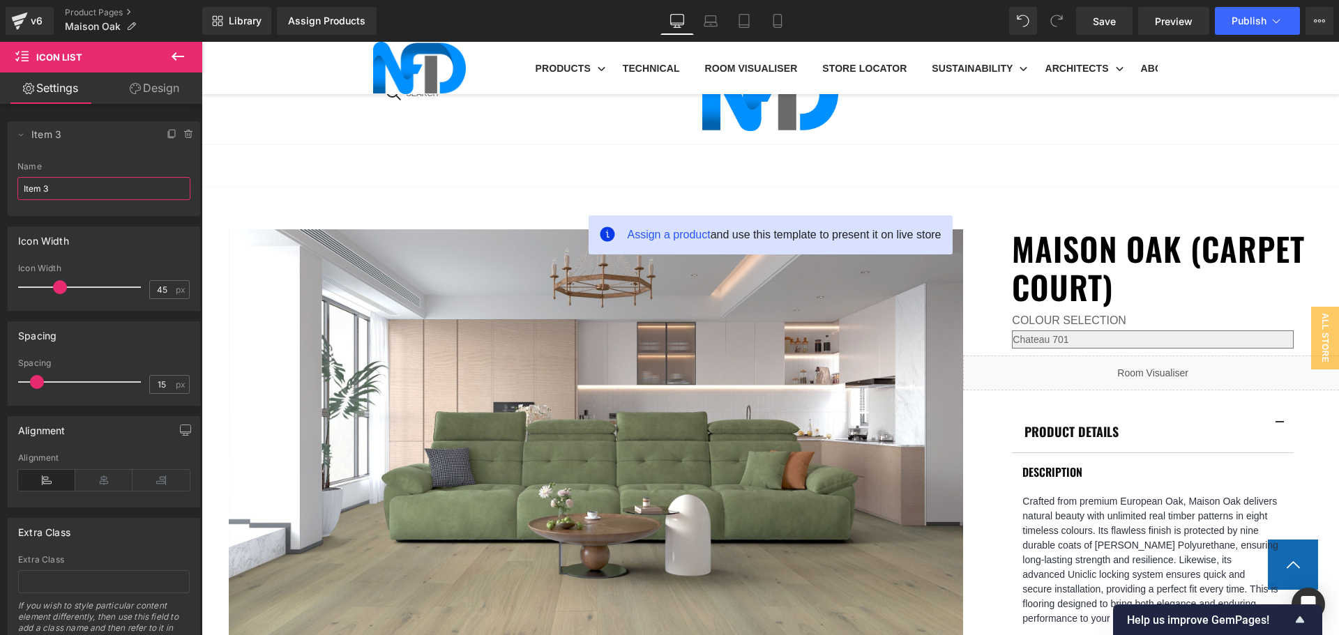
click at [67, 195] on input "Item 3" at bounding box center [103, 188] width 173 height 23
type input "Item 1"
click at [156, 219] on div "Icon Width 45px Icon Width 45 px" at bounding box center [104, 263] width 209 height 95
click at [167, 131] on icon at bounding box center [172, 134] width 11 height 11
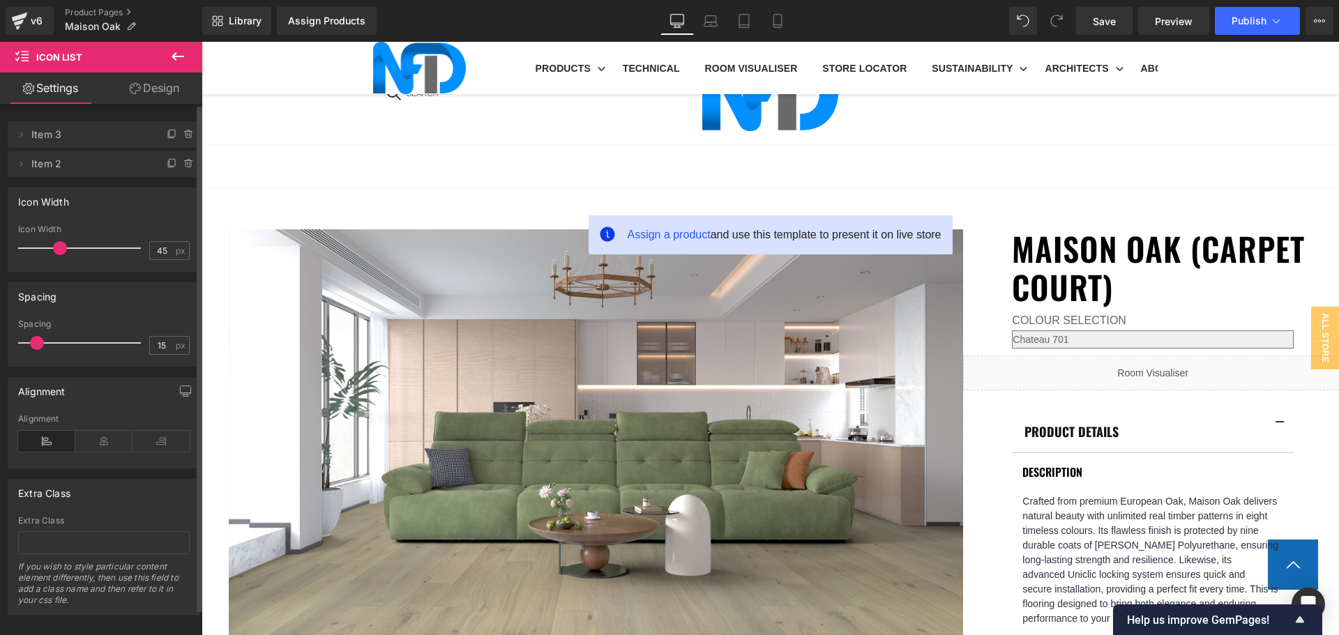
click at [42, 135] on span "Item 3" at bounding box center [89, 134] width 117 height 26
click at [17, 136] on icon at bounding box center [20, 134] width 11 height 11
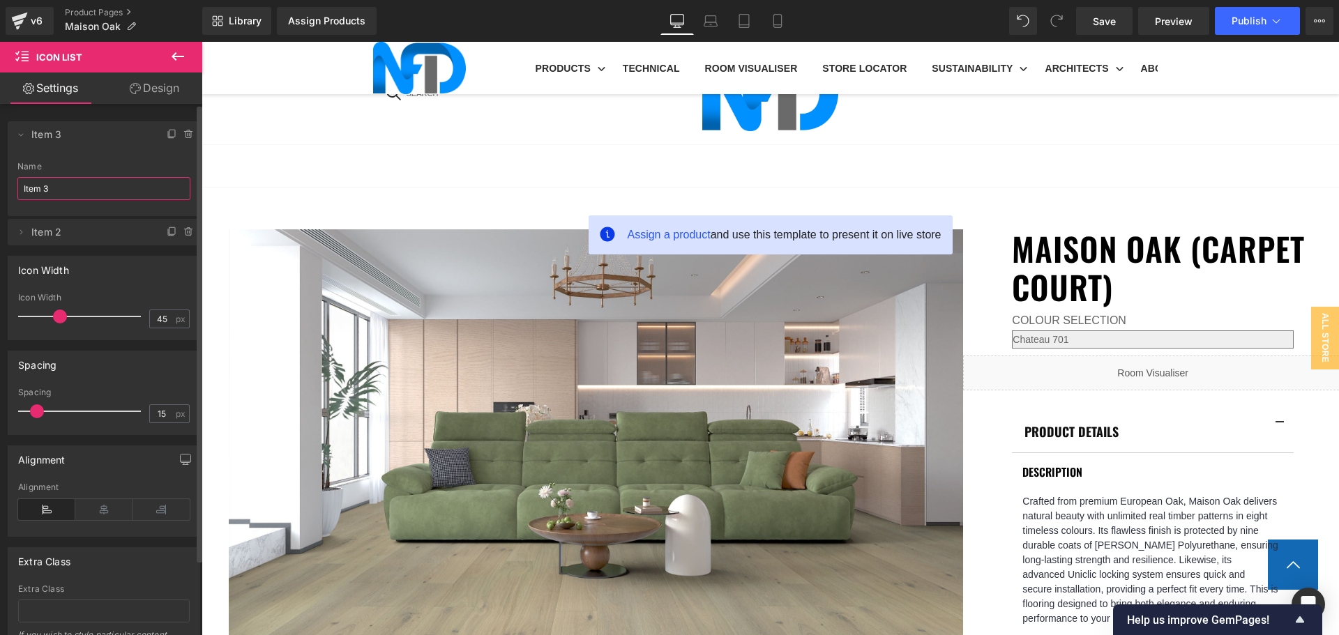
click at [57, 183] on input "Item 3" at bounding box center [103, 188] width 173 height 23
type input "Item 1"
click at [23, 135] on icon at bounding box center [20, 134] width 11 height 11
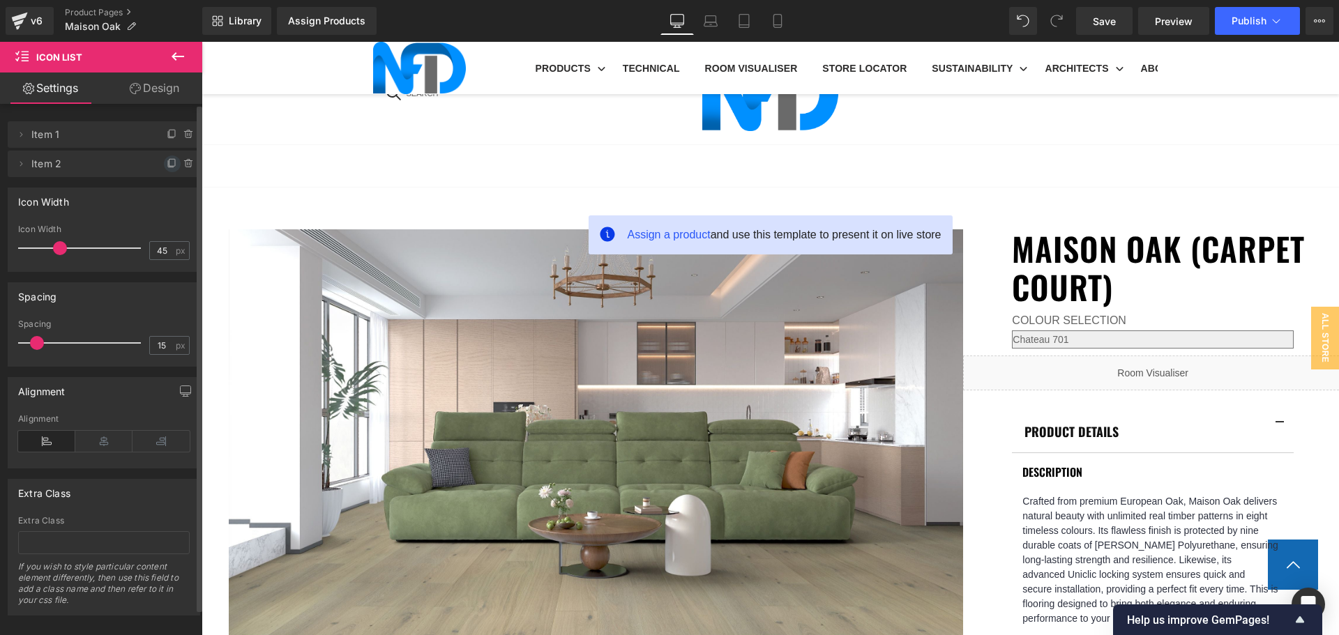
click at [169, 161] on icon at bounding box center [172, 162] width 6 height 7
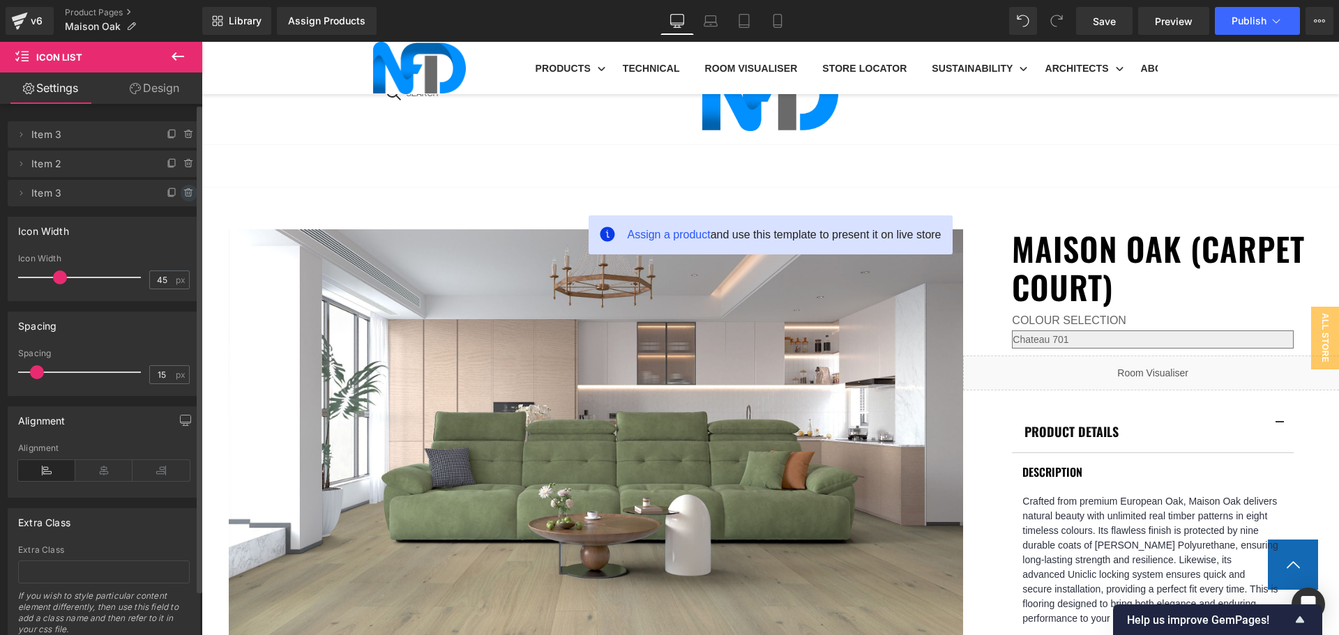
click at [183, 190] on icon at bounding box center [188, 193] width 11 height 11
click at [179, 188] on button "Delete" at bounding box center [174, 194] width 44 height 18
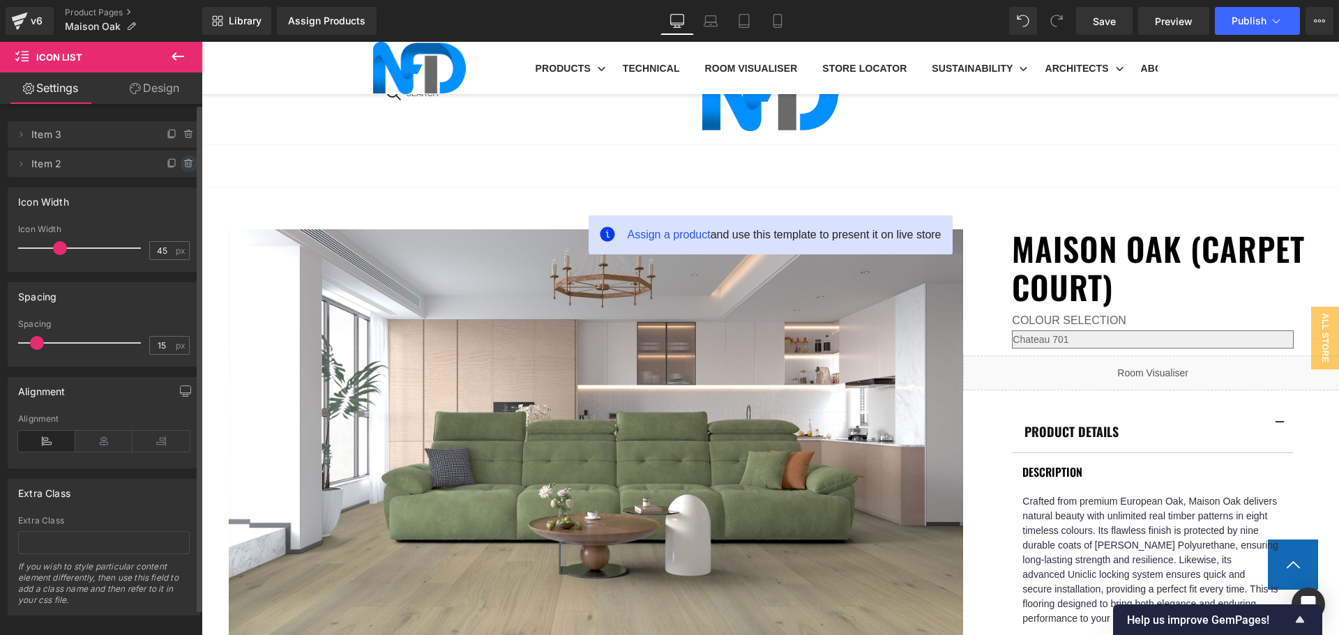
click at [185, 167] on icon at bounding box center [188, 164] width 6 height 6
click at [182, 167] on button "Delete" at bounding box center [174, 165] width 44 height 18
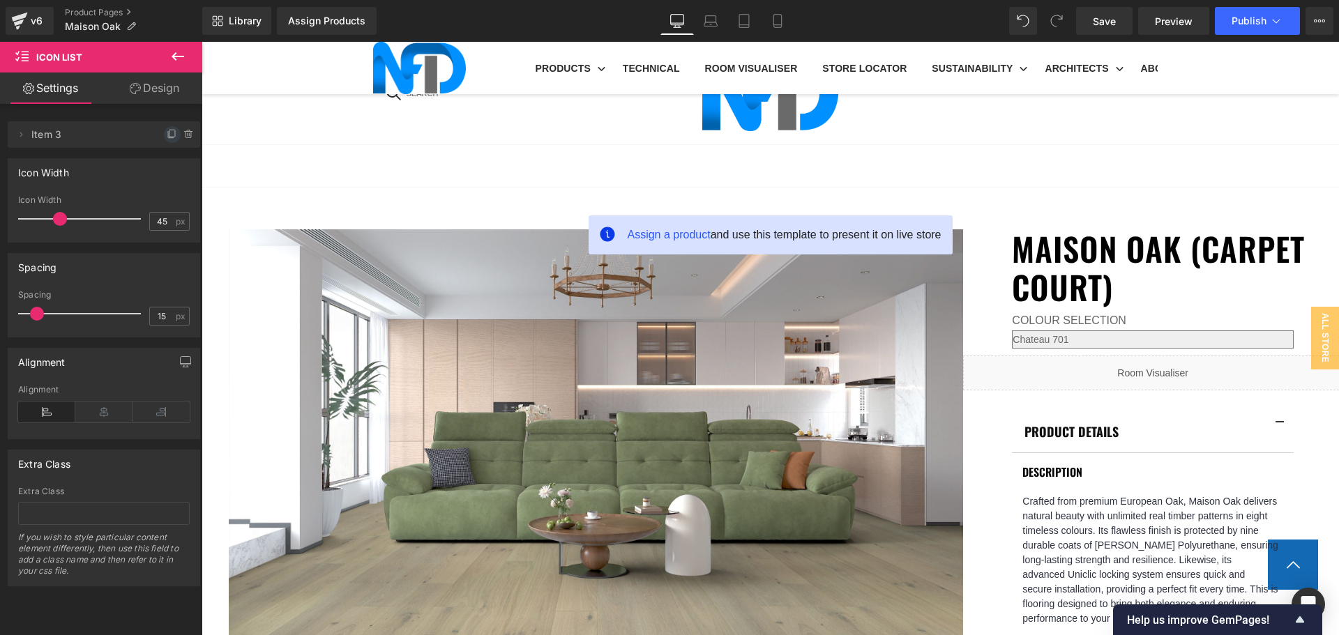
click at [167, 136] on icon at bounding box center [172, 134] width 11 height 11
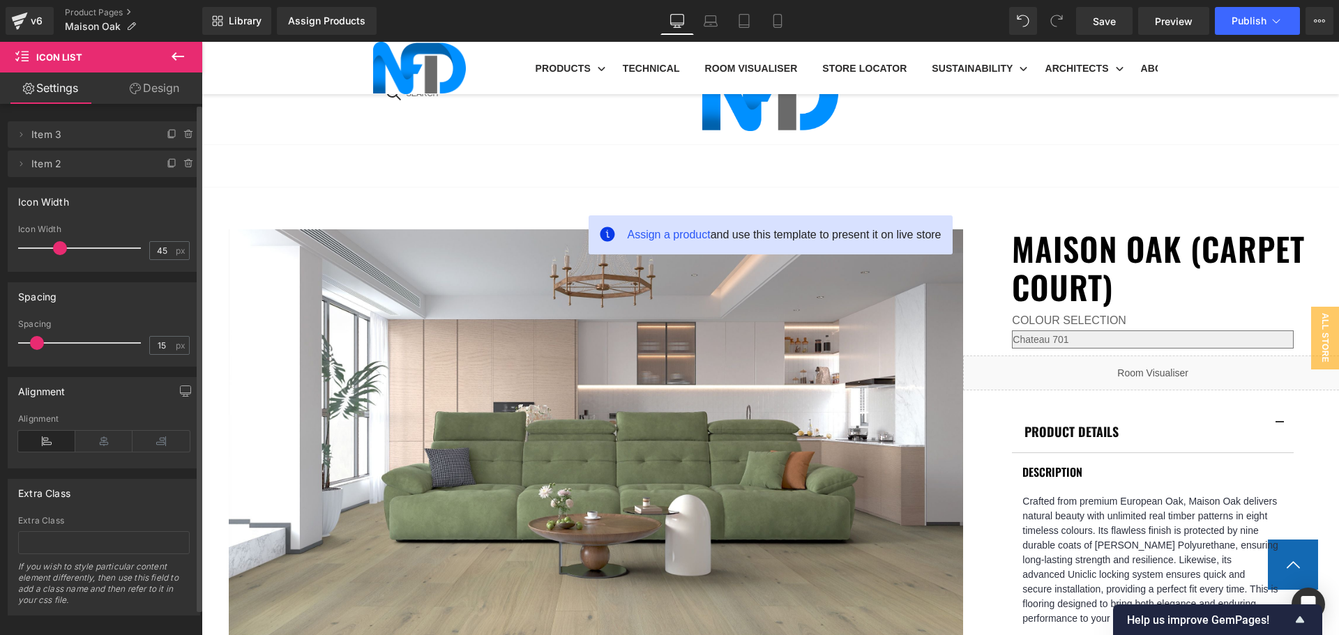
click at [168, 136] on icon at bounding box center [171, 135] width 6 height 6
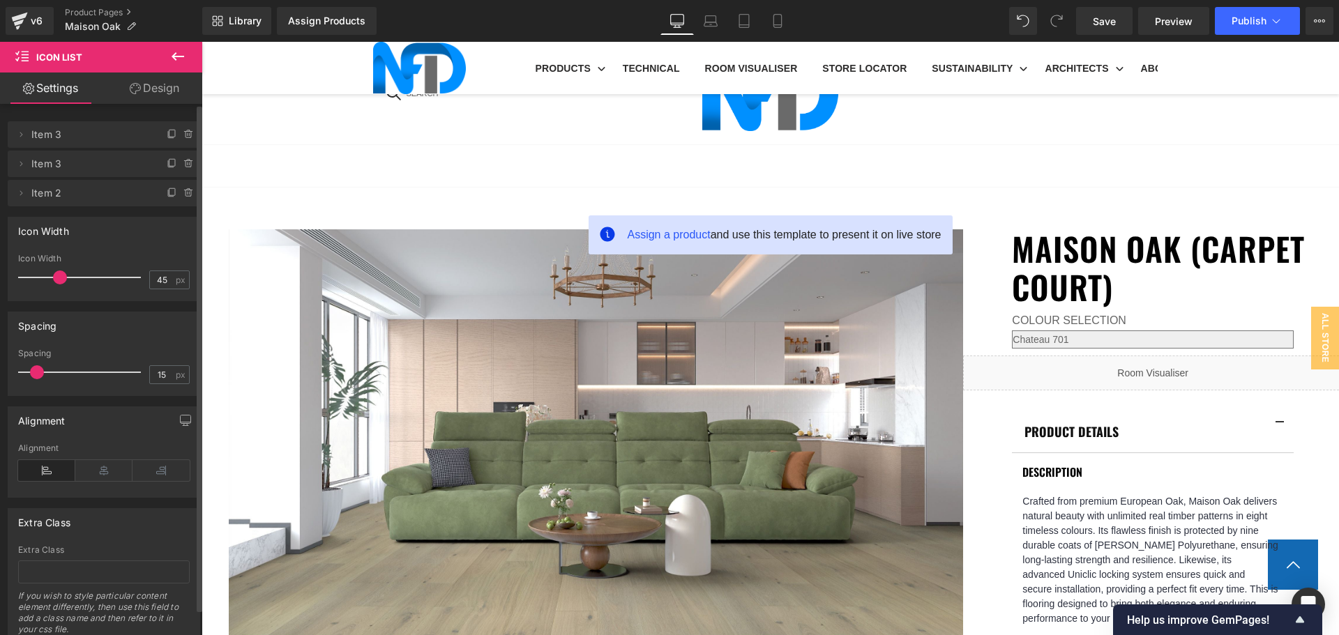
click at [168, 136] on icon at bounding box center [171, 135] width 6 height 6
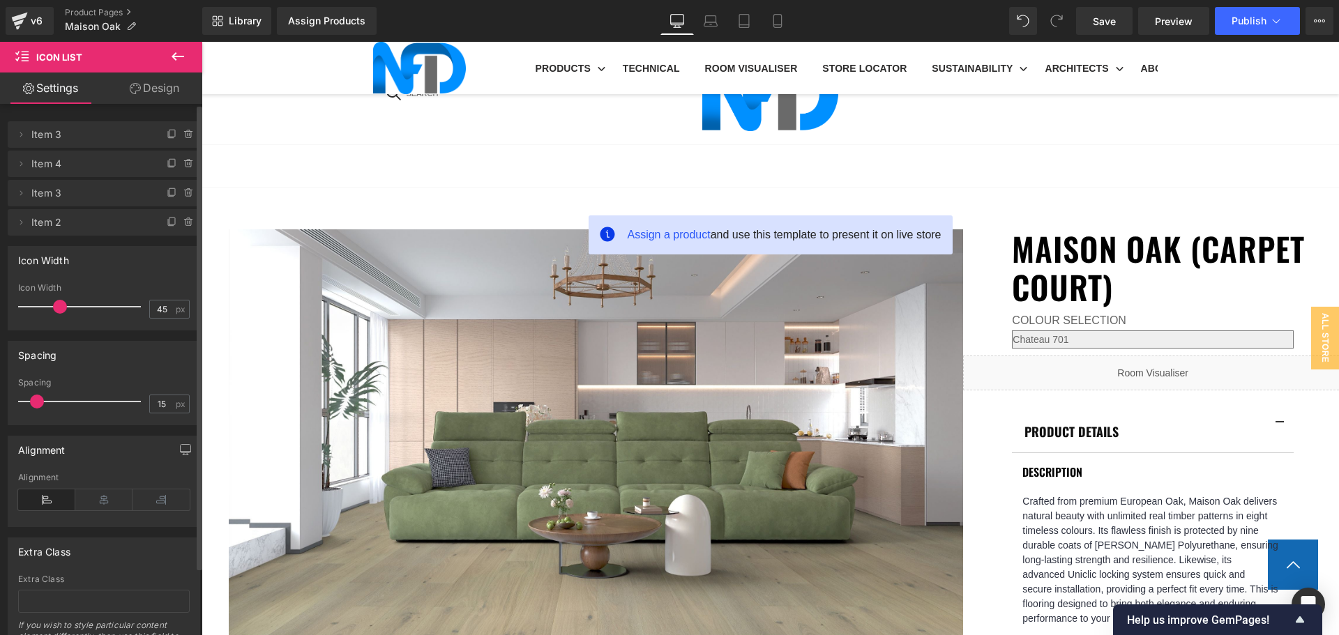
click at [168, 136] on icon at bounding box center [171, 135] width 6 height 6
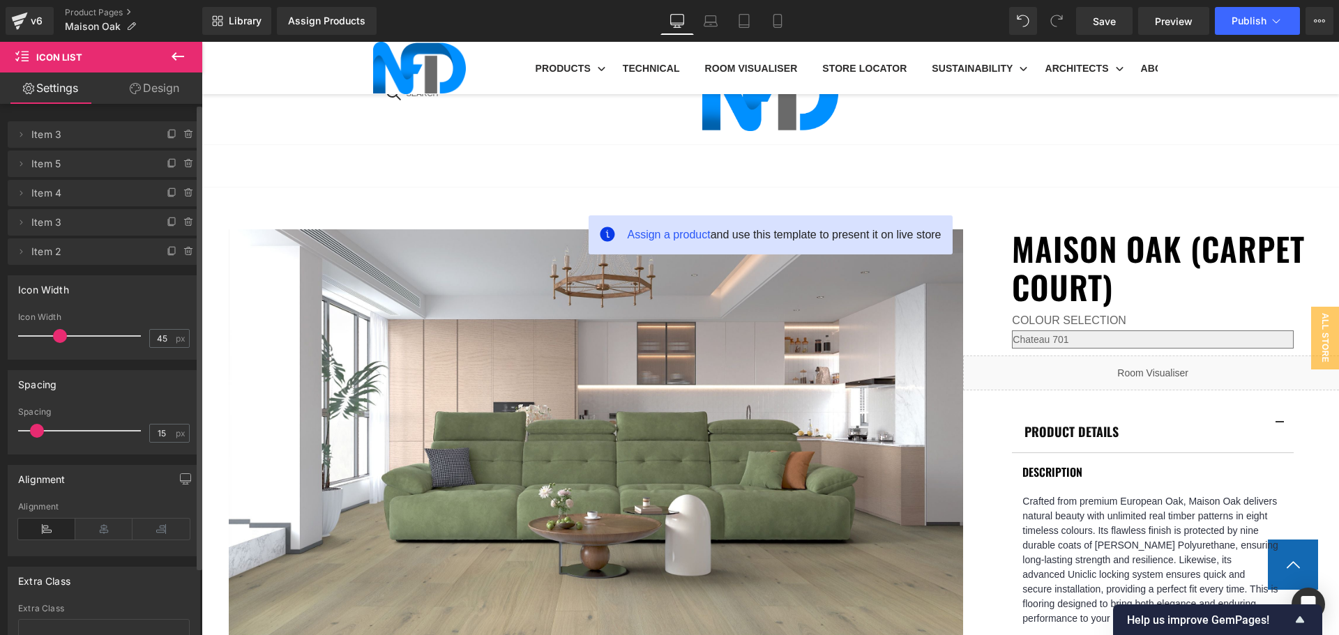
click at [168, 136] on icon at bounding box center [171, 135] width 6 height 6
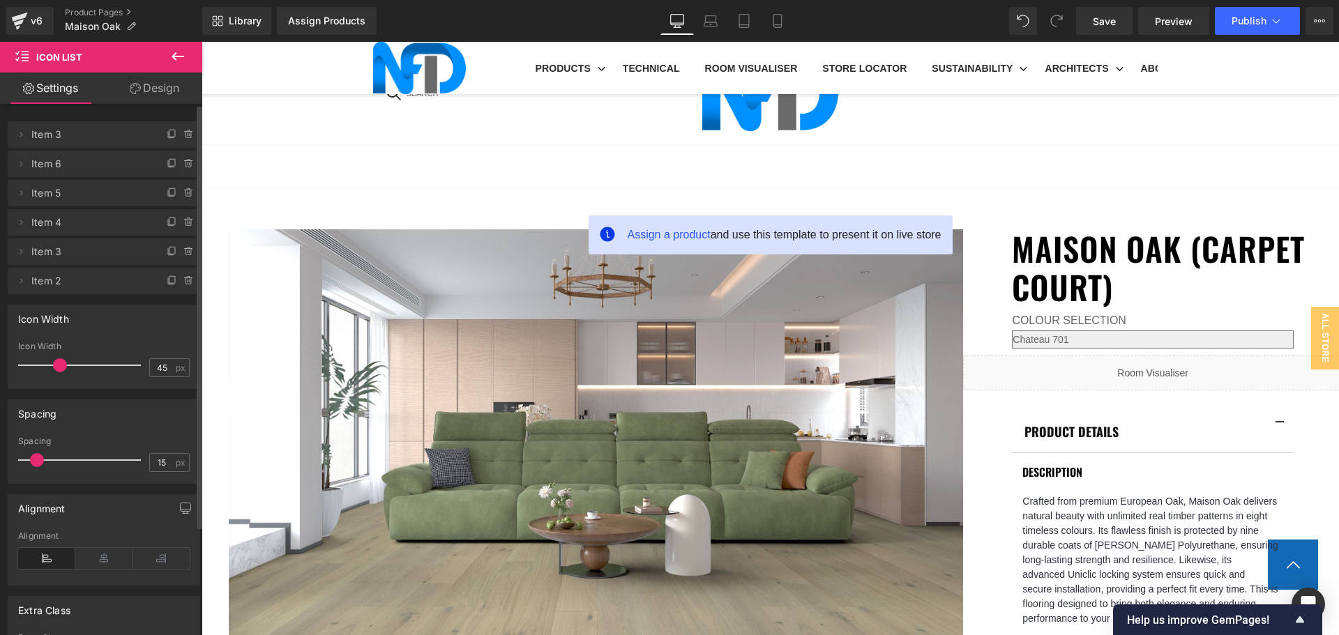
click at [168, 136] on icon at bounding box center [171, 135] width 6 height 6
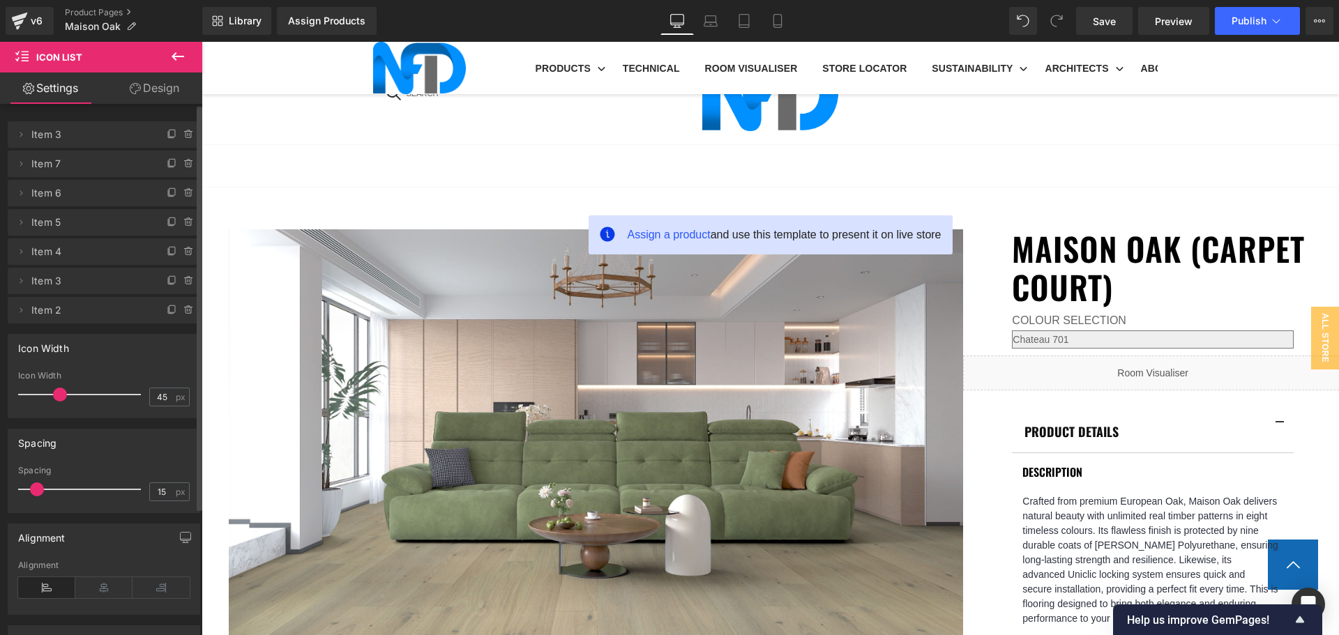
click at [168, 136] on icon at bounding box center [171, 135] width 6 height 6
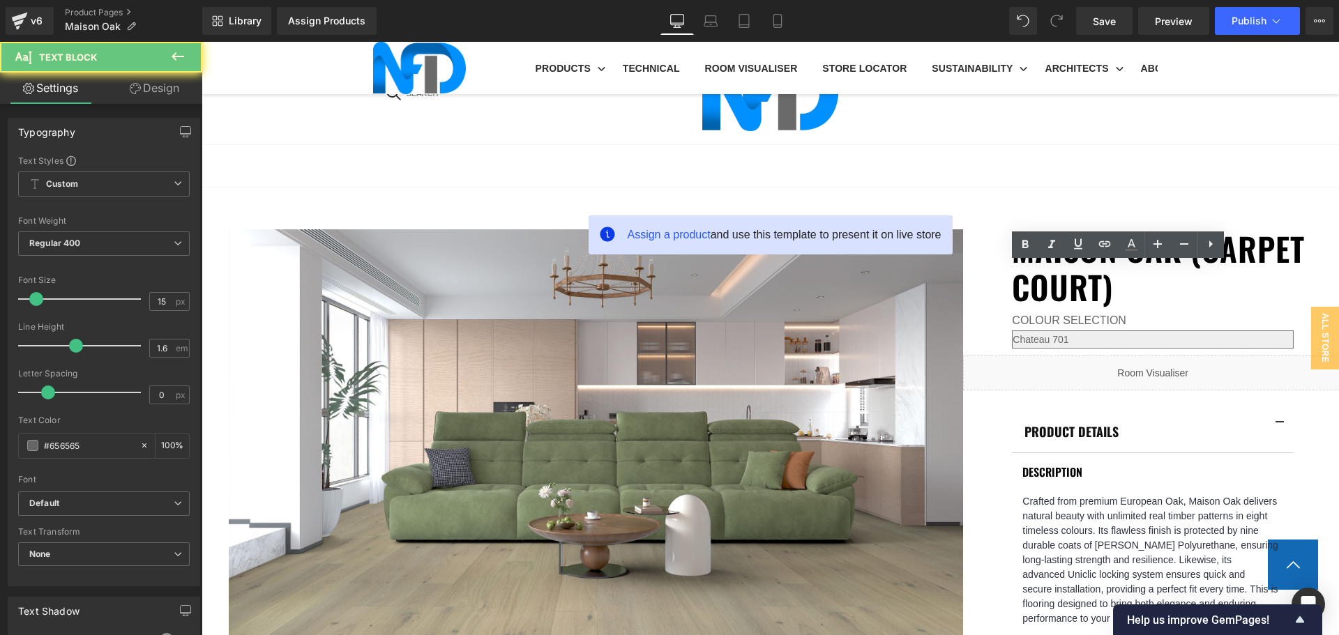
click at [1110, 246] on icon at bounding box center [1104, 244] width 17 height 17
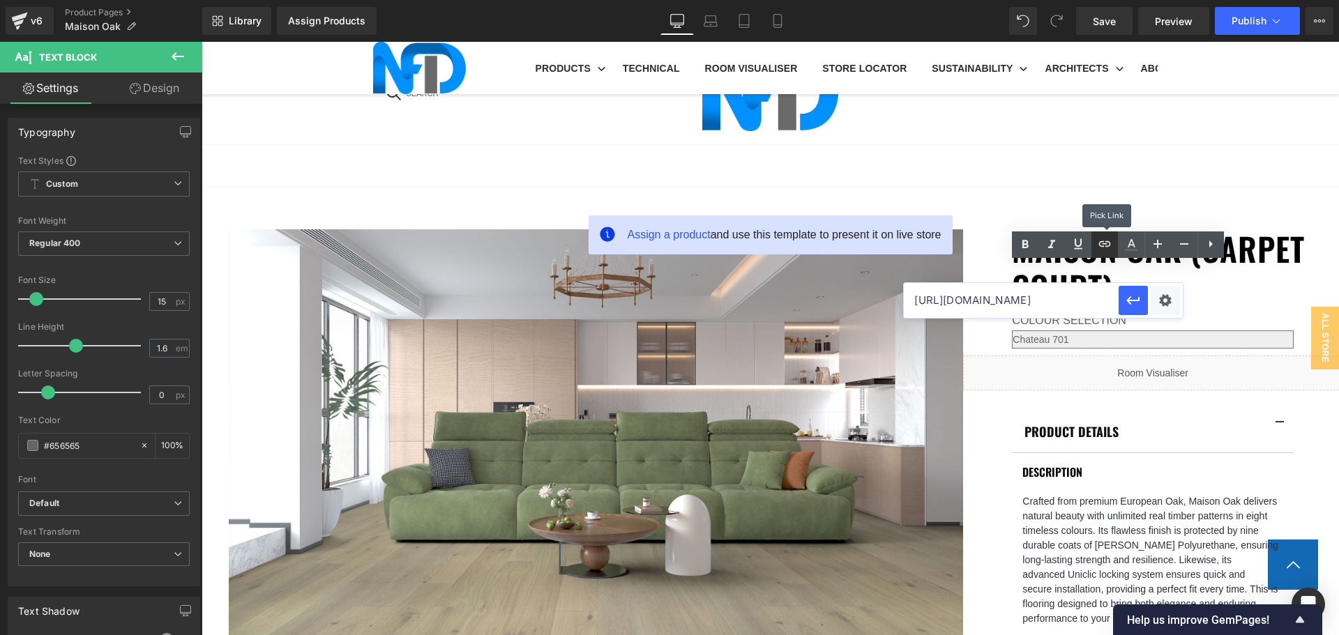
scroll to position [0, 0]
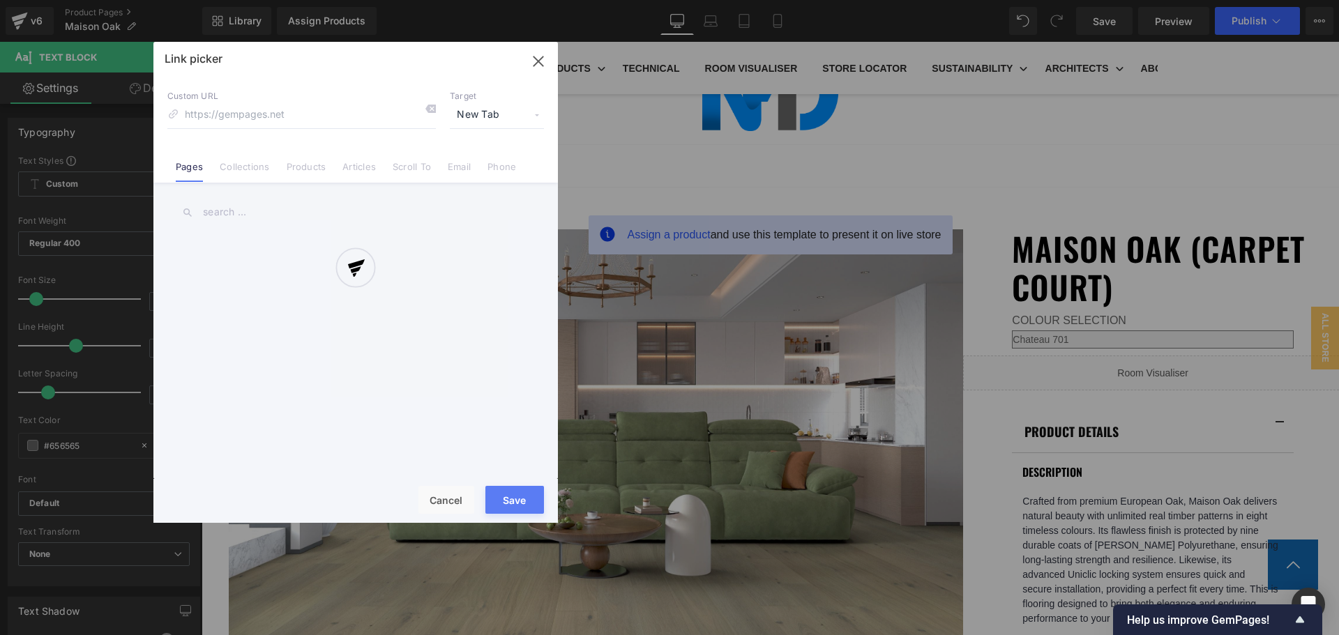
click at [1156, 0] on div "Text Color Highlight Color #333333 Edit or remove link: Edit - Unlink - Cancel …" at bounding box center [669, 0] width 1339 height 0
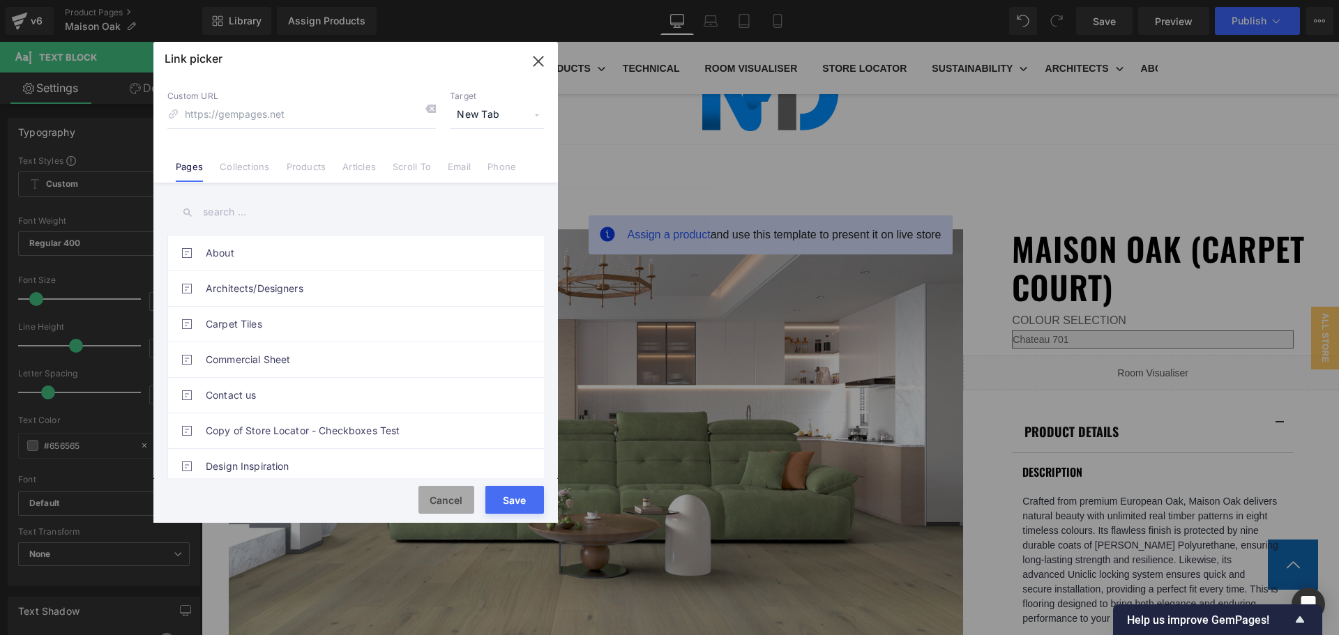
click at [447, 511] on button "Cancel" at bounding box center [446, 500] width 56 height 28
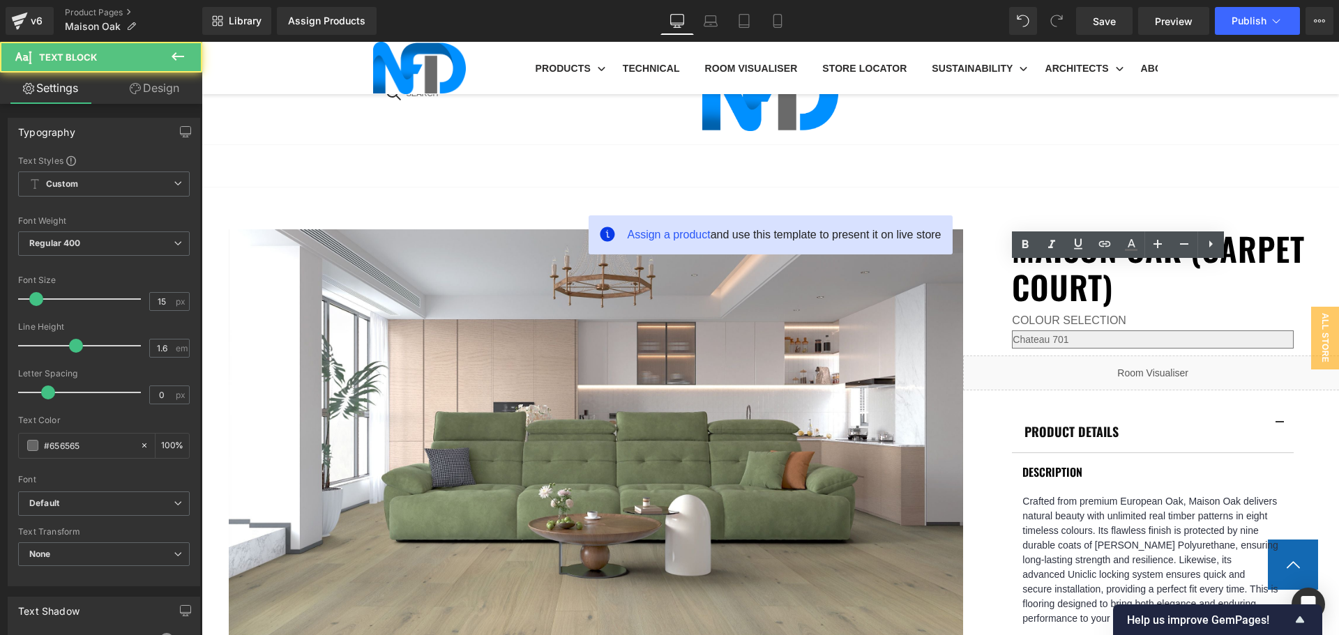
drag, startPoint x: 1185, startPoint y: 271, endPoint x: 1118, endPoint y: 273, distance: 67.7
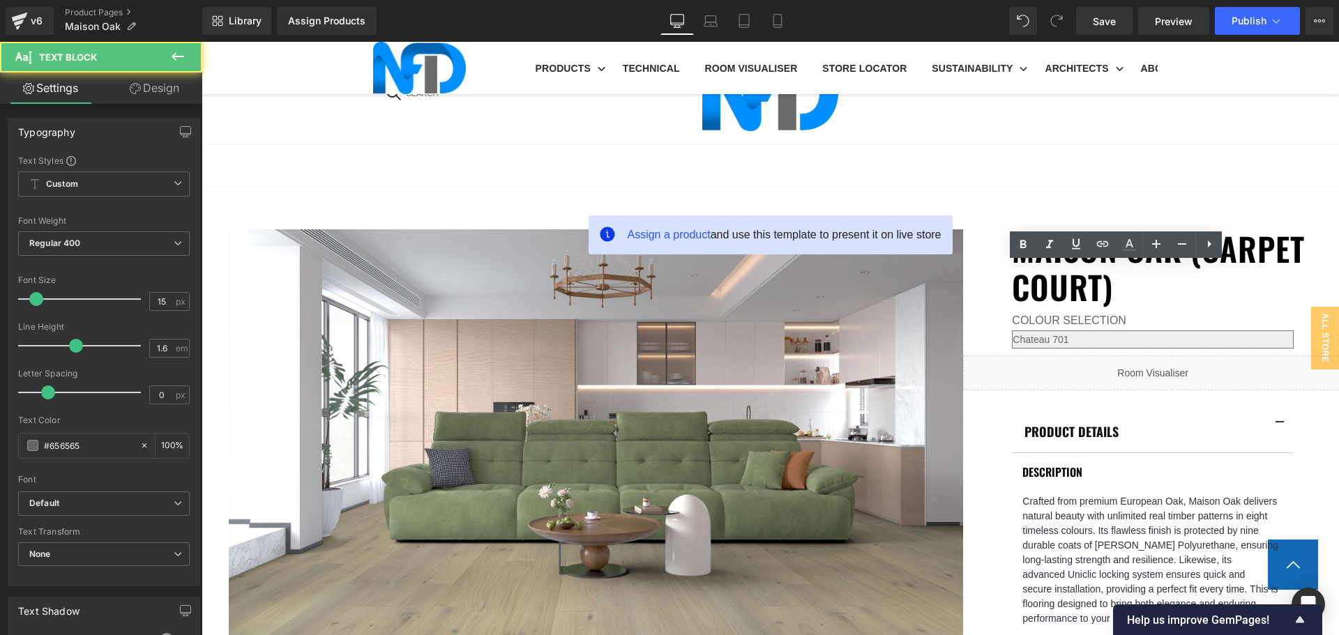
click at [1102, 240] on icon at bounding box center [1102, 244] width 17 height 17
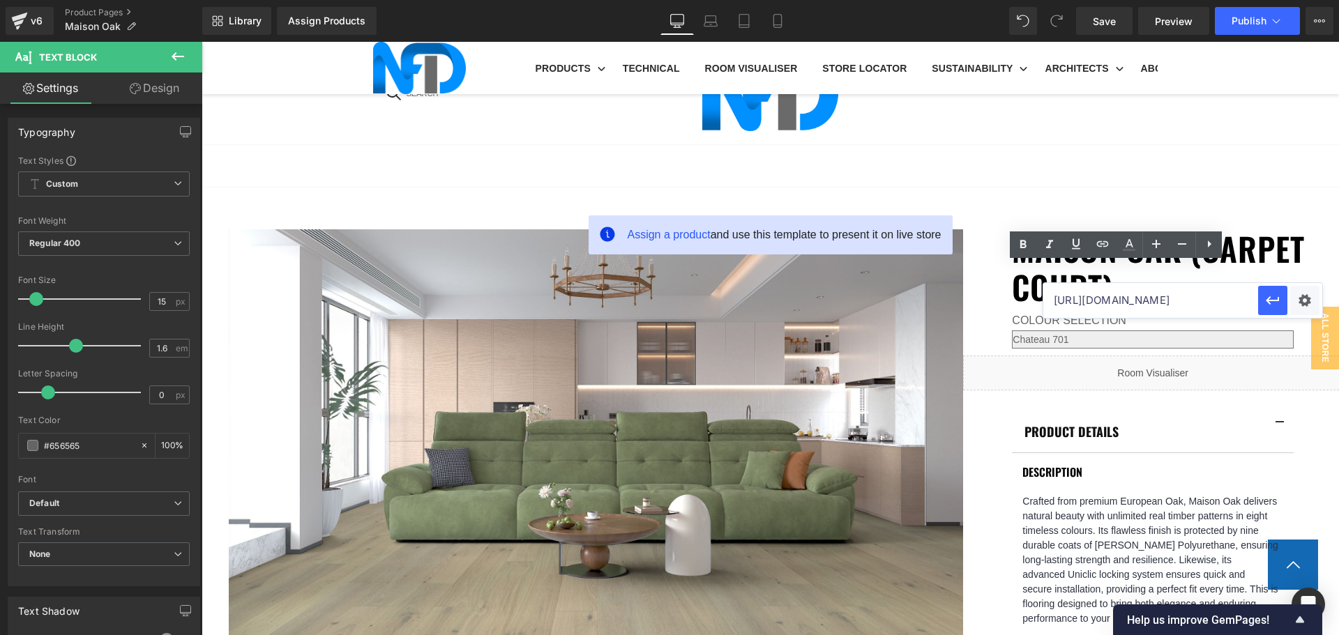
click at [1119, 305] on input "https://cdn.shopify.com/s/files/1/0075/7501/1395/files/NFD-SpecSheet-Maison-Oak…" at bounding box center [1150, 300] width 215 height 35
paste input "https://cdn.shopify.com/s/files/1/0075/7501/1395/files/Maison_Oak_Chateau_701-I…"
type input "https://cdn.shopify.com/s/files/1/0075/7501/1395/files/Maison_Oak_Chateau_701-I…"
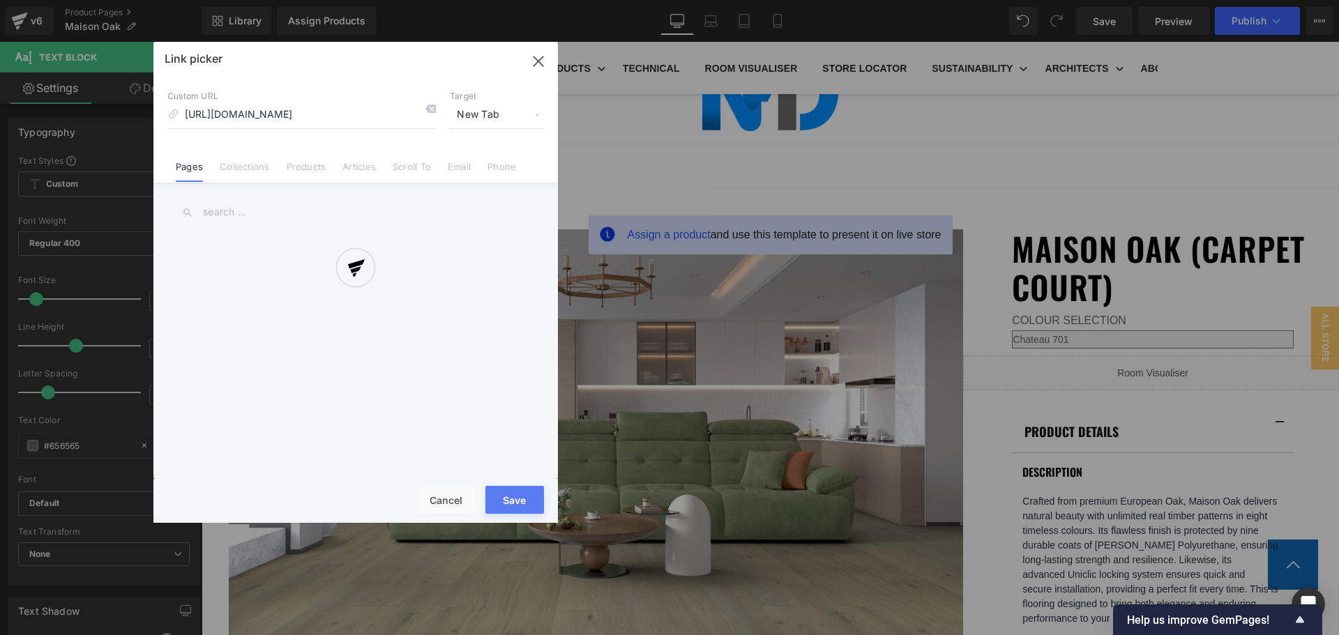
click at [1299, 0] on div "Text Color Highlight Color #333333 Edit or remove link: Edit - Unlink - Cancel …" at bounding box center [669, 0] width 1339 height 0
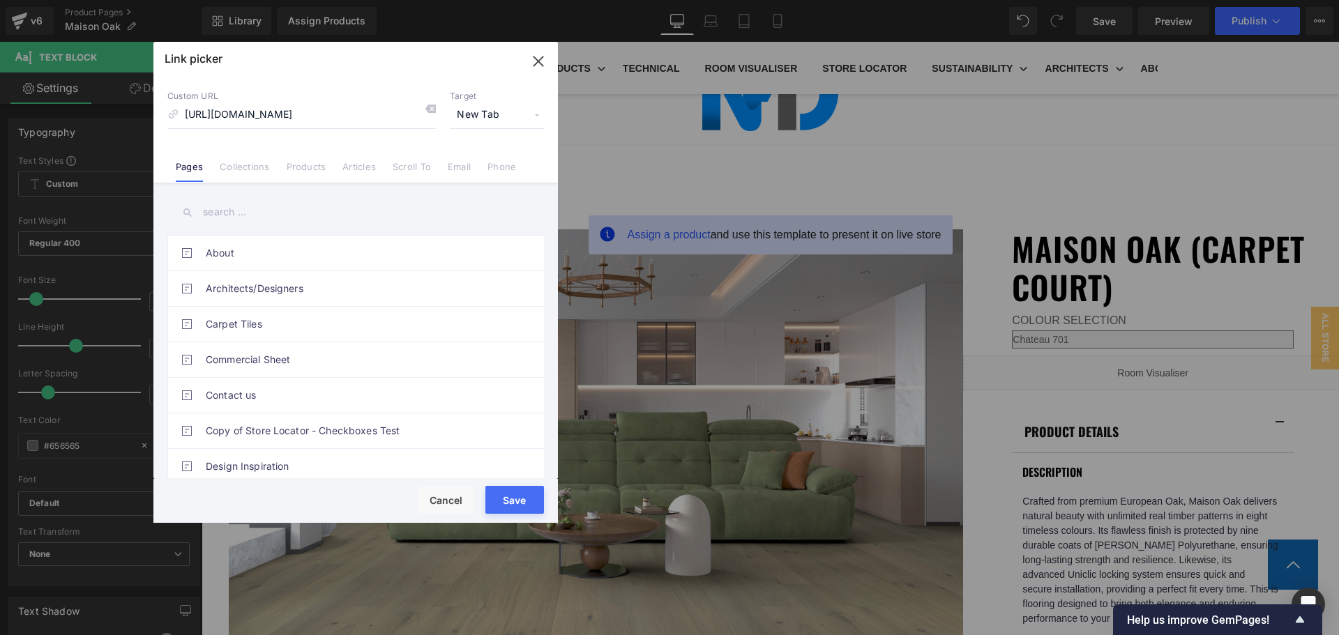
scroll to position [0, 0]
click at [523, 499] on button "Save" at bounding box center [514, 500] width 59 height 28
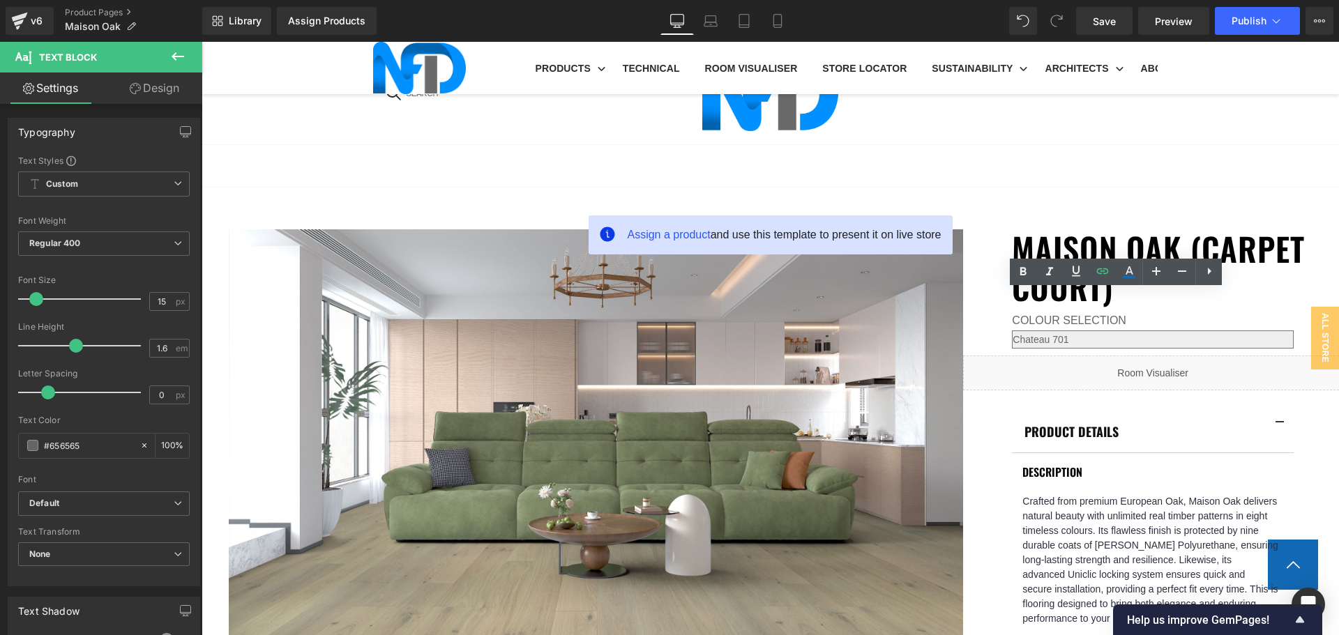
click at [1099, 280] on link at bounding box center [1102, 272] width 26 height 26
click at [1123, 332] on input "https://cdn.shopify.com/s/files/1/0075/7501/1395/files/Maison_Oak_Chateau_701-I…" at bounding box center [1150, 327] width 215 height 35
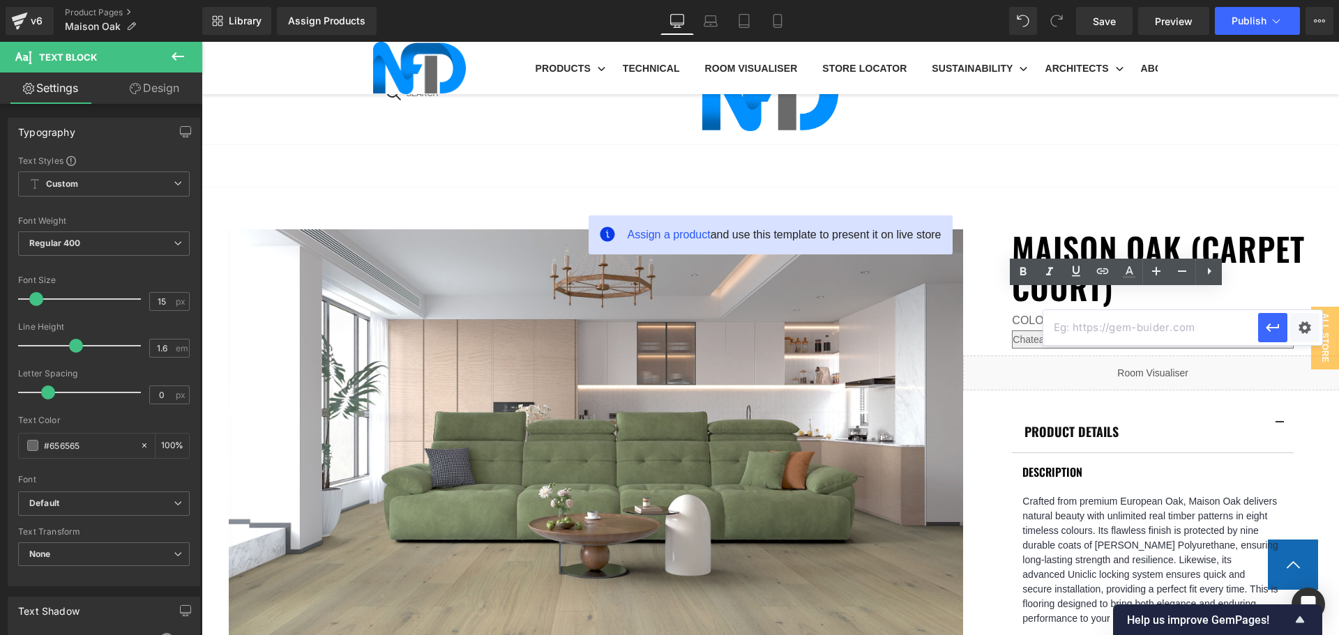
paste input "https://cdn.shopify.com/s/files/1/0075/7501/1395/files/Maison_Oak_Loire_Mist_70…"
type input "https://cdn.shopify.com/s/files/1/0075/7501/1395/files/Maison_Oak_Loire_Mist_70…"
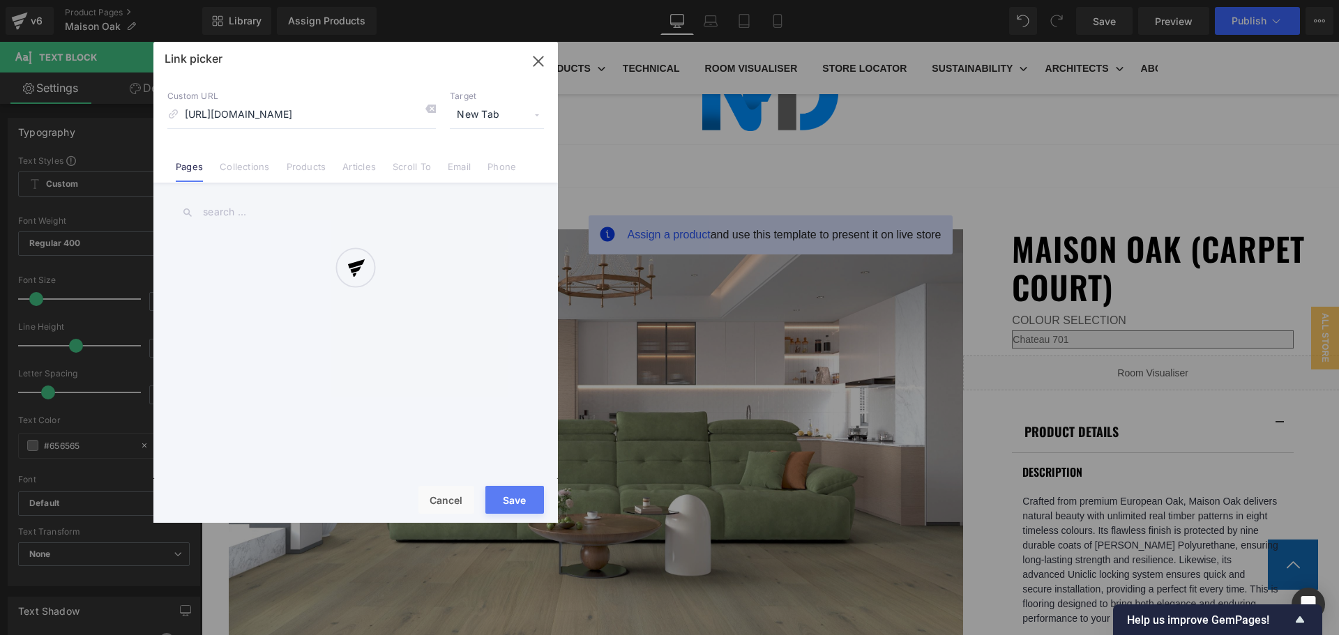
click at [1301, 0] on div "Text Color Highlight Color #333333 Edit or remove link: Edit - Unlink - Cancel …" at bounding box center [669, 0] width 1339 height 0
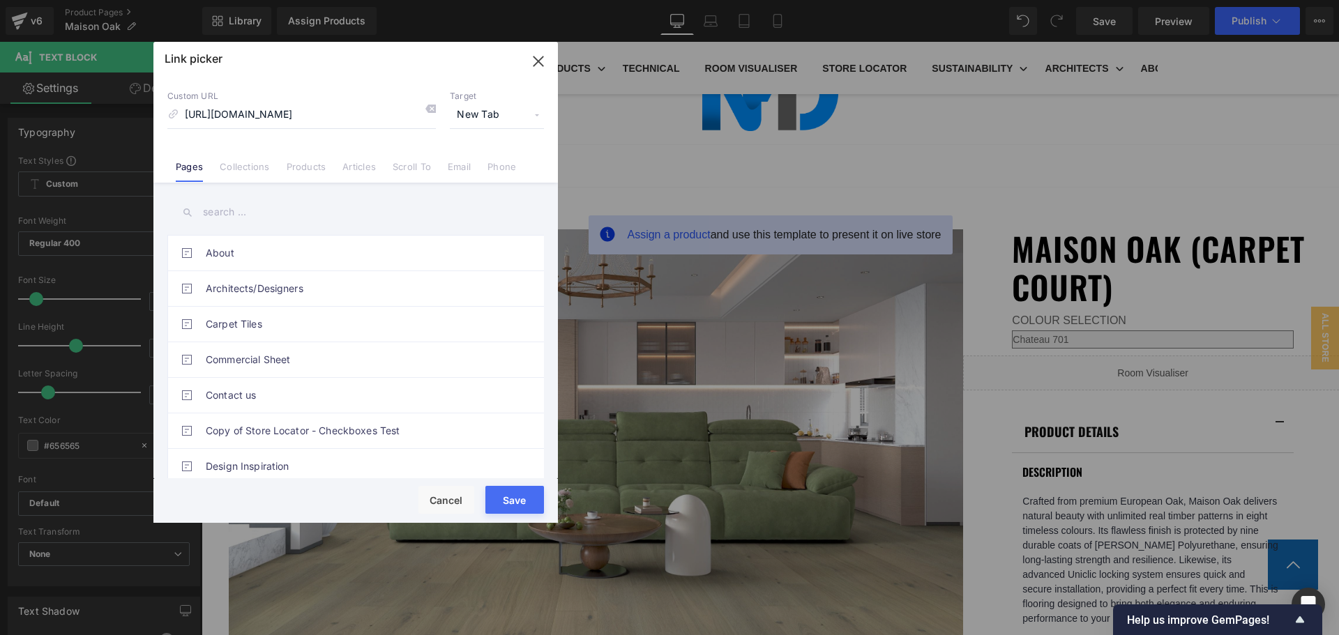
scroll to position [0, 0]
drag, startPoint x: 525, startPoint y: 494, endPoint x: 328, endPoint y: 444, distance: 203.0
click at [525, 494] on button "Save" at bounding box center [514, 500] width 59 height 28
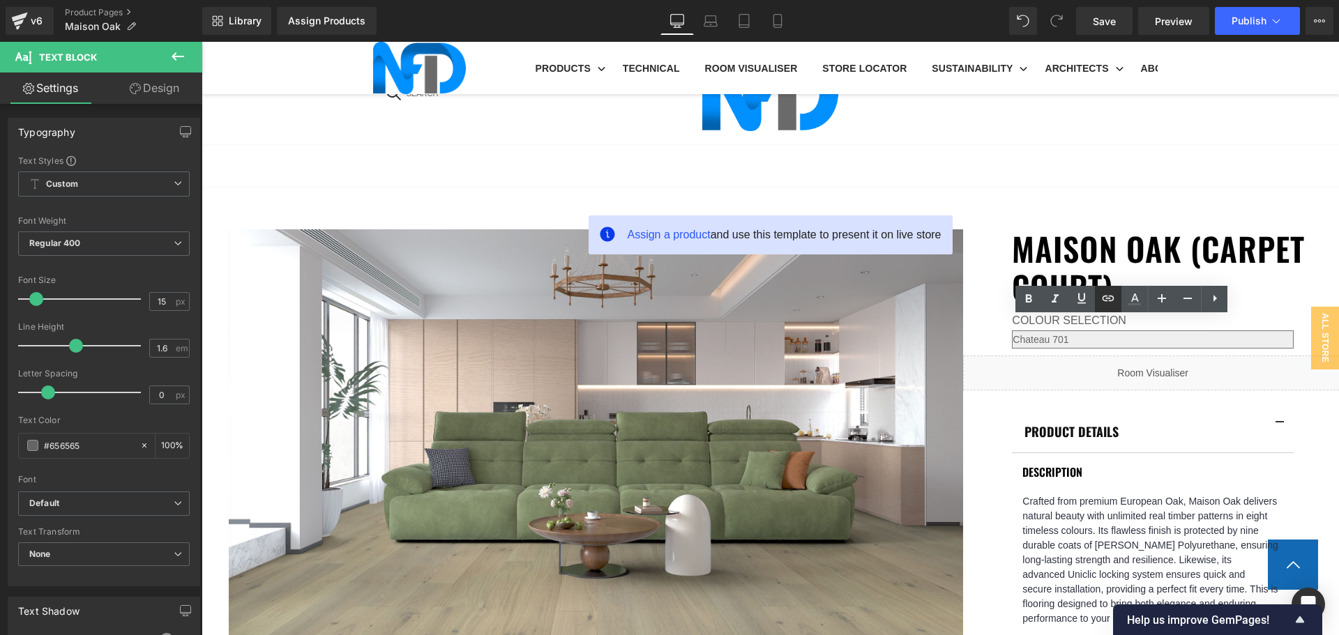
click at [1115, 290] on icon at bounding box center [1108, 298] width 17 height 17
click at [1073, 351] on input "https://cdn.shopify.com/s/files/1/0075/7501/1395/files/Maison_Oak_Loire_Mist_70…" at bounding box center [1019, 355] width 215 height 35
paste input "https://cdn.shopify.com/s/files/1/0075/7501/1395/files/Maison_Oak_Hearthstone_7…"
type input "https://cdn.shopify.com/s/files/1/0075/7501/1395/files/Maison_Oak_Hearthstone_7…"
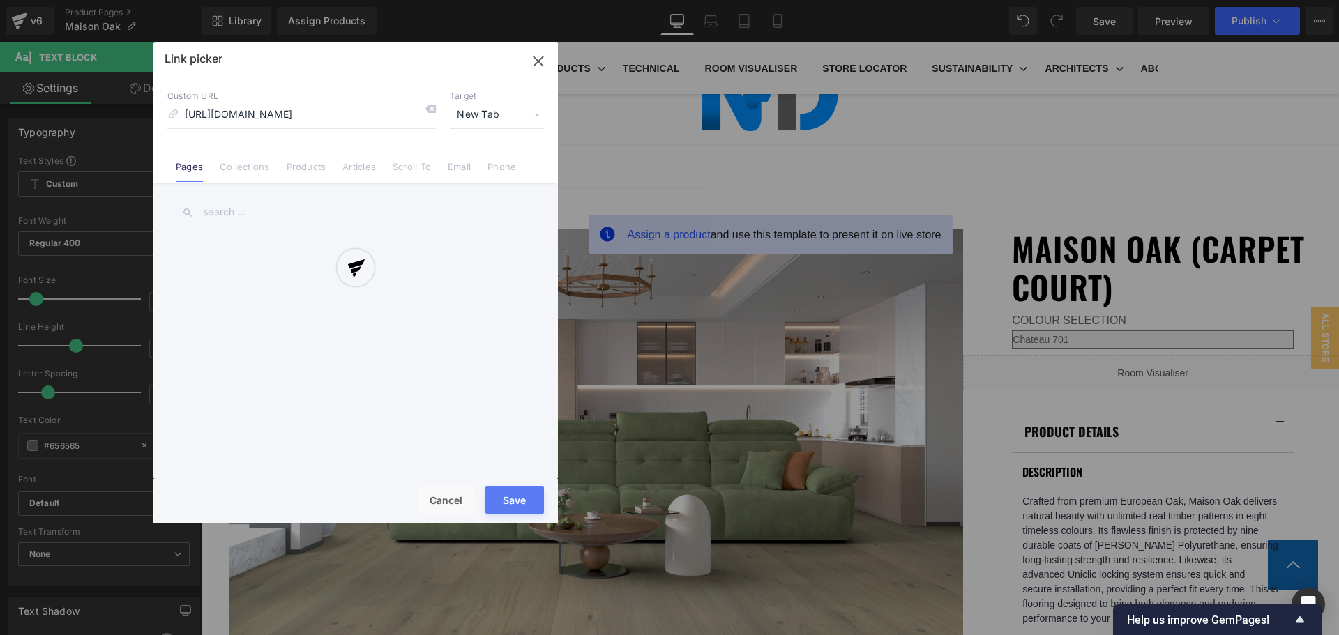
click at [1168, 0] on div "Text Color Highlight Color #333333 Edit or remove link: Edit - Unlink - Cancel …" at bounding box center [669, 0] width 1339 height 0
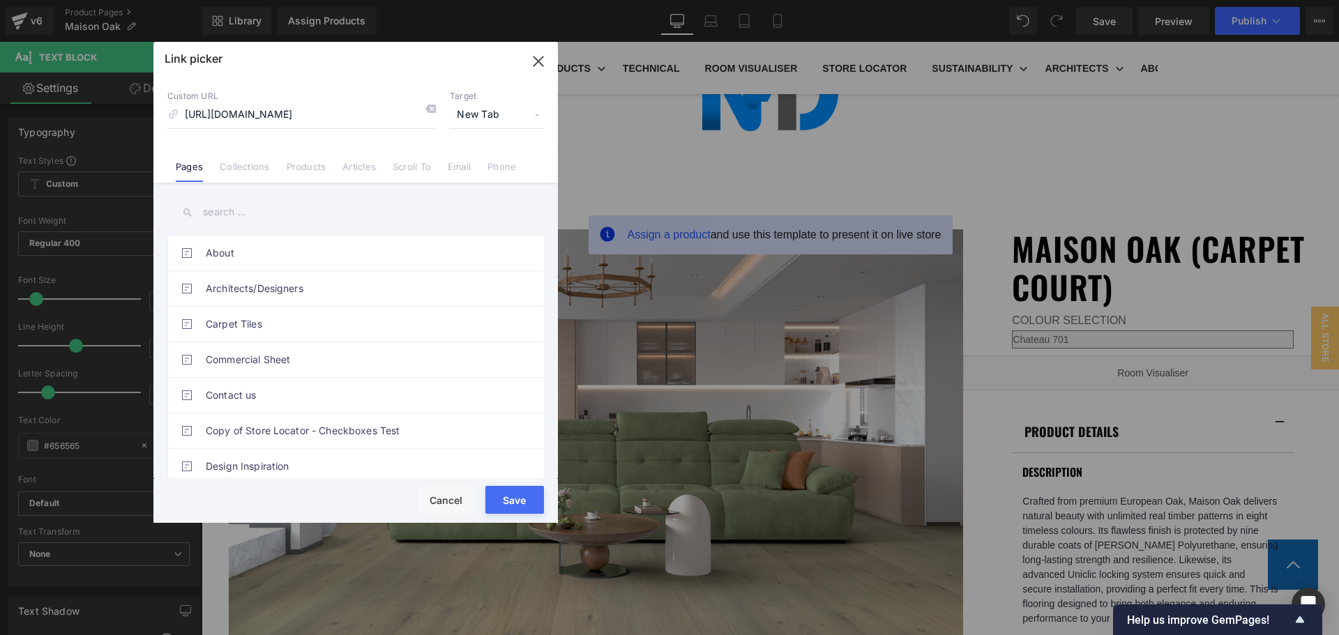
click at [527, 499] on button "Save" at bounding box center [514, 500] width 59 height 28
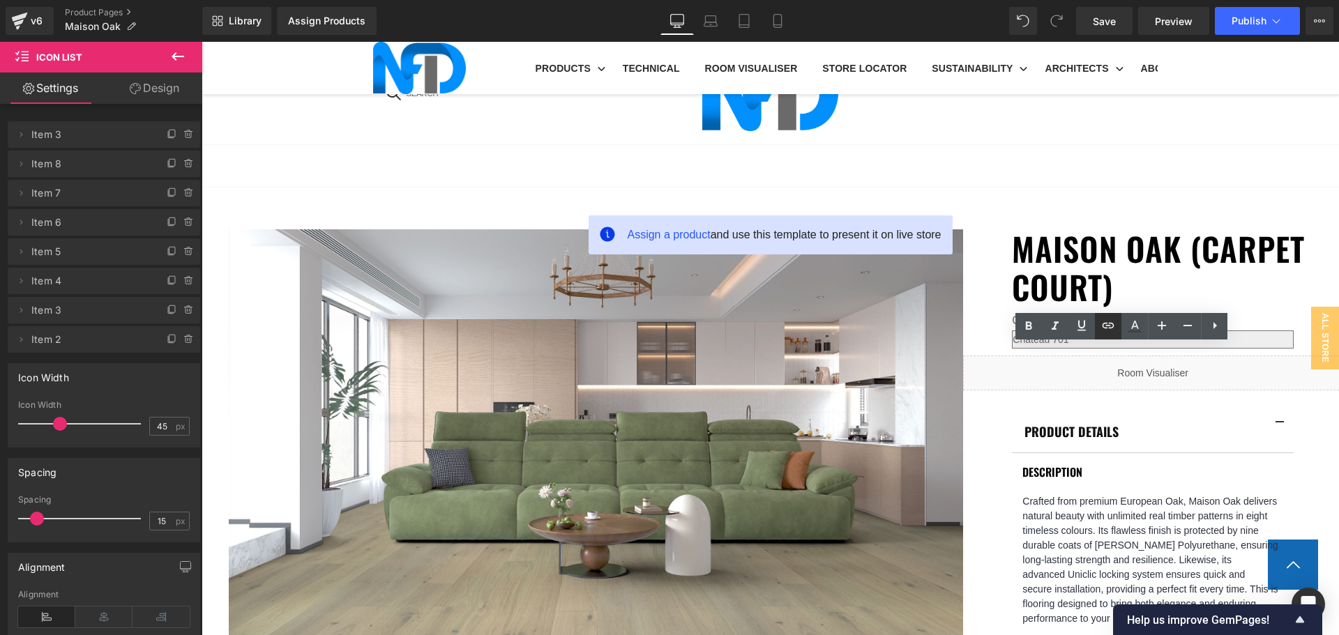
click at [1107, 331] on icon at bounding box center [1108, 325] width 17 height 17
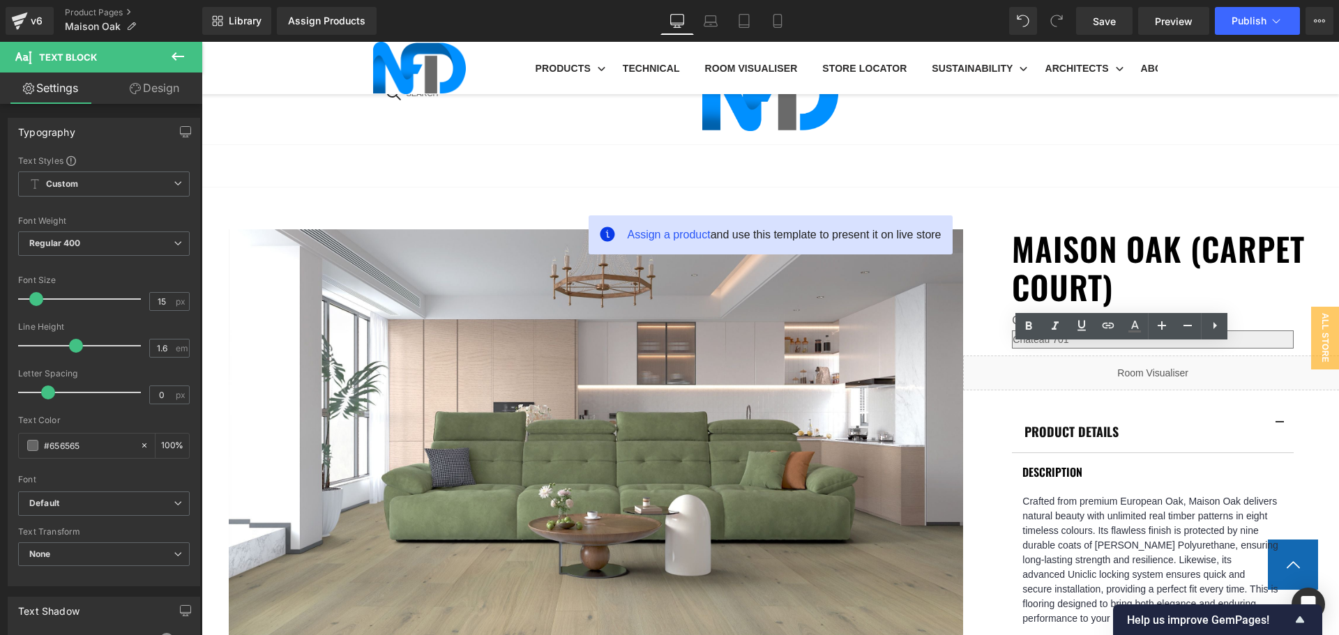
drag, startPoint x: 1166, startPoint y: 357, endPoint x: 1036, endPoint y: 350, distance: 129.9
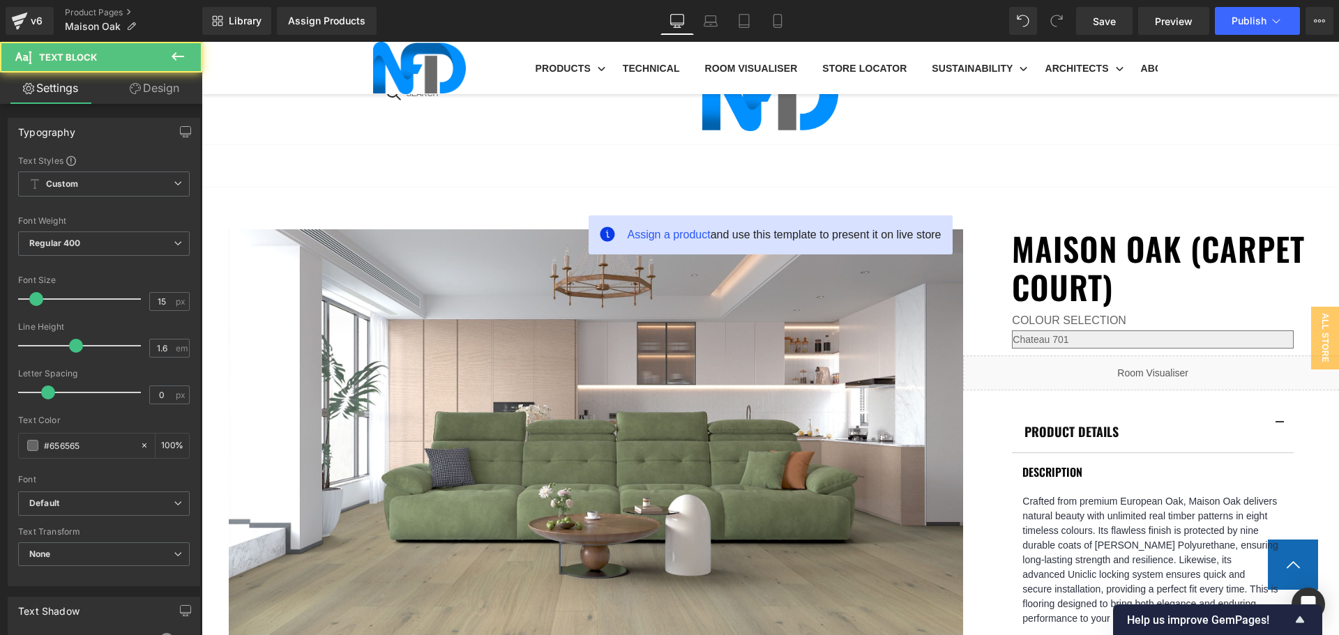
drag, startPoint x: 1189, startPoint y: 354, endPoint x: 987, endPoint y: 355, distance: 201.5
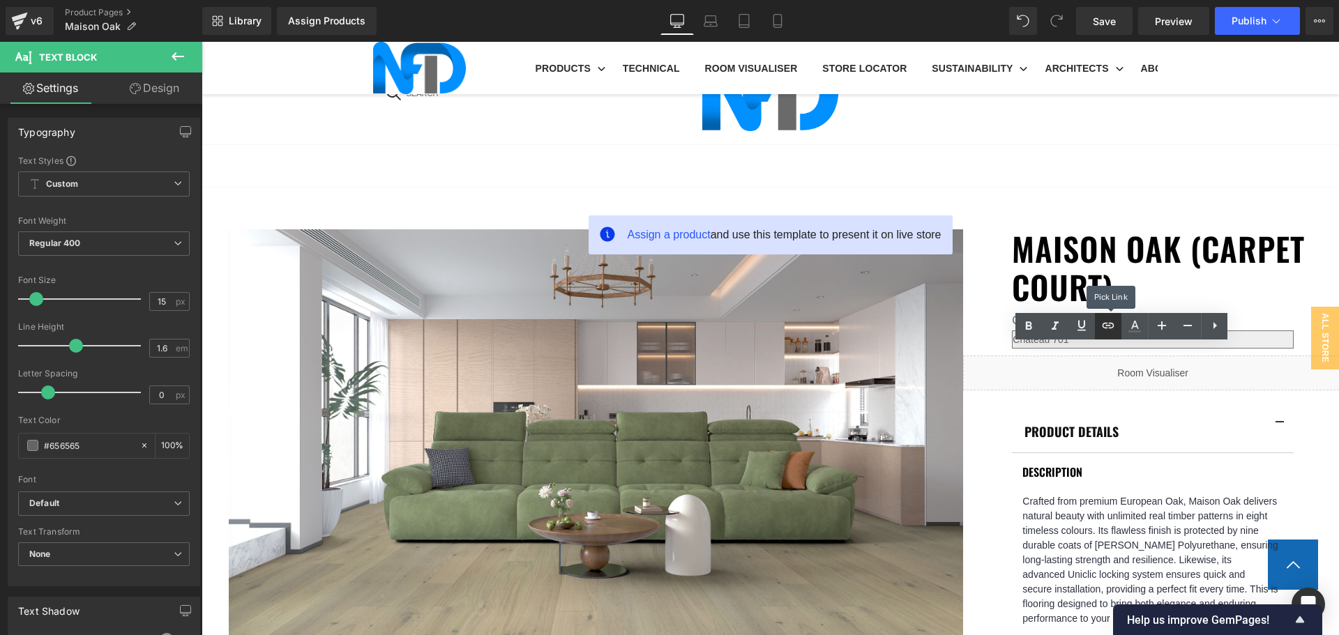
click at [1115, 322] on icon at bounding box center [1108, 325] width 17 height 17
click at [1083, 386] on input "https://cdn.shopify.com/s/files/1/0075/7501/1395/files/Maison_Oak_Hearthstone_7…" at bounding box center [1019, 382] width 215 height 35
paste input "https://cdn.shopify.com/s/files/1/0075/7501/1395/files/Maison_Oak_Alpine_Ash_70…"
type input "https://cdn.shopify.com/s/files/1/0075/7501/1395/files/Maison_Oak_Alpine_Ash_70…"
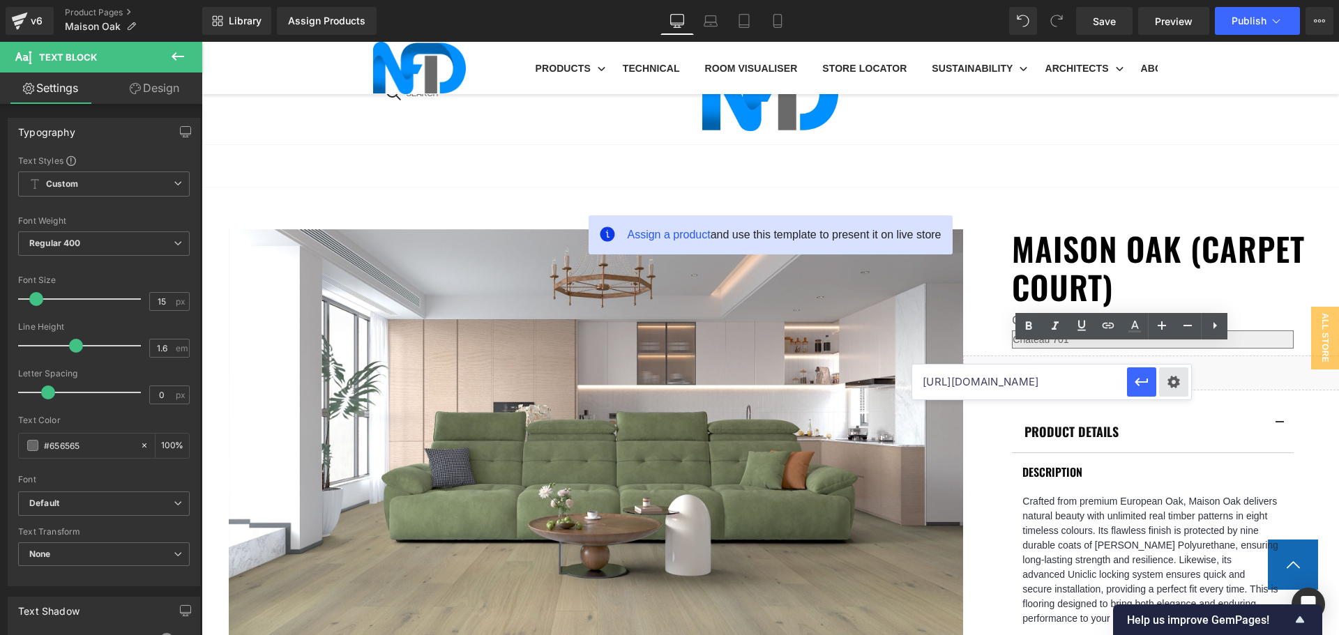
click at [1168, 0] on div "Text Color Highlight Color #333333 Edit or remove link: Edit - Unlink - Cancel …" at bounding box center [669, 0] width 1339 height 0
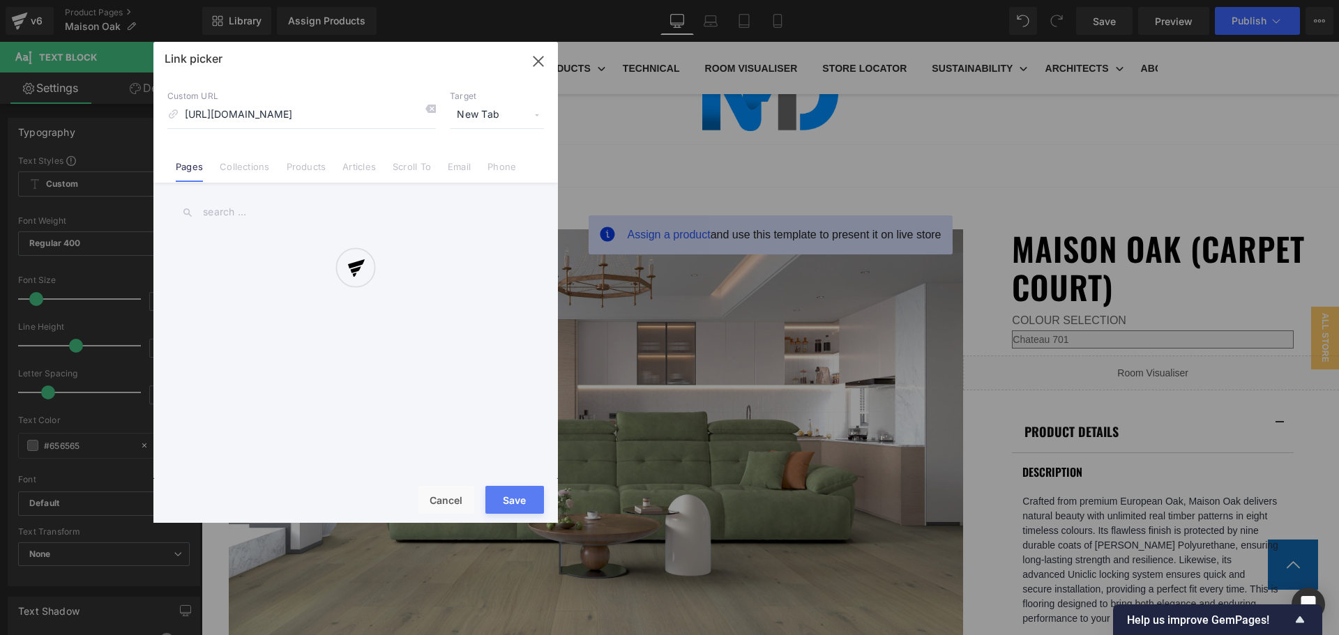
scroll to position [0, 288]
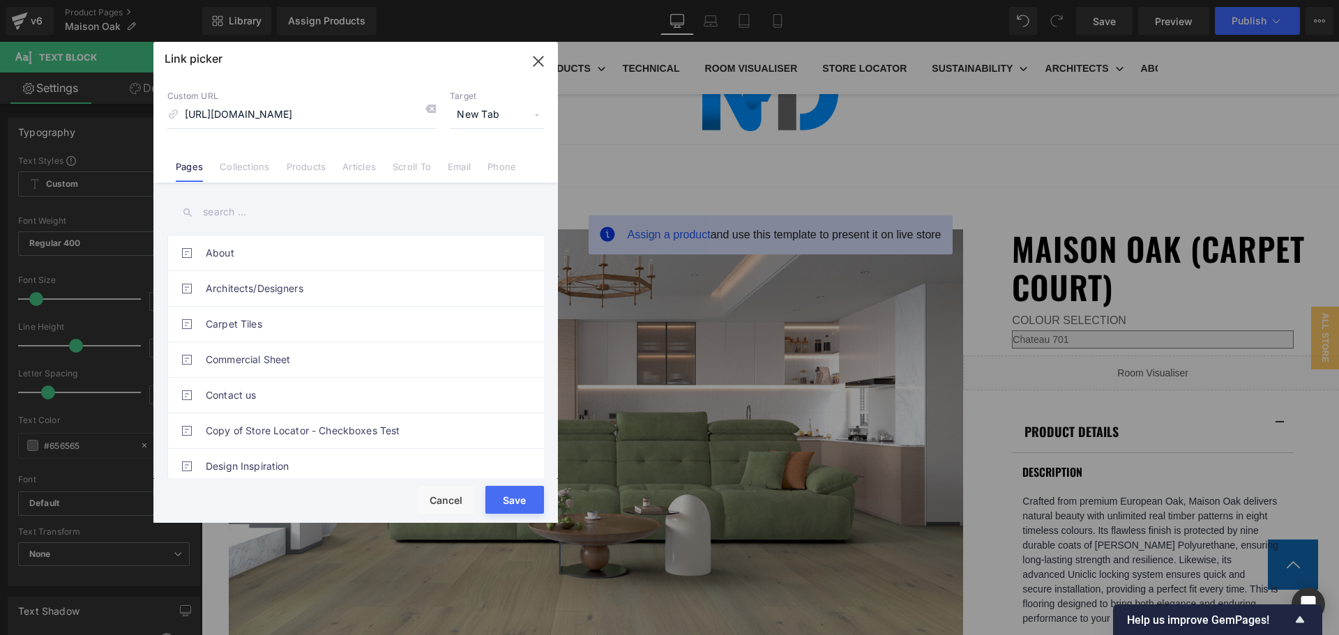
click at [509, 503] on button "Save" at bounding box center [514, 500] width 59 height 28
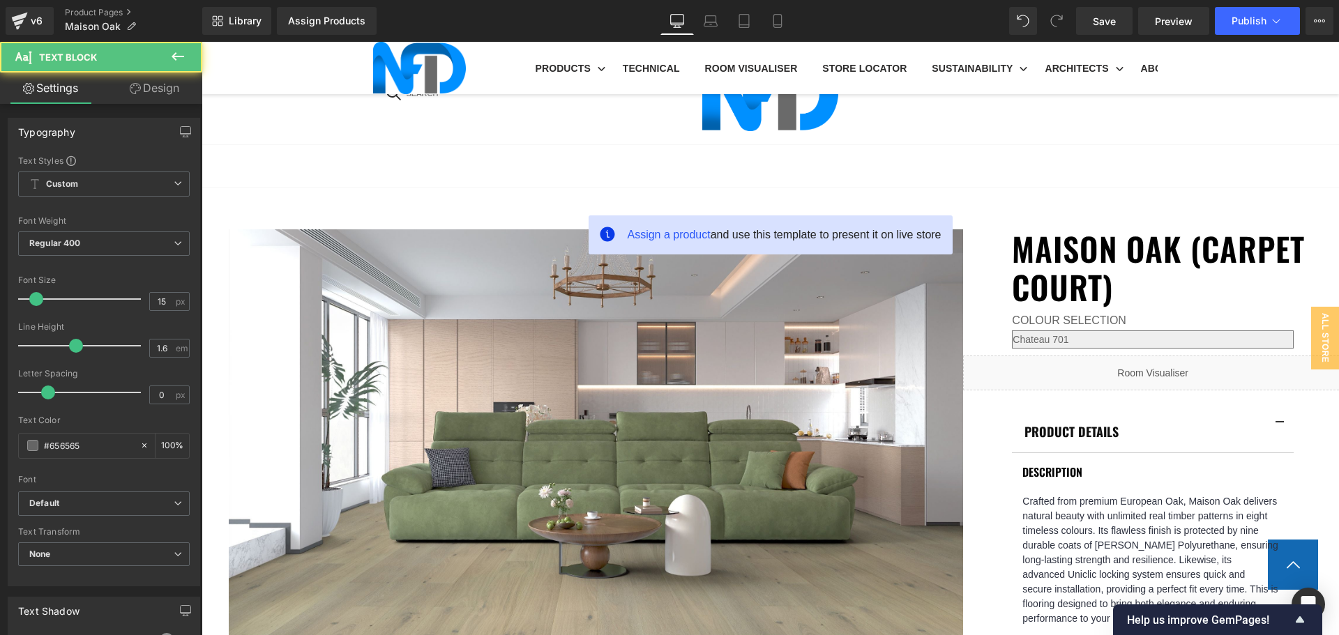
drag, startPoint x: 1175, startPoint y: 377, endPoint x: 1041, endPoint y: 377, distance: 133.9
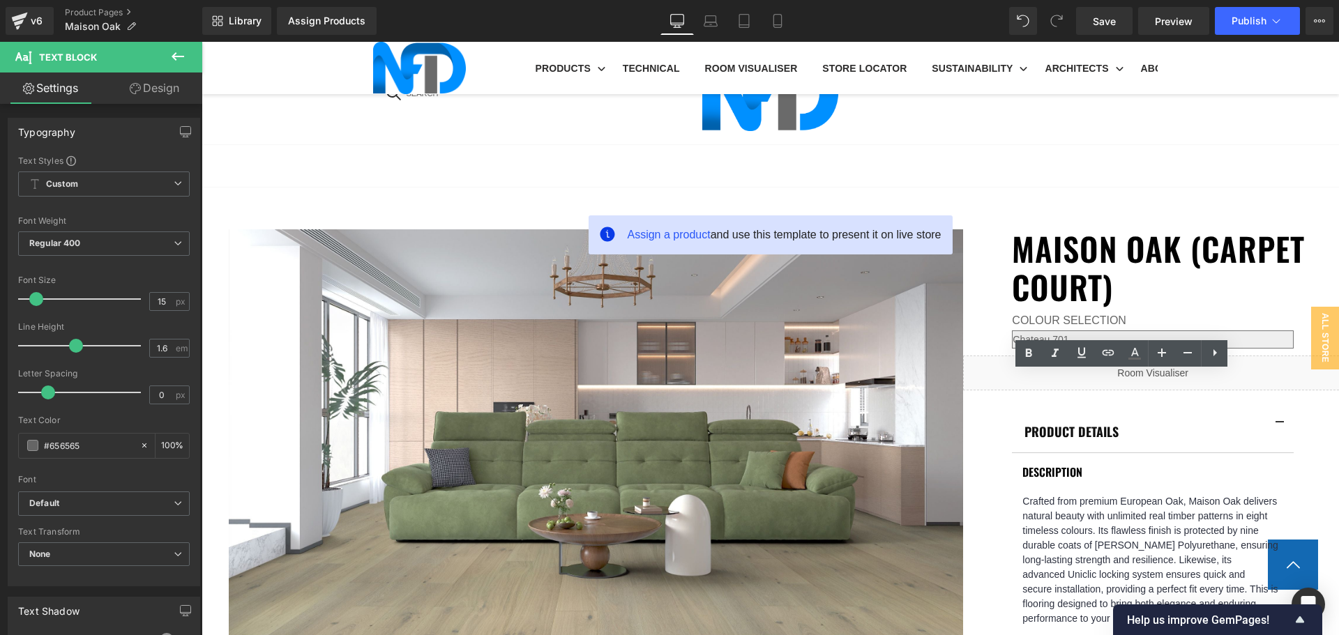
drag, startPoint x: 1173, startPoint y: 380, endPoint x: 1046, endPoint y: 378, distance: 126.9
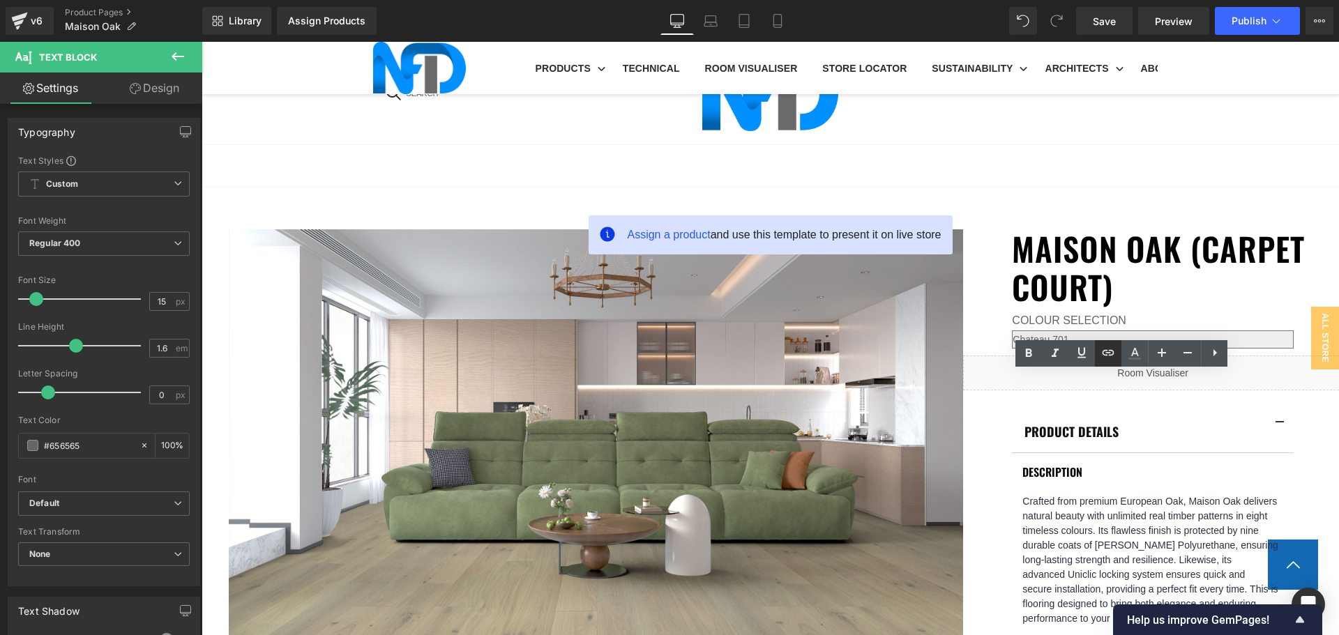
click at [1114, 349] on icon at bounding box center [1108, 352] width 17 height 17
click at [1192, 407] on input "https://cdn.shopify.com/s/files/1/0075/7501/1395/files/Maison_Oak_Alpine_Ash_70…" at bounding box center [1150, 409] width 215 height 35
paste input "https://cdn.shopify.com/s/files/1/0075/7501/1395/files/Maison_Oak_Firelight_708…"
type input "https://cdn.shopify.com/s/files/1/0075/7501/1395/files/Maison_Oak_Firelight_708…"
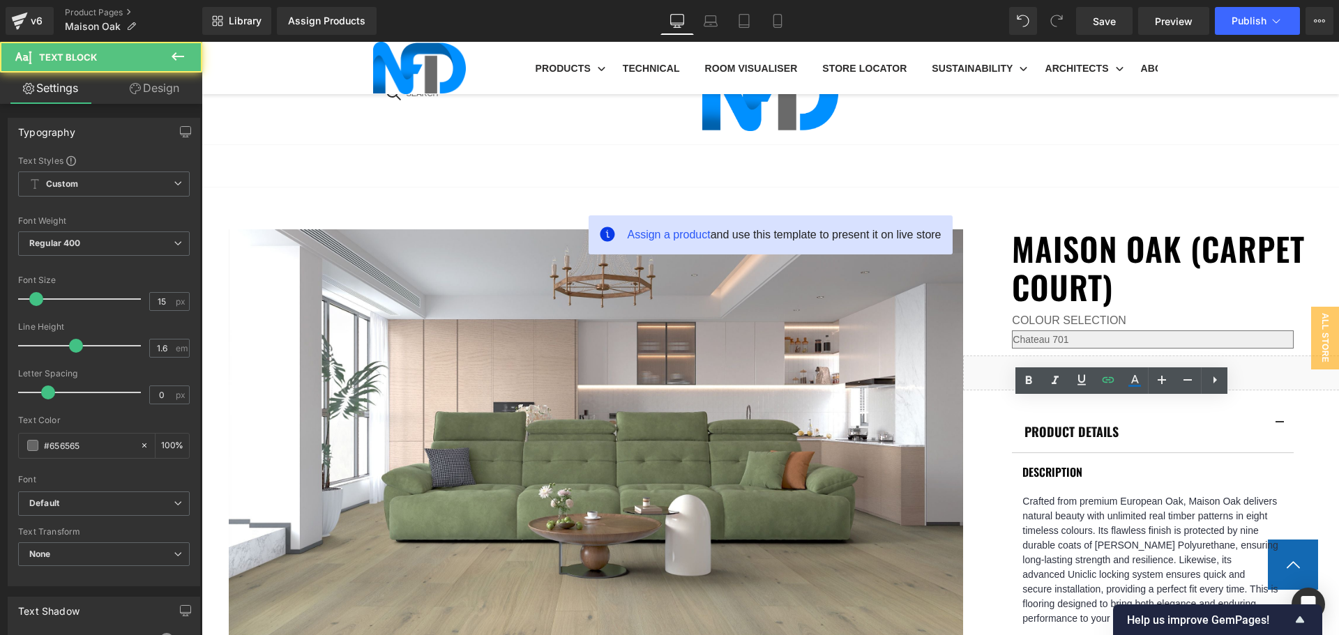
drag, startPoint x: 1198, startPoint y: 407, endPoint x: 1044, endPoint y: 411, distance: 154.2
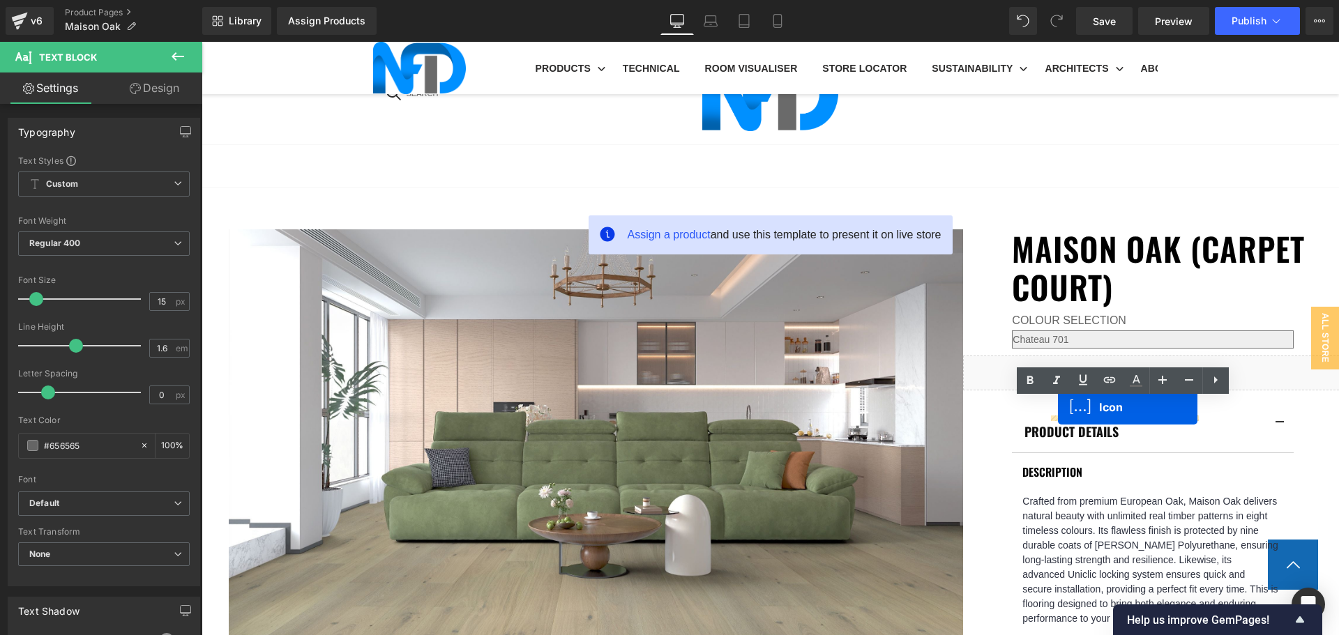
drag, startPoint x: 1044, startPoint y: 411, endPoint x: 1058, endPoint y: 407, distance: 14.6
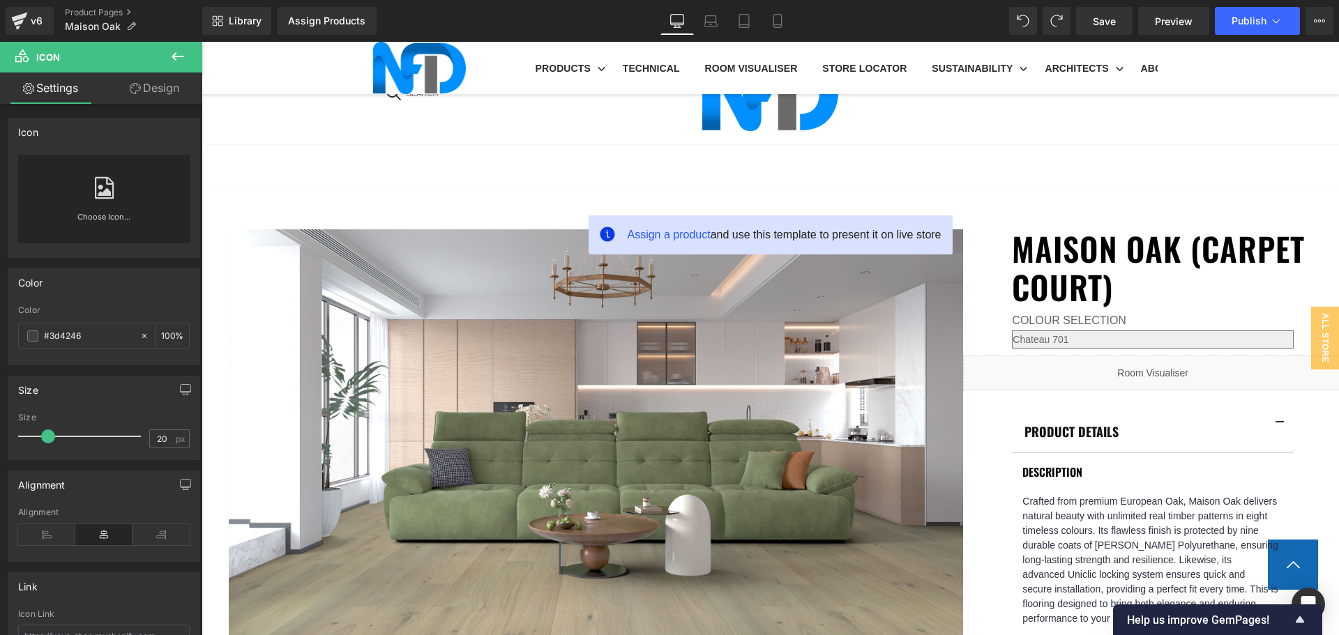
scroll to position [1063, 0]
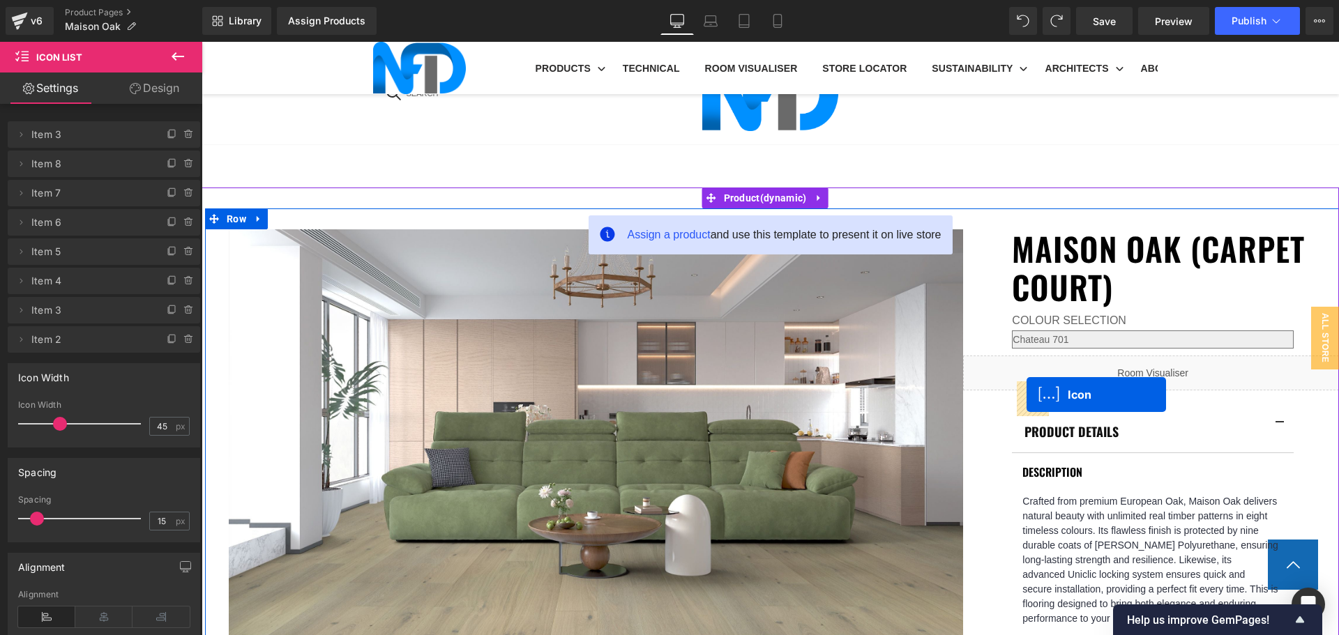
drag, startPoint x: 1118, startPoint y: 391, endPoint x: 1026, endPoint y: 395, distance: 91.4
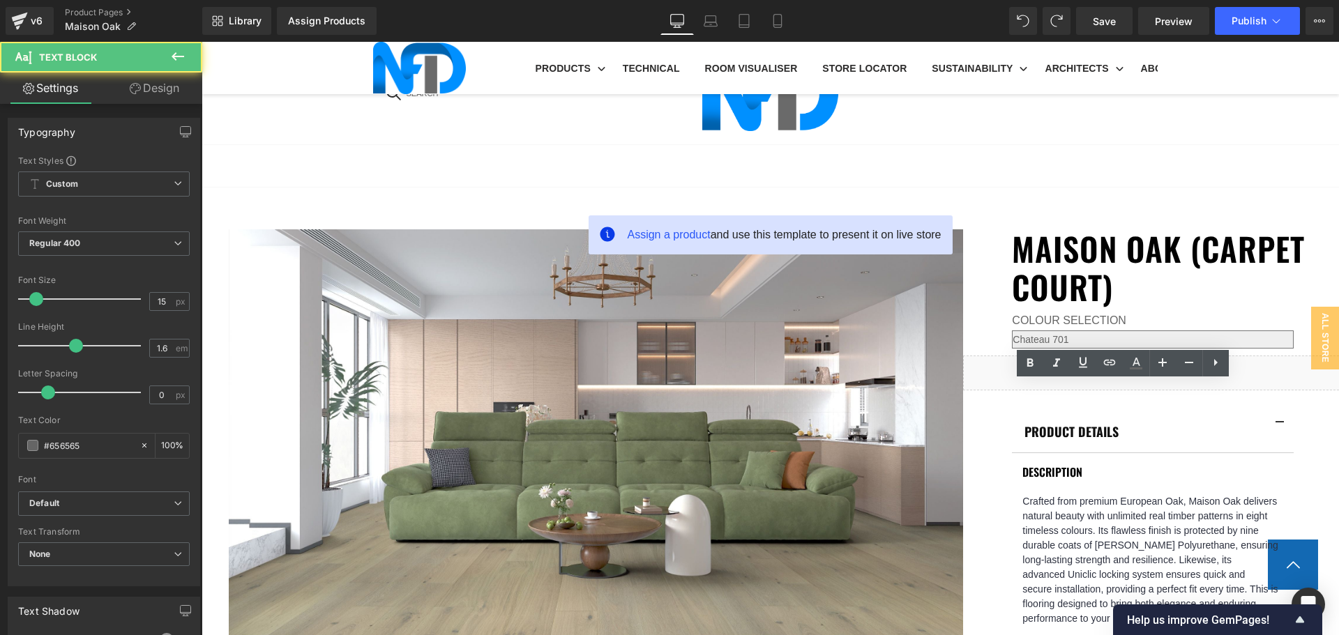
click at [1109, 358] on icon at bounding box center [1109, 362] width 17 height 17
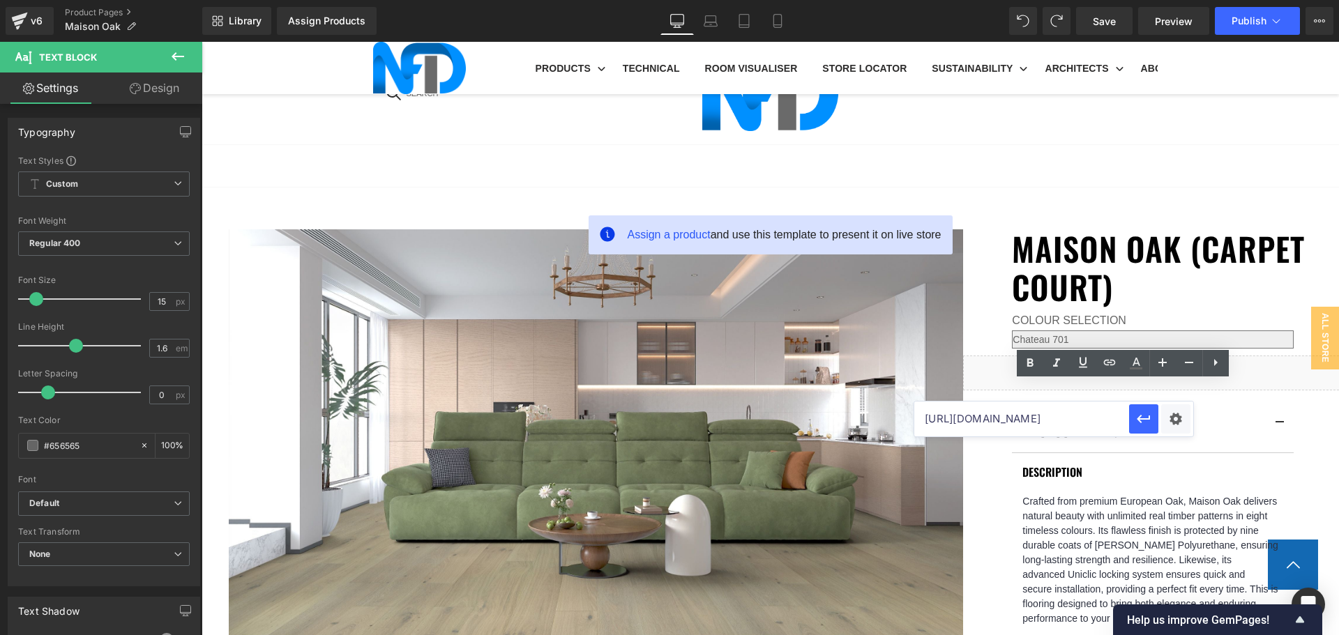
click at [1077, 416] on input "https://cdn.shopify.com/s/files/1/0075/7501/1395/files/Maison_Oak_Firelight_708…" at bounding box center [1021, 419] width 215 height 35
paste input "https://cdn.shopify.com/s/files/1/0075/7501/1395/files/Maison_Oak_Vienna_Haze_7…"
type input "https://cdn.shopify.com/s/files/1/0075/7501/1395/files/Maison_Oak_Vienna_Haze_7…"
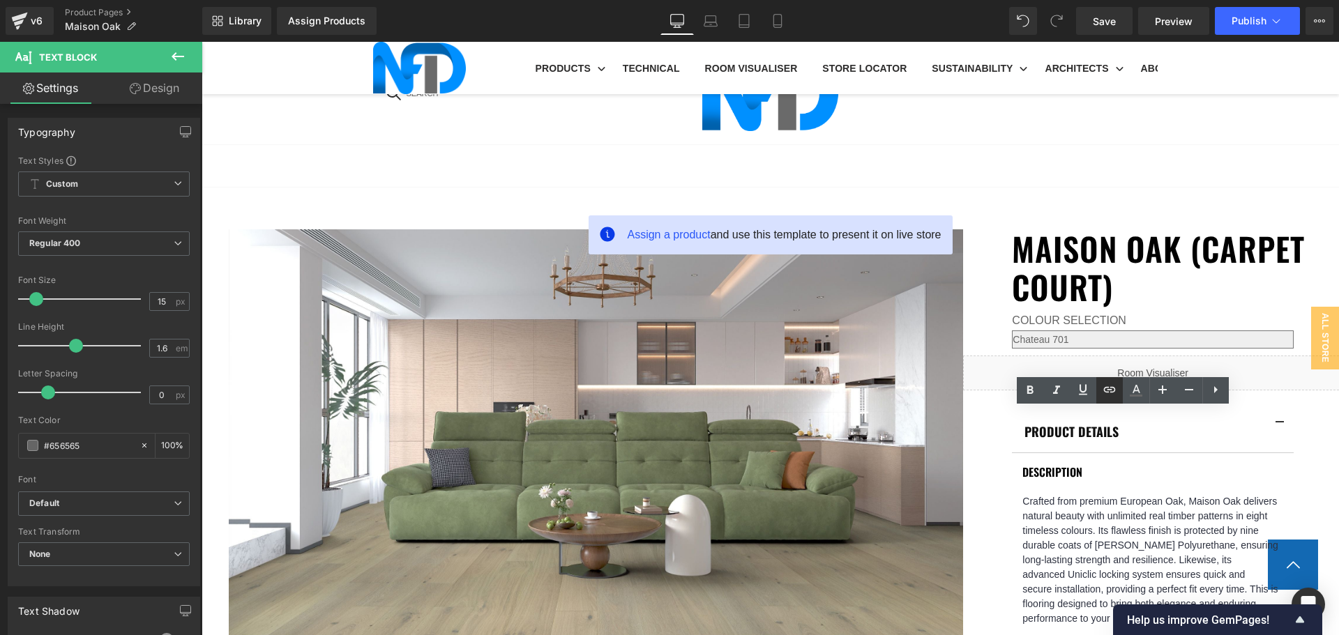
click at [1109, 388] on icon at bounding box center [1109, 389] width 17 height 17
click at [1099, 444] on input "https://cdn.shopify.com/s/files/1/0075/7501/1395/files/Maison_Oak_Vienna_Haze_7…" at bounding box center [1021, 446] width 215 height 35
paste input "https://cdn.shopify.com/s/files/1/0075/7501/1395/files/Maison_Oak_Castelwood_72…"
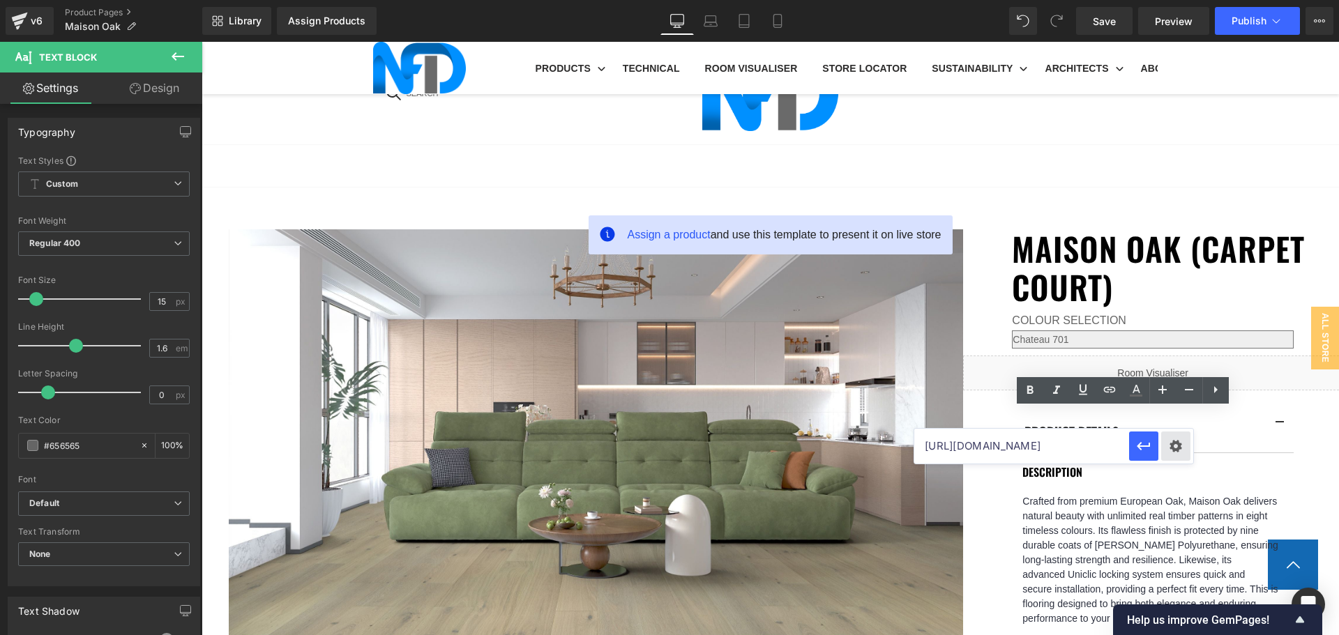
type input "https://cdn.shopify.com/s/files/1/0075/7501/1395/files/Maison_Oak_Castelwood_72…"
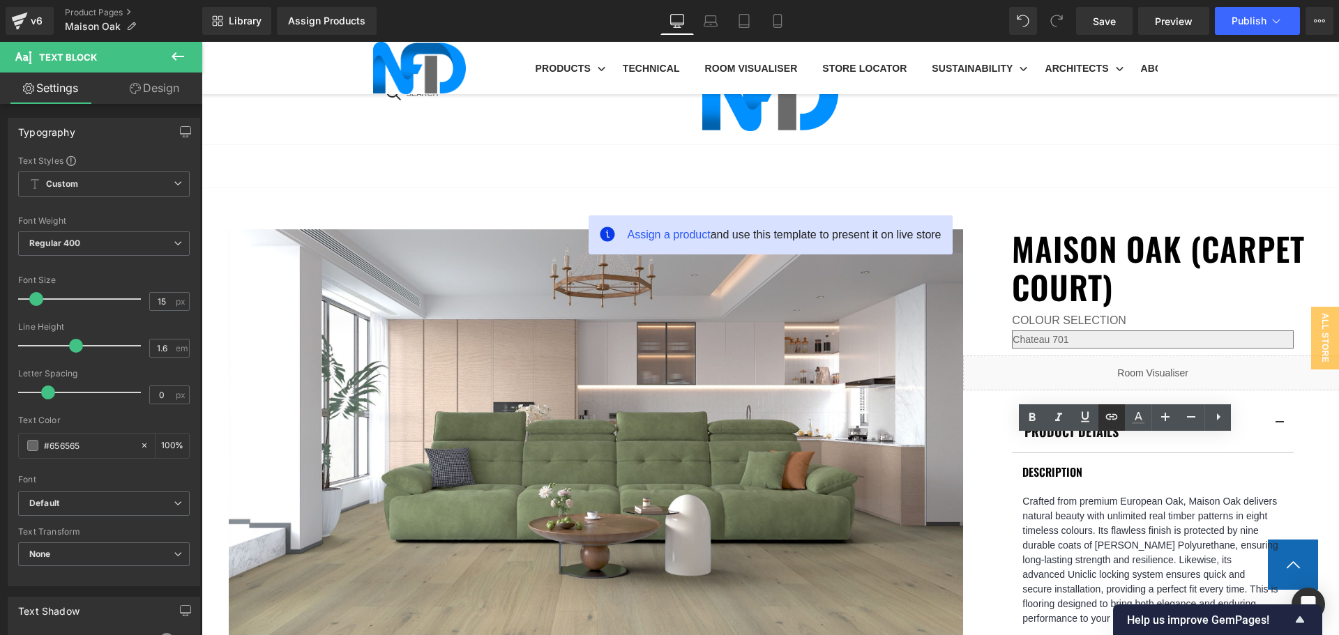
click at [1110, 418] on icon at bounding box center [1111, 417] width 17 height 17
click at [1096, 474] on input "https://cdn.shopify.com/s/files/1/0075/7501/1395/files/Maison_Oak_Castelwood_72…" at bounding box center [1026, 473] width 215 height 35
paste input "https://cdn.shopify.com/s/files/1/0075/7501/1395/files/Maison_Oak_Nordic_Ember_…"
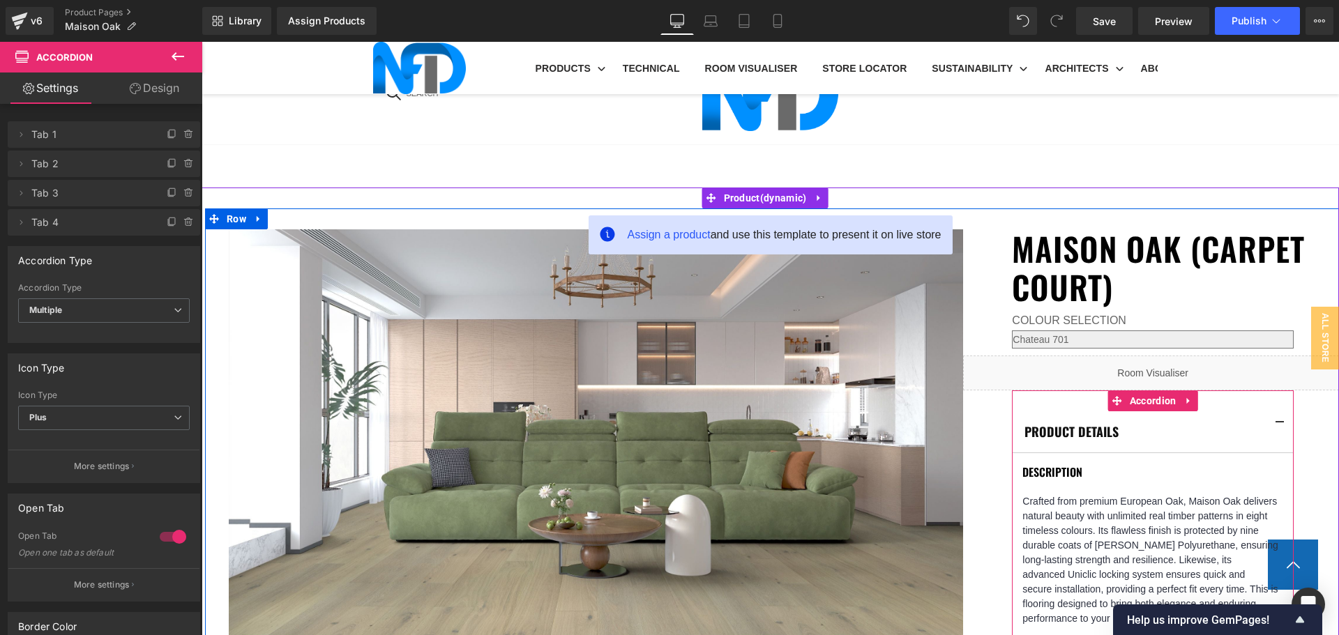
scroll to position [994, 0]
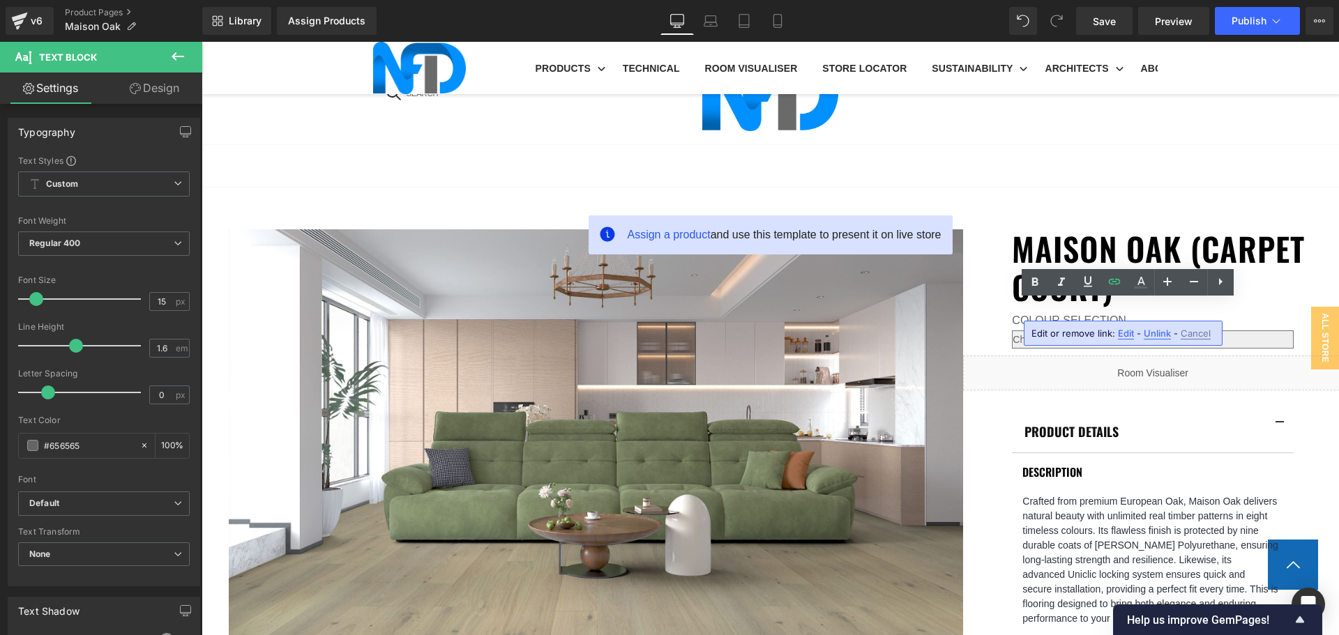
click at [1121, 334] on span "Edit" at bounding box center [1126, 334] width 16 height 12
click at [1172, 337] on input "https://cdn.shopify.com/s/files/1/0075/7501/1395/files/Maison_Oak_Nordic_Ember_…" at bounding box center [1150, 338] width 215 height 35
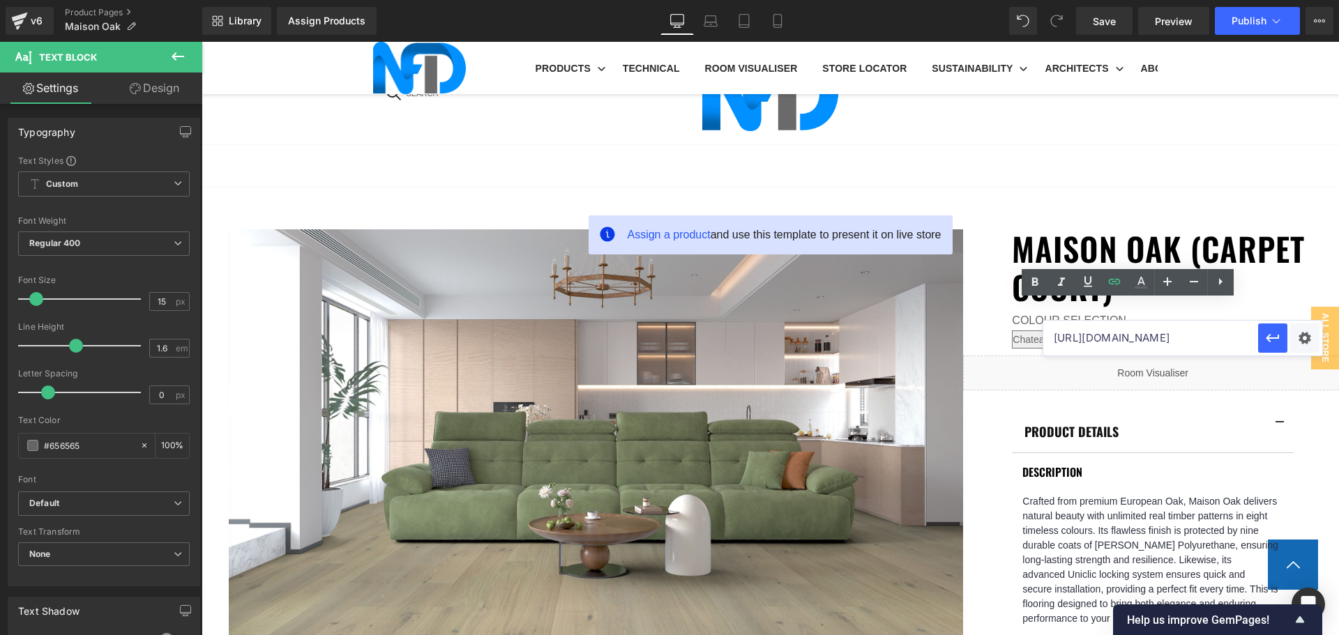
type input "https://cdn.shopify.com/s/files/1/0075/7501/1395/files/Tranquility_Brochure.pdf…"
paste input "https://cdn.shopify.com/s/files/1/0075/7501/1395/files/2025_Maison-Oak_Brochure…"
type input "https://cdn.shopify.com/s/files/1/0075/7501/1395/files/2025_Maison-Oak_Brochure…"
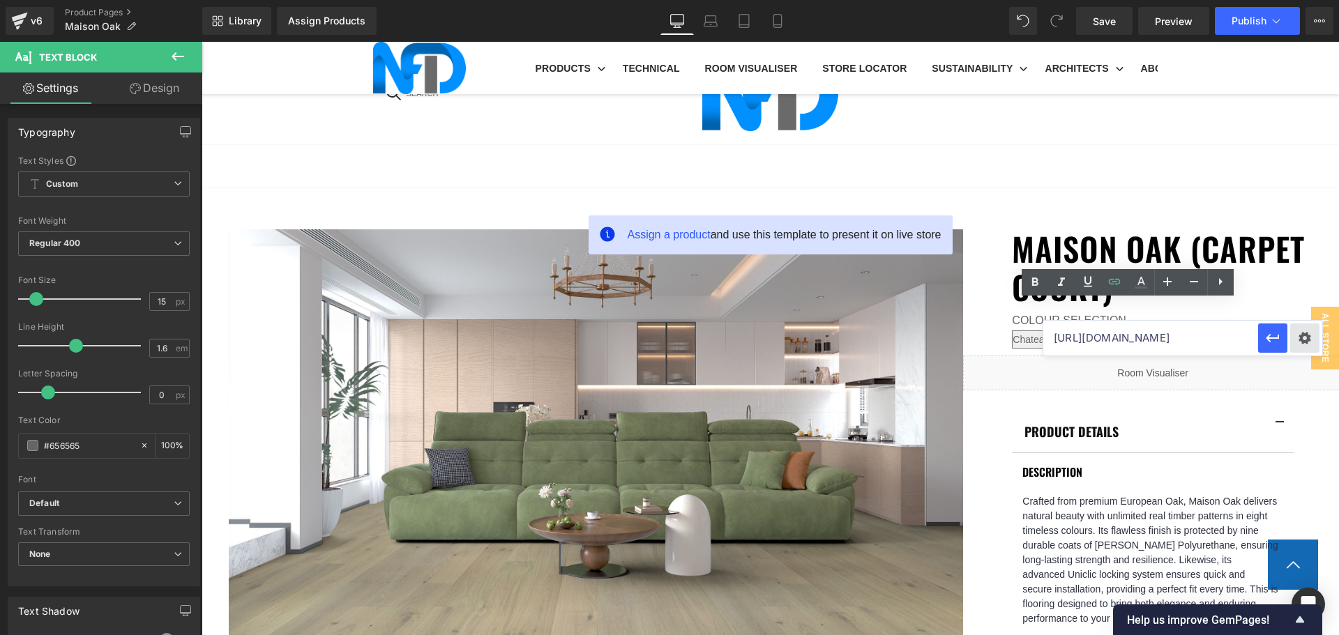
click at [1297, 0] on div "Text Color Highlight Color #333333 Edit or remove link: Edit - Unlink - Cancel …" at bounding box center [669, 0] width 1339 height 0
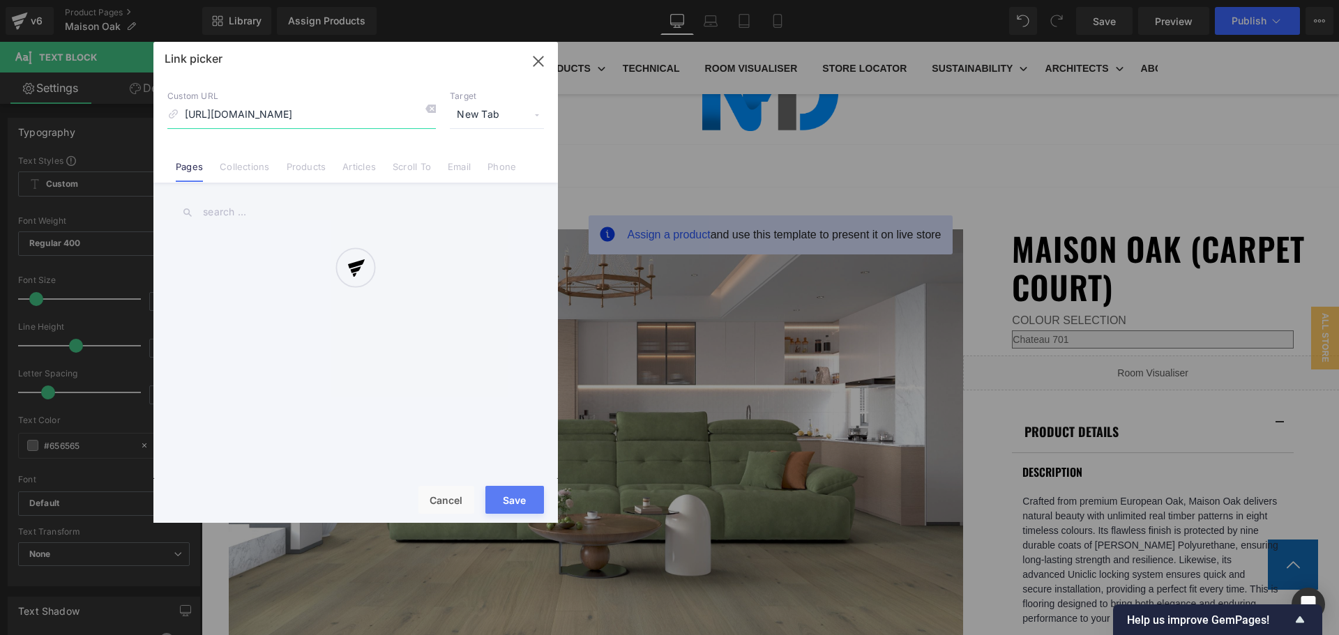
scroll to position [0, 231]
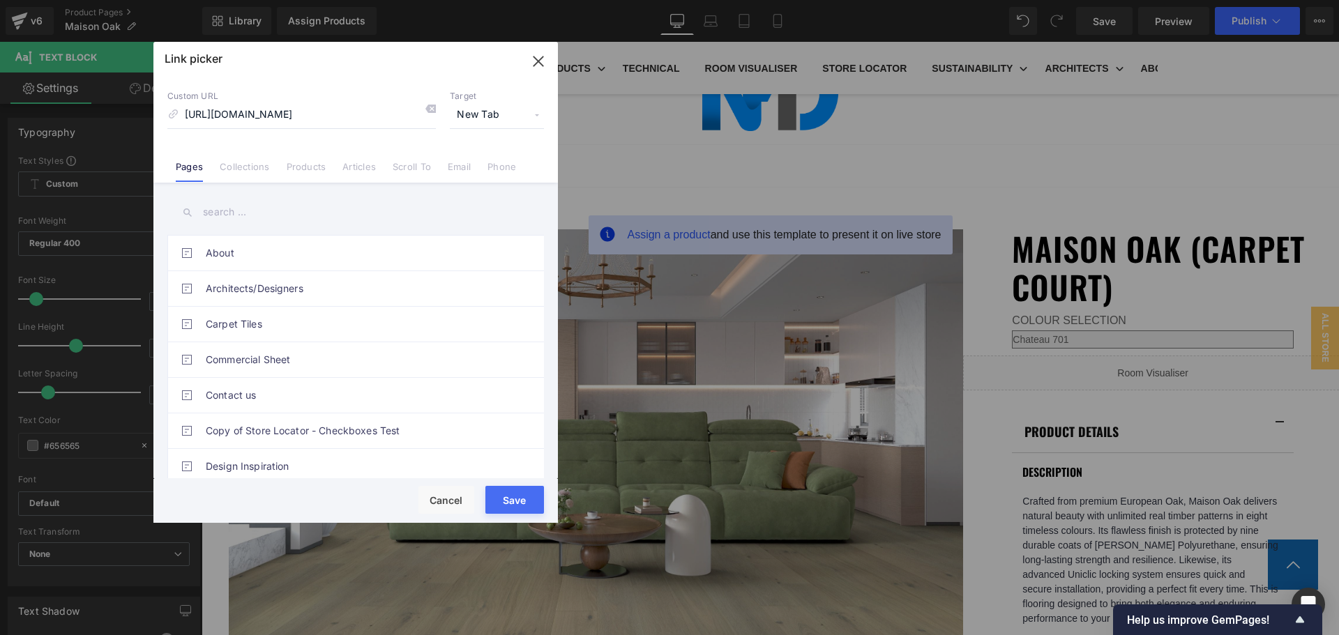
click at [522, 497] on button "Save" at bounding box center [514, 500] width 59 height 28
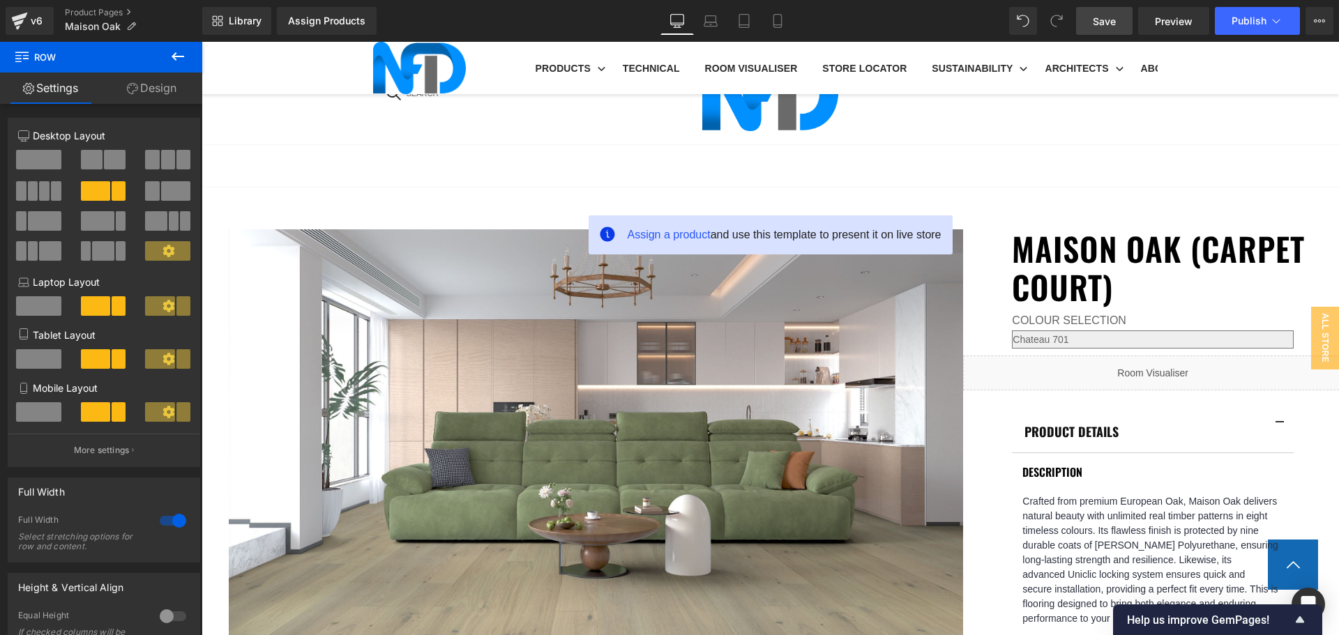
click at [1114, 15] on span "Save" at bounding box center [1104, 21] width 23 height 15
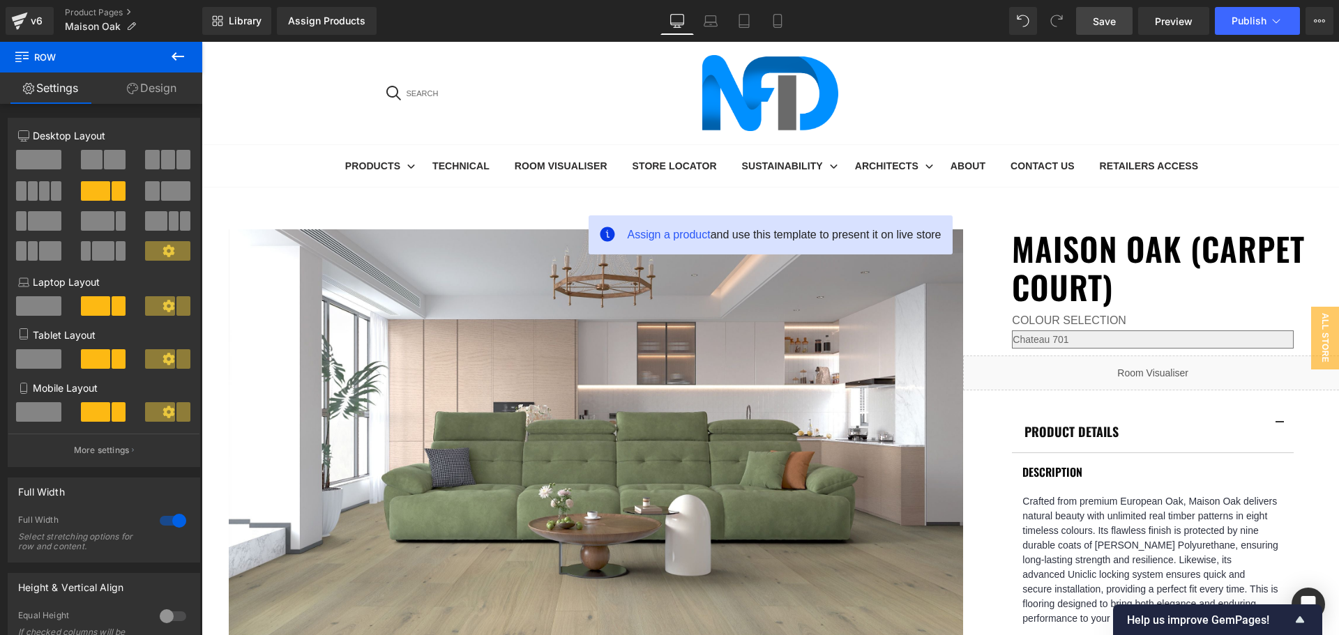
scroll to position [70, 0]
click at [1099, 22] on span "Save" at bounding box center [1104, 21] width 23 height 15
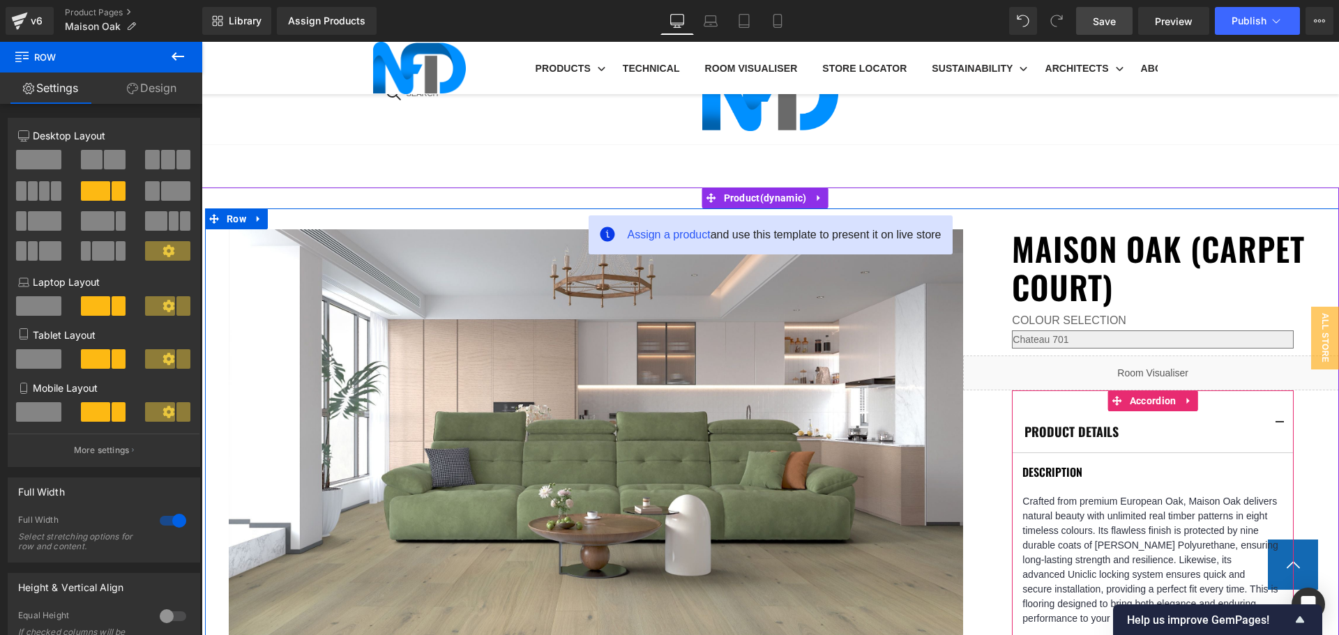
scroll to position [488, 0]
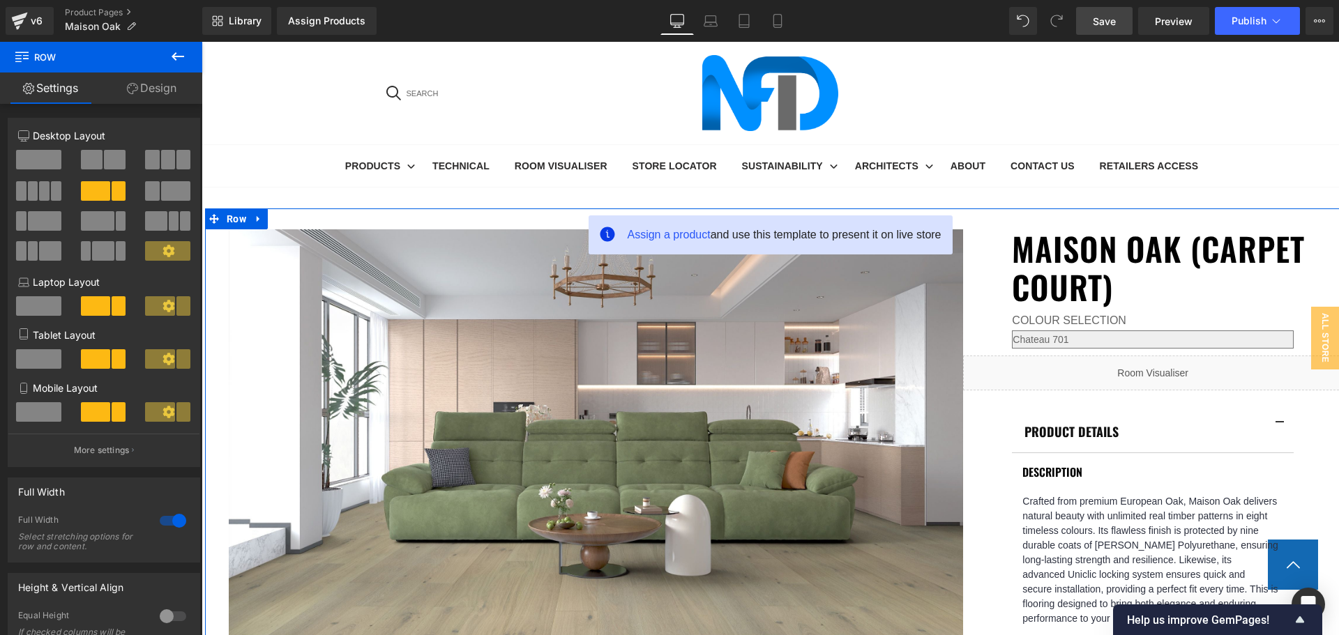
click at [176, 94] on link "Design" at bounding box center [151, 88] width 101 height 31
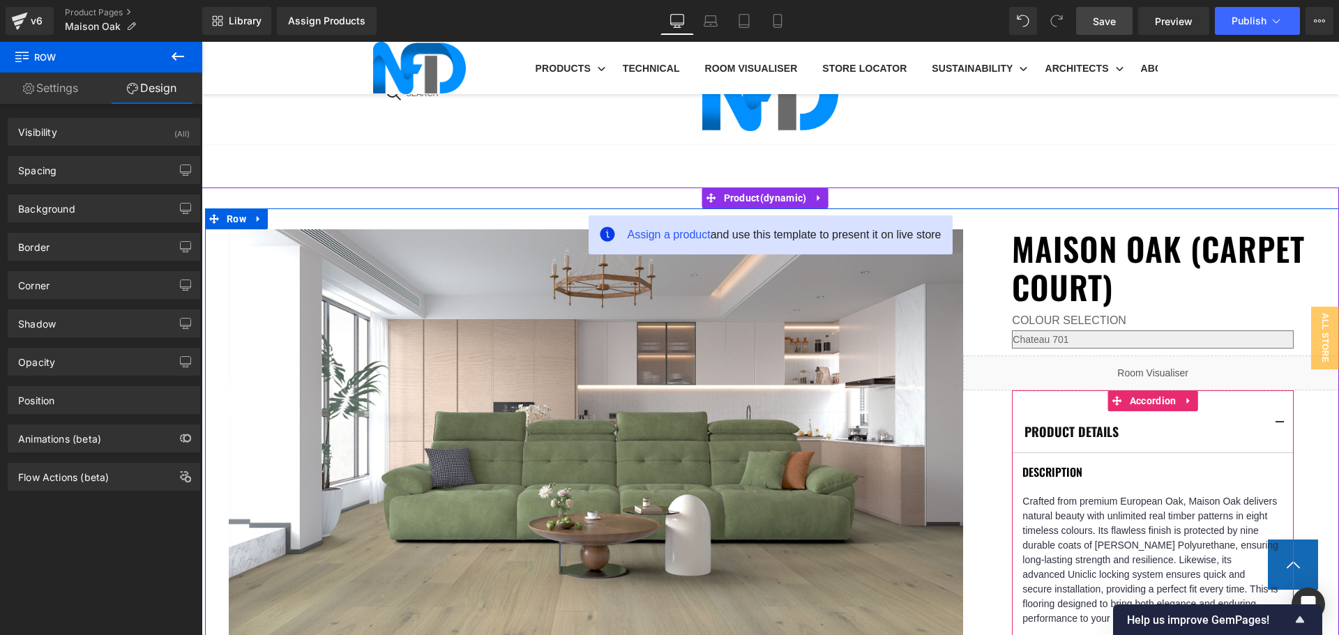
scroll to position [976, 0]
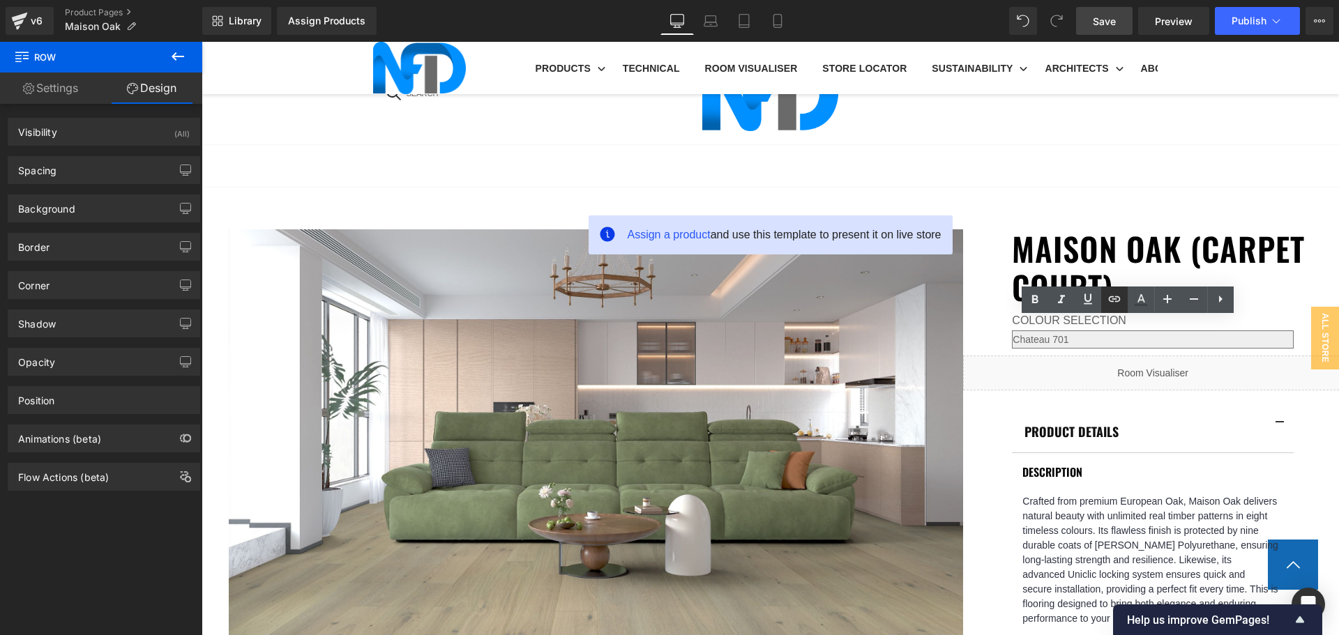
click at [1112, 298] on icon at bounding box center [1114, 299] width 17 height 17
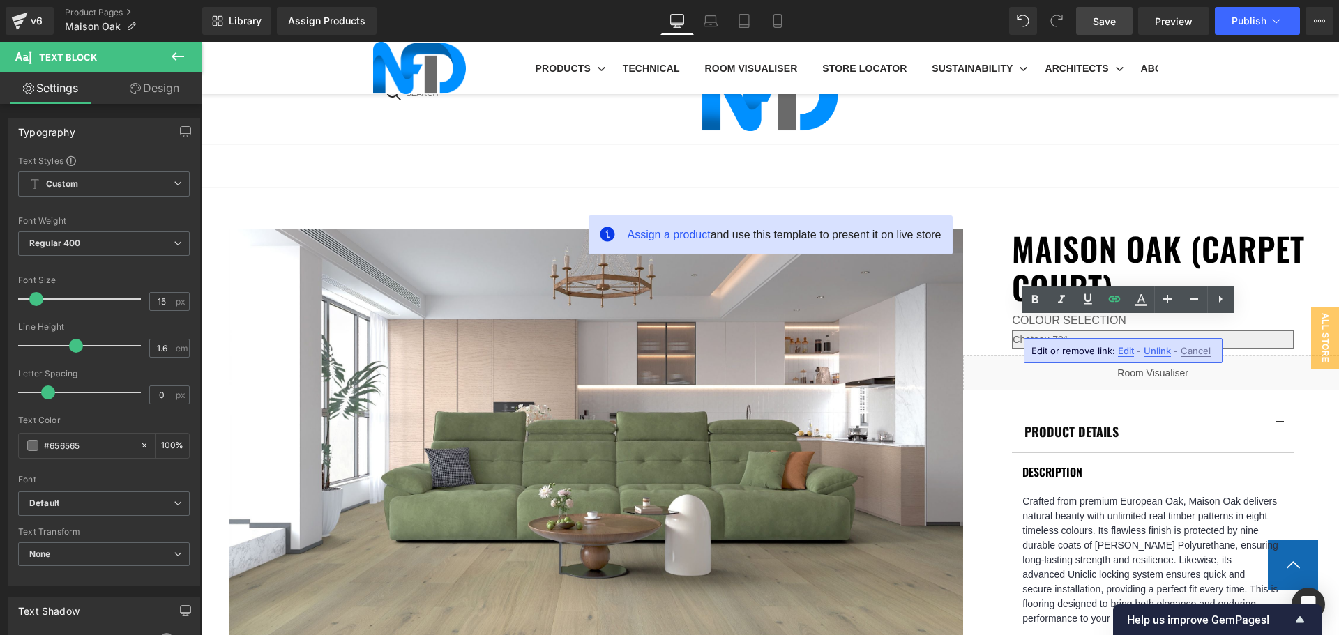
click at [1121, 348] on span "Edit" at bounding box center [1126, 351] width 16 height 12
click at [1121, 351] on input "https://cdn.shopify.com/s/files/1/0075/7501/1395/files/2025_Maison-Oak_Brochure…" at bounding box center [1150, 355] width 215 height 35
paste input "https://cdn.shopify.com/s/files/1/0075/7501/1395/files/Maison-Oak_Brochure.pdf?…"
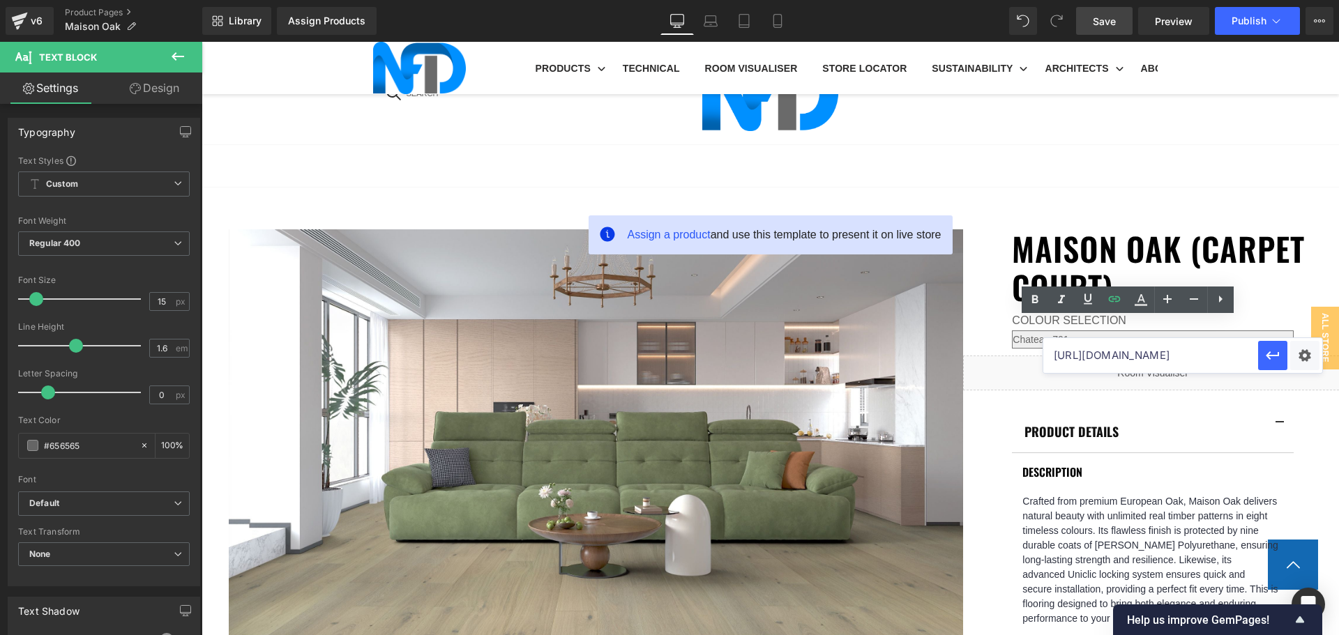
scroll to position [0, 303]
type input "https://cdn.shopify.com/s/files/1/0075/7501/1395/files/Maison-Oak_Brochure.pdf?…"
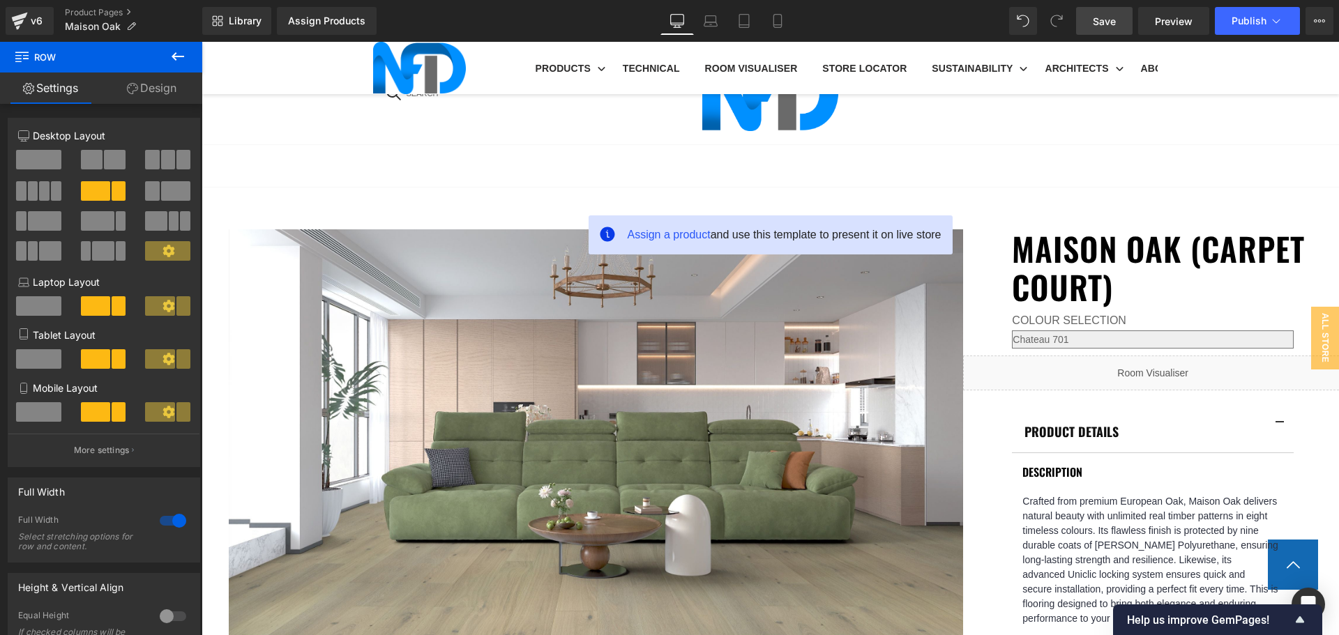
click at [1122, 17] on link "Save" at bounding box center [1104, 21] width 56 height 28
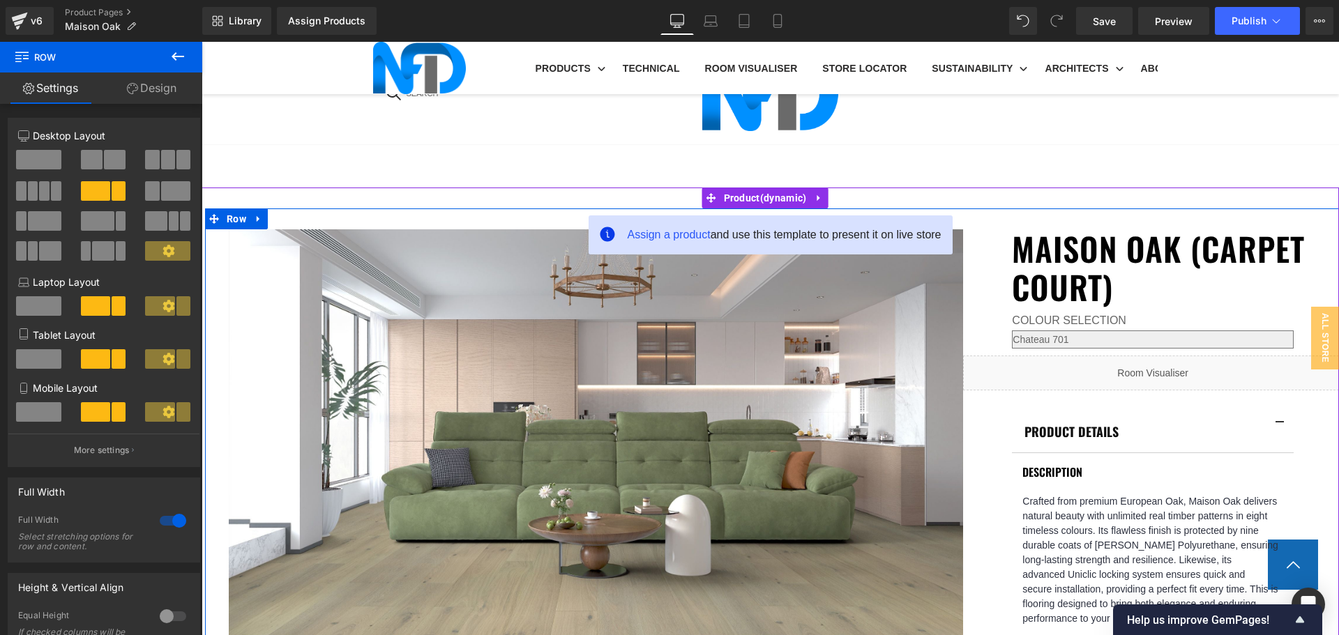
scroll to position [697, 0]
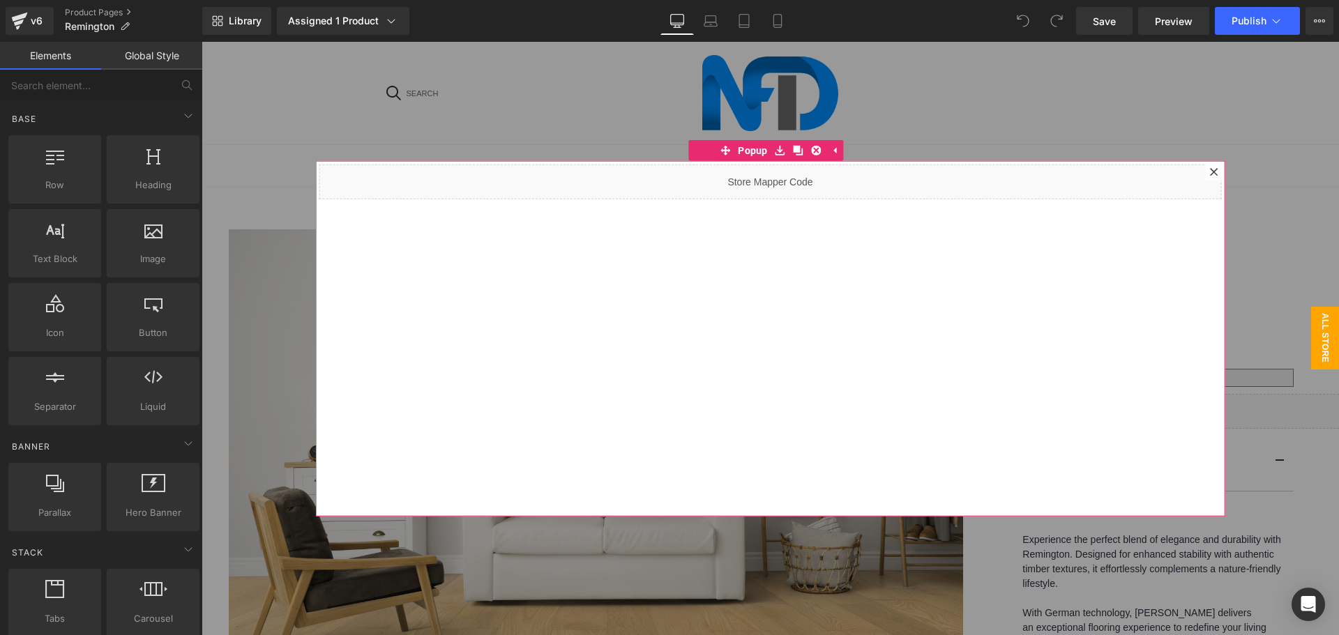
click at [1206, 176] on div at bounding box center [1214, 171] width 17 height 17
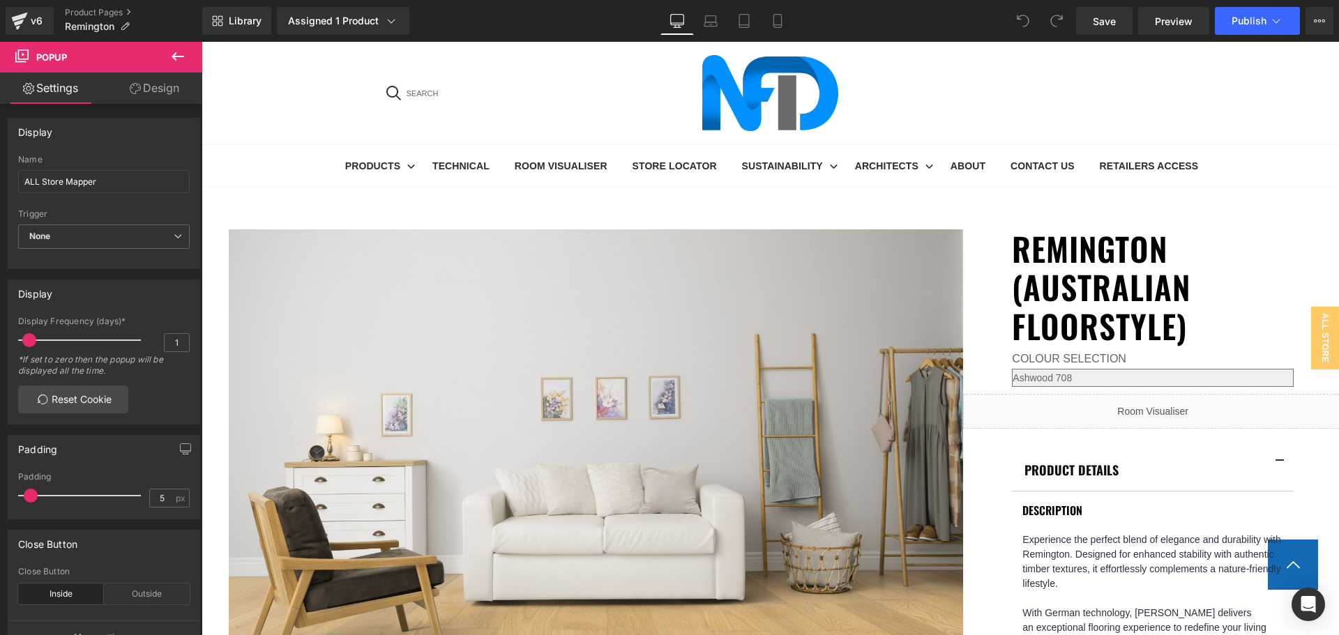
scroll to position [558, 0]
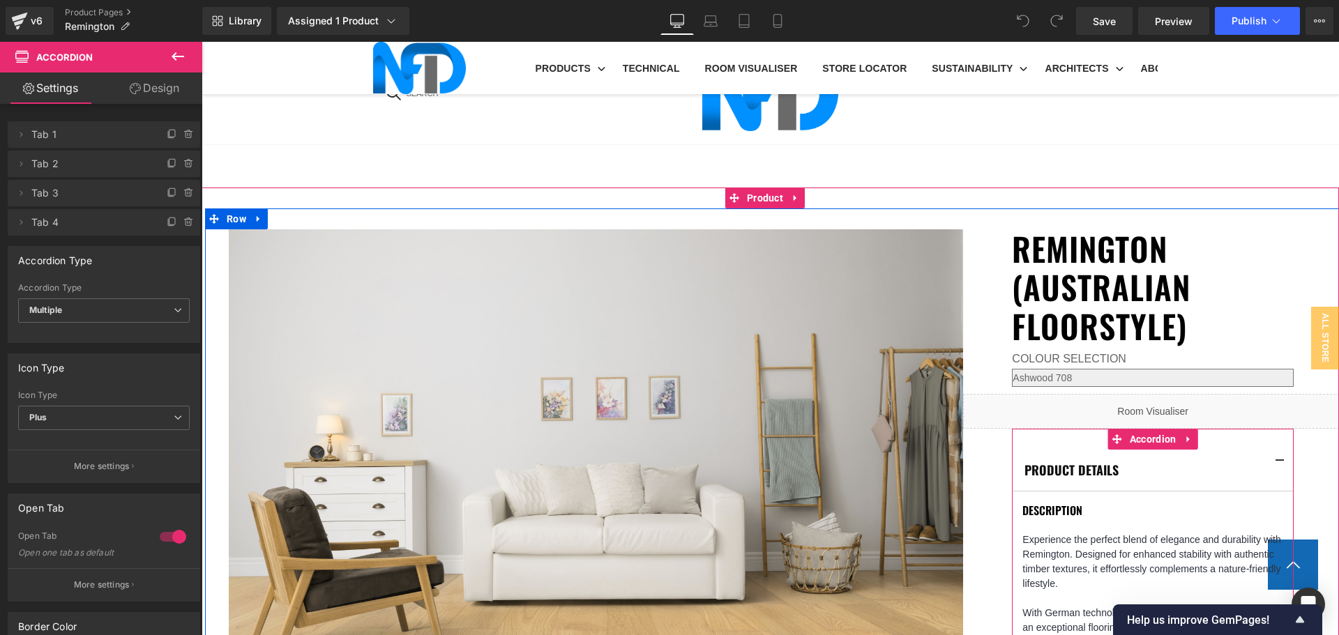
scroll to position [837, 0]
